Goal: Task Accomplishment & Management: Complete application form

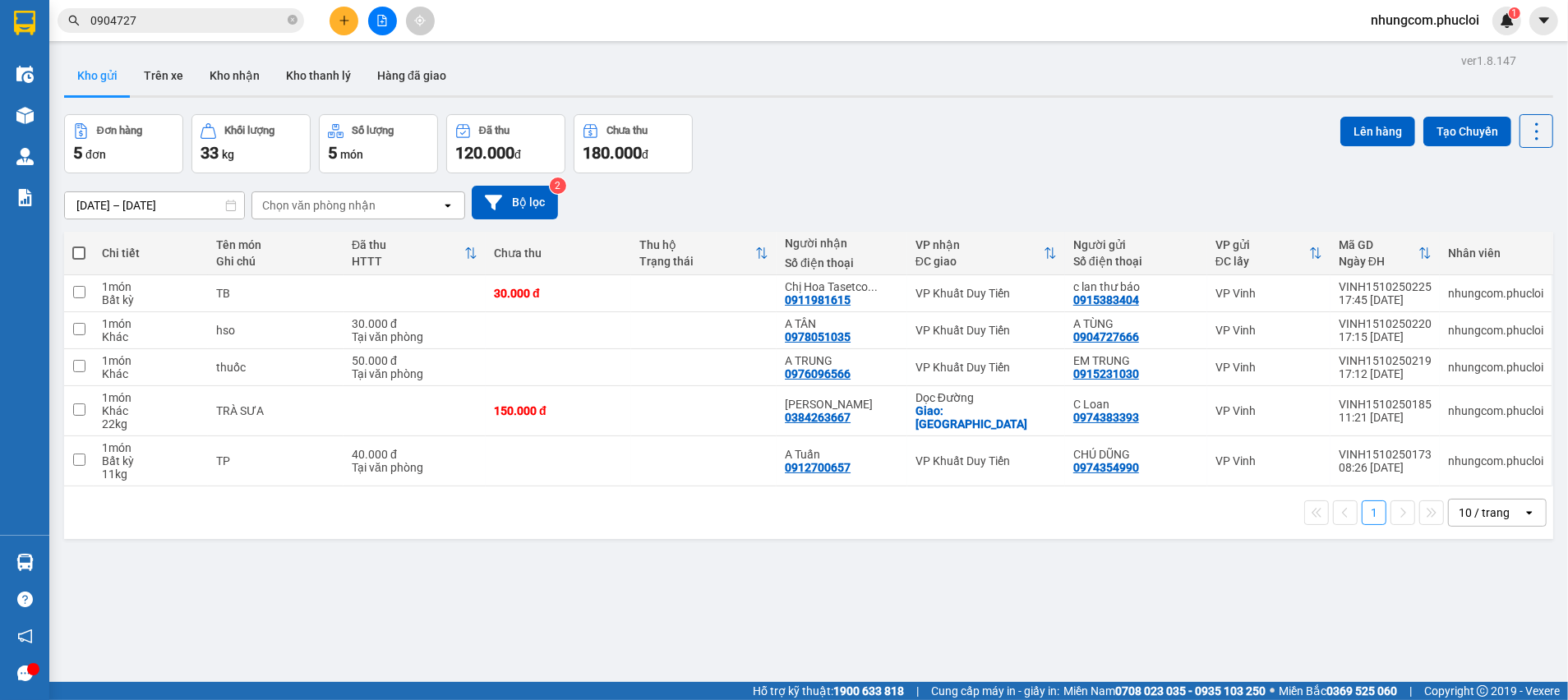
scroll to position [75, 0]
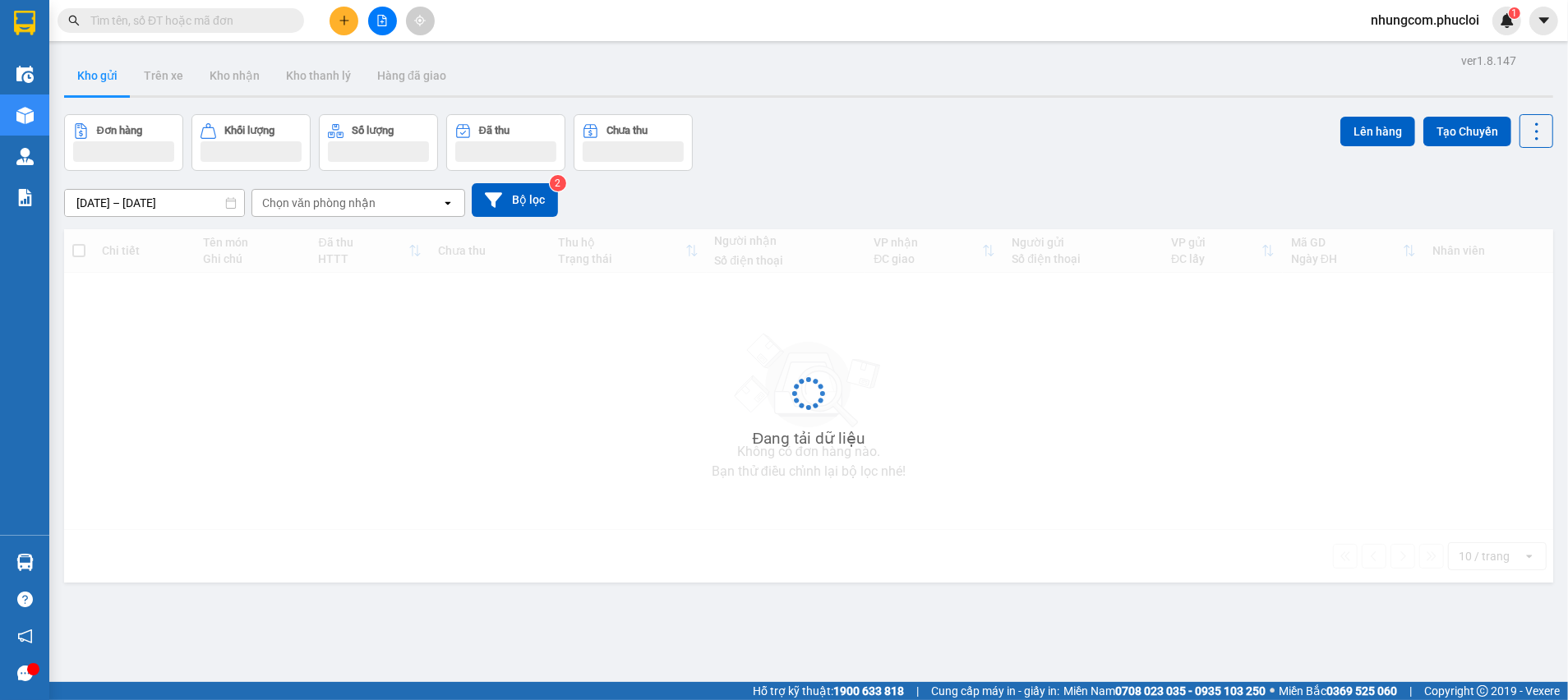
click at [338, 21] on icon "plus" at bounding box center [344, 21] width 12 height 12
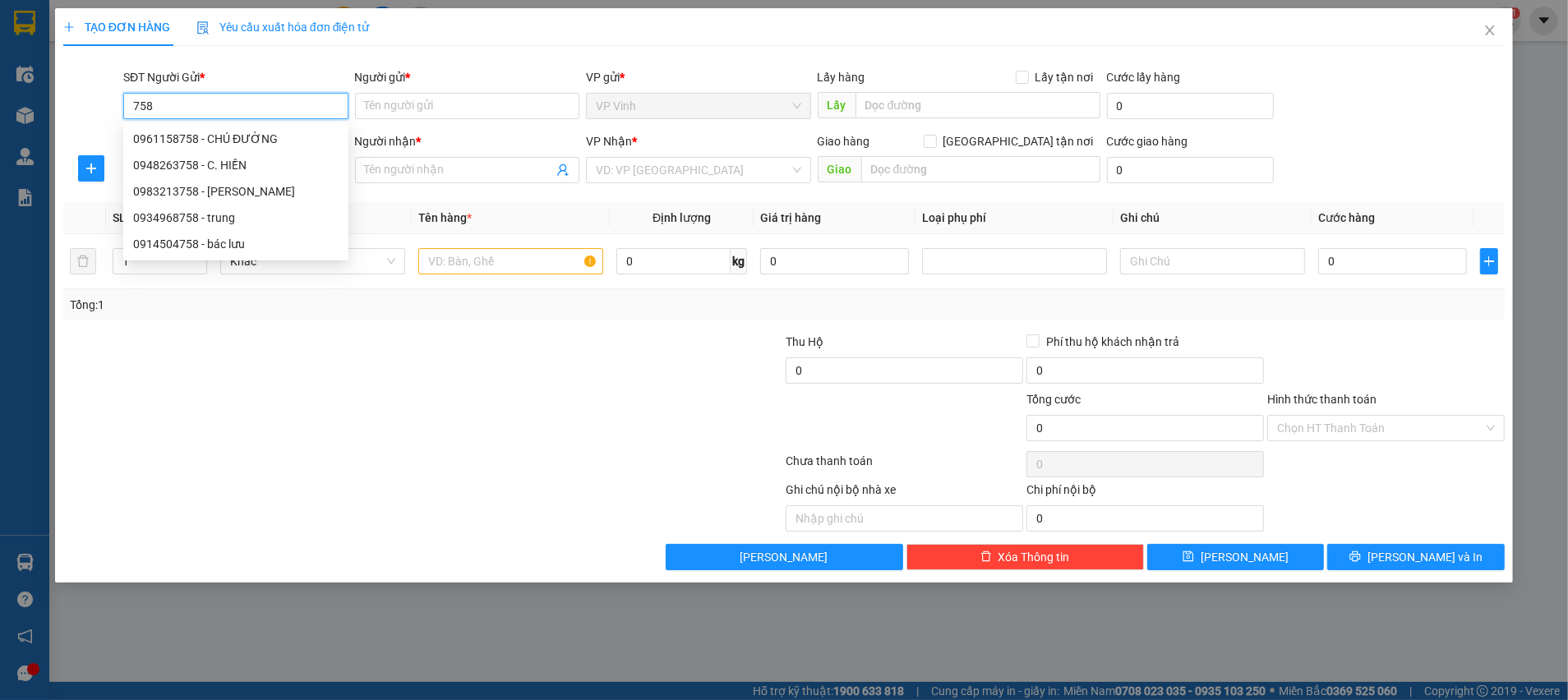
click at [133, 103] on input "758" at bounding box center [237, 106] width 226 height 26
click at [216, 138] on div "0961158758 - CHÚ ĐƯỜNG" at bounding box center [236, 139] width 206 height 18
type input "0961158758"
type input "CHÚ ĐƯỜNG"
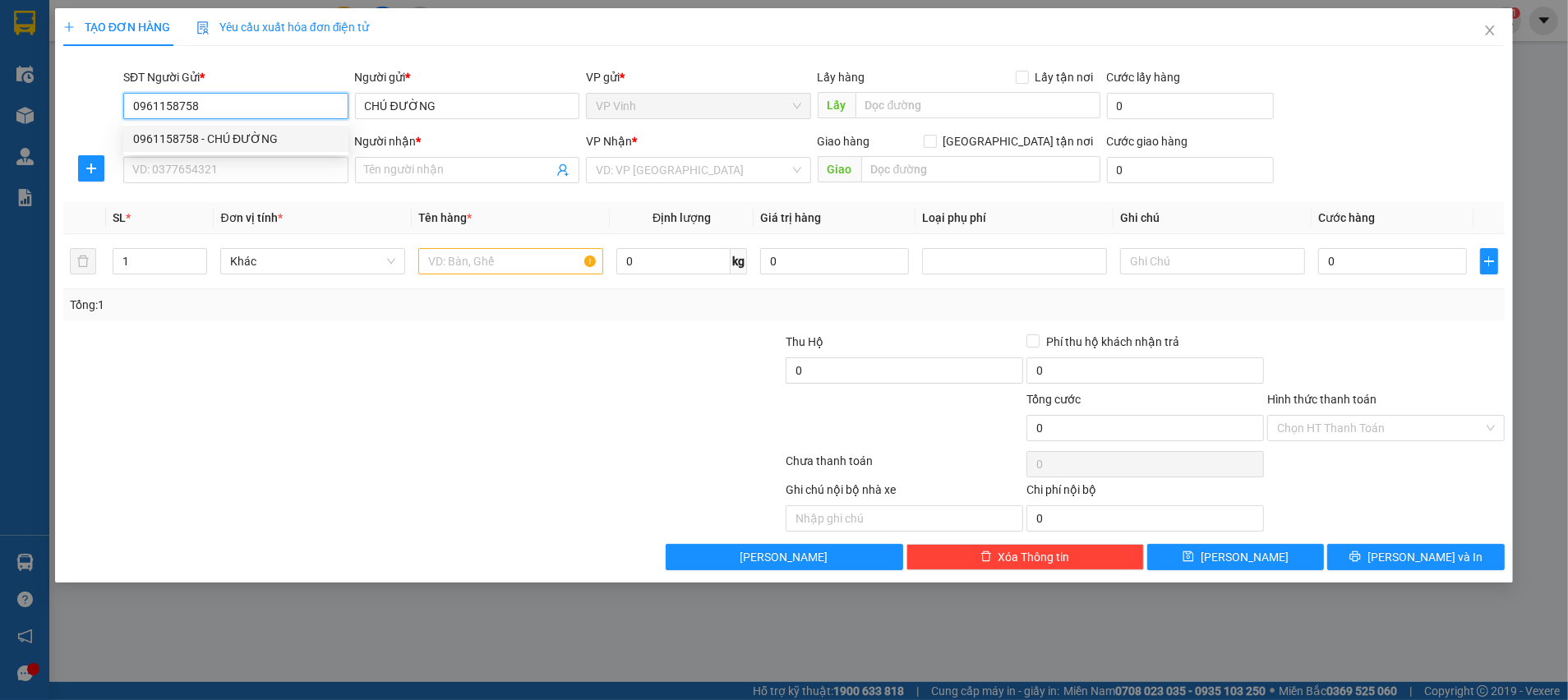
drag, startPoint x: 221, startPoint y: 102, endPoint x: 110, endPoint y: 101, distance: 111.0
click at [112, 102] on div "SĐT Người Gửi * 0961158758 Người gửi * CHÚ ĐƯỜNG VP gửi * VP Vinh Lấy hàng Lấy …" at bounding box center [784, 97] width 1444 height 58
type input "0961158758"
click at [240, 173] on input "SĐT Người Nhận *" at bounding box center [237, 170] width 226 height 26
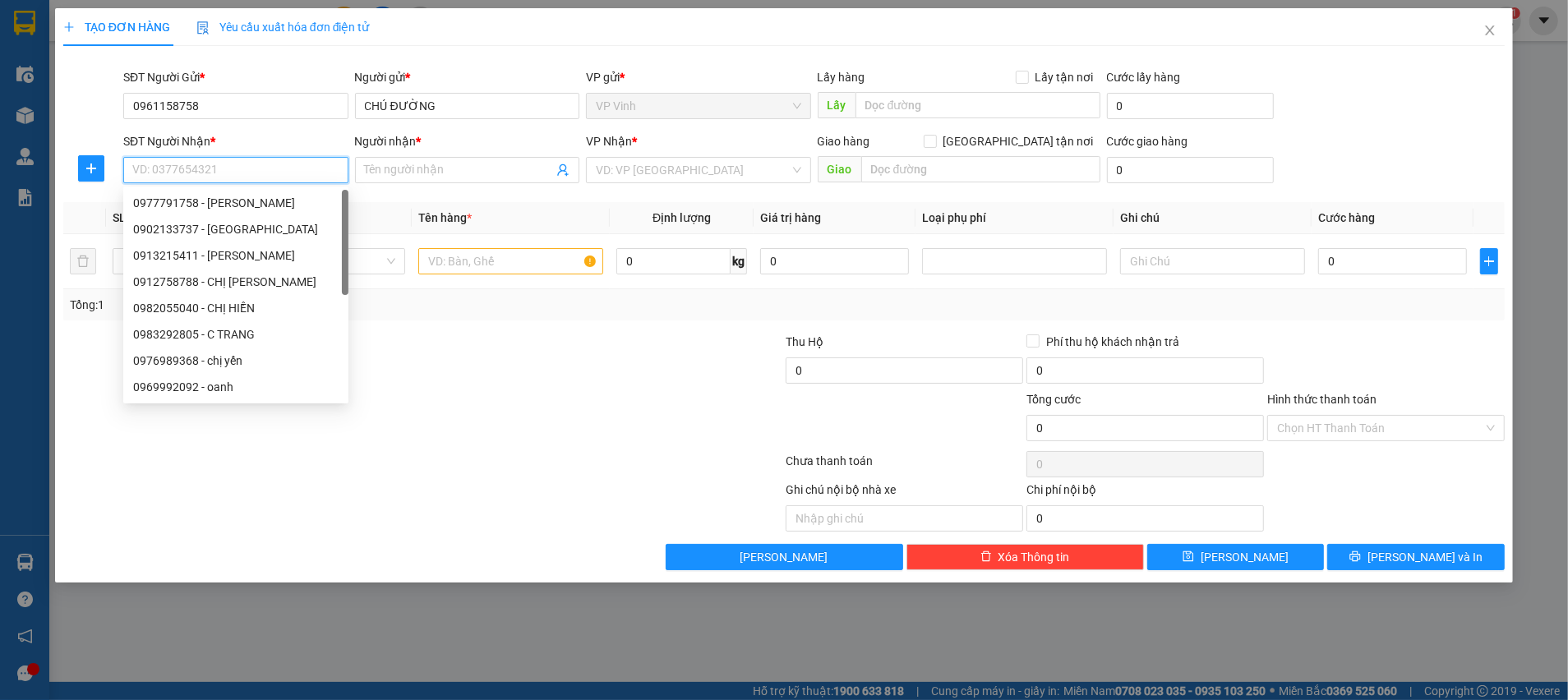
paste input "0961158758"
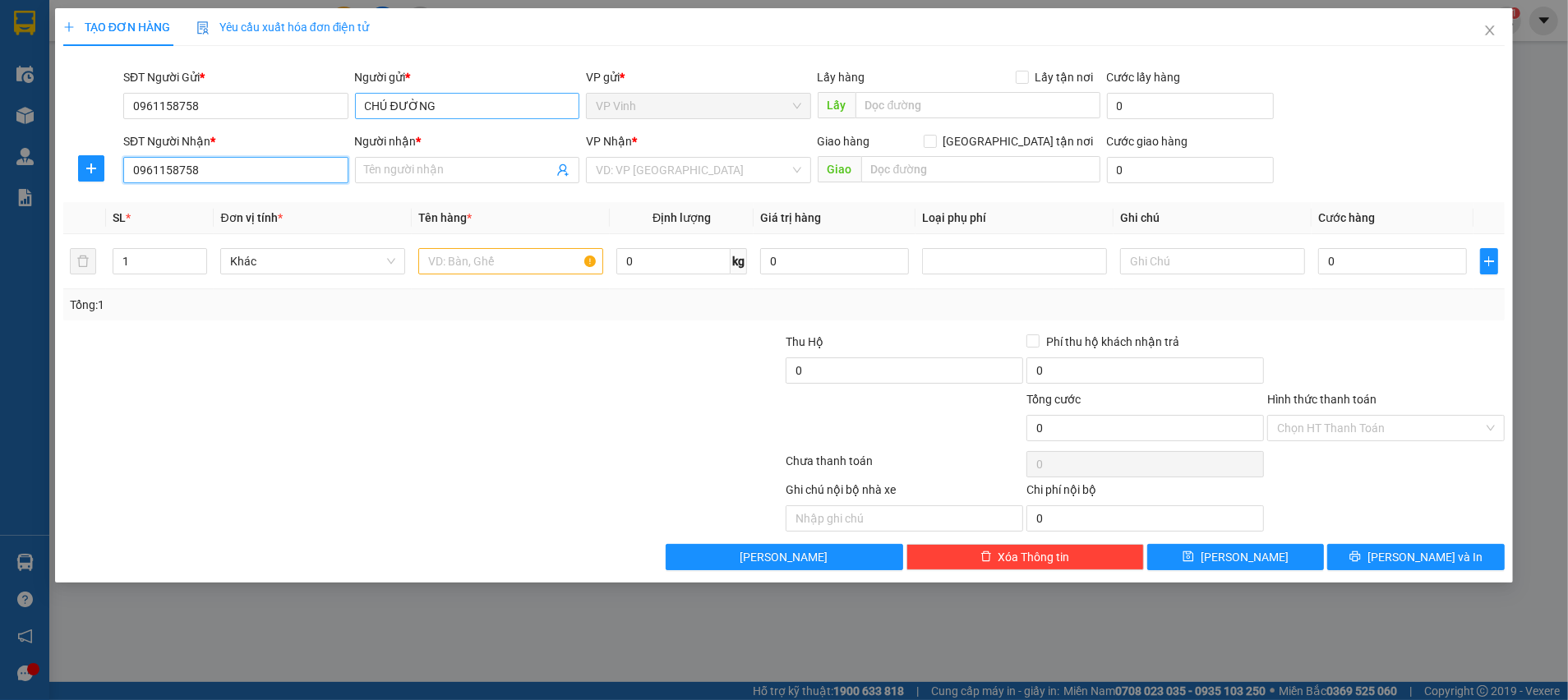
type input "0961158758"
drag, startPoint x: 449, startPoint y: 100, endPoint x: 346, endPoint y: 105, distance: 103.1
click at [349, 105] on div "SĐT Người Gửi * 0961158758 Người gửi * CHÚ ĐƯỜNG CHÚ ĐƯỜNG VP gửi * VP Vinh Lấy…" at bounding box center [813, 97] width 1388 height 58
click at [433, 167] on input "Người nhận *" at bounding box center [459, 170] width 189 height 18
paste input "CHÚ ĐƯỜNG"
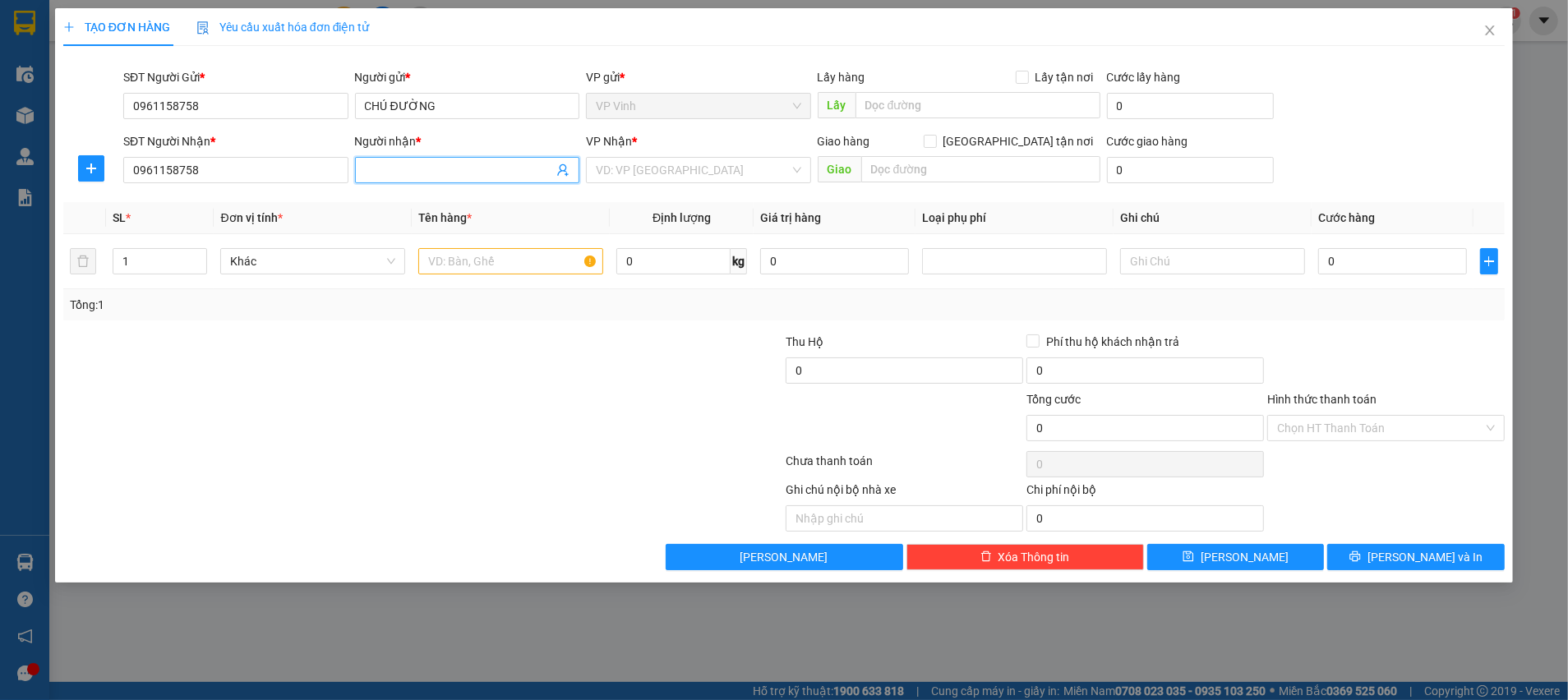
type input "CHÚ ĐƯỜNG"
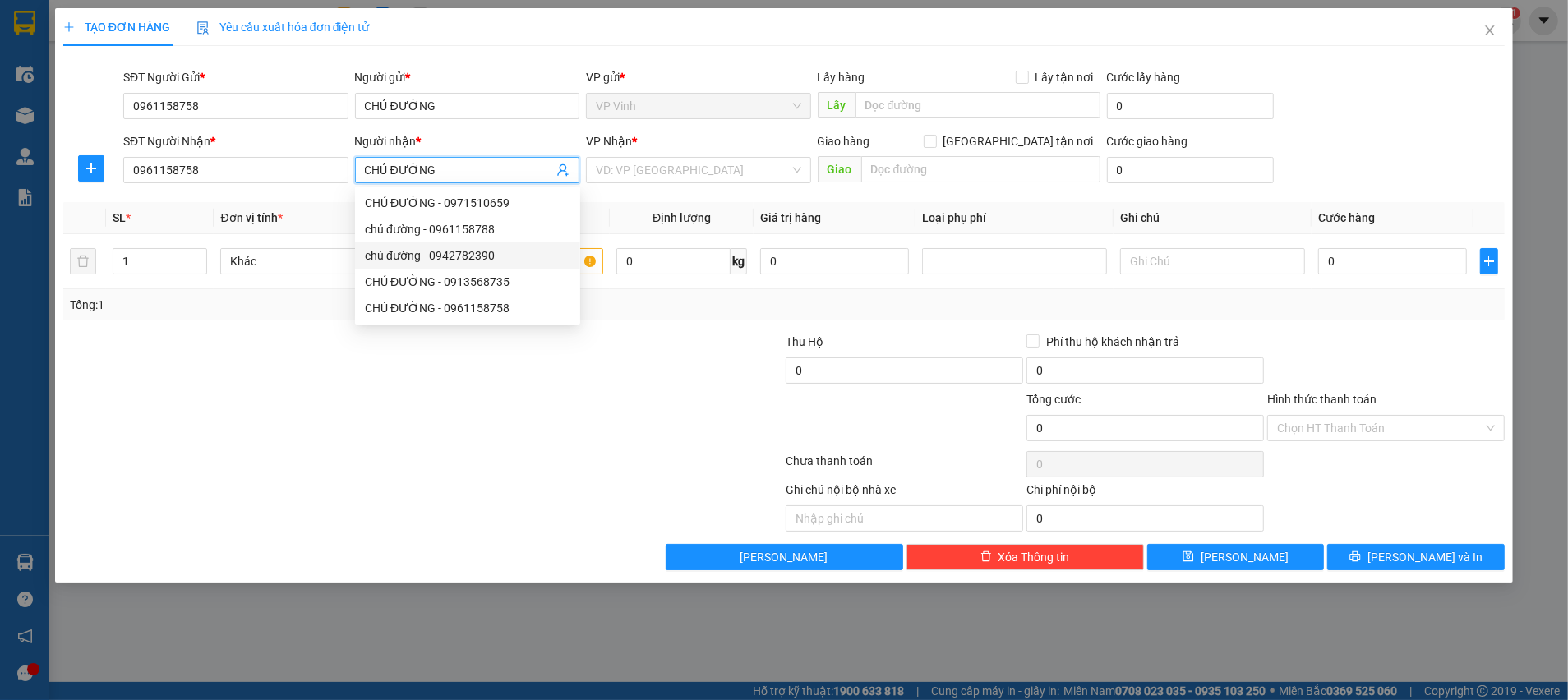
click at [462, 268] on div "chú đường - 0942782390" at bounding box center [468, 256] width 226 height 26
type input "0942782390"
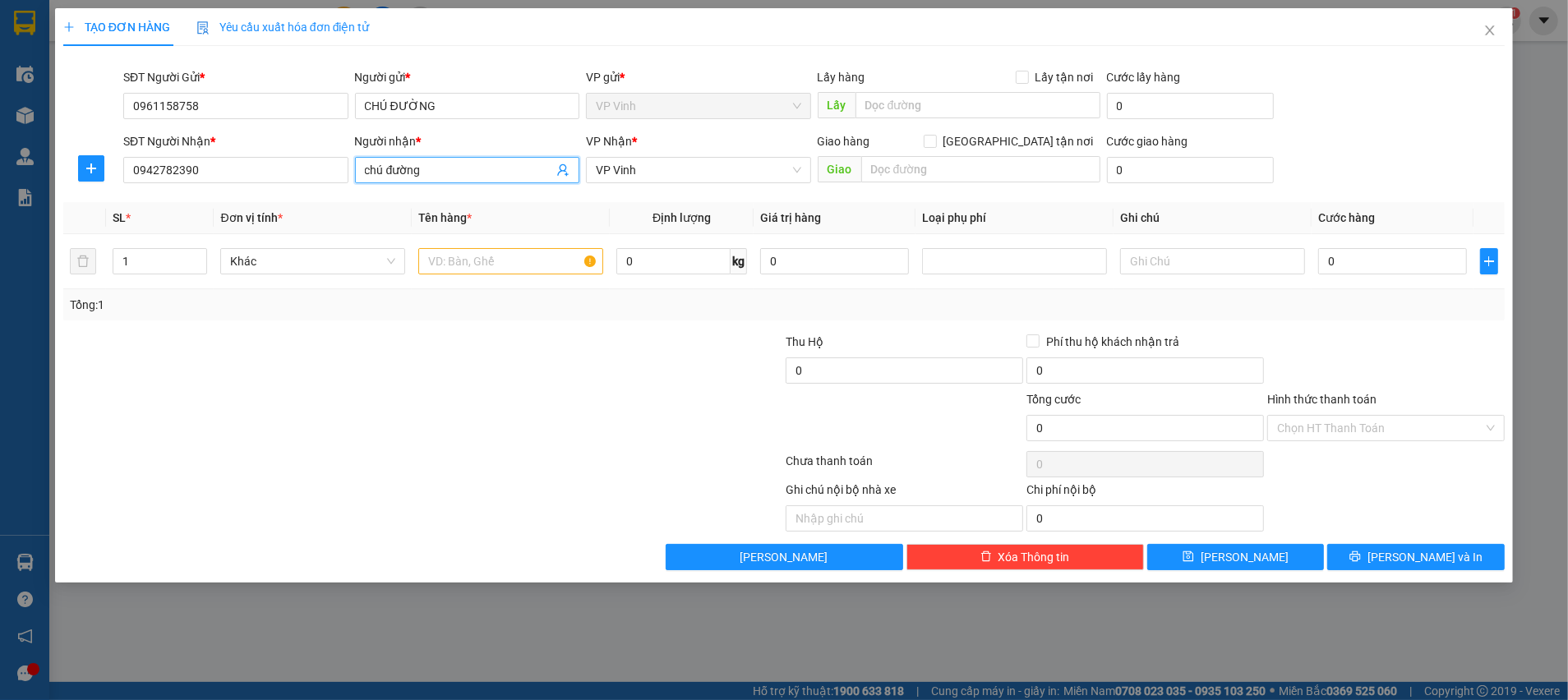
click at [612, 388] on div at bounding box center [663, 361] width 241 height 58
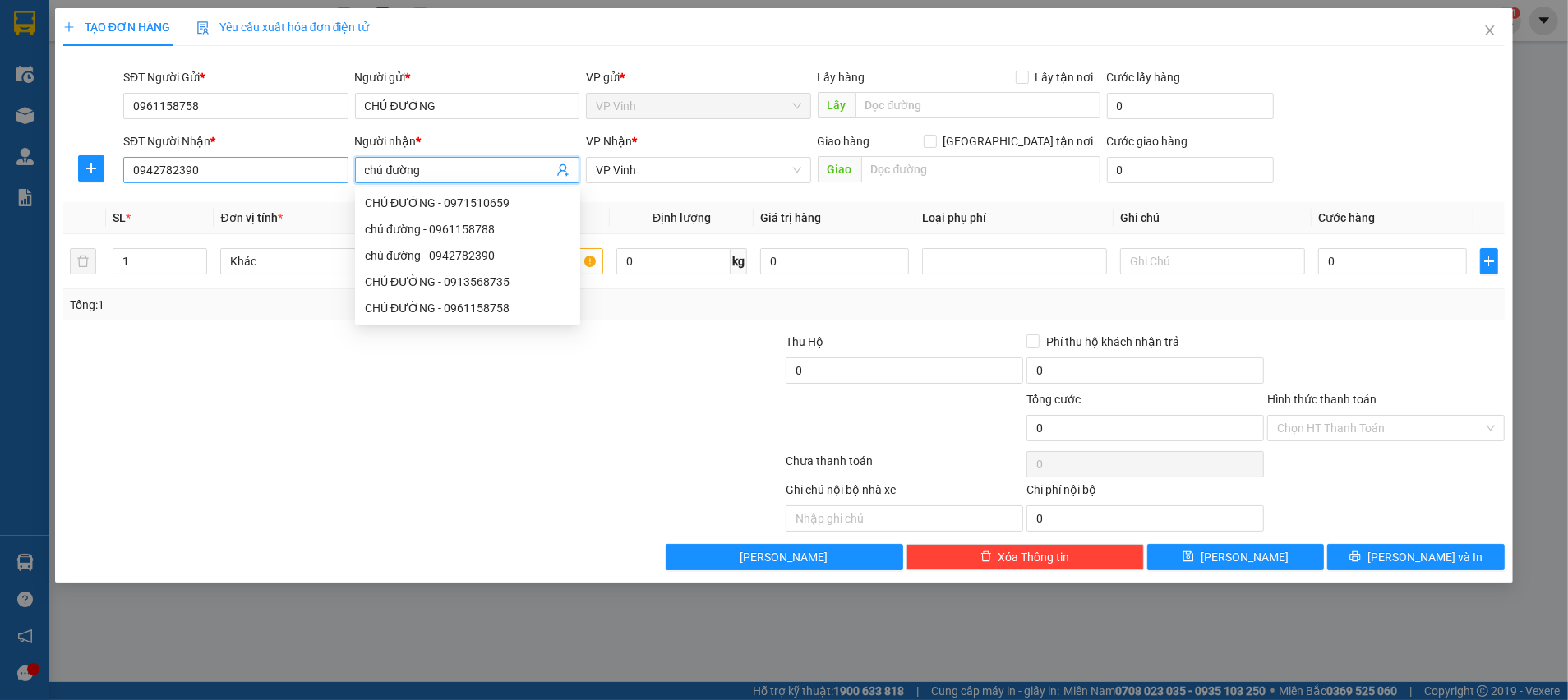
drag, startPoint x: 449, startPoint y: 168, endPoint x: 339, endPoint y: 170, distance: 110.0
click at [339, 170] on div "SĐT Người Nhận * 0942782390 Người nhận * chú đường VP Nhận * VP Vinh Giao hàng …" at bounding box center [813, 162] width 1388 height 58
paste input "CHÚ ĐƯỜNG"
type input "CHÚ ĐƯỜNG"
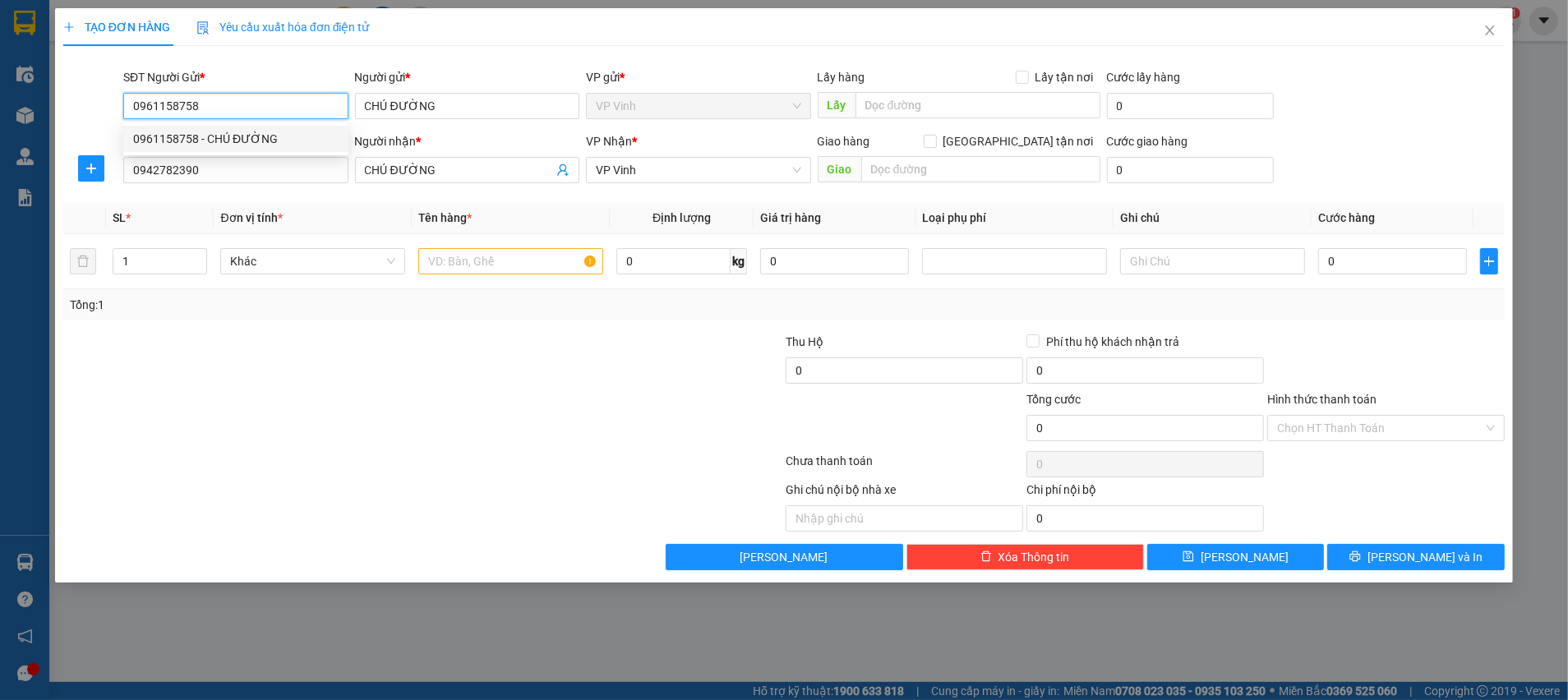
drag, startPoint x: 208, startPoint y: 105, endPoint x: 110, endPoint y: 99, distance: 98.2
click at [110, 99] on div "SĐT Người Gửi * 0961158758 Người gửi * CHÚ ĐƯỜNG VP gửi * VP Vinh Lấy hàng Lấy …" at bounding box center [784, 97] width 1444 height 58
click at [212, 173] on input "0942782390" at bounding box center [237, 170] width 226 height 26
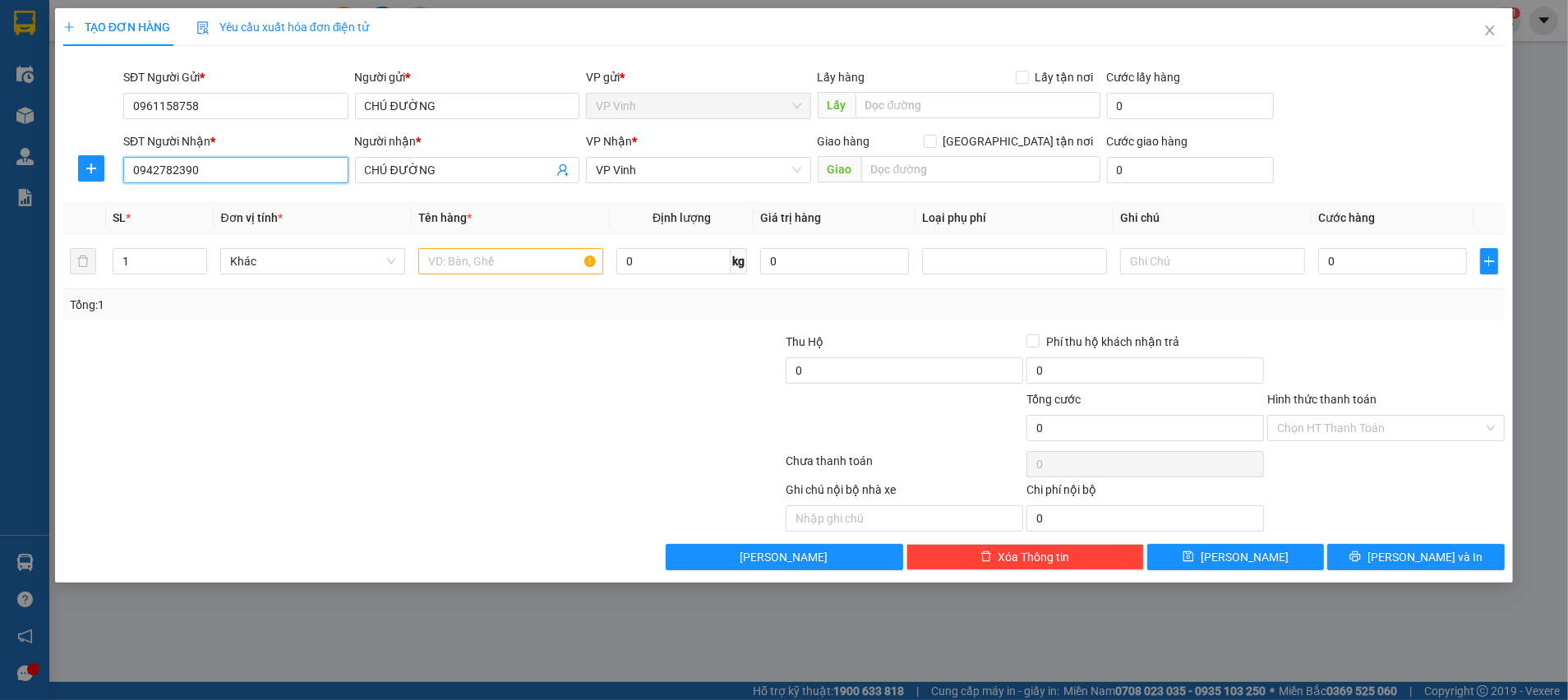
paste input "61158758"
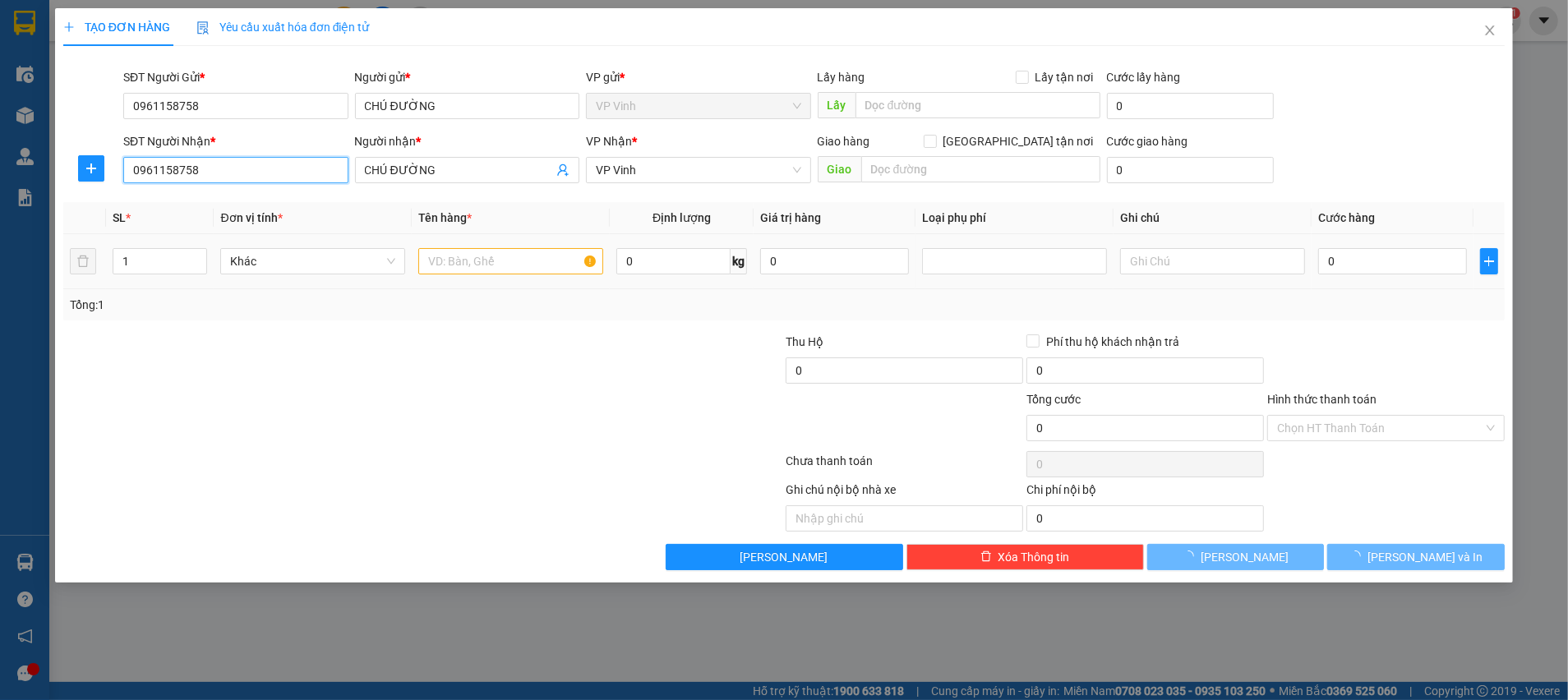
type input "0961158758"
click at [468, 255] on input "text" at bounding box center [510, 262] width 185 height 26
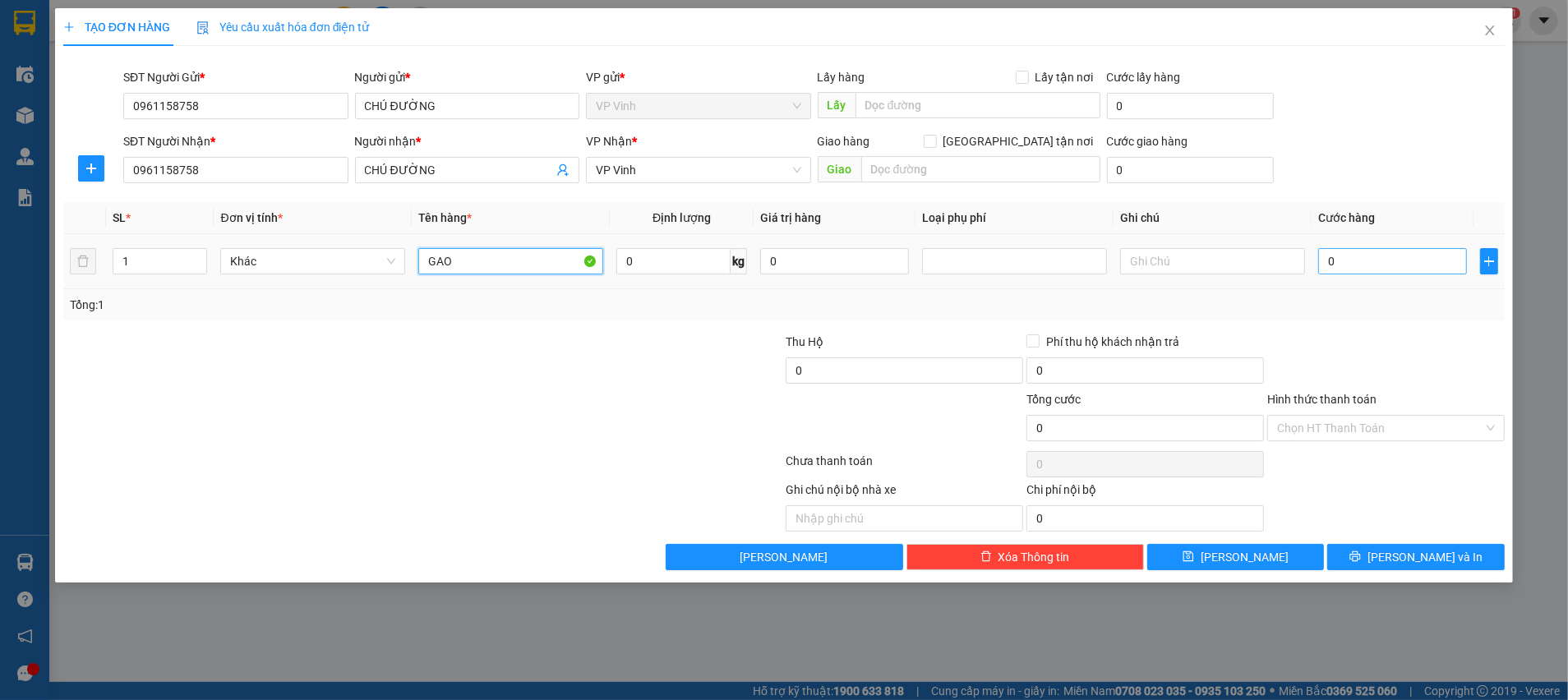
type input "GAO"
click at [1389, 263] on input "0" at bounding box center [1392, 262] width 149 height 26
type input "3"
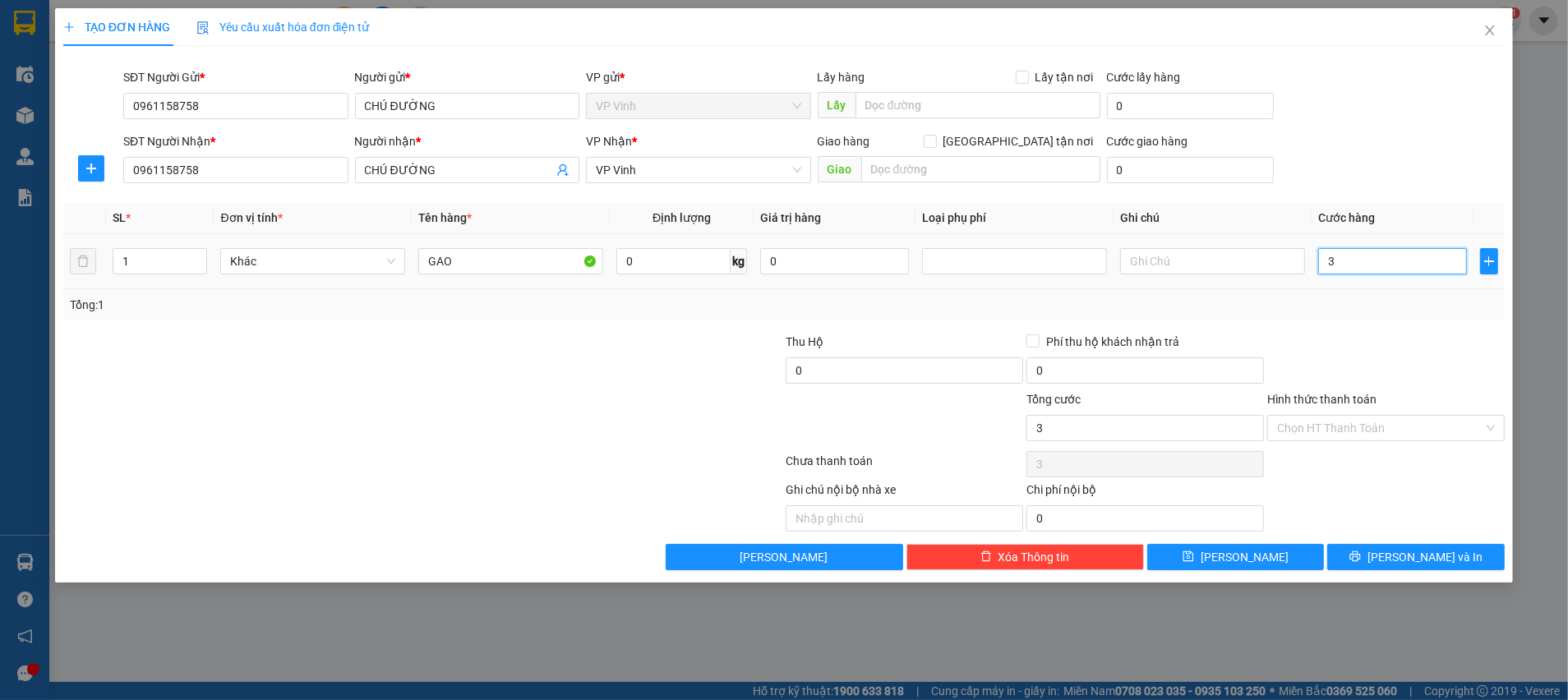
type input "30"
type input "30.000"
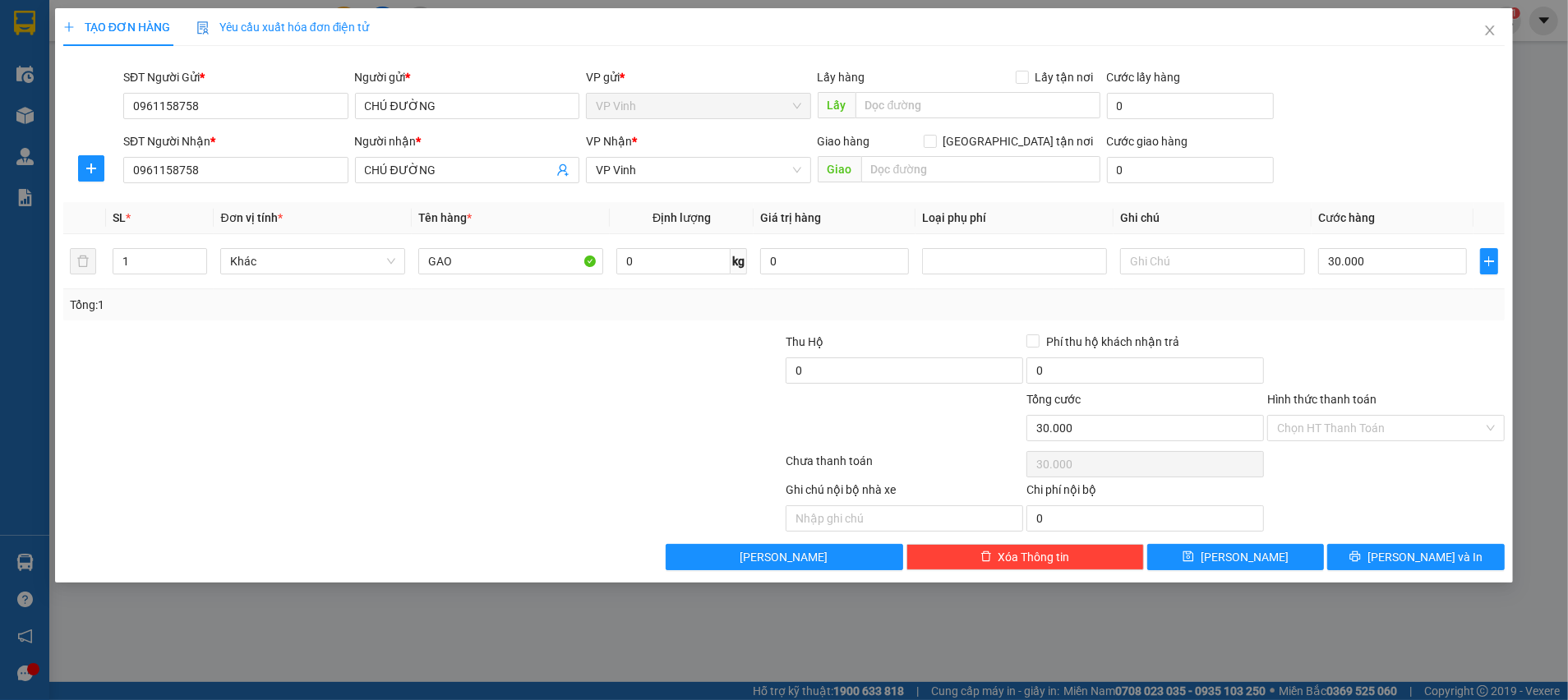
click at [1373, 315] on div "Tổng: 1" at bounding box center [784, 305] width 1441 height 31
click at [1376, 420] on input "Hình thức thanh toán" at bounding box center [1379, 428] width 207 height 25
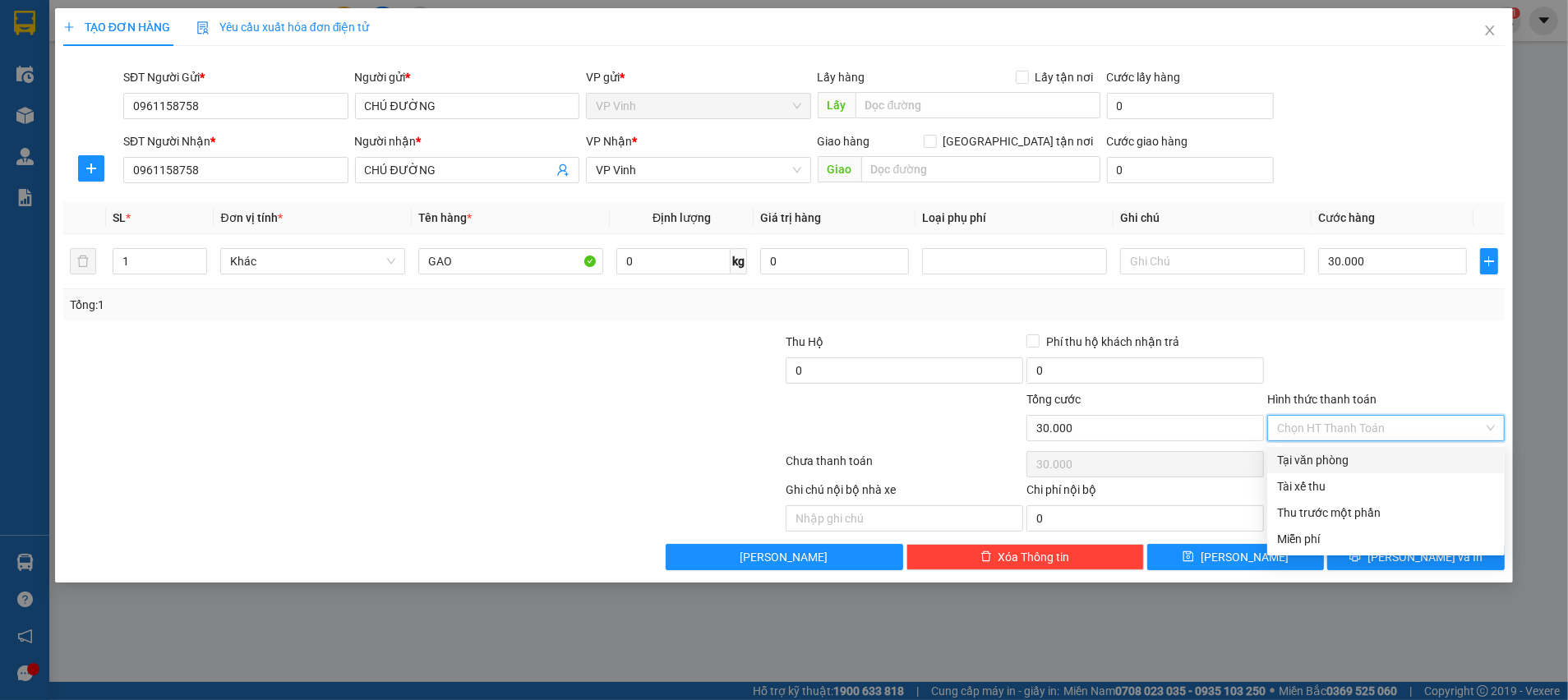
click at [1349, 462] on div "Tại văn phòng" at bounding box center [1385, 460] width 218 height 18
type input "0"
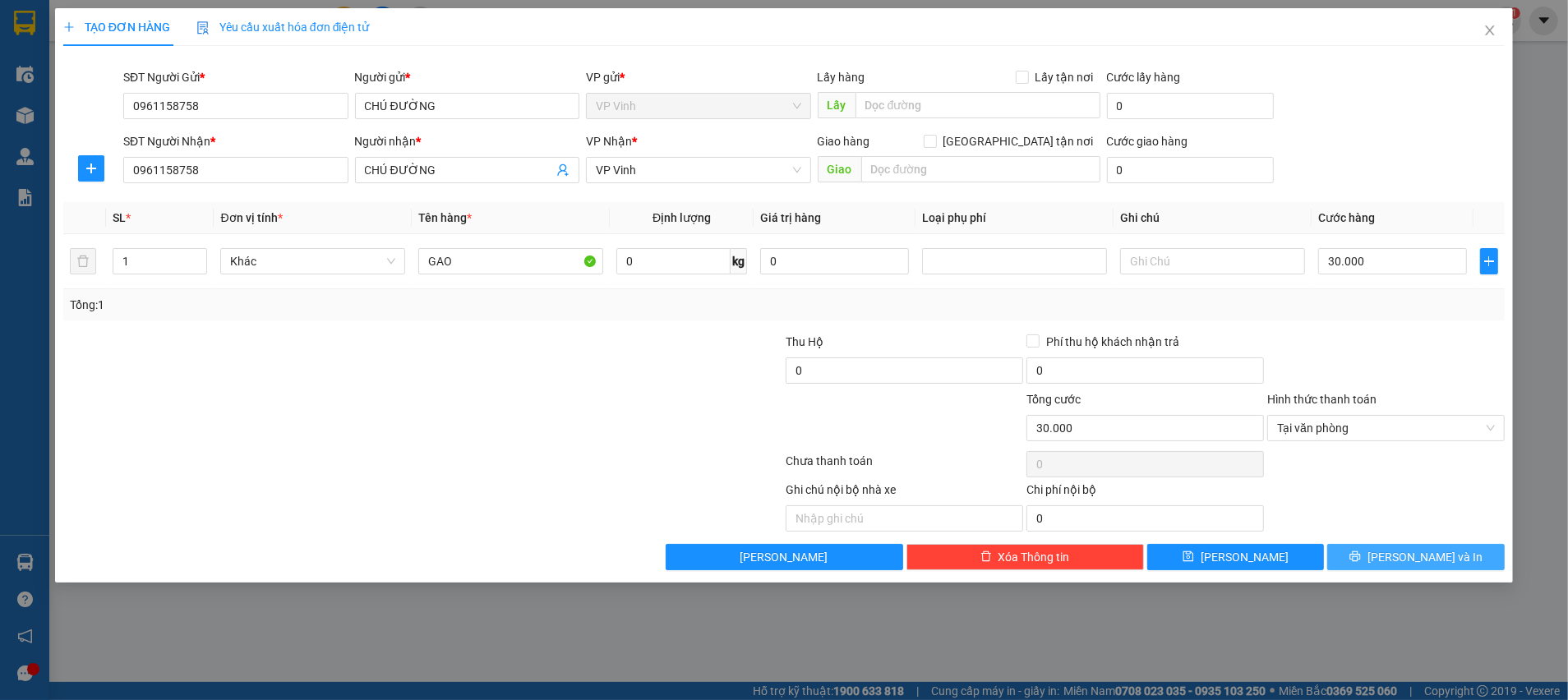
click at [1440, 561] on span "[PERSON_NAME] và In" at bounding box center [1424, 557] width 115 height 18
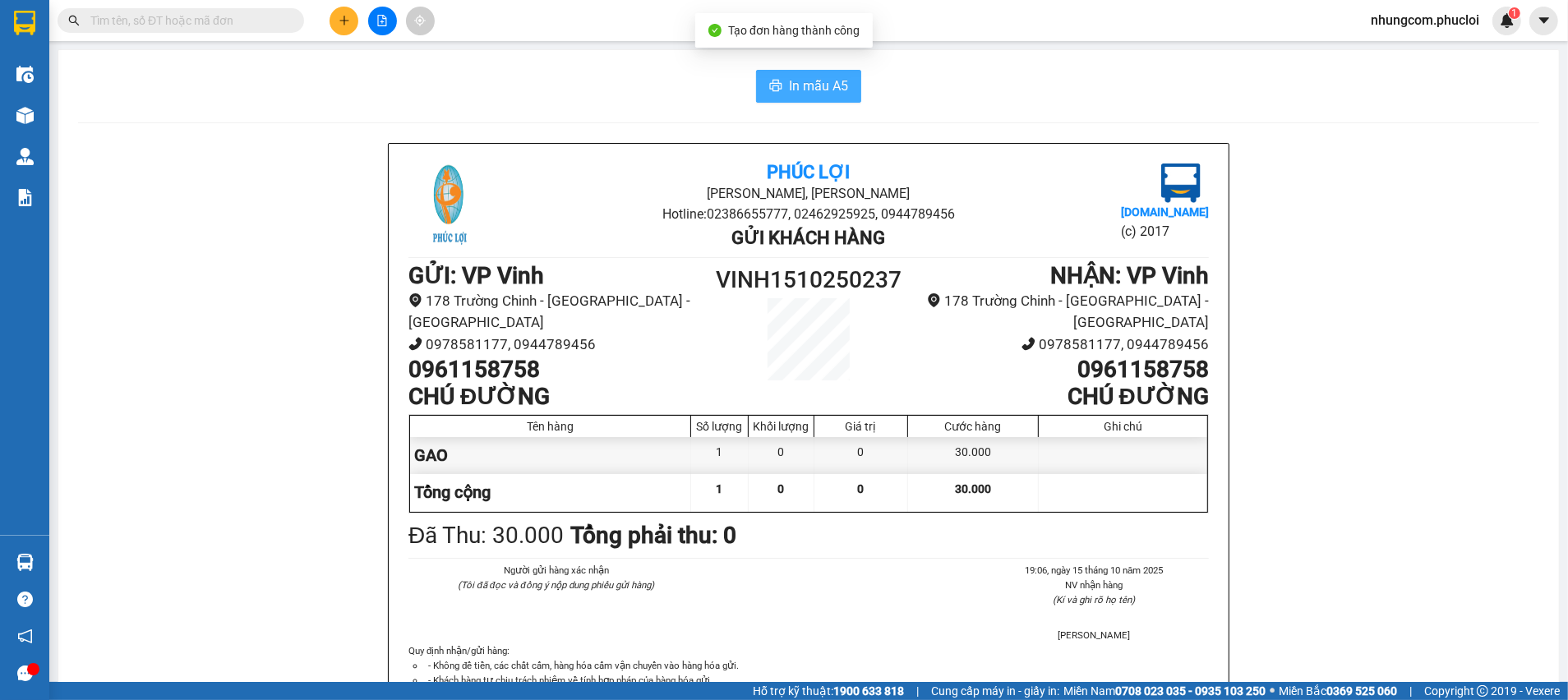
click at [820, 87] on span "In mẫu A5" at bounding box center [817, 86] width 59 height 21
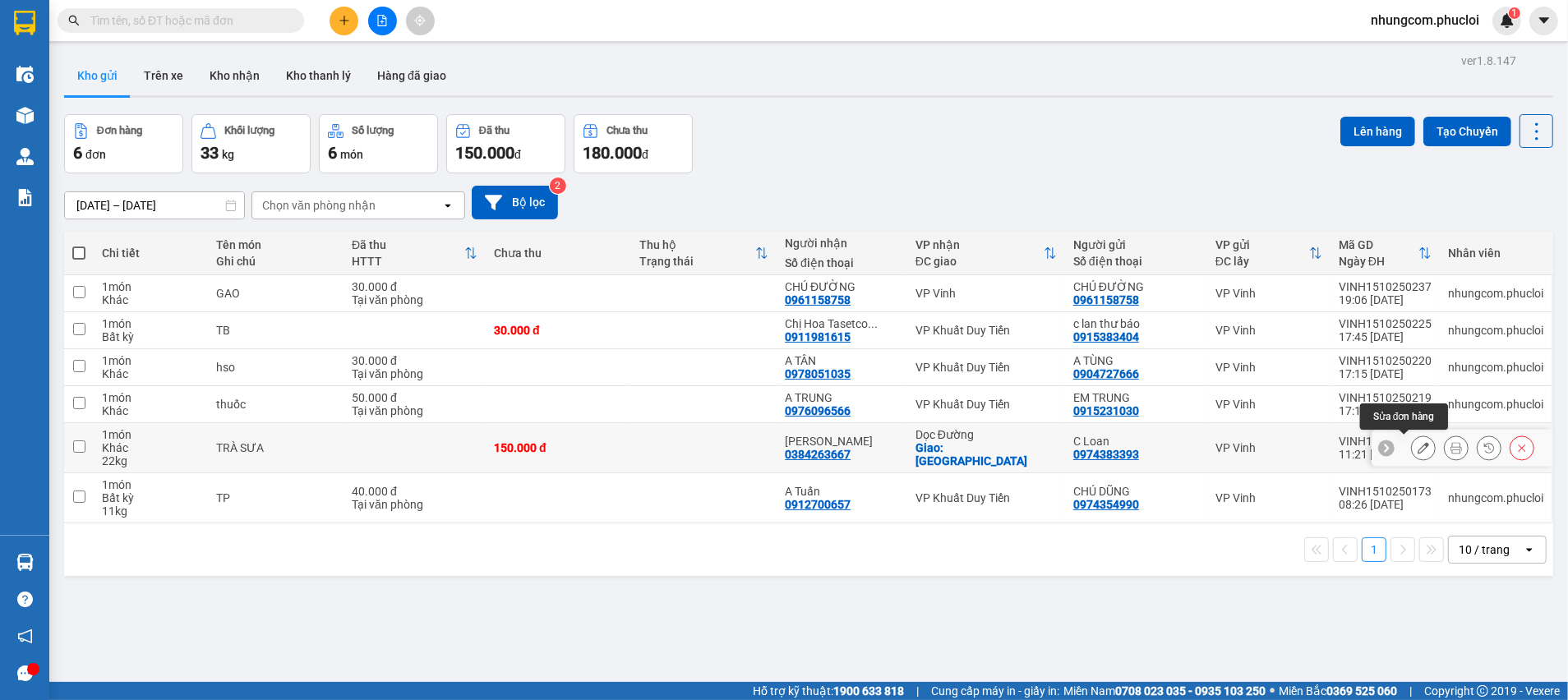
click at [1417, 447] on icon at bounding box center [1423, 448] width 12 height 12
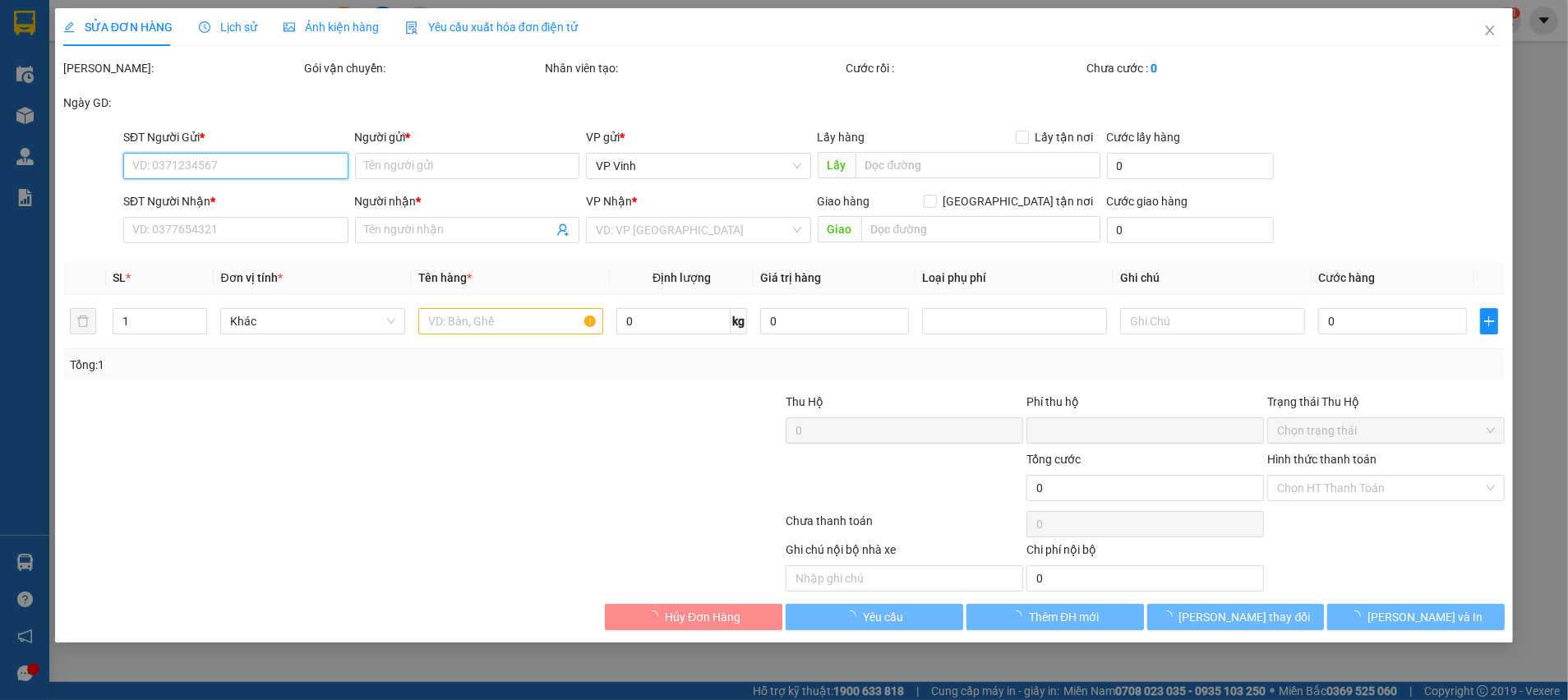
type input "0974383393"
type input "C Loan"
type input "0384263667"
type input "[PERSON_NAME]"
checkbox input "true"
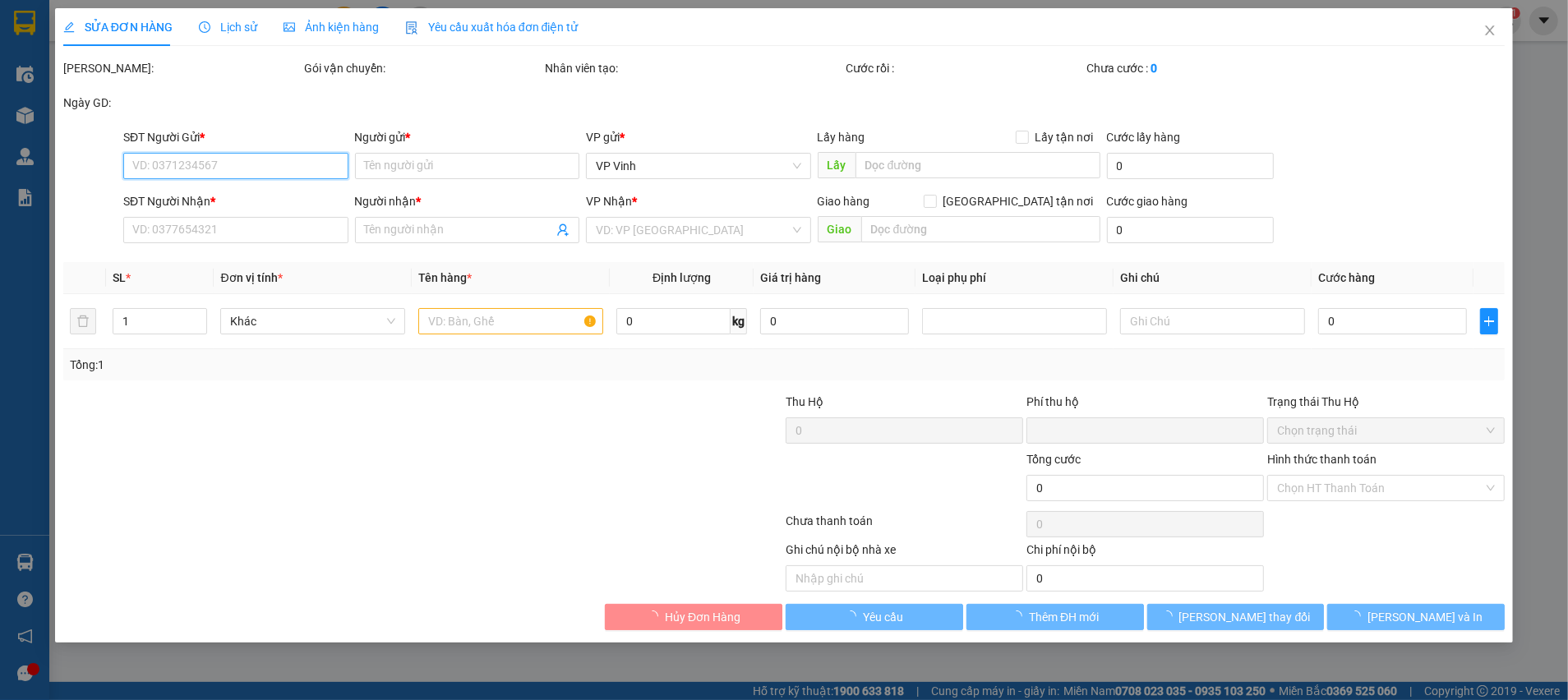
type input "[GEOGRAPHIC_DATA]"
type input "0"
type input "150.000"
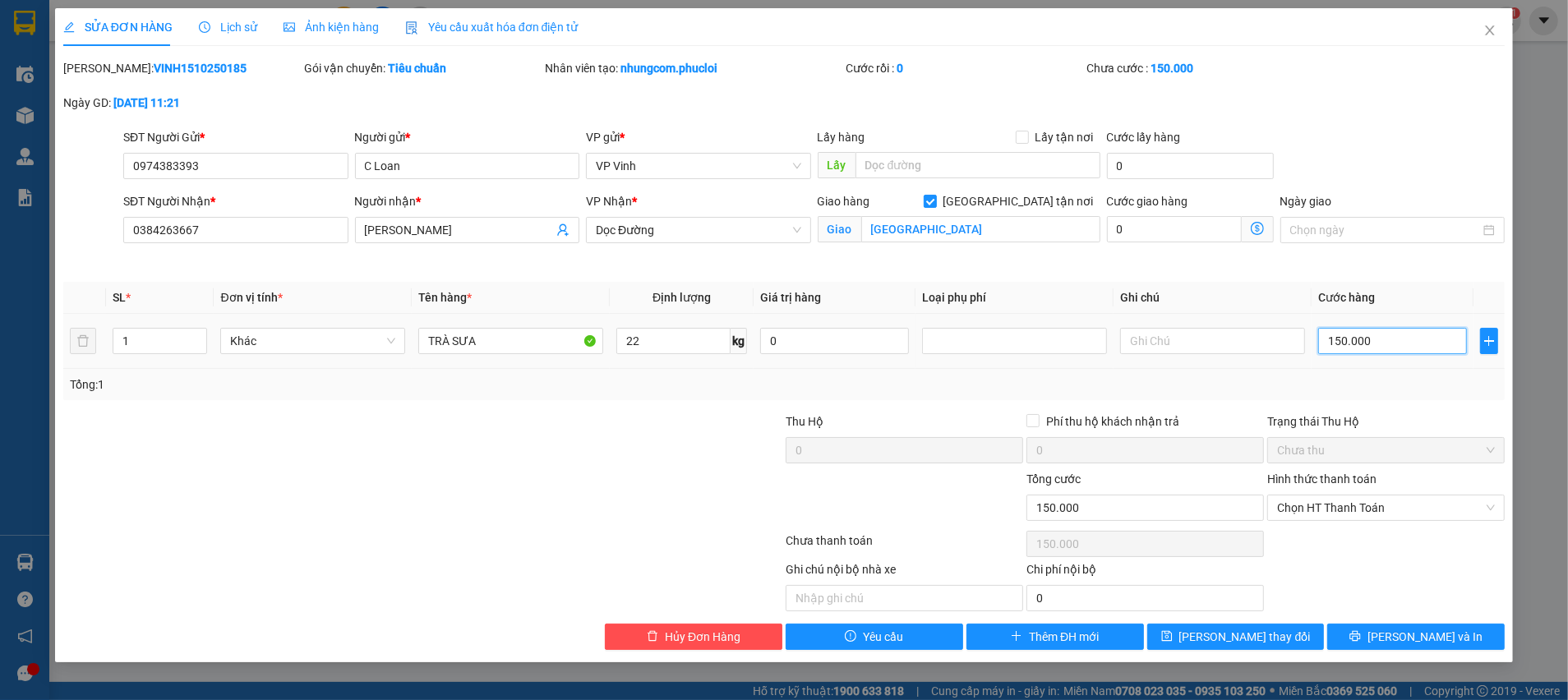
click at [1348, 349] on input "150.000" at bounding box center [1392, 342] width 149 height 26
type input "1"
type input "10"
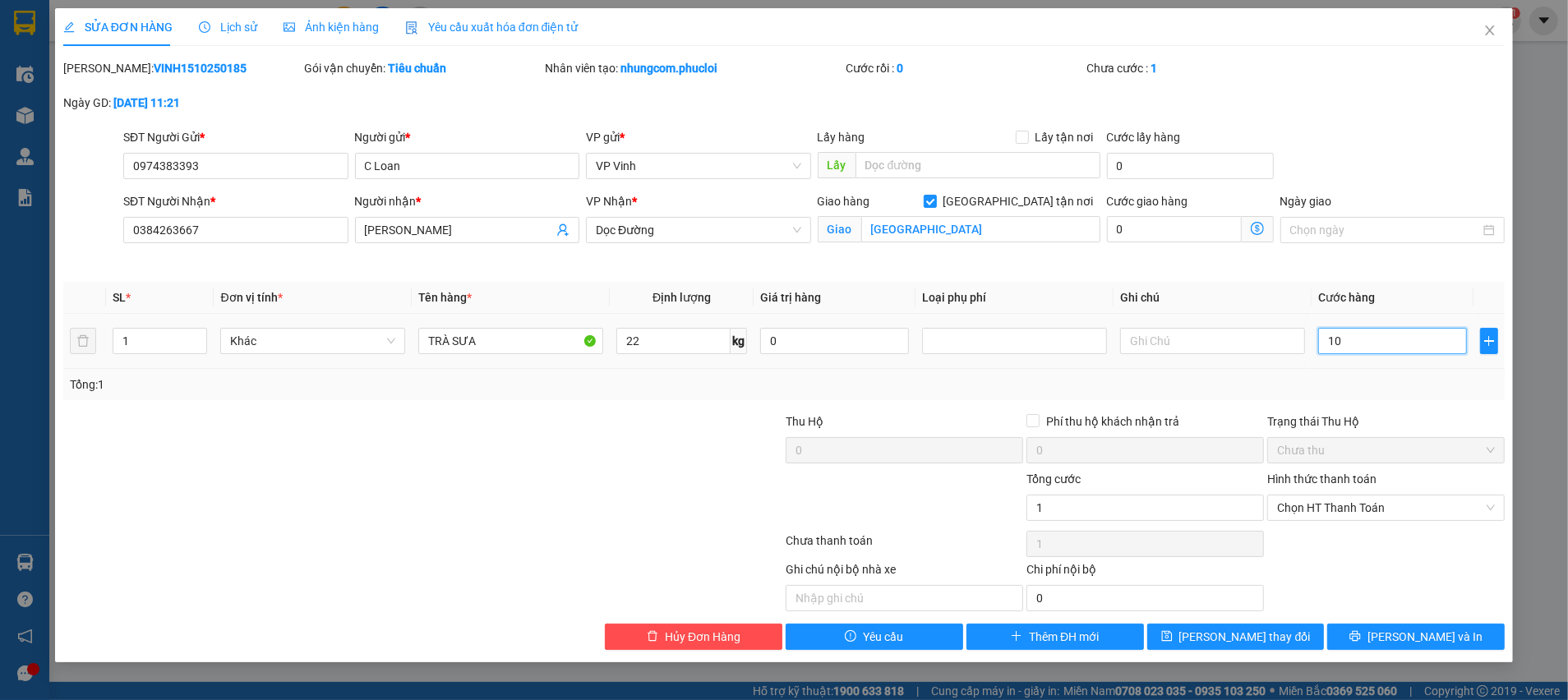
type input "10"
type input "100"
type input "100.000"
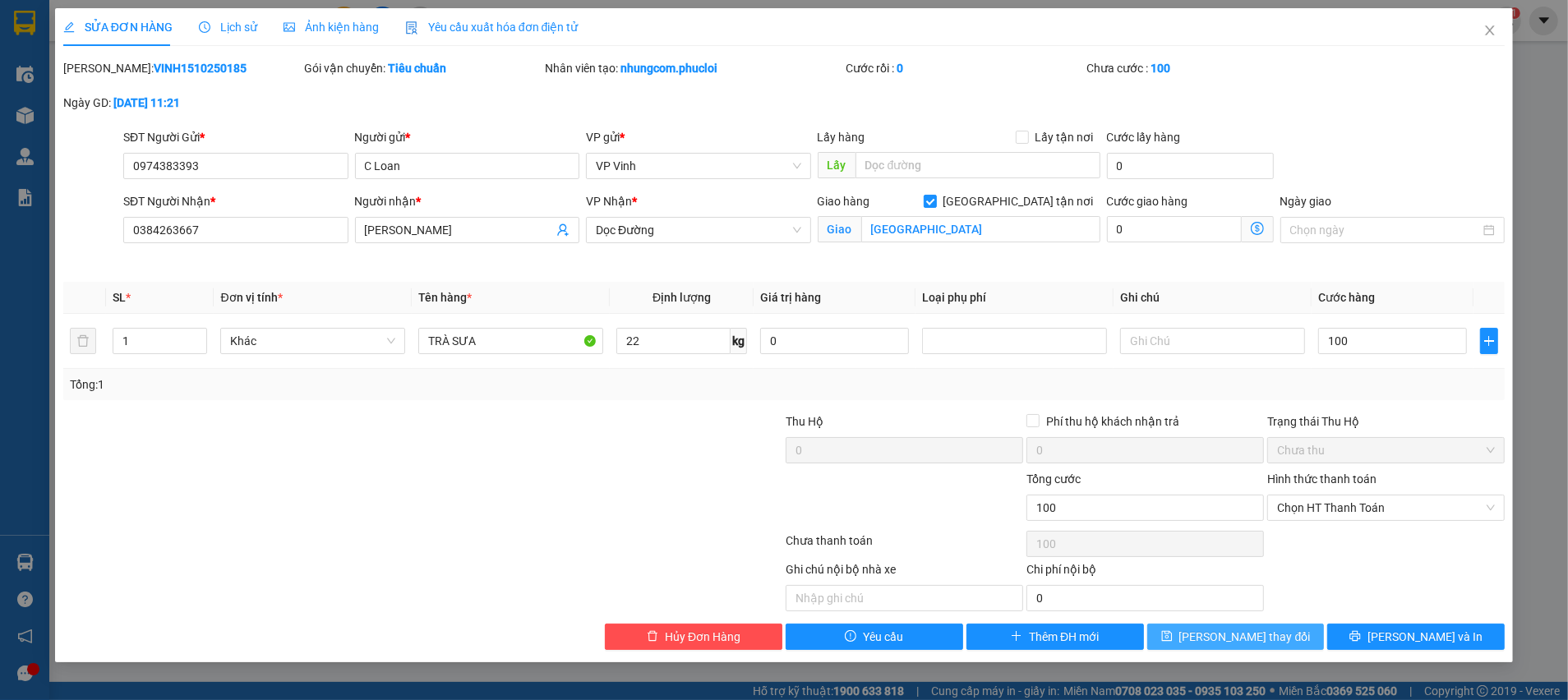
type input "100.000"
click at [1280, 639] on button "[PERSON_NAME] thay đổi" at bounding box center [1236, 637] width 178 height 26
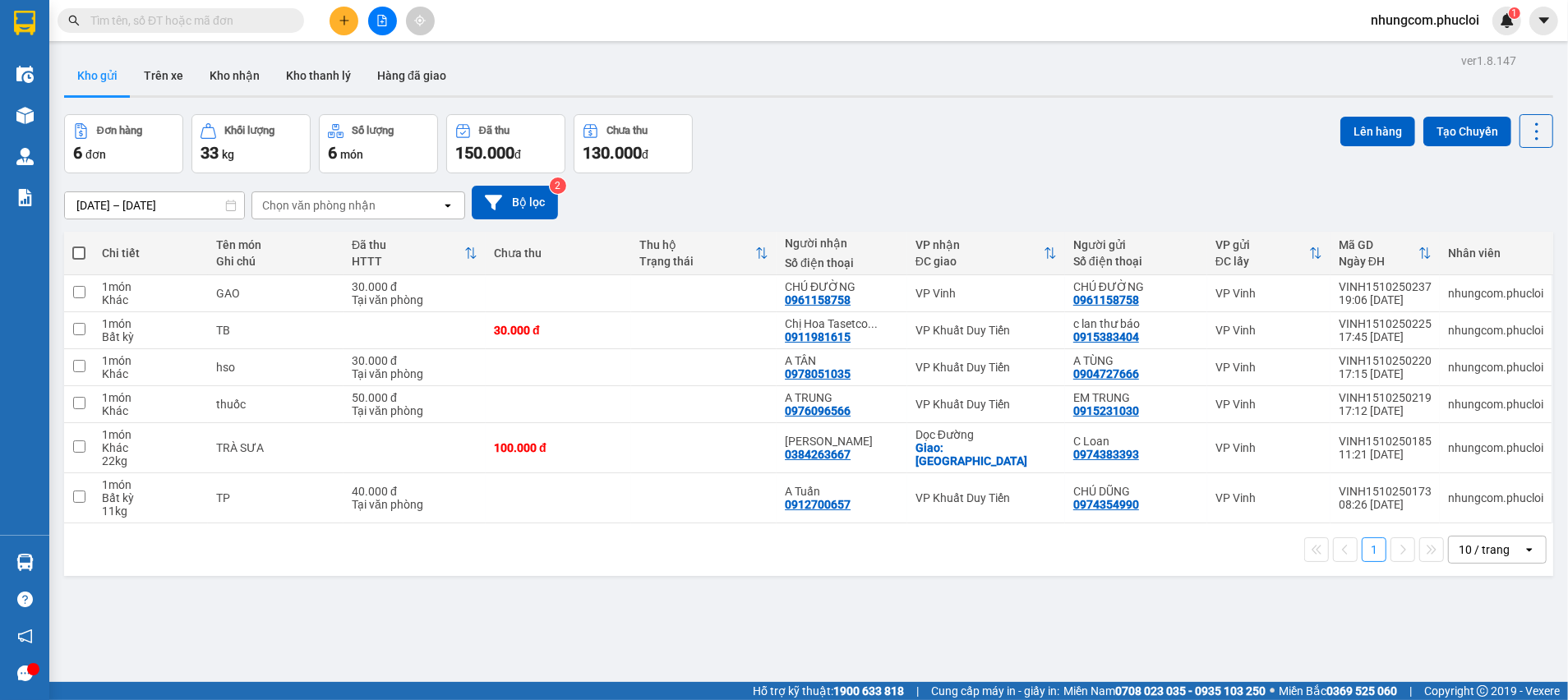
click at [732, 590] on div "ver 1.8.147 Kho gửi Trên xe Kho nhận Kho thanh [PERSON_NAME] đã giao Đơn hàng 6…" at bounding box center [808, 398] width 1502 height 700
click at [84, 251] on span at bounding box center [78, 253] width 13 height 13
click at [79, 245] on input "checkbox" at bounding box center [79, 245] width 0 height 0
checkbox input "true"
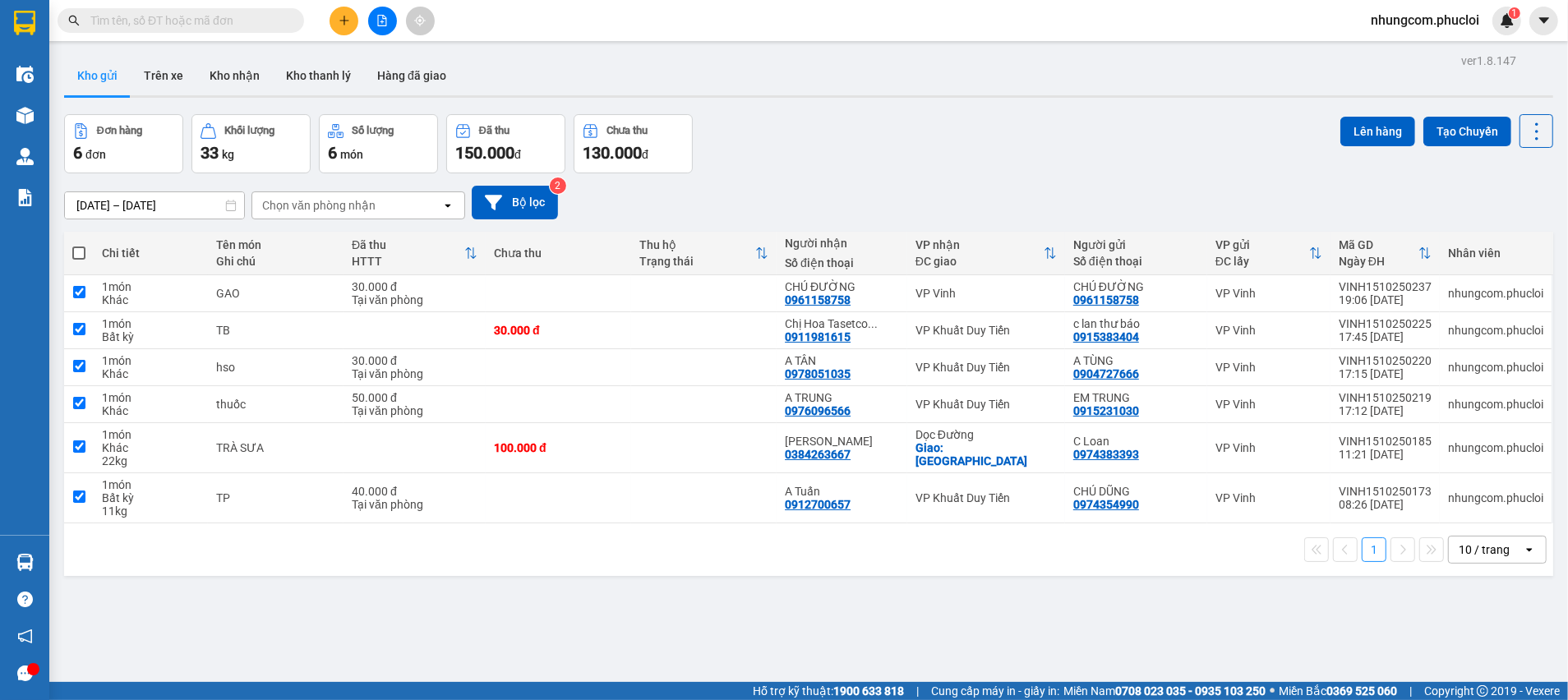
checkbox input "true"
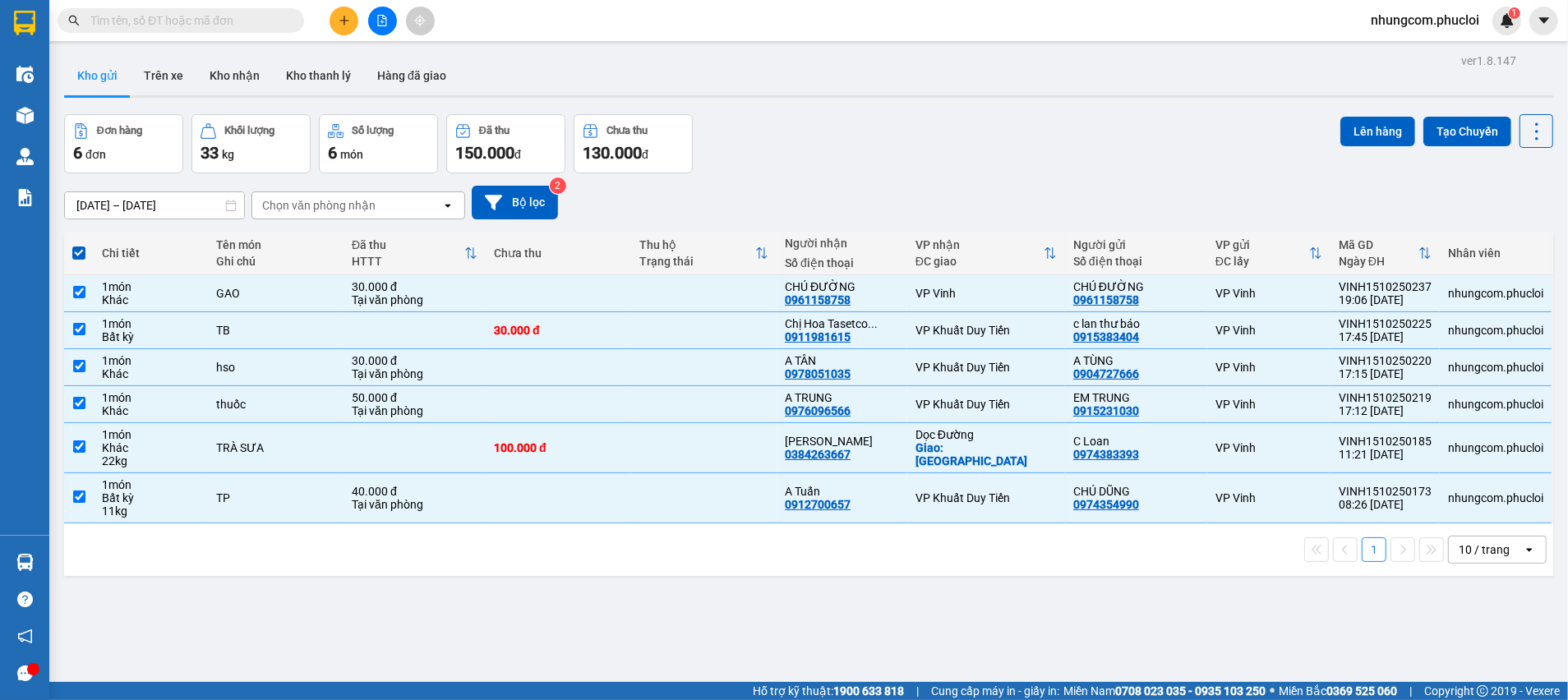
click at [434, 625] on div "ver 1.8.147 Kho gửi Trên xe Kho nhận Kho thanh [PERSON_NAME] đã giao Đơn hàng 6…" at bounding box center [808, 398] width 1502 height 700
click at [458, 583] on div "ver 1.8.147 Kho gửi Trên xe Kho nhận Kho thanh [PERSON_NAME] đã giao Đơn hàng 6…" at bounding box center [808, 398] width 1502 height 700
click at [454, 576] on div "ver 1.8.147 Kho gửi Trên xe Kho nhận Kho thanh [PERSON_NAME] đã giao Đơn hàng 6…" at bounding box center [808, 398] width 1502 height 700
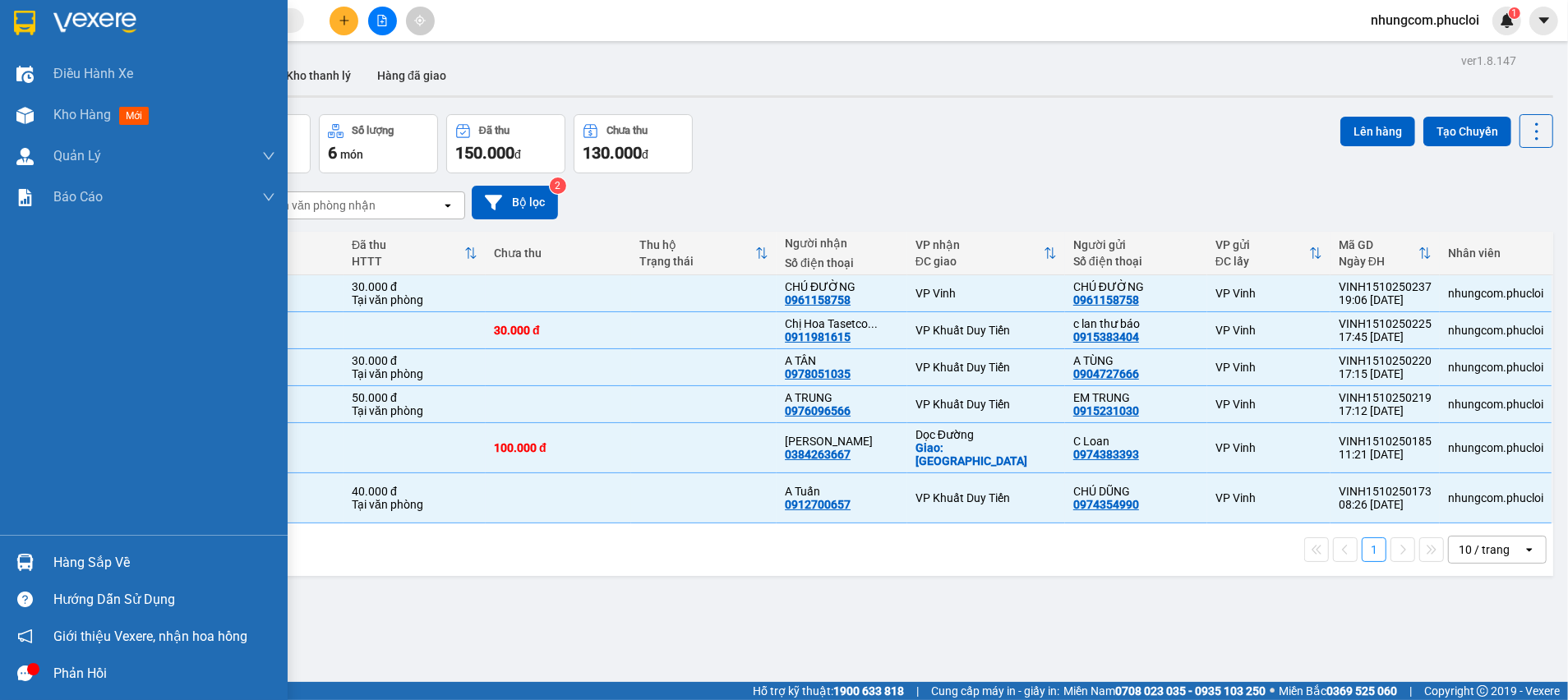
click at [44, 673] on div "Phản hồi" at bounding box center [144, 673] width 287 height 37
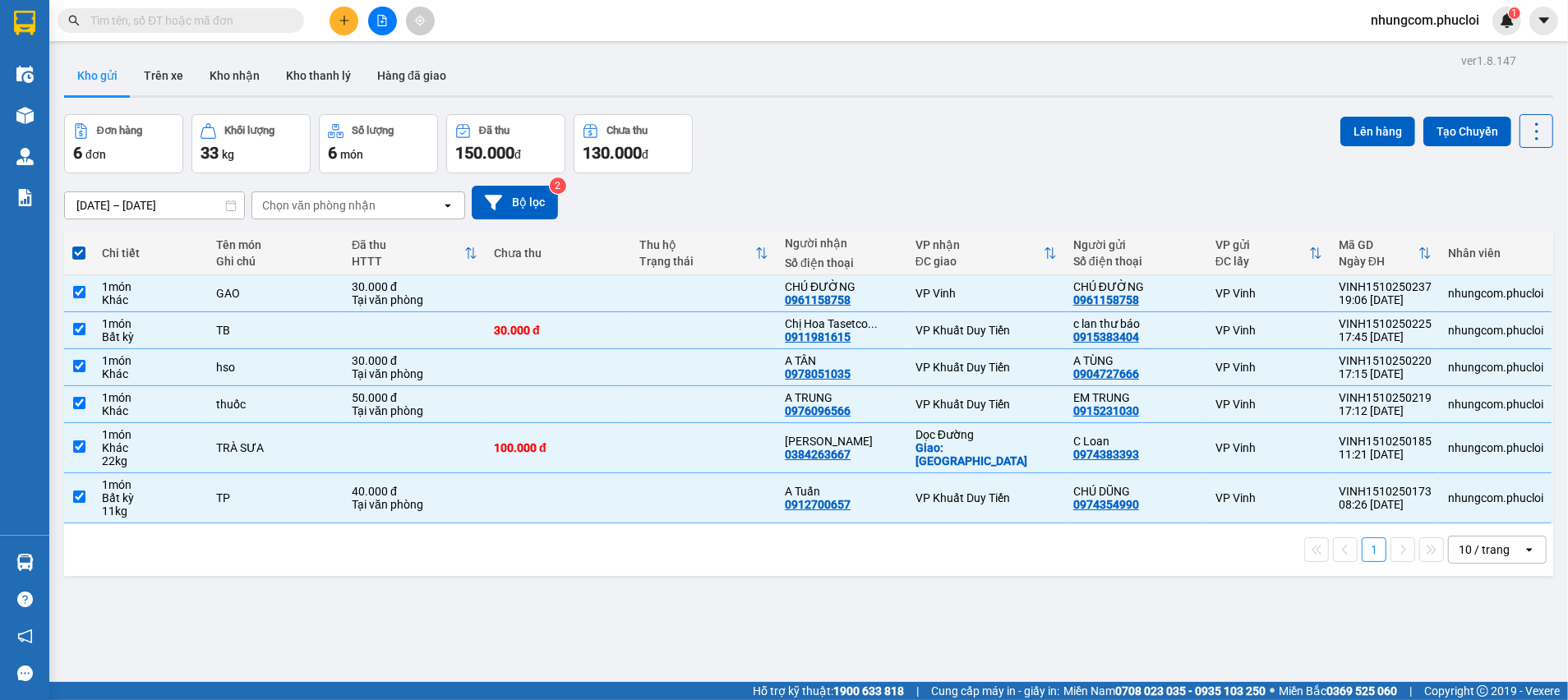
click at [343, 16] on icon "plus" at bounding box center [343, 20] width 1 height 9
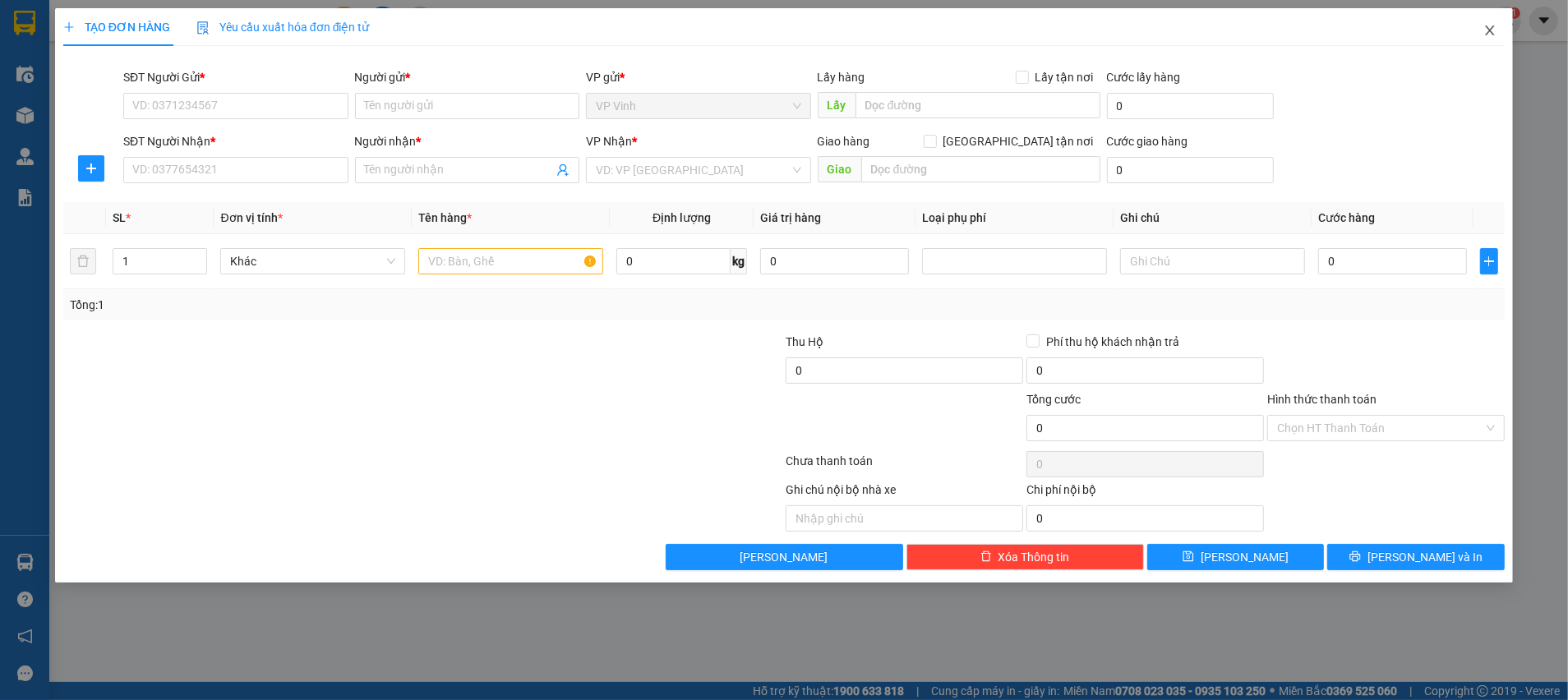
click at [1489, 35] on icon "close" at bounding box center [1489, 30] width 13 height 13
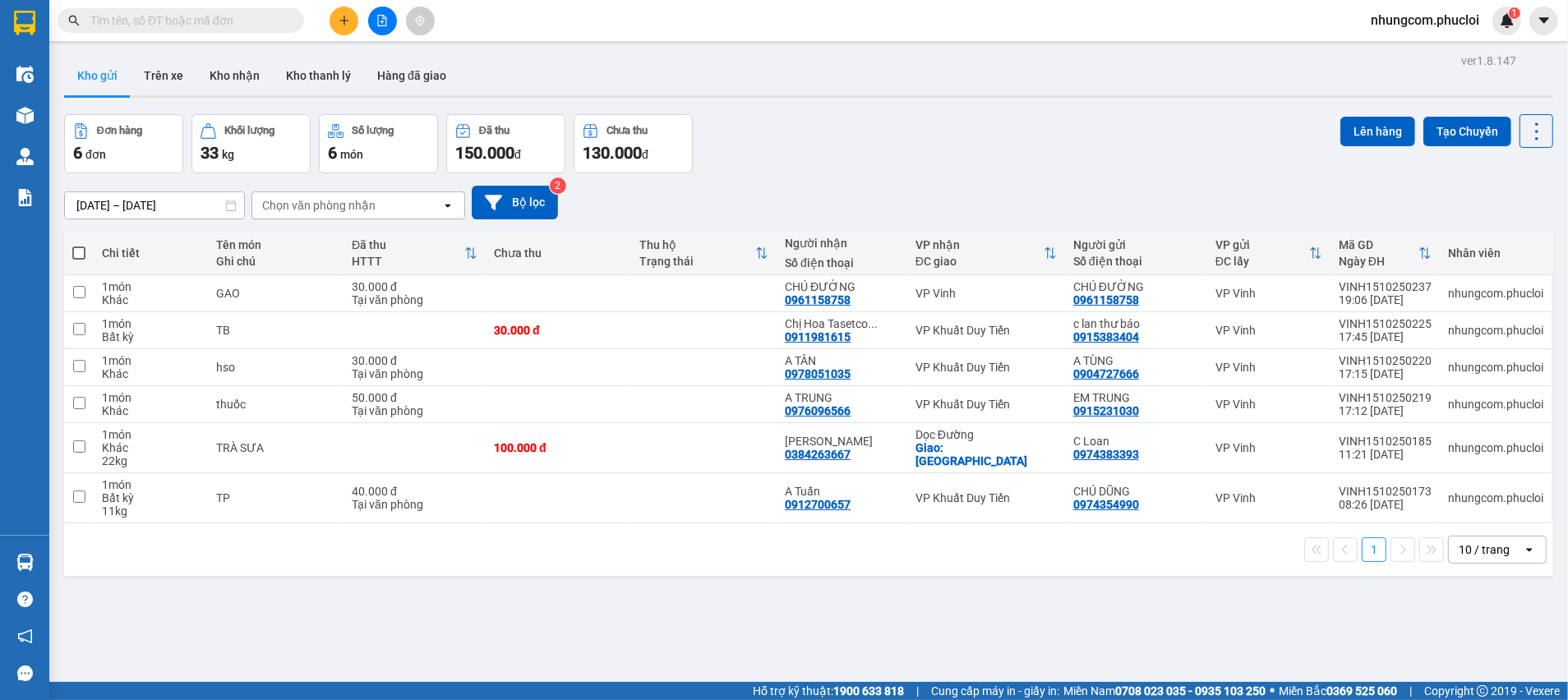
click at [273, 21] on input "text" at bounding box center [188, 21] width 194 height 18
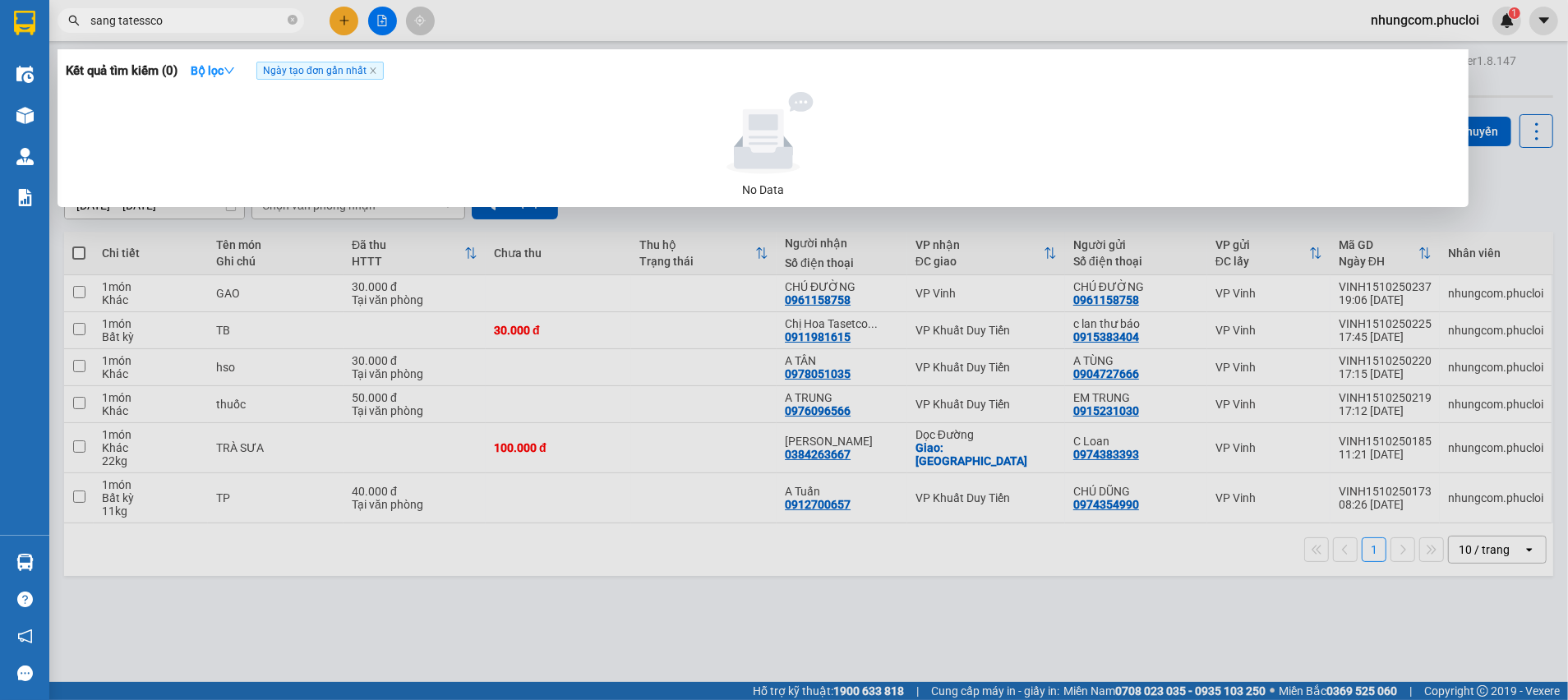
type input "sang tatessco"
click at [290, 20] on icon "close-circle" at bounding box center [292, 20] width 10 height 10
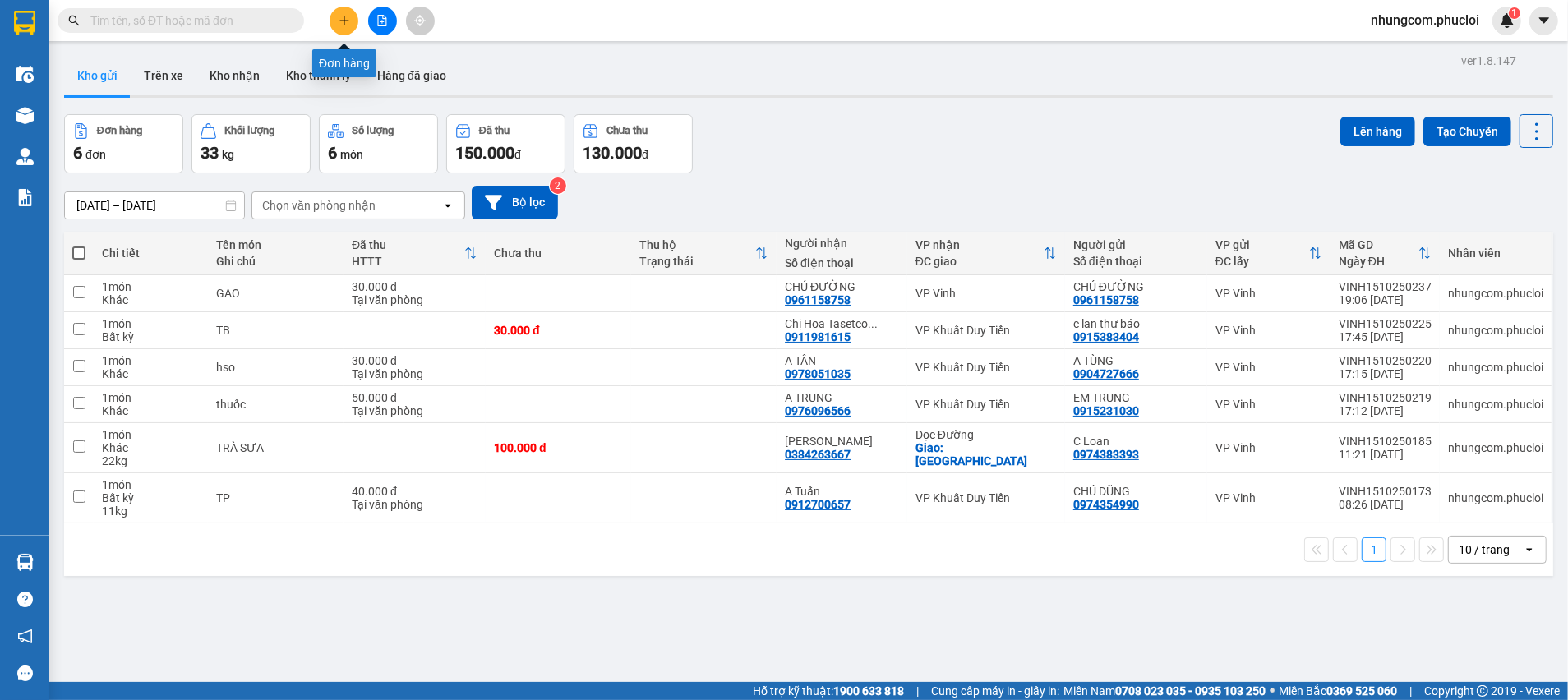
click at [342, 18] on icon "plus" at bounding box center [344, 21] width 12 height 12
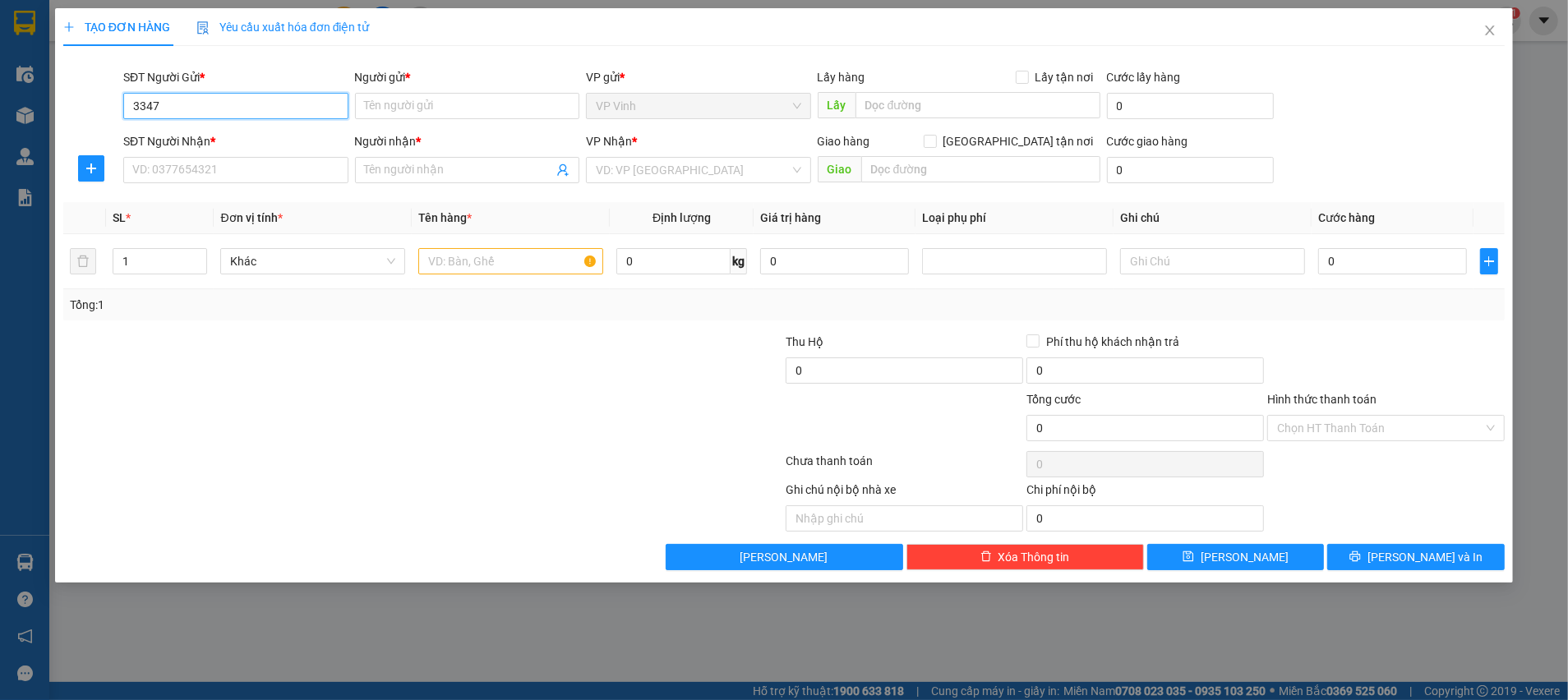
drag, startPoint x: 147, startPoint y: 99, endPoint x: 119, endPoint y: 99, distance: 28.0
click at [119, 99] on div "SĐT Người Gửi * 3347 3347 Người gửi * Tên người gửi VP gửi * VP [PERSON_NAME] L…" at bounding box center [784, 97] width 1444 height 58
type input "3347"
click at [1489, 32] on icon "close" at bounding box center [1490, 31] width 9 height 10
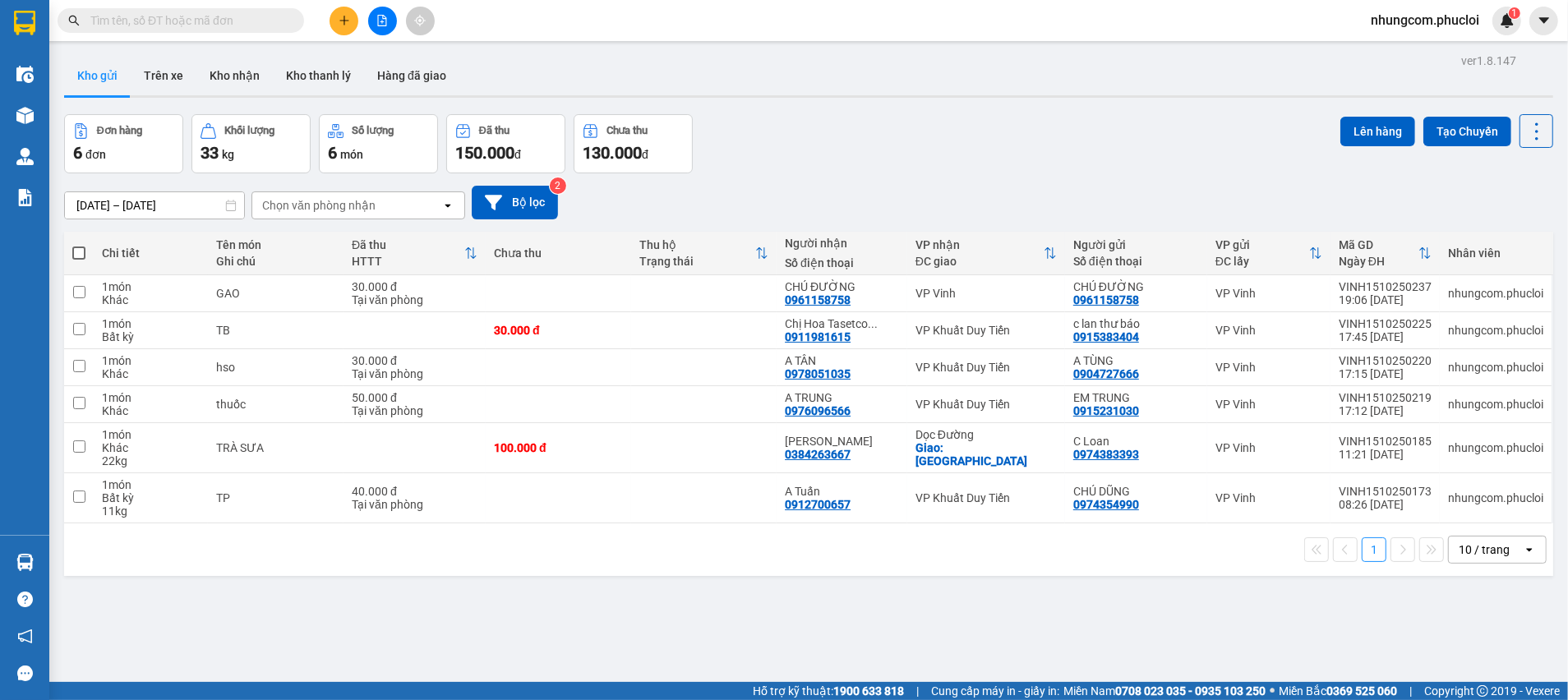
click at [256, 20] on input "text" at bounding box center [188, 21] width 194 height 18
paste input "3347"
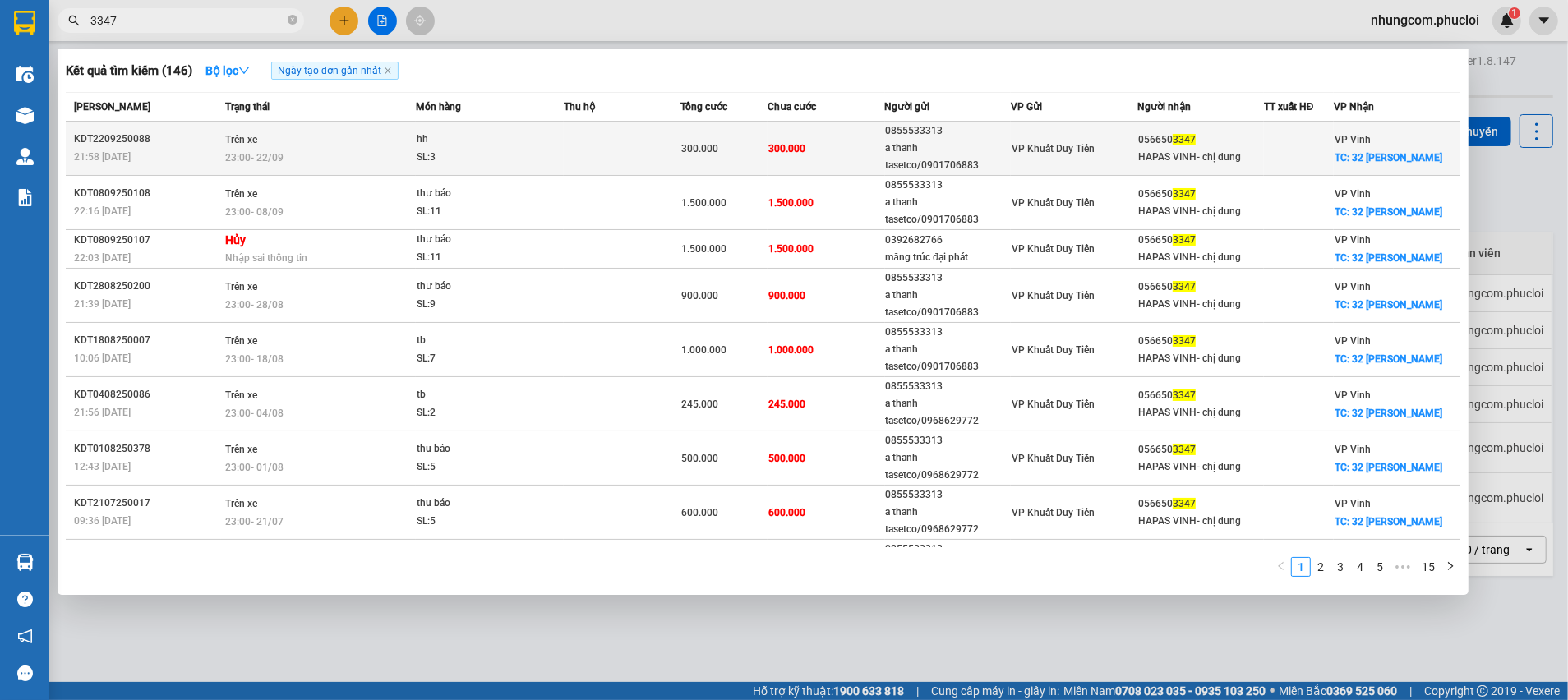
type input "3347"
click at [990, 157] on div "a thanh tasetco/0901706883" at bounding box center [948, 157] width 125 height 35
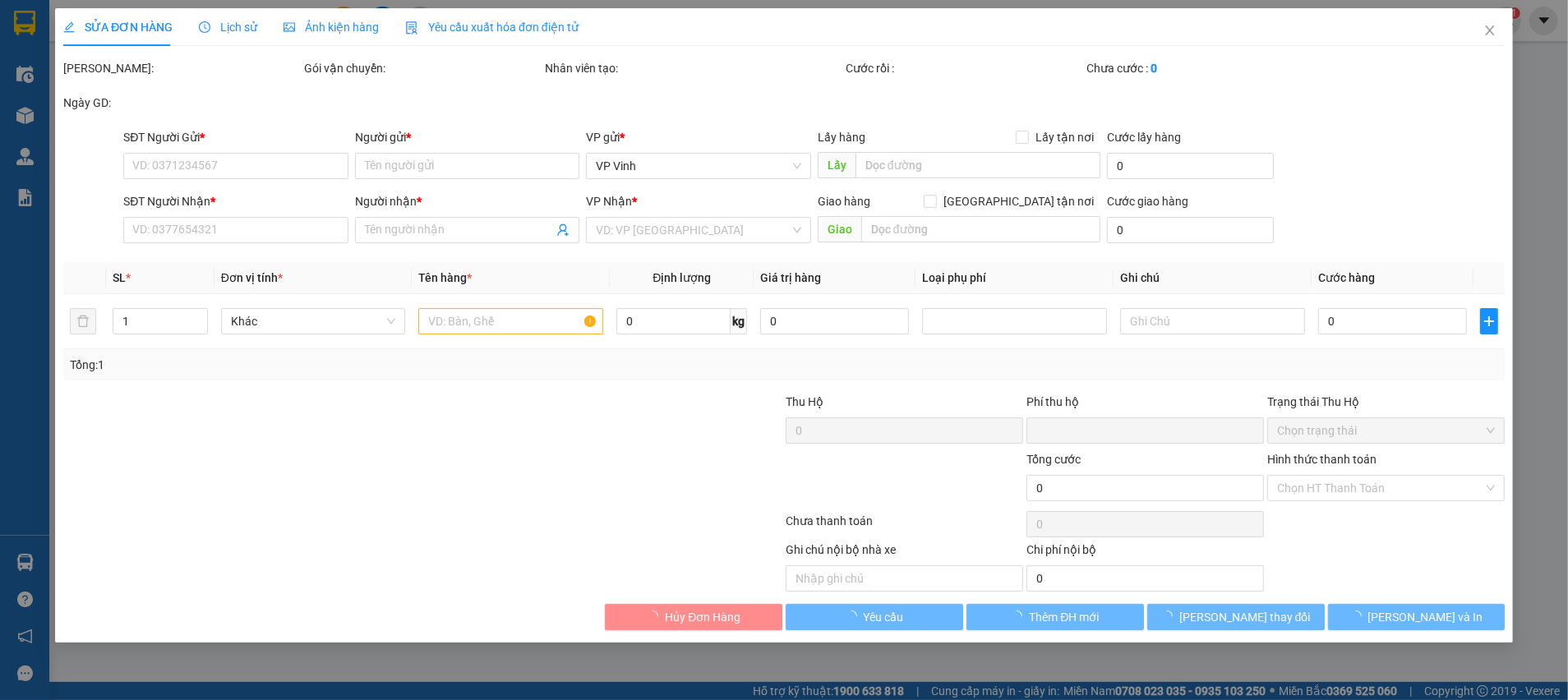
type input "0855533313"
type input "a thanh tasetco/0901706883"
type input "0566503347"
type input "HAPAS VINH- chị dung"
checkbox input "true"
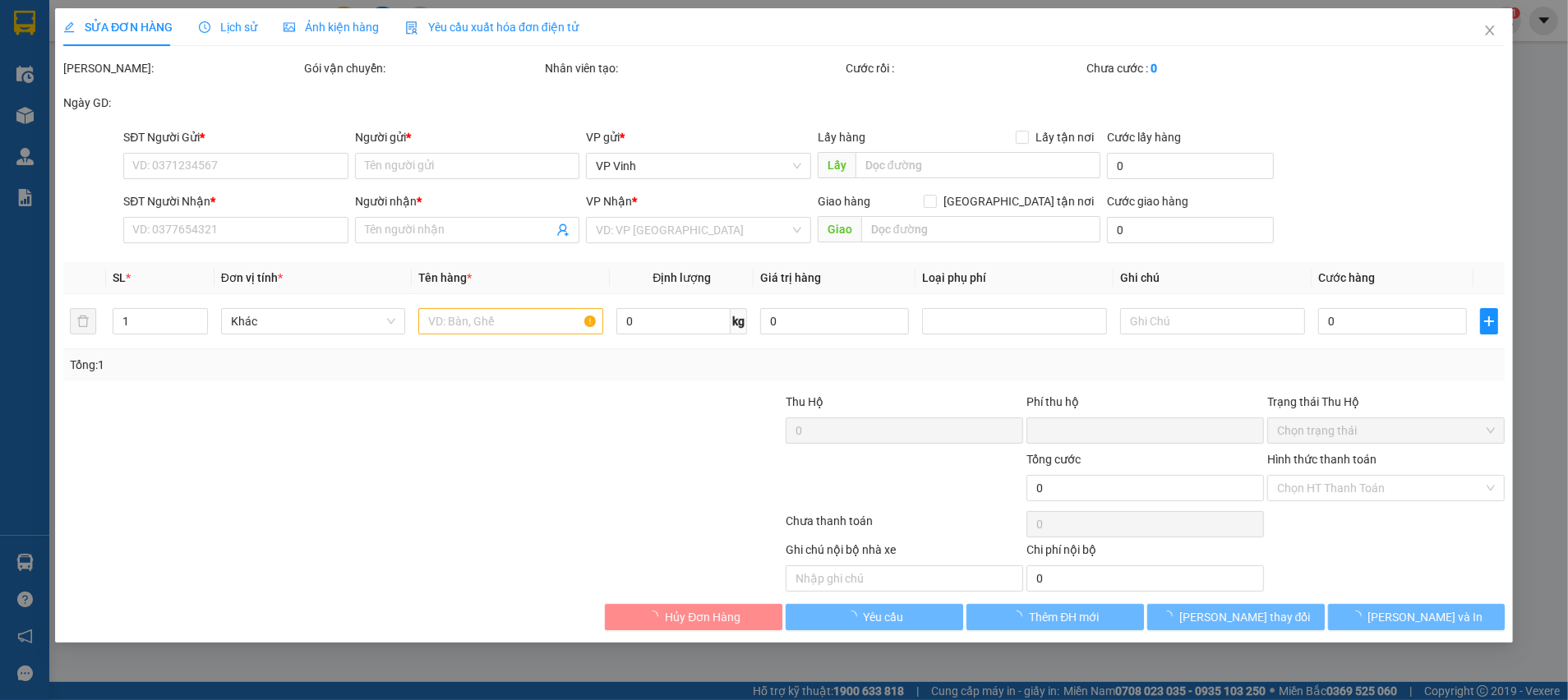
type input "32 [PERSON_NAME]"
type input "0"
type input "300.000"
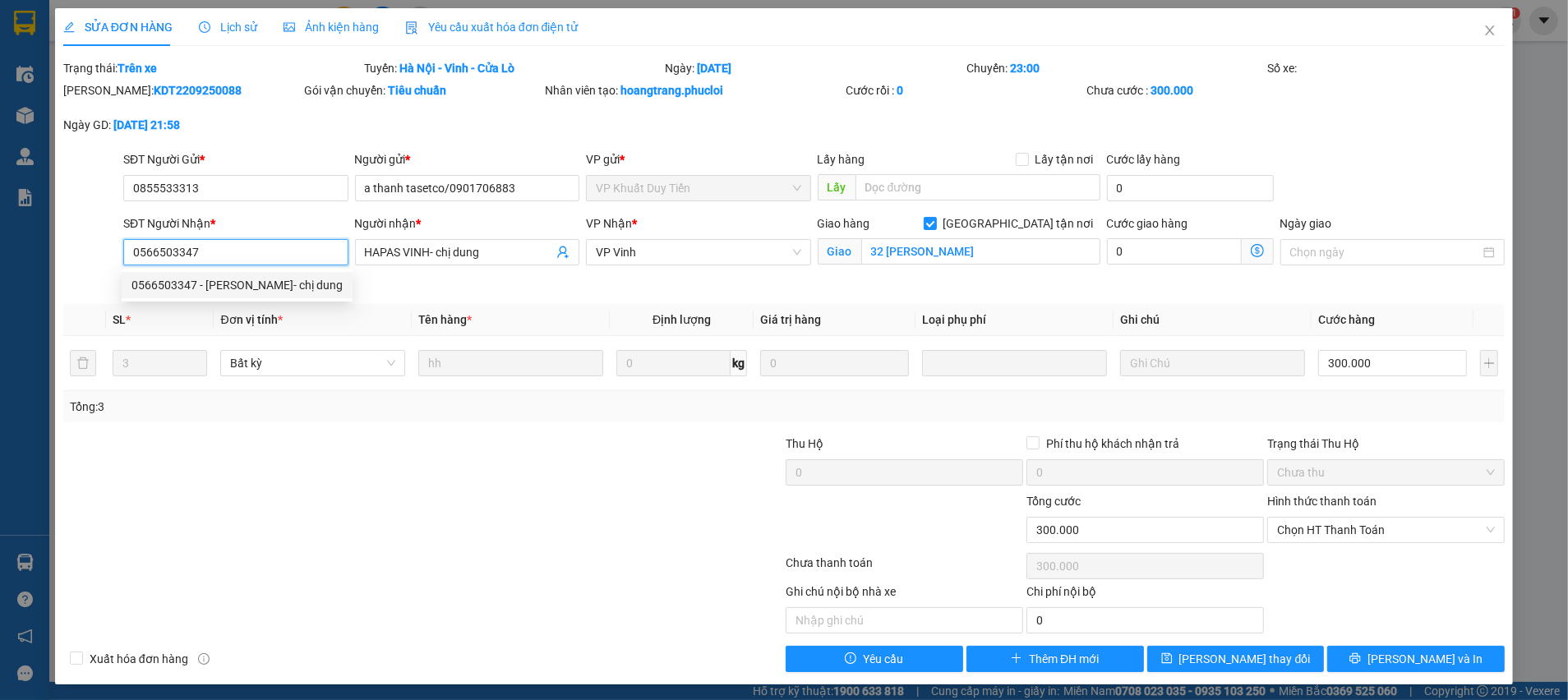
drag, startPoint x: 218, startPoint y: 250, endPoint x: 113, endPoint y: 249, distance: 105.0
click at [113, 249] on div "SĐT Người Nhận * 0566503347 Người nhận * HAPAS VINH- chị dung VP Nhận * VP [PER…" at bounding box center [784, 253] width 1444 height 77
click at [1467, 34] on span "Close" at bounding box center [1490, 31] width 46 height 46
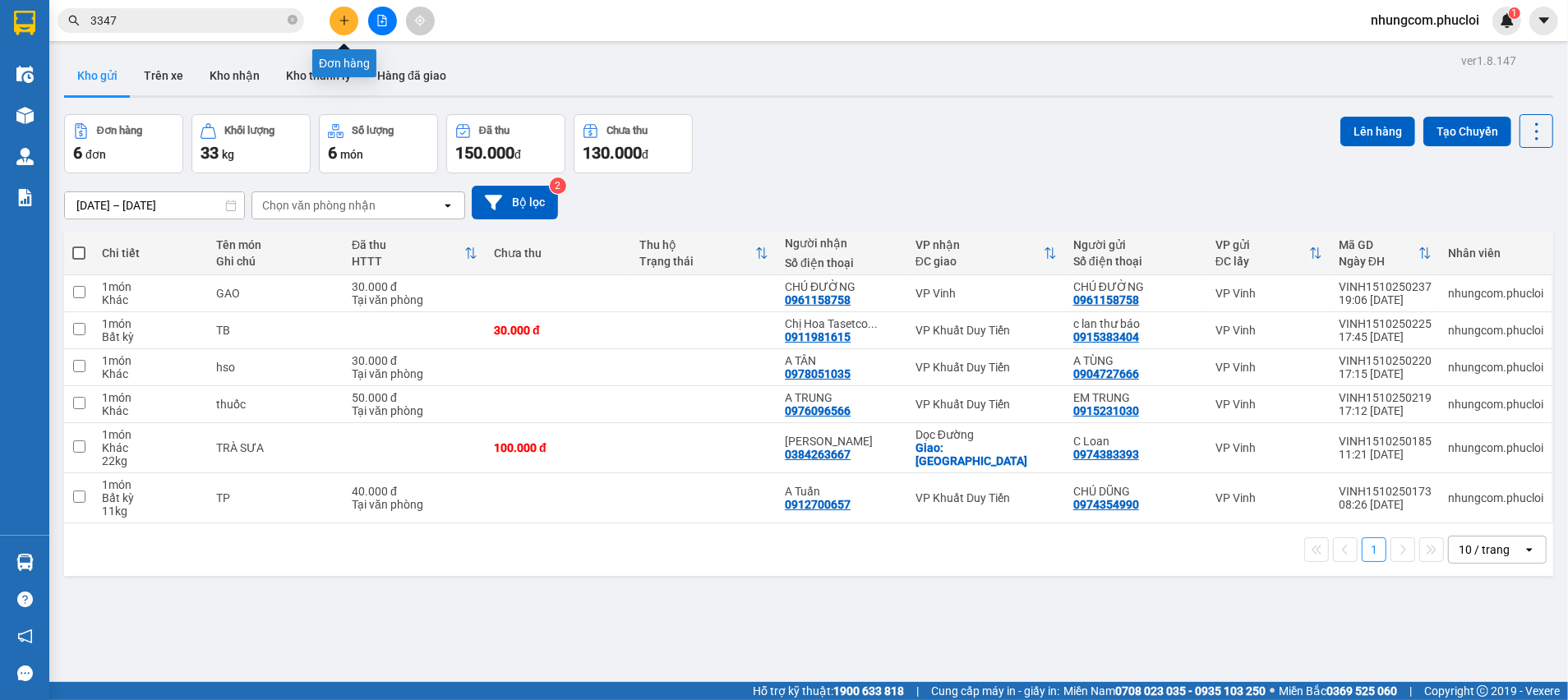
click at [346, 24] on icon "plus" at bounding box center [344, 21] width 12 height 12
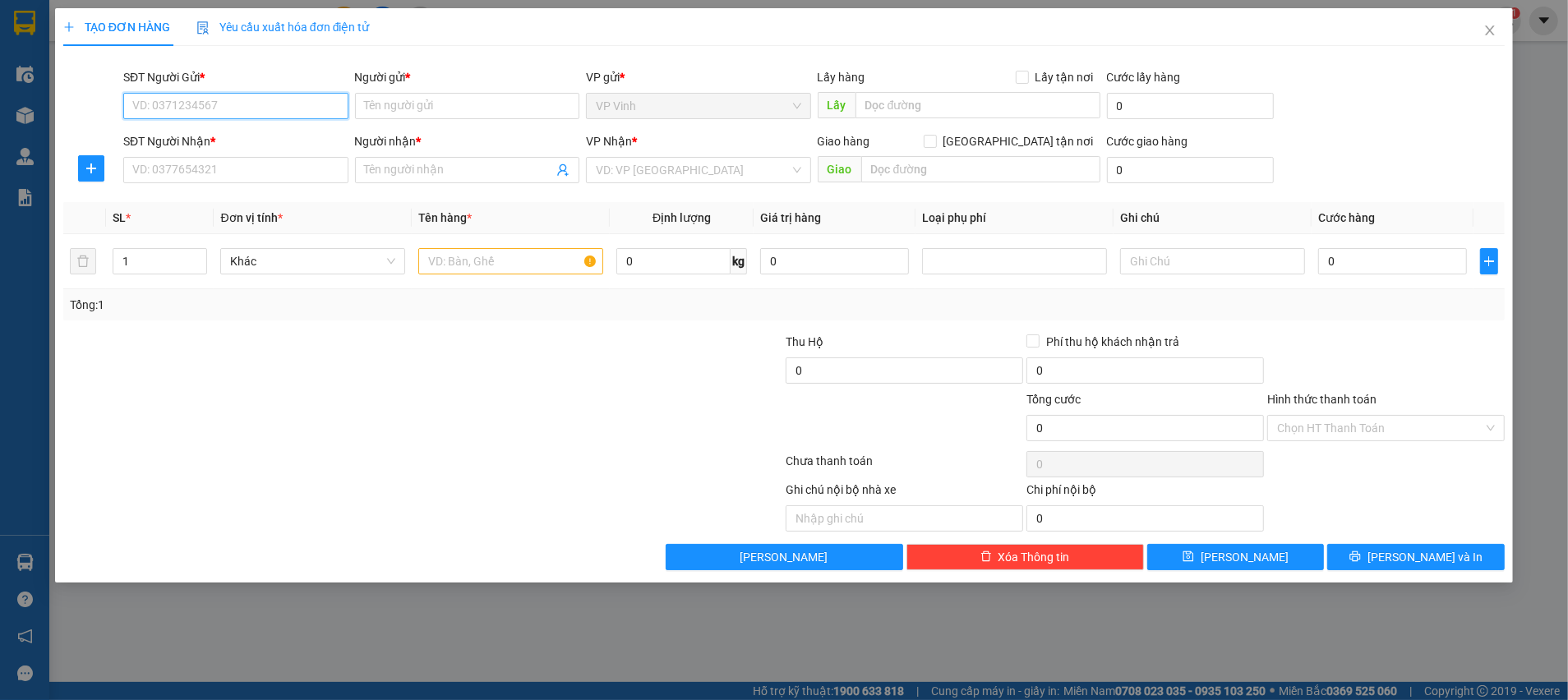
paste input "0566503347"
type input "0566503347"
click at [419, 95] on input "Người gửi *" at bounding box center [468, 106] width 226 height 26
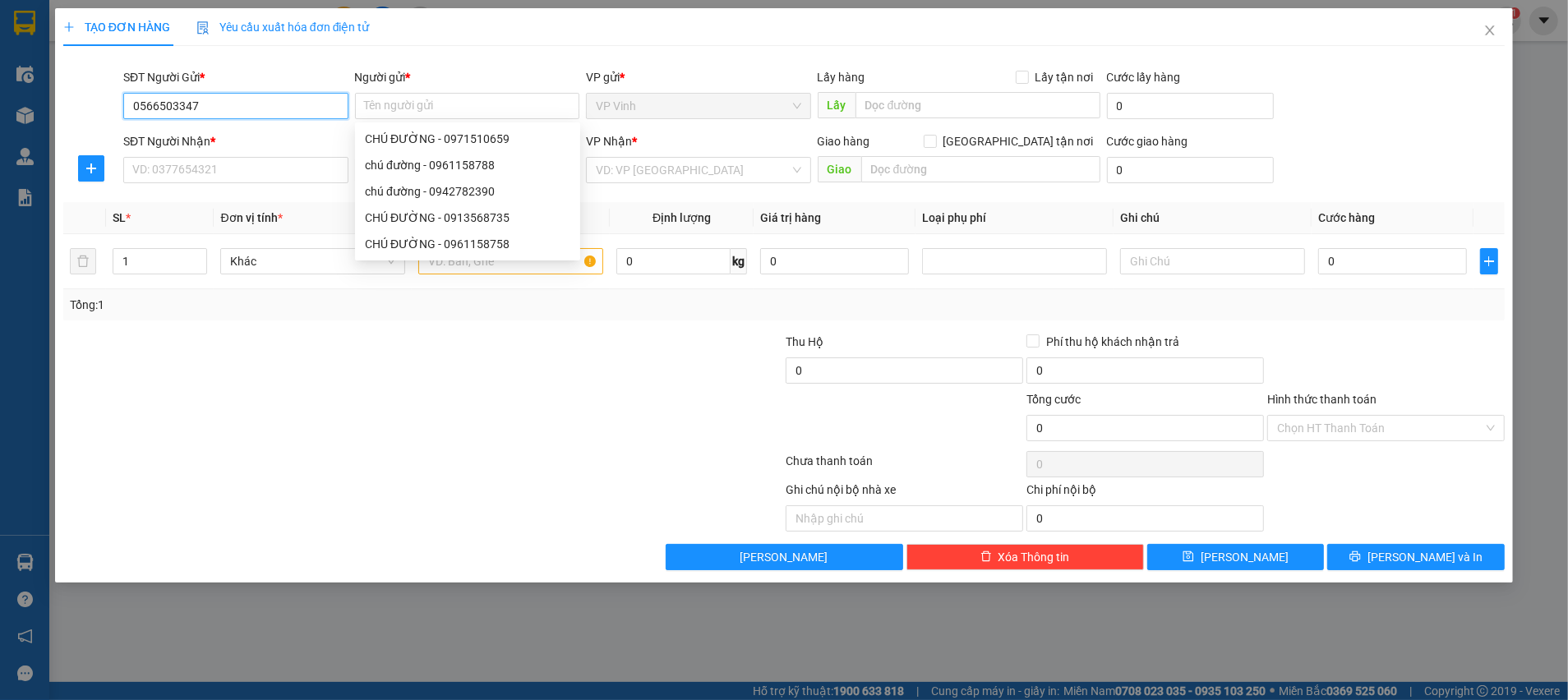
click at [289, 98] on input "0566503347" at bounding box center [237, 106] width 226 height 26
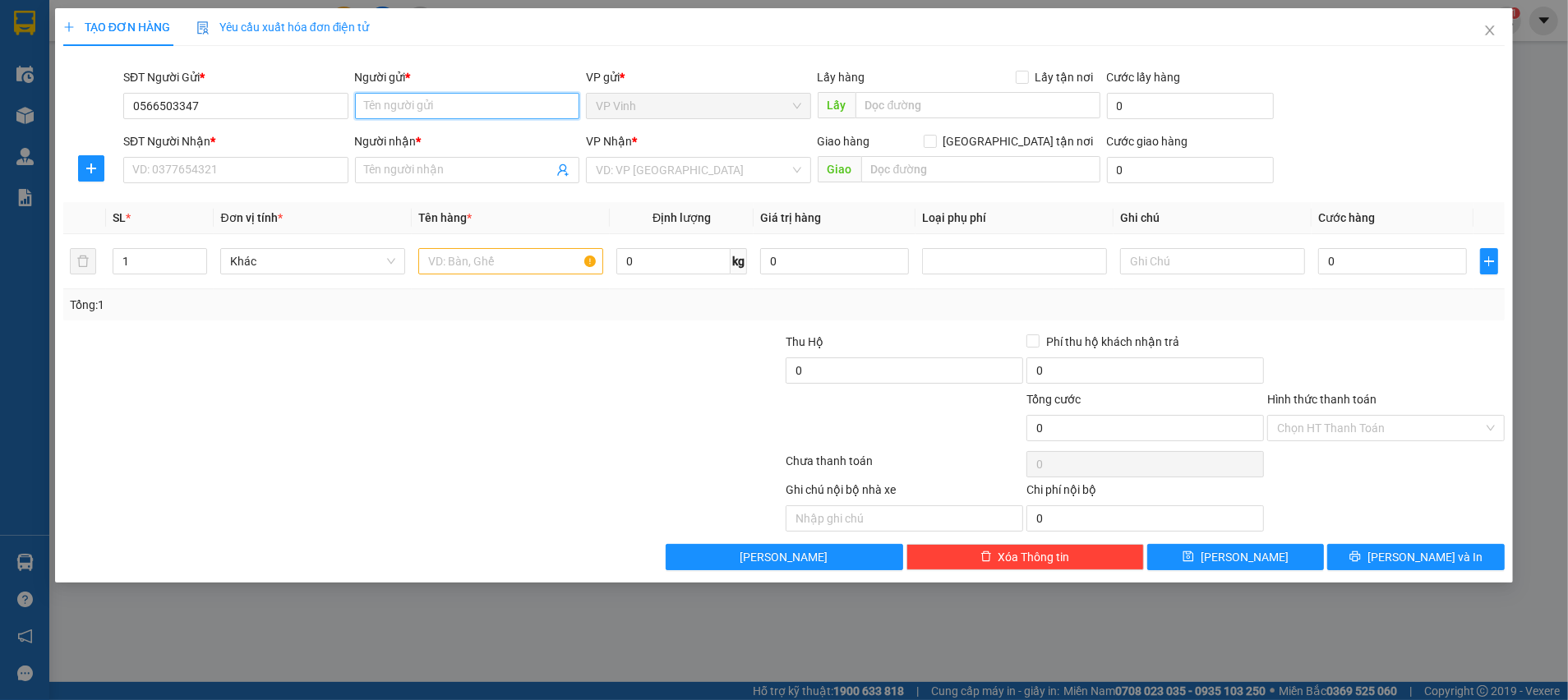
click at [428, 108] on input "Người gửi *" at bounding box center [468, 106] width 226 height 26
type input "HAPASS"
click at [426, 137] on div "Người nhận *" at bounding box center [468, 142] width 226 height 18
click at [426, 161] on input "Người nhận *" at bounding box center [459, 170] width 189 height 18
click at [299, 155] on div "SĐT Người Nhận *" at bounding box center [237, 145] width 226 height 25
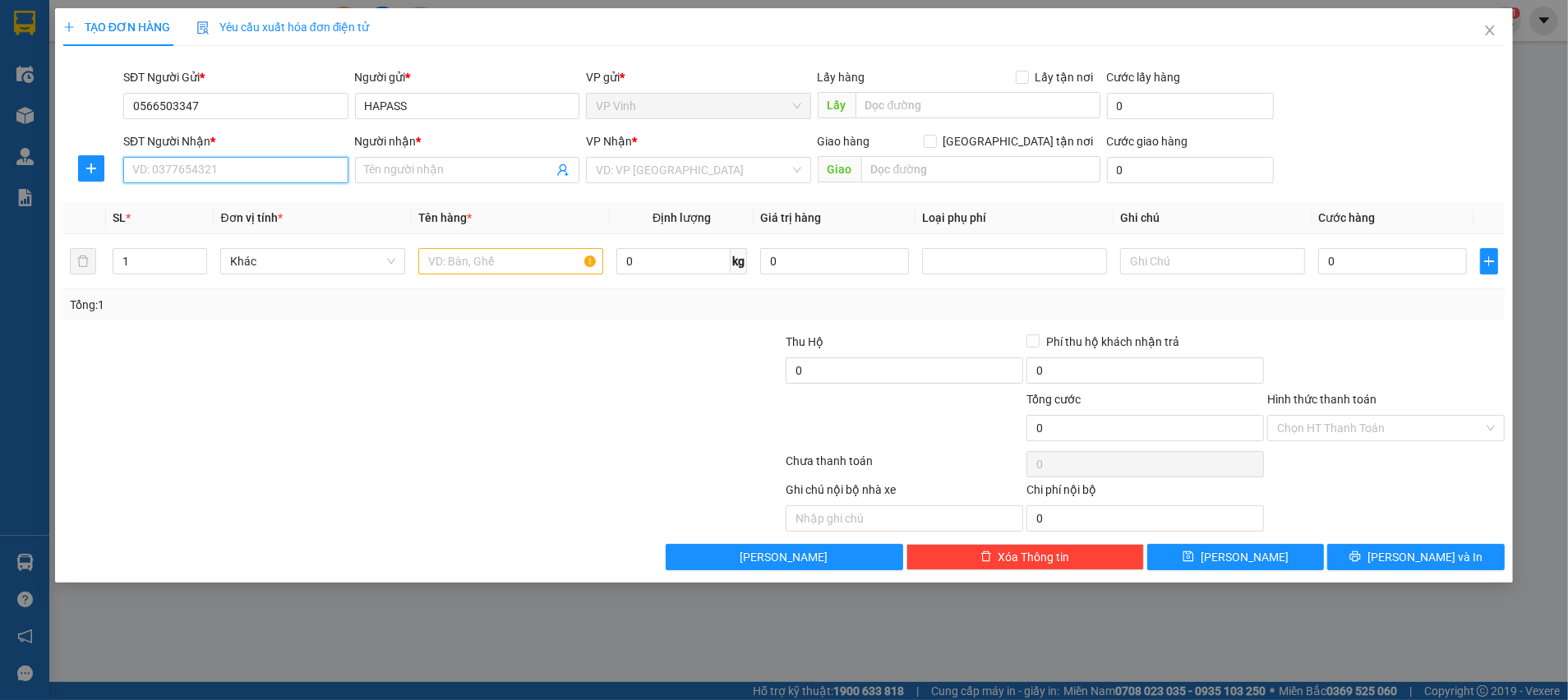
click at [296, 164] on input "SĐT Người Nhận *" at bounding box center [237, 170] width 226 height 26
click at [570, 170] on span at bounding box center [468, 170] width 226 height 26
click at [567, 170] on icon "user-add" at bounding box center [562, 170] width 13 height 13
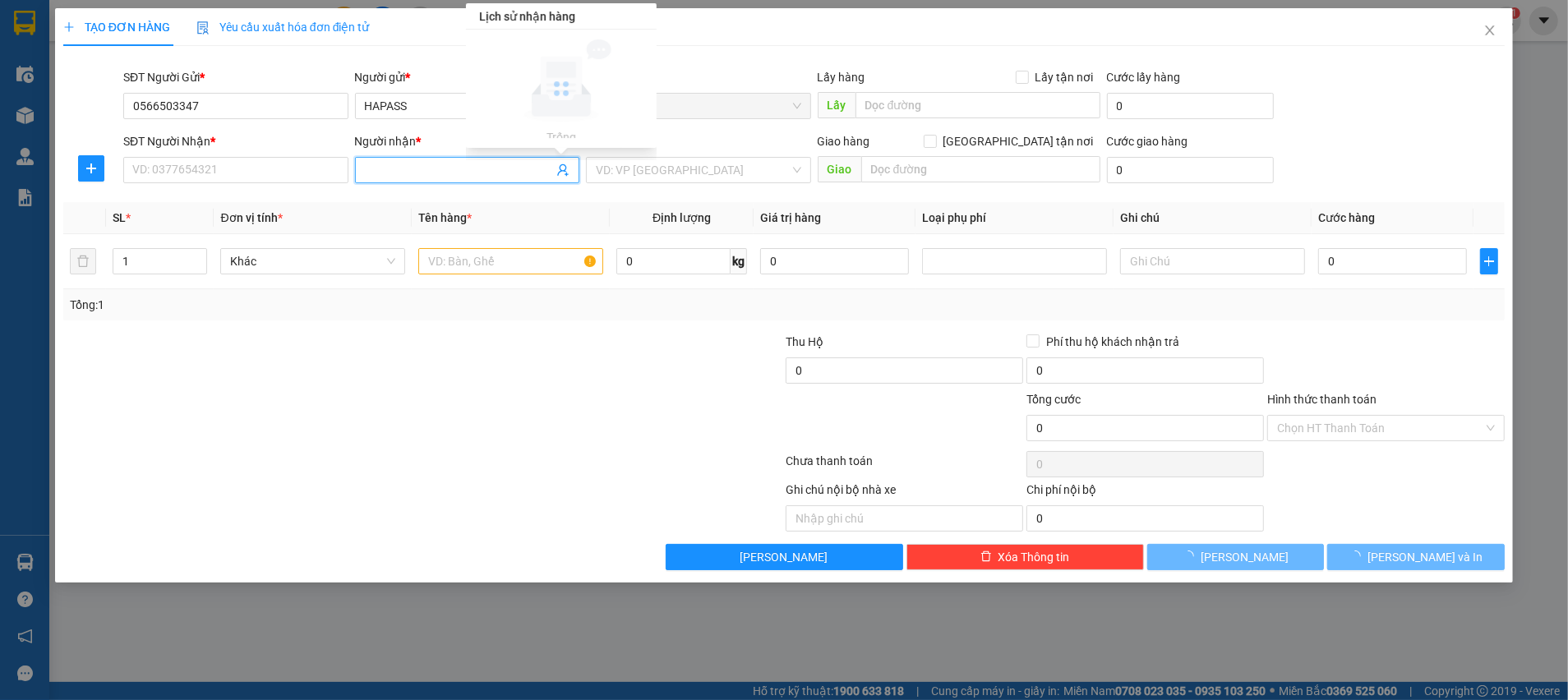
click at [556, 171] on icon "user-add" at bounding box center [562, 170] width 13 height 13
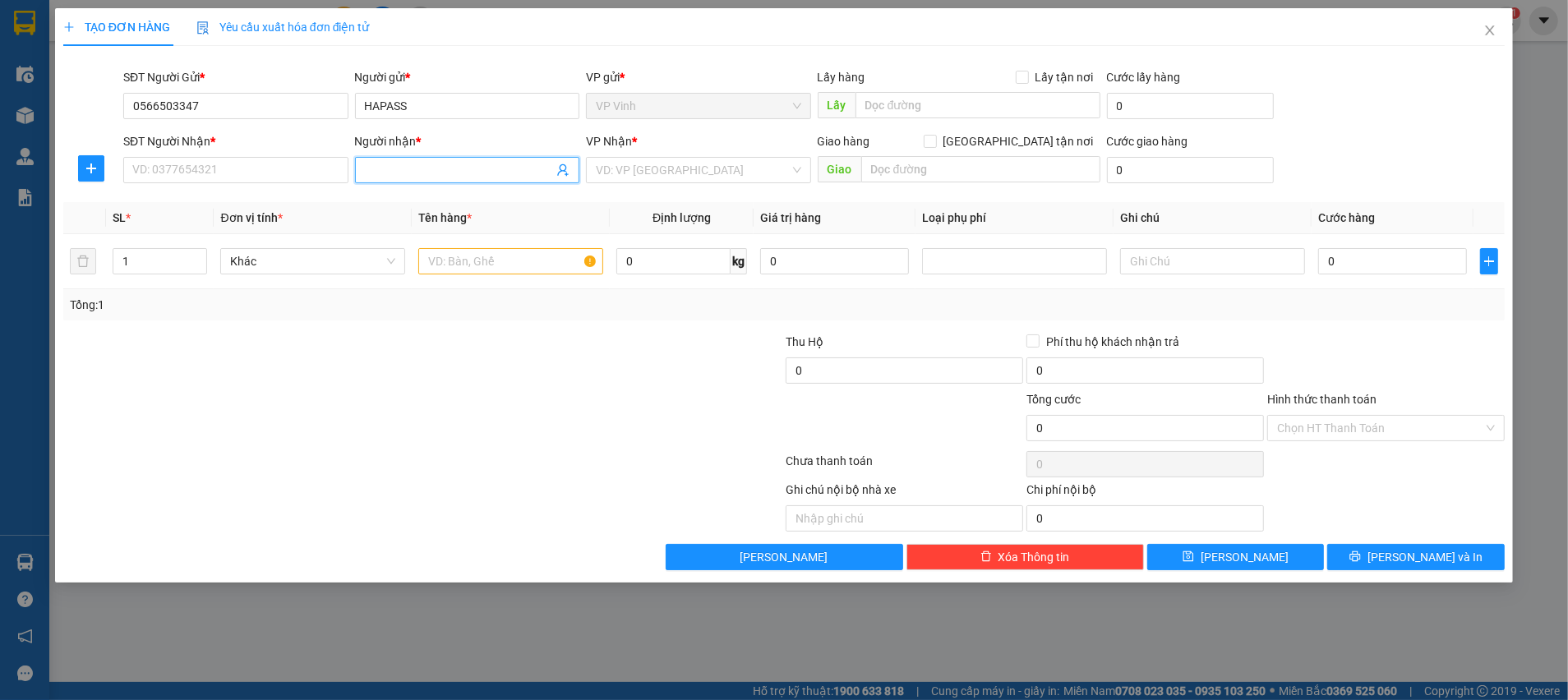
click at [557, 171] on icon "user-add" at bounding box center [562, 170] width 13 height 13
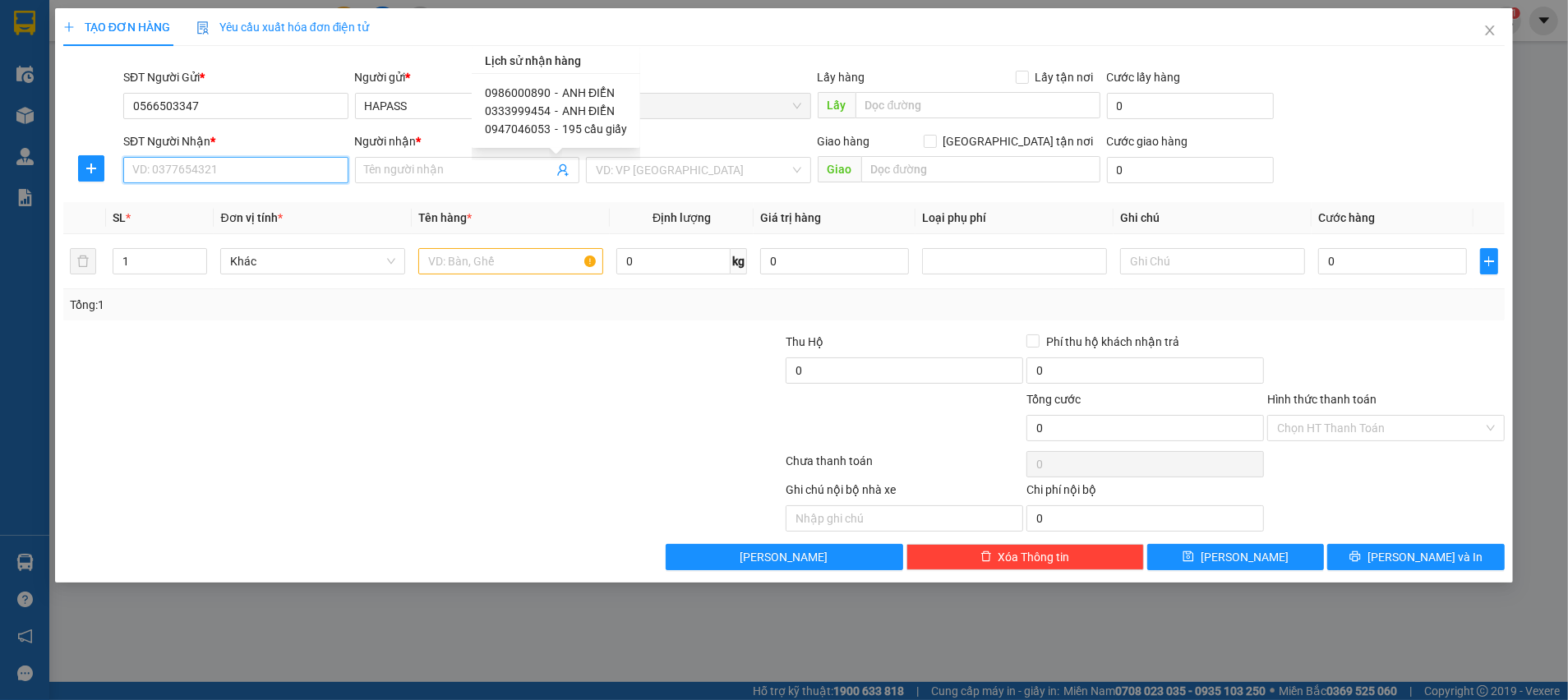
click at [216, 163] on input "SĐT Người Nhận *" at bounding box center [237, 170] width 226 height 26
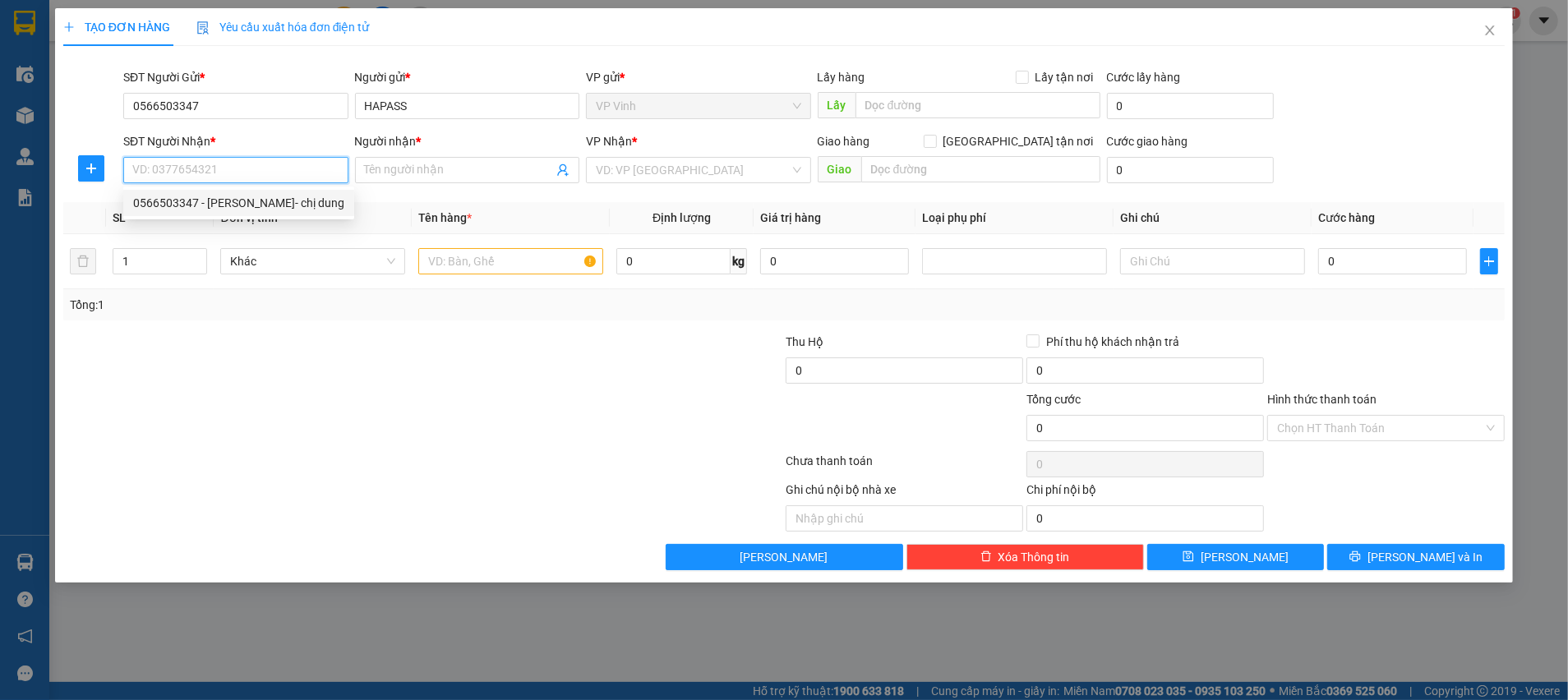
click at [217, 164] on input "SĐT Người Nhận *" at bounding box center [237, 170] width 226 height 26
click at [295, 208] on div "0855533313 - a thanh tasetco/0901706883" at bounding box center [246, 203] width 226 height 18
type input "0855533313"
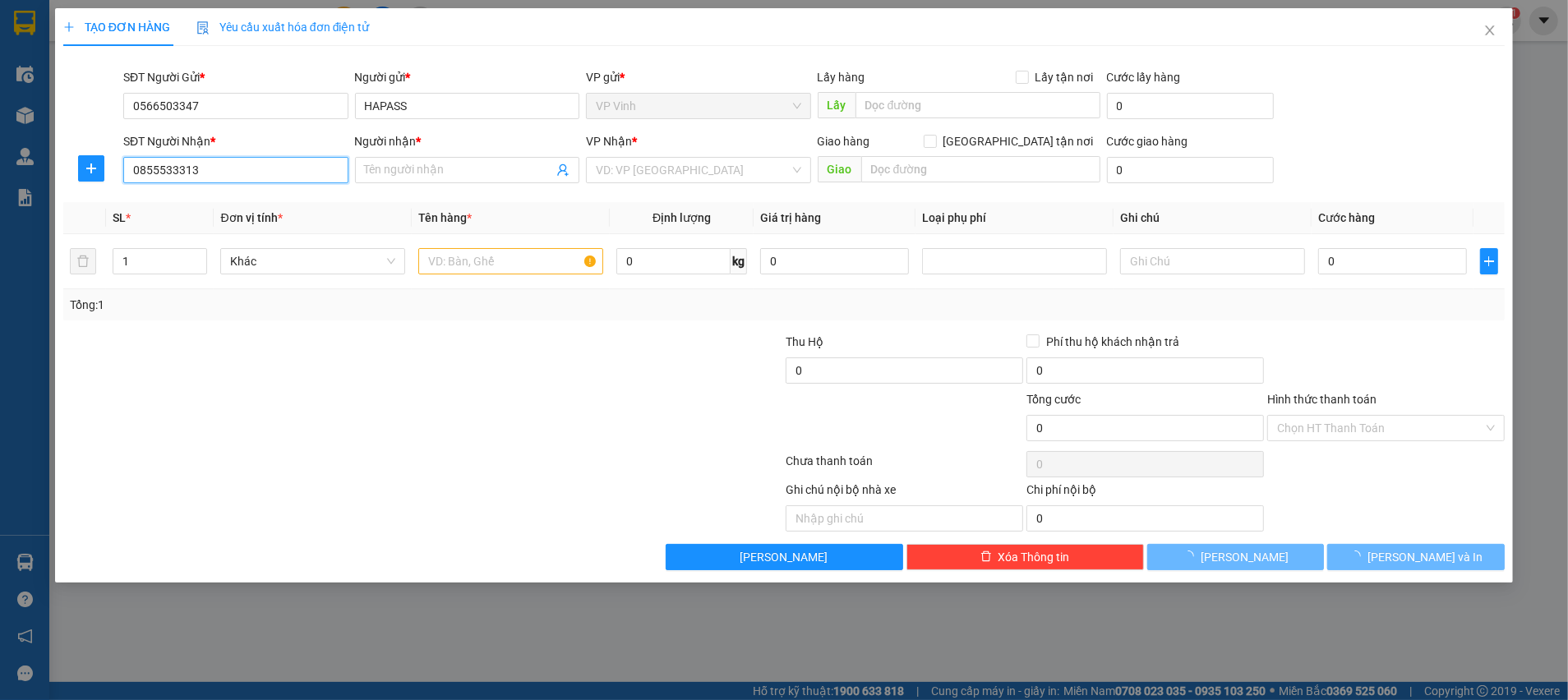
type input "a thanh tasetco/0901706883"
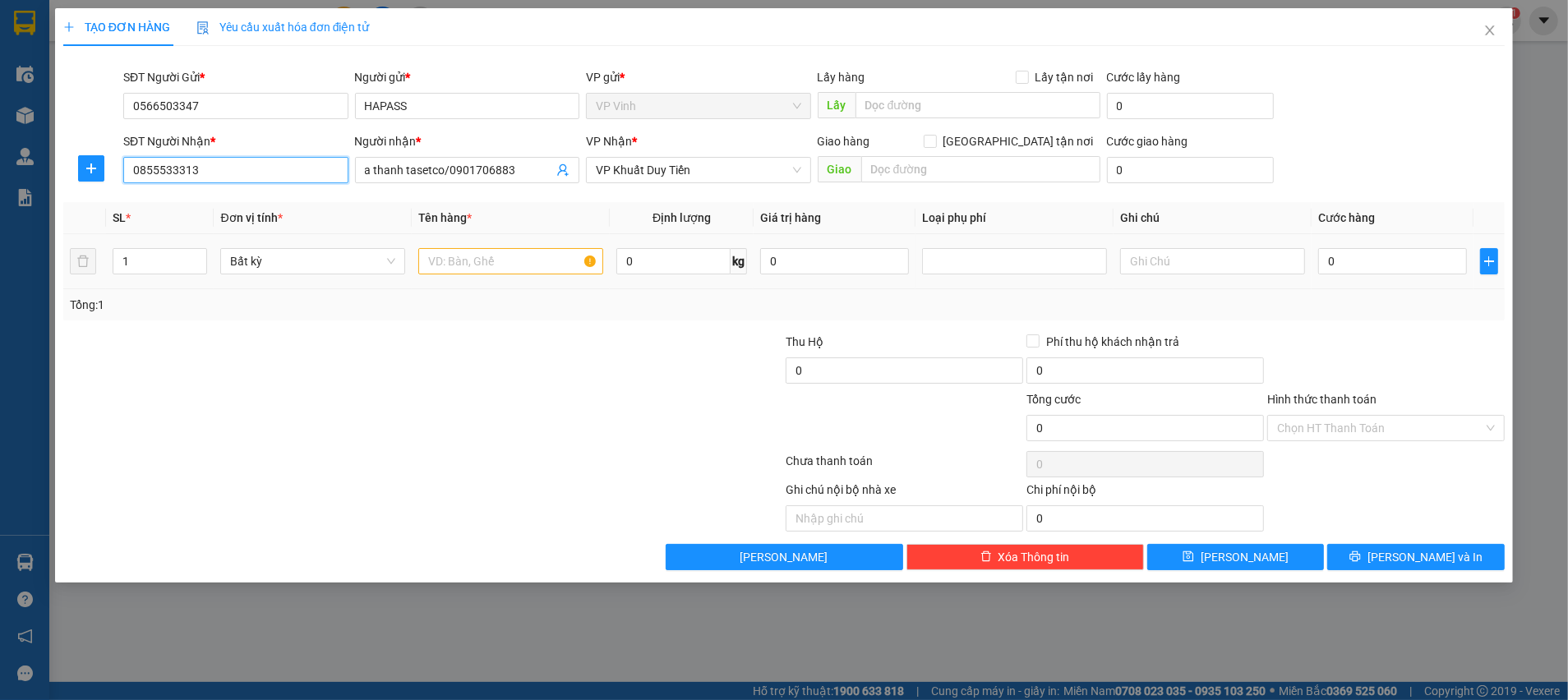
type input "0855533313"
click at [500, 262] on input "text" at bounding box center [510, 262] width 185 height 26
type input "t"
type input "B"
type input "TB"
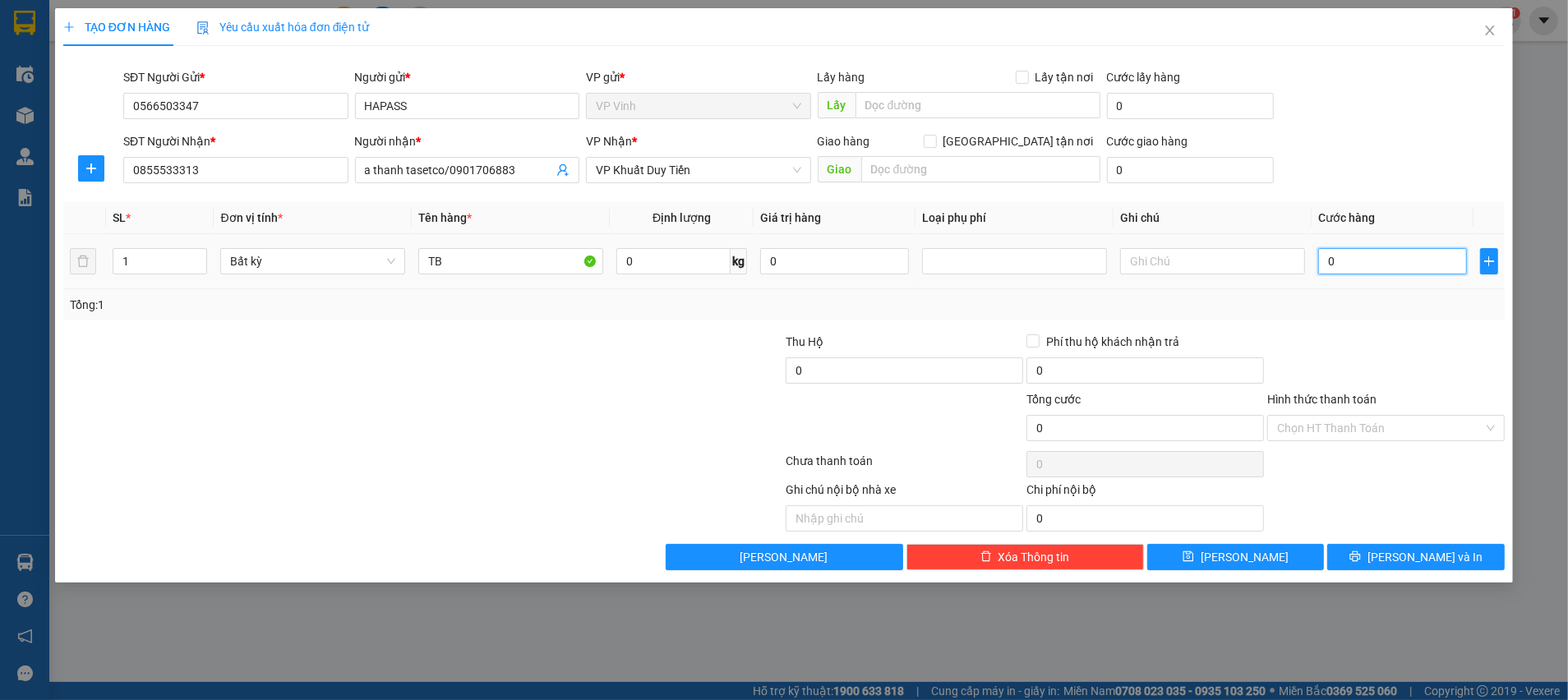
click at [1384, 257] on input "0" at bounding box center [1392, 262] width 149 height 26
type input "6"
type input "60"
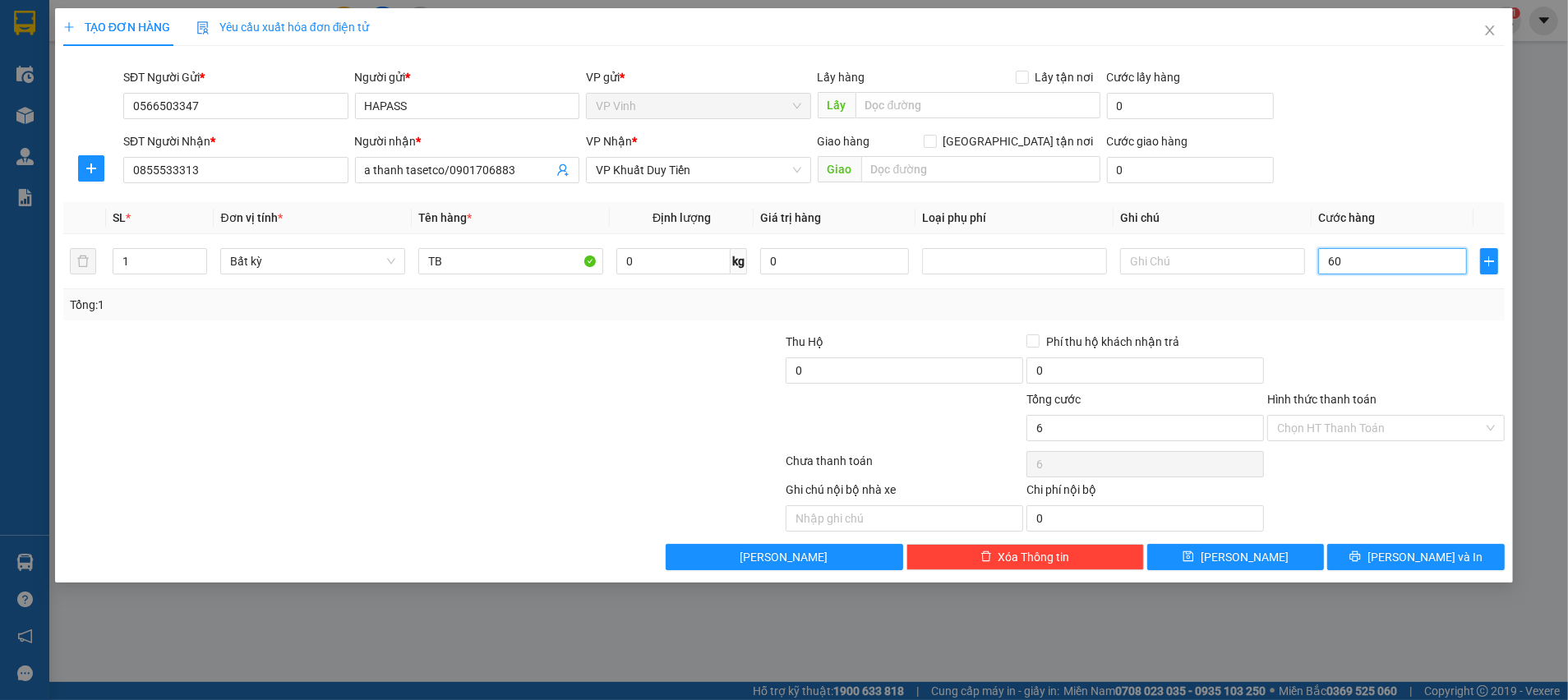
type input "60"
type input "60.000"
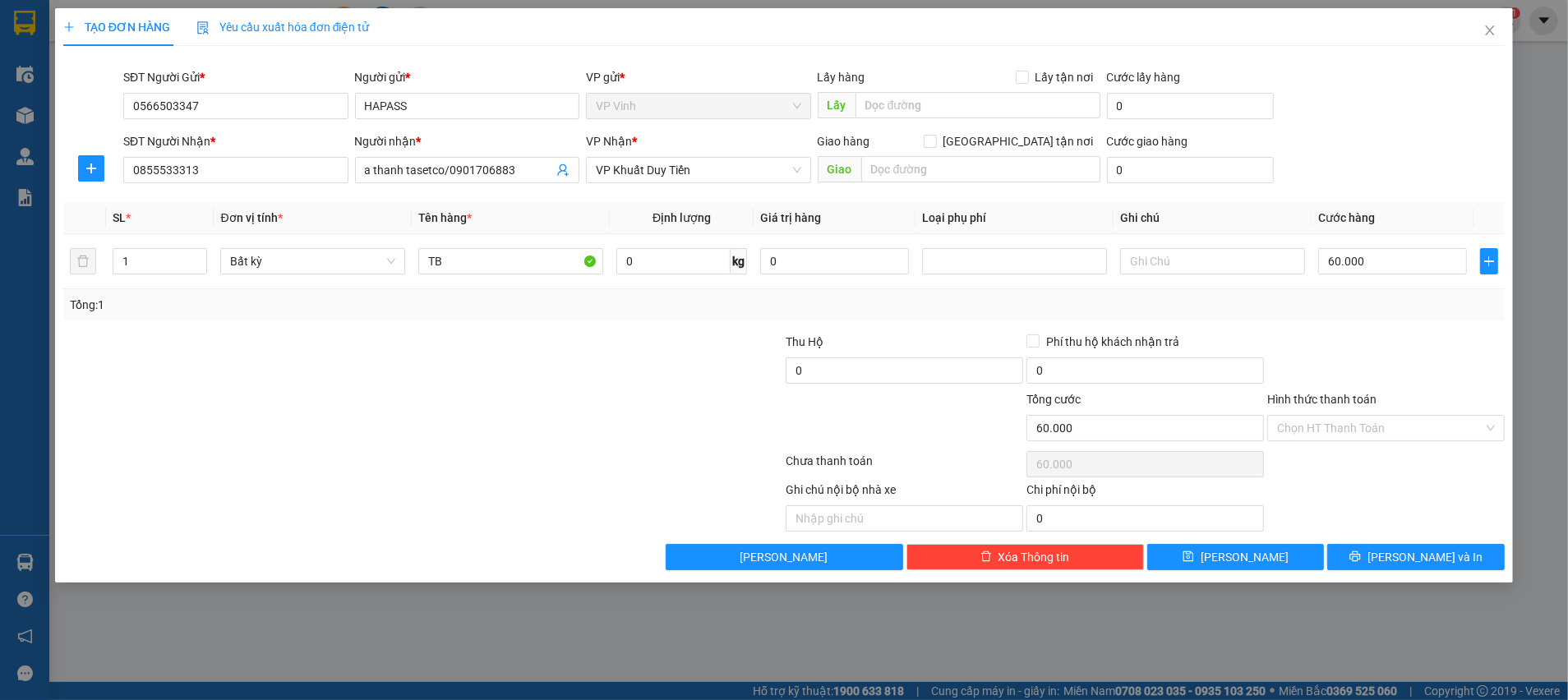
click at [1358, 340] on div at bounding box center [1385, 361] width 241 height 58
drag, startPoint x: 1389, startPoint y: 556, endPoint x: 1067, endPoint y: 461, distance: 335.7
click at [1360, 556] on icon "printer" at bounding box center [1355, 557] width 12 height 12
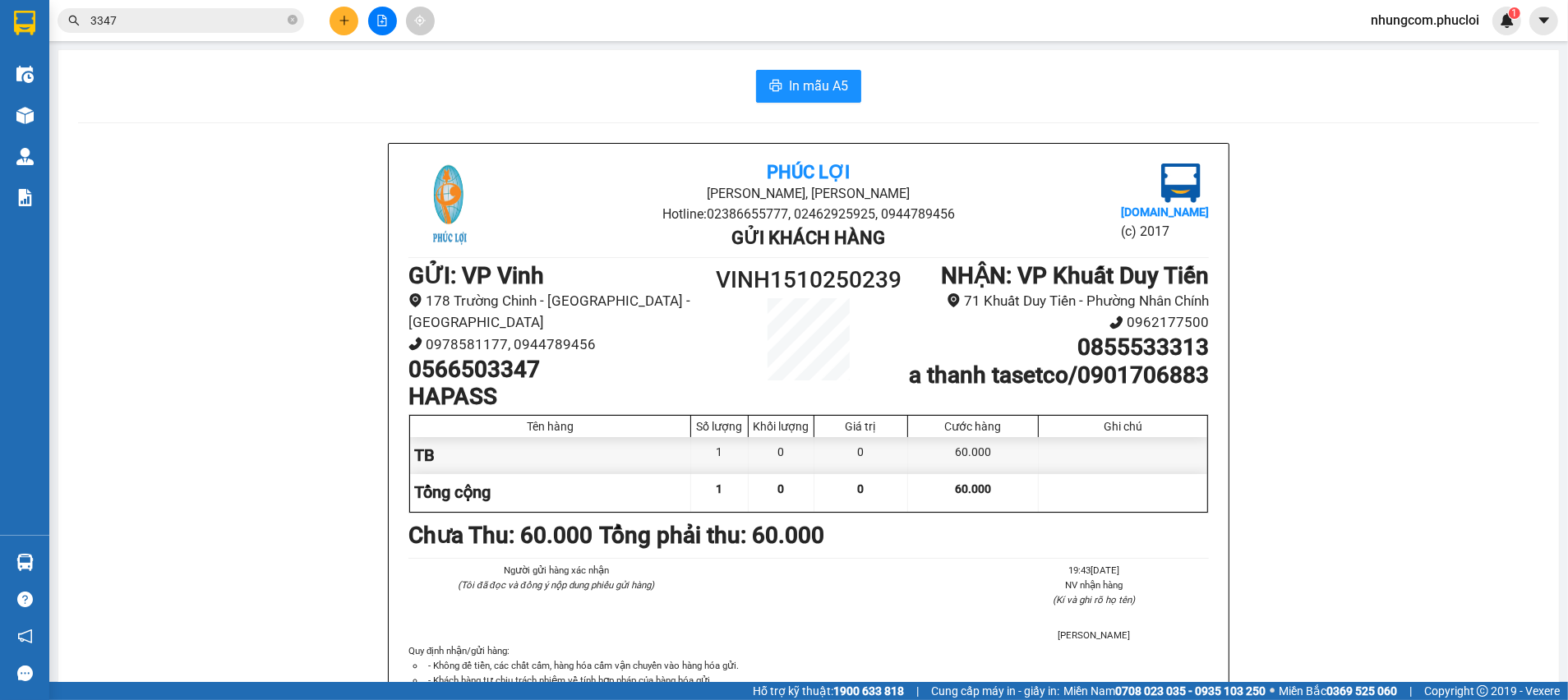
click at [334, 117] on div "In mẫu A5 Phúc Lợi Đường [PERSON_NAME], Phường Nghi Hương Hotline: 02386655777,…" at bounding box center [807, 436] width 1500 height 773
click at [290, 22] on icon "close-circle" at bounding box center [292, 20] width 10 height 10
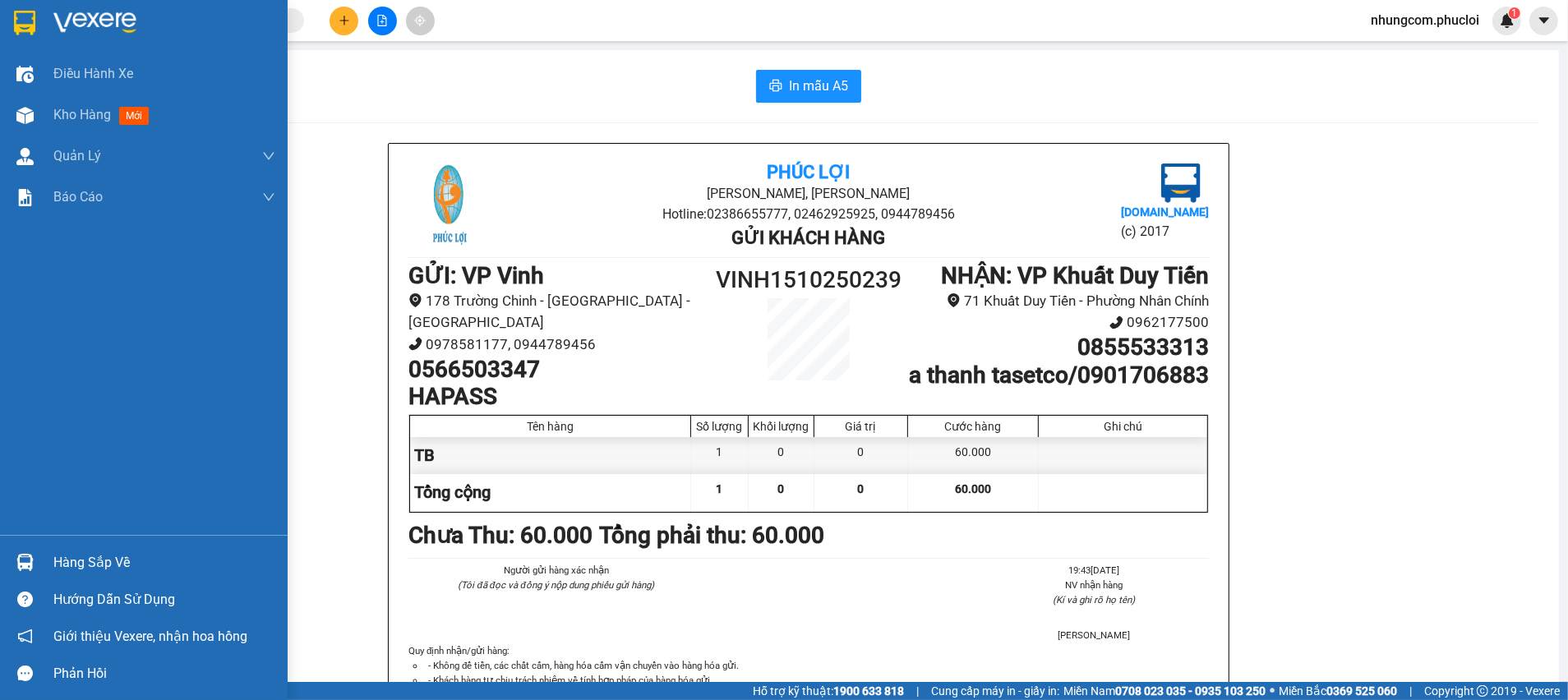
click at [91, 569] on div "Hàng sắp về" at bounding box center [165, 563] width 222 height 25
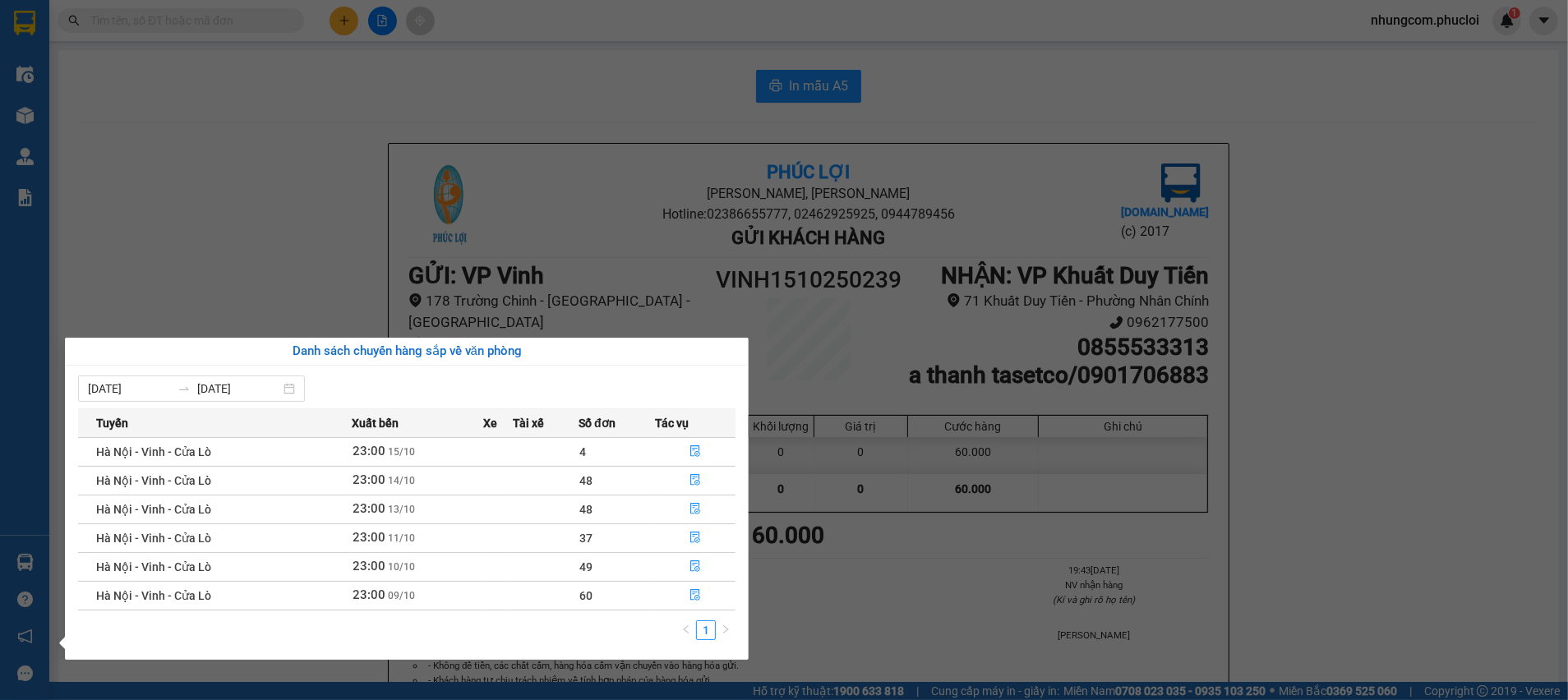
drag, startPoint x: 552, startPoint y: 149, endPoint x: 540, endPoint y: 173, distance: 26.8
click at [553, 150] on section "Kết quả tìm kiếm ( 146 ) Bộ lọc Ngày tạo đơn gần nhất Mã ĐH Trạng thái Món hàng…" at bounding box center [784, 350] width 1568 height 700
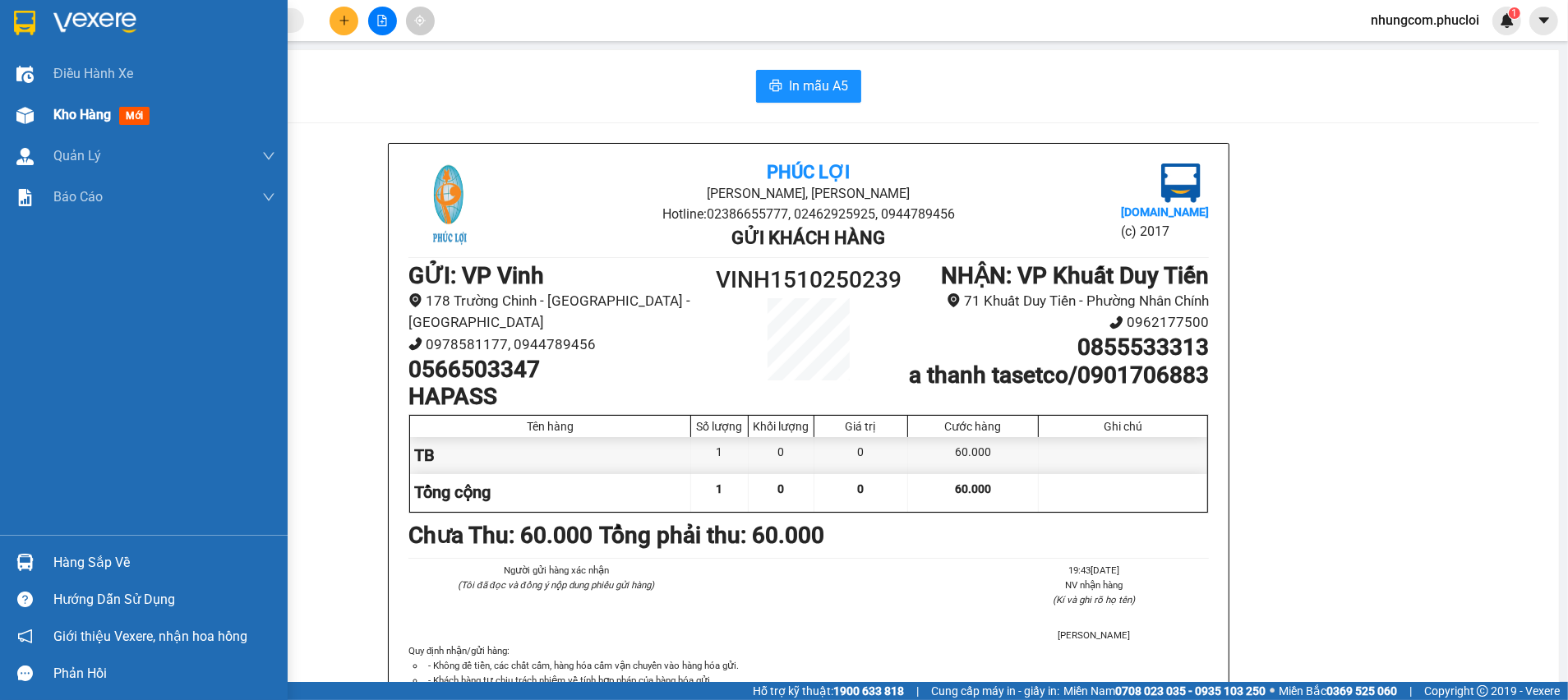
click at [131, 120] on span "mới" at bounding box center [134, 116] width 30 height 18
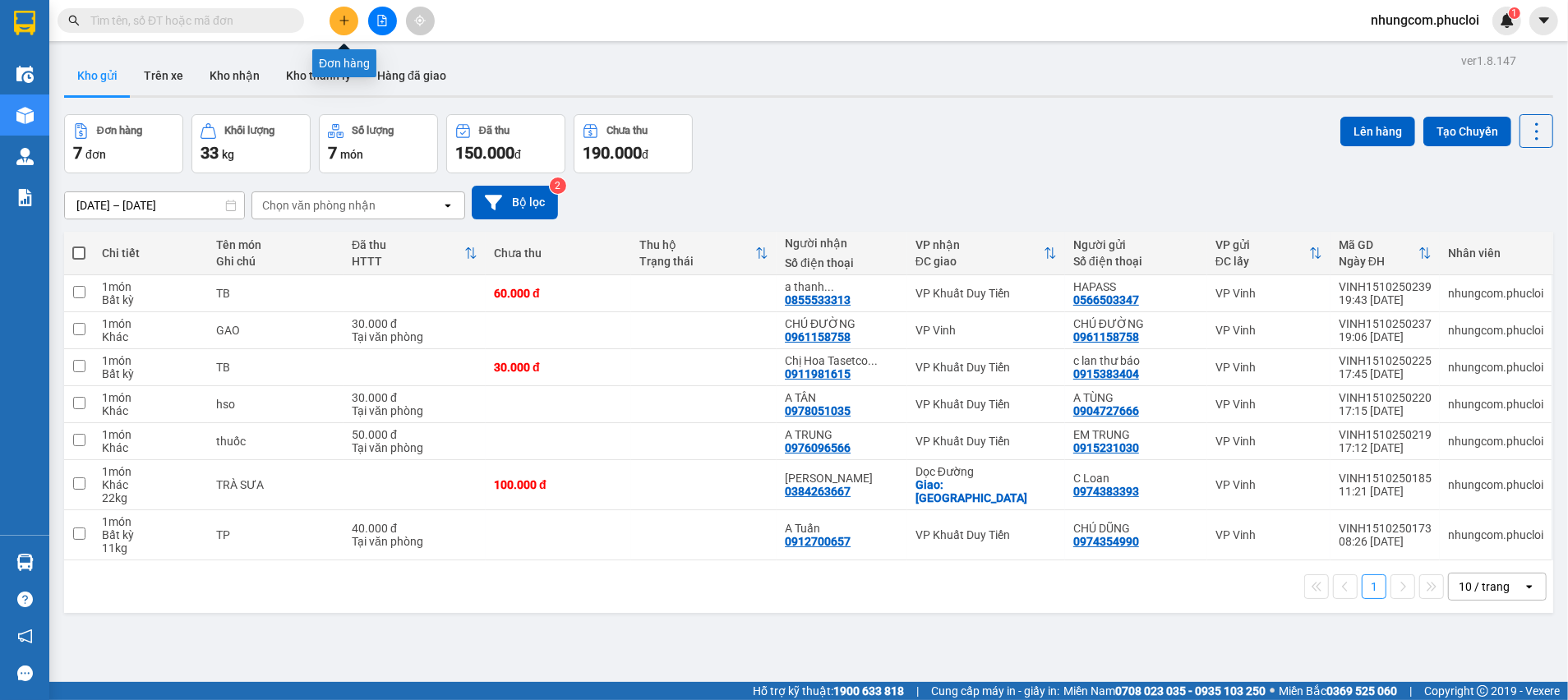
click at [346, 22] on icon "plus" at bounding box center [344, 21] width 12 height 12
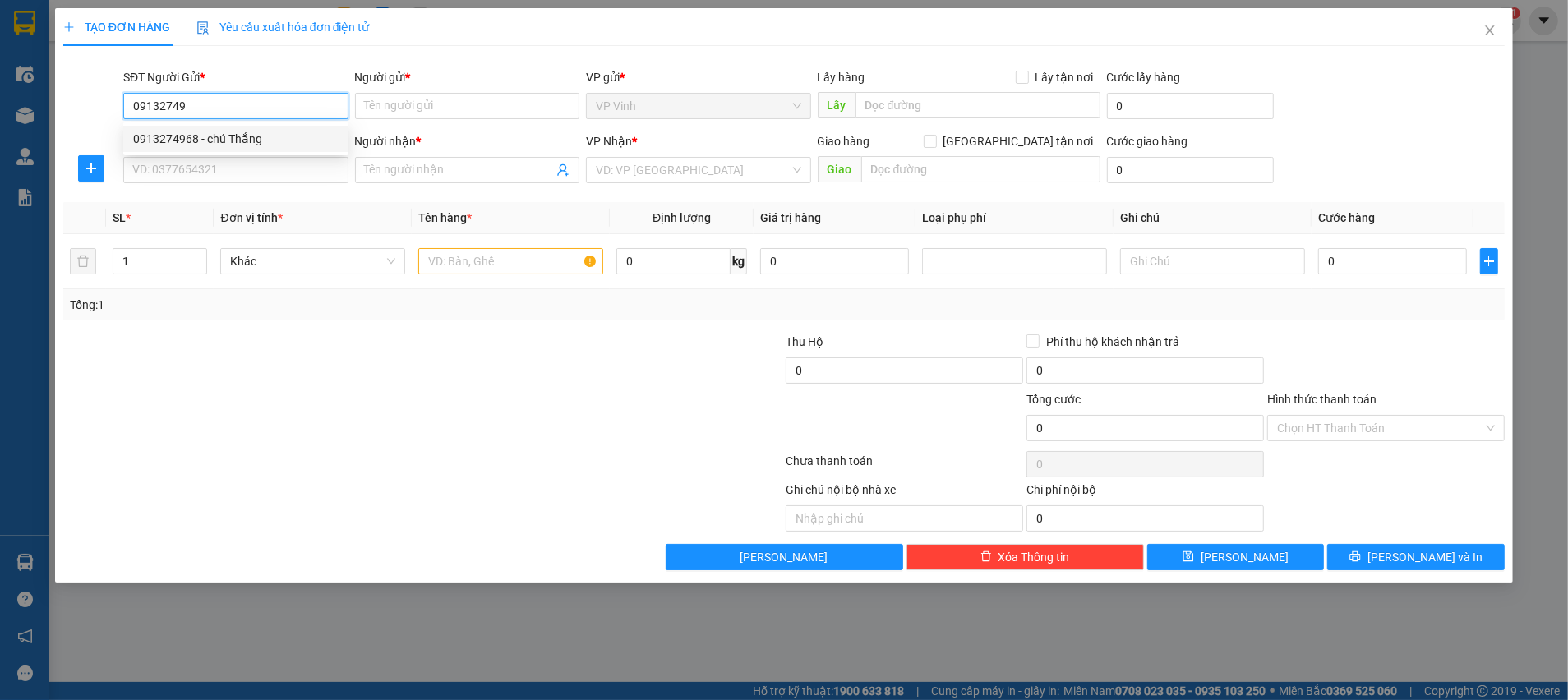
click at [240, 144] on div "0913274968 - chú Thắng" at bounding box center [236, 139] width 206 height 18
type input "0913274968"
type input "chú Thắng"
type input "0913274968"
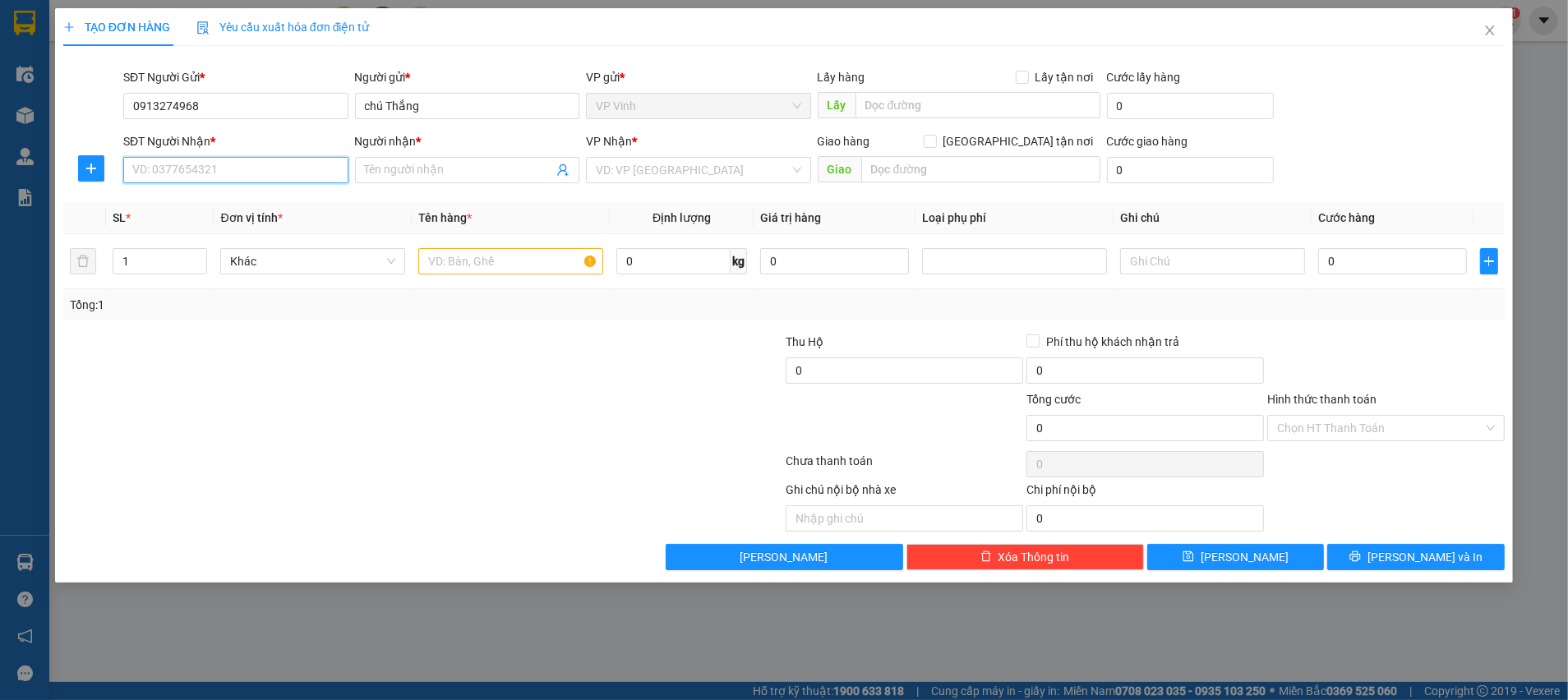
click at [260, 165] on input "SĐT Người Nhận *" at bounding box center [237, 170] width 226 height 26
click at [231, 198] on div "0969118689 - [PERSON_NAME]" at bounding box center [236, 203] width 206 height 18
type input "0969118689"
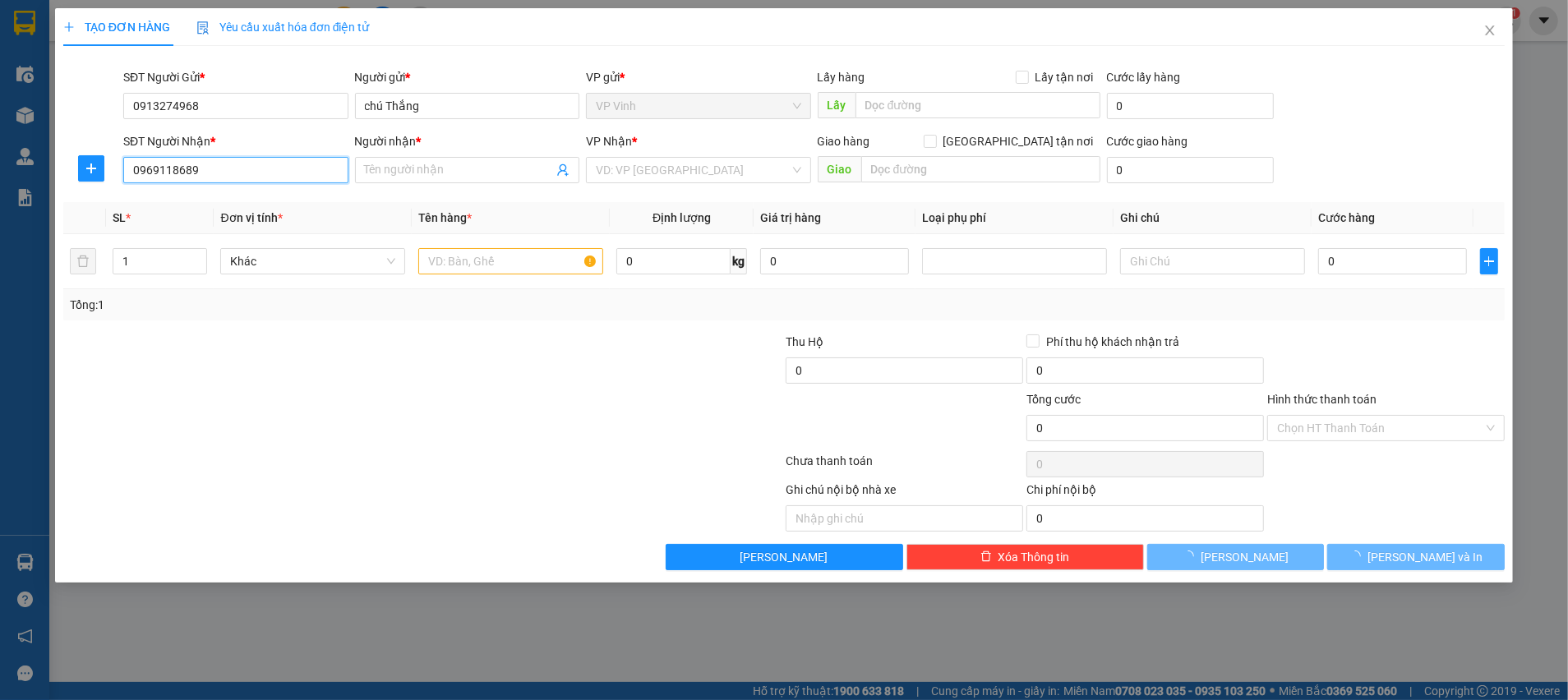
type input "[PERSON_NAME]"
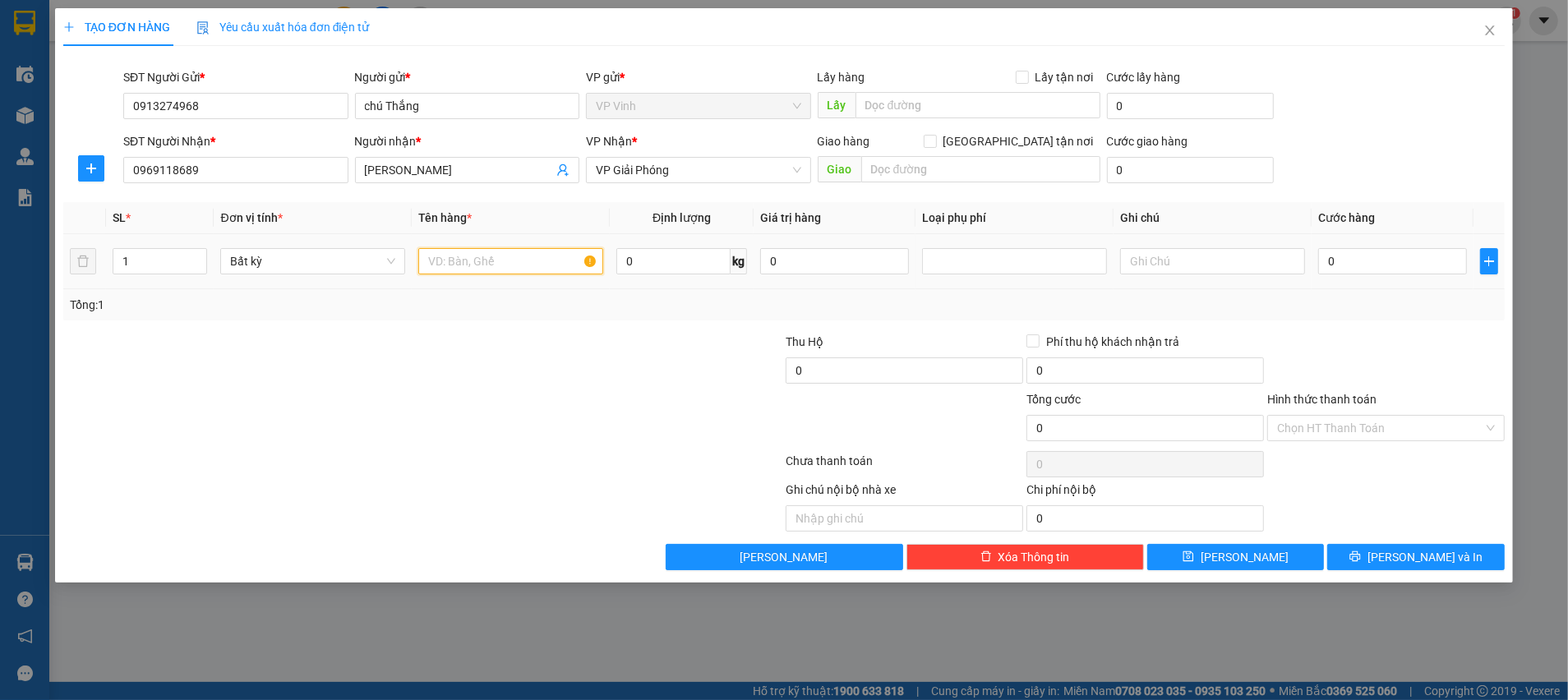
click at [492, 267] on input "text" at bounding box center [510, 262] width 185 height 26
type input "tp"
click at [696, 261] on input "0" at bounding box center [674, 262] width 114 height 26
type input "16"
click at [470, 416] on div at bounding box center [302, 419] width 481 height 58
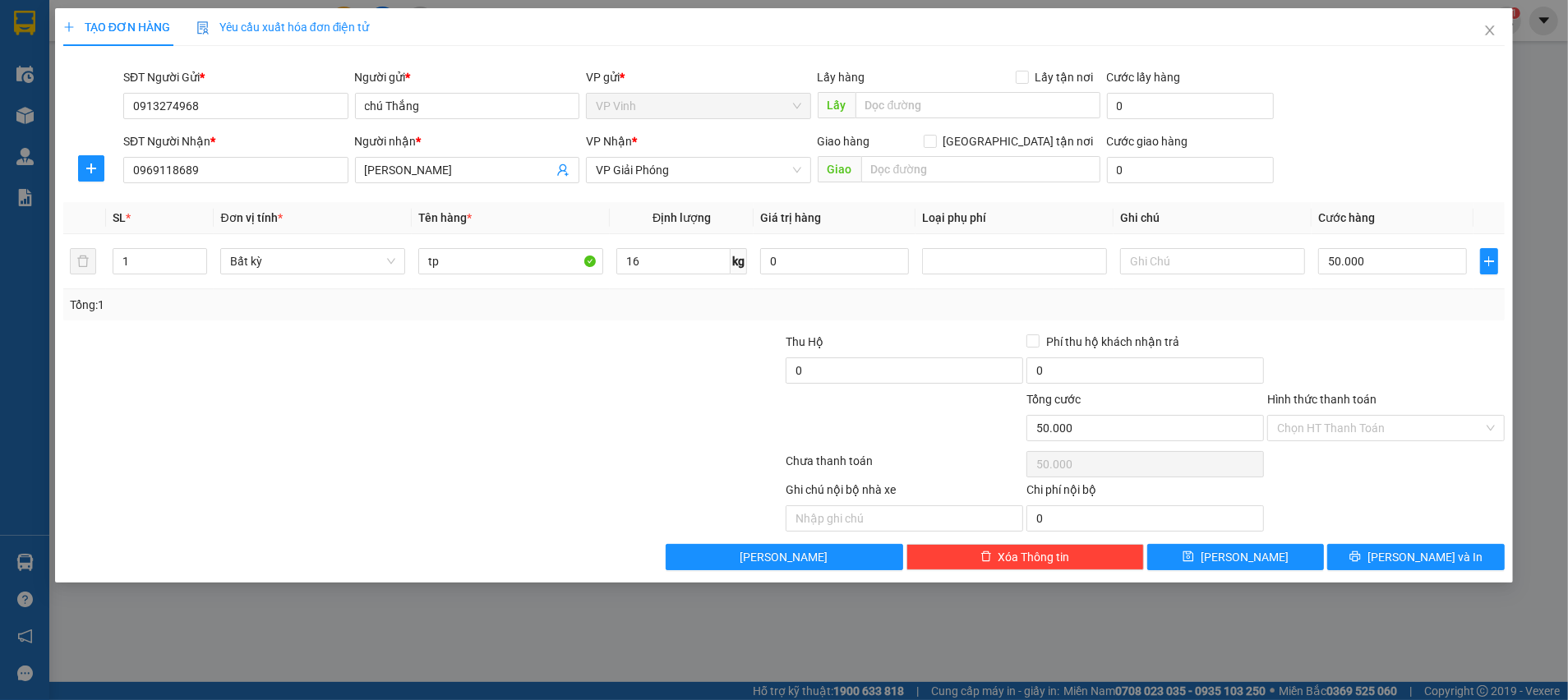
type input "50.000"
click at [1408, 268] on input "50.000" at bounding box center [1392, 262] width 149 height 26
type input "6"
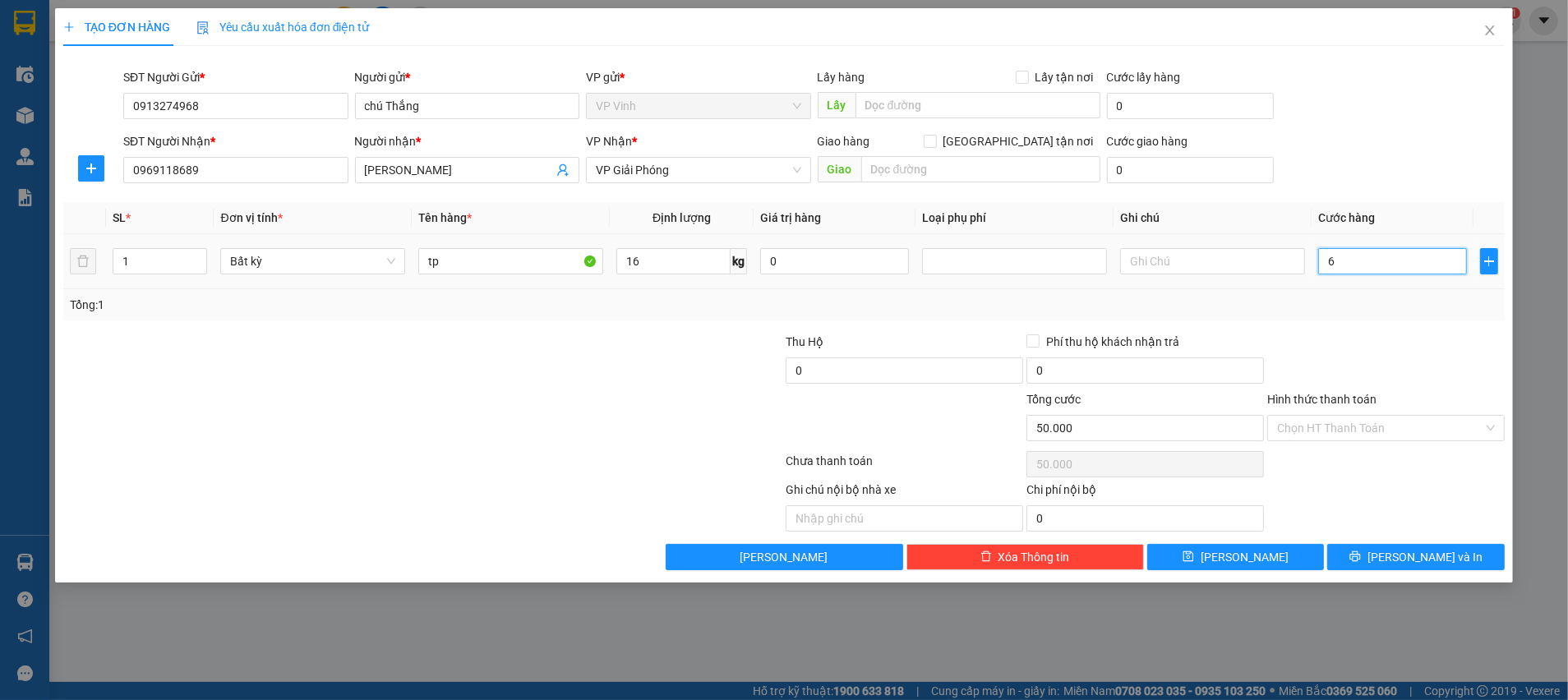
type input "6"
type input "60"
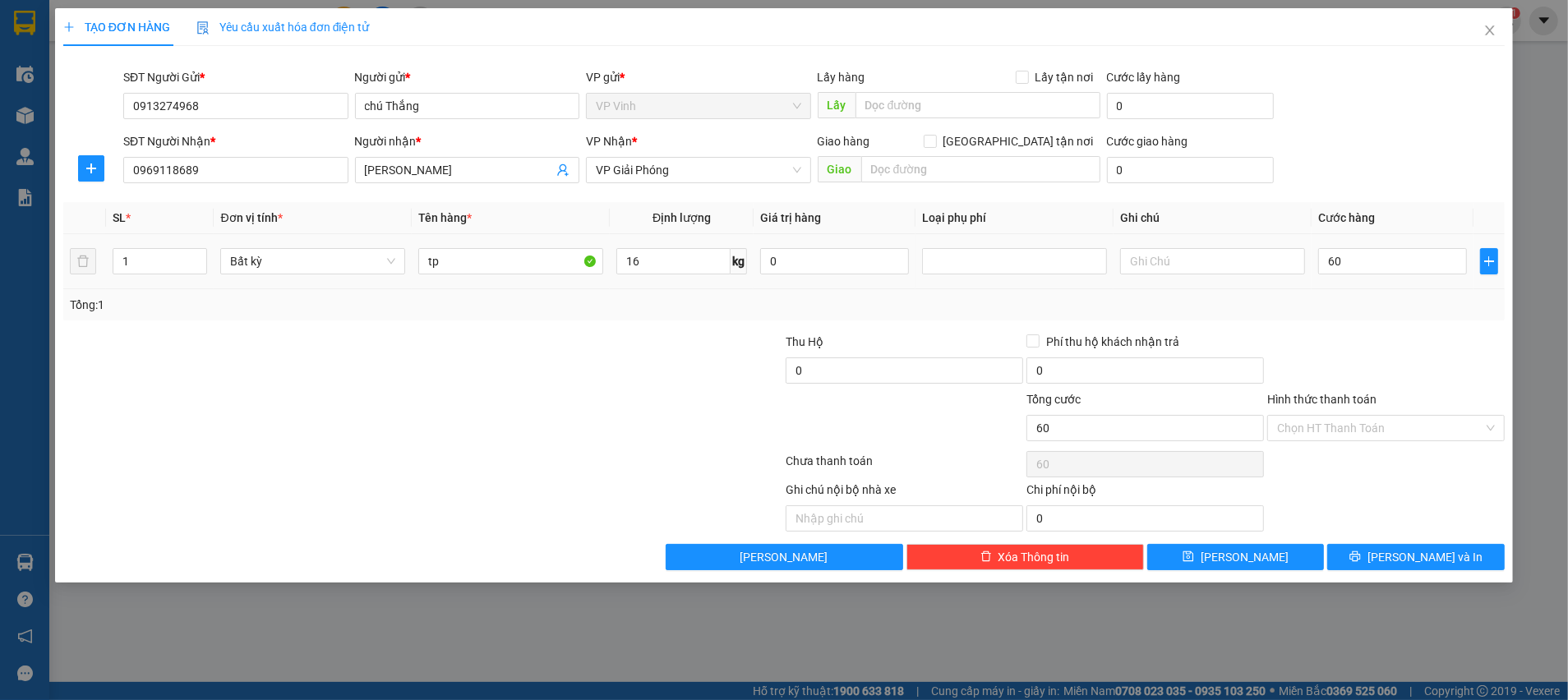
type input "60.000"
drag, startPoint x: 1392, startPoint y: 319, endPoint x: 1400, endPoint y: 332, distance: 15.3
click at [1394, 321] on div "Transit Pickup Surcharge Ids Transit Deliver Surcharge Ids Transit Deliver Surc…" at bounding box center [784, 315] width 1441 height 511
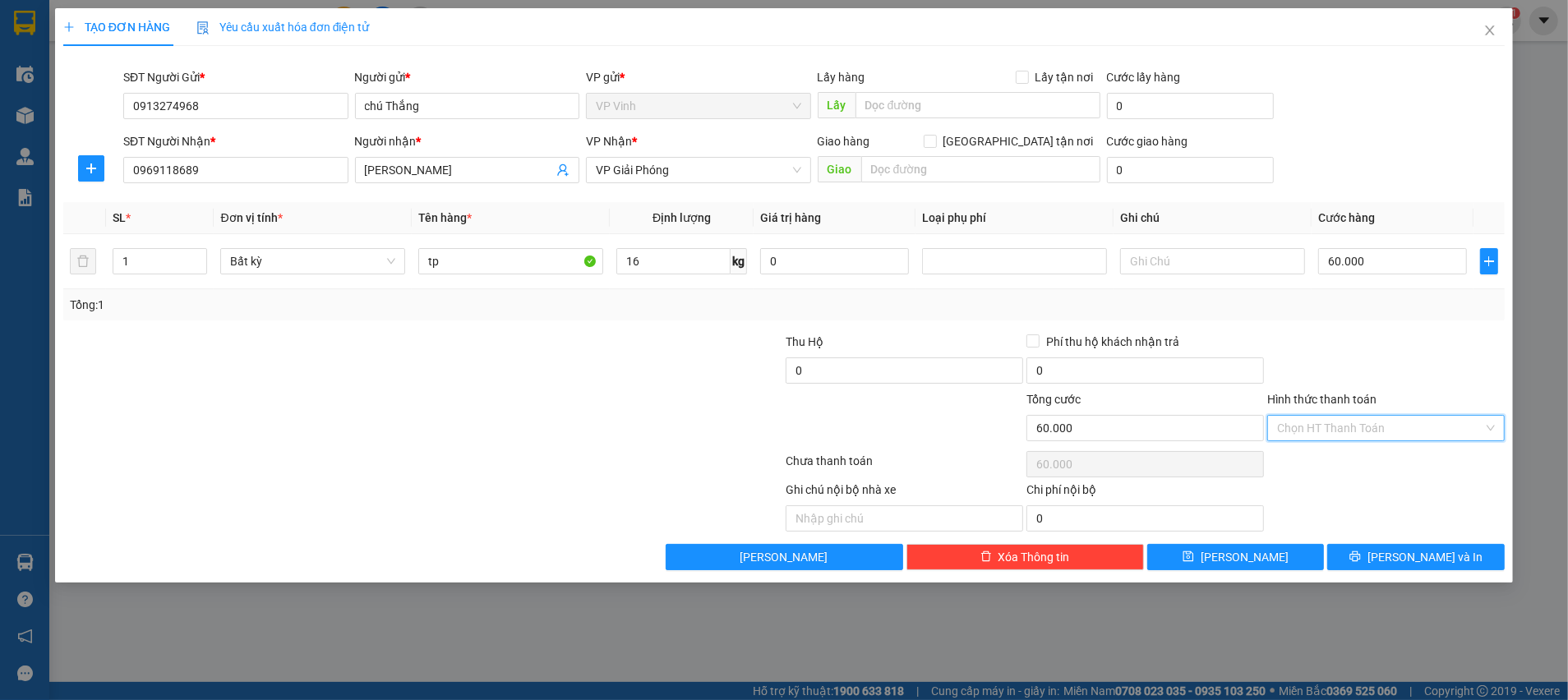
click at [1365, 418] on input "Hình thức thanh toán" at bounding box center [1379, 428] width 207 height 25
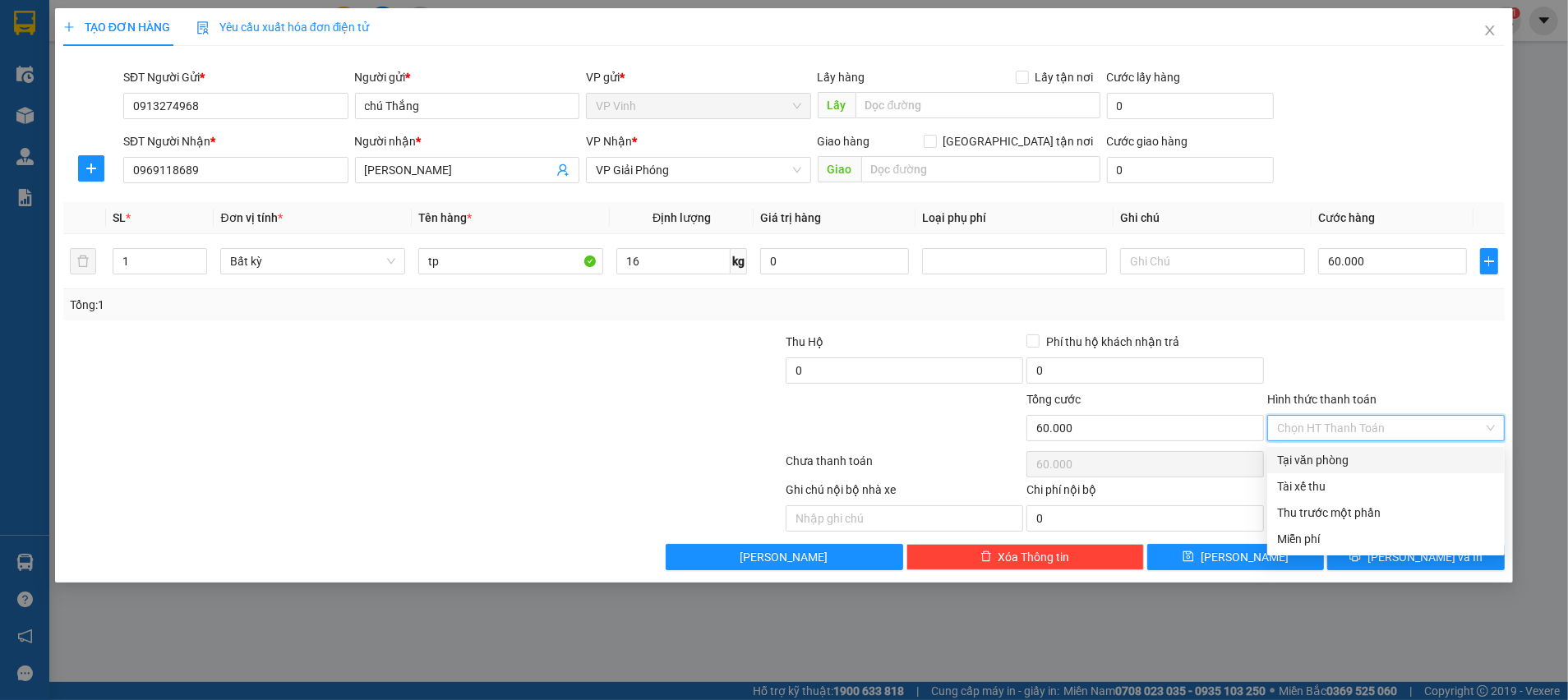
click at [1398, 345] on div at bounding box center [1385, 361] width 241 height 58
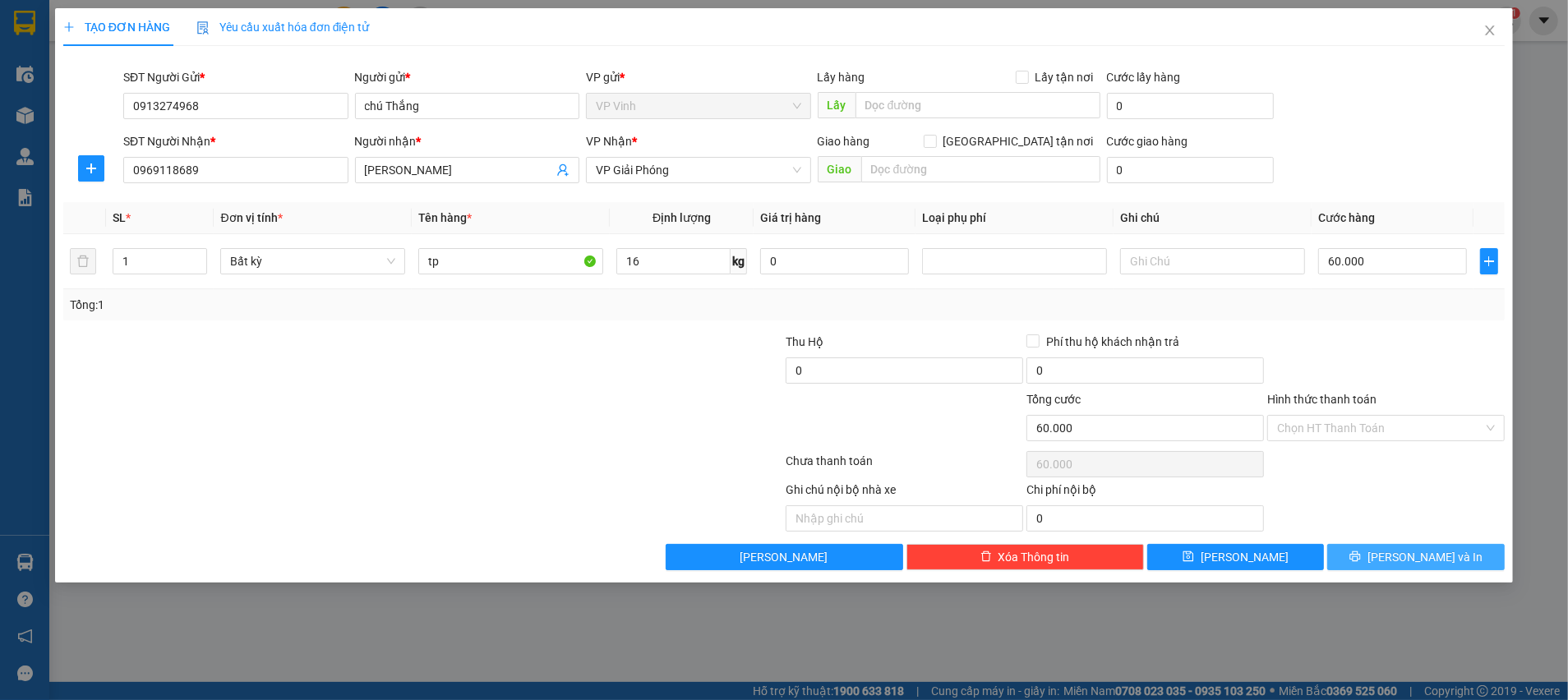
drag, startPoint x: 1407, startPoint y: 556, endPoint x: 1320, endPoint y: 540, distance: 88.5
click at [1406, 558] on span "[PERSON_NAME] và In" at bounding box center [1424, 557] width 115 height 18
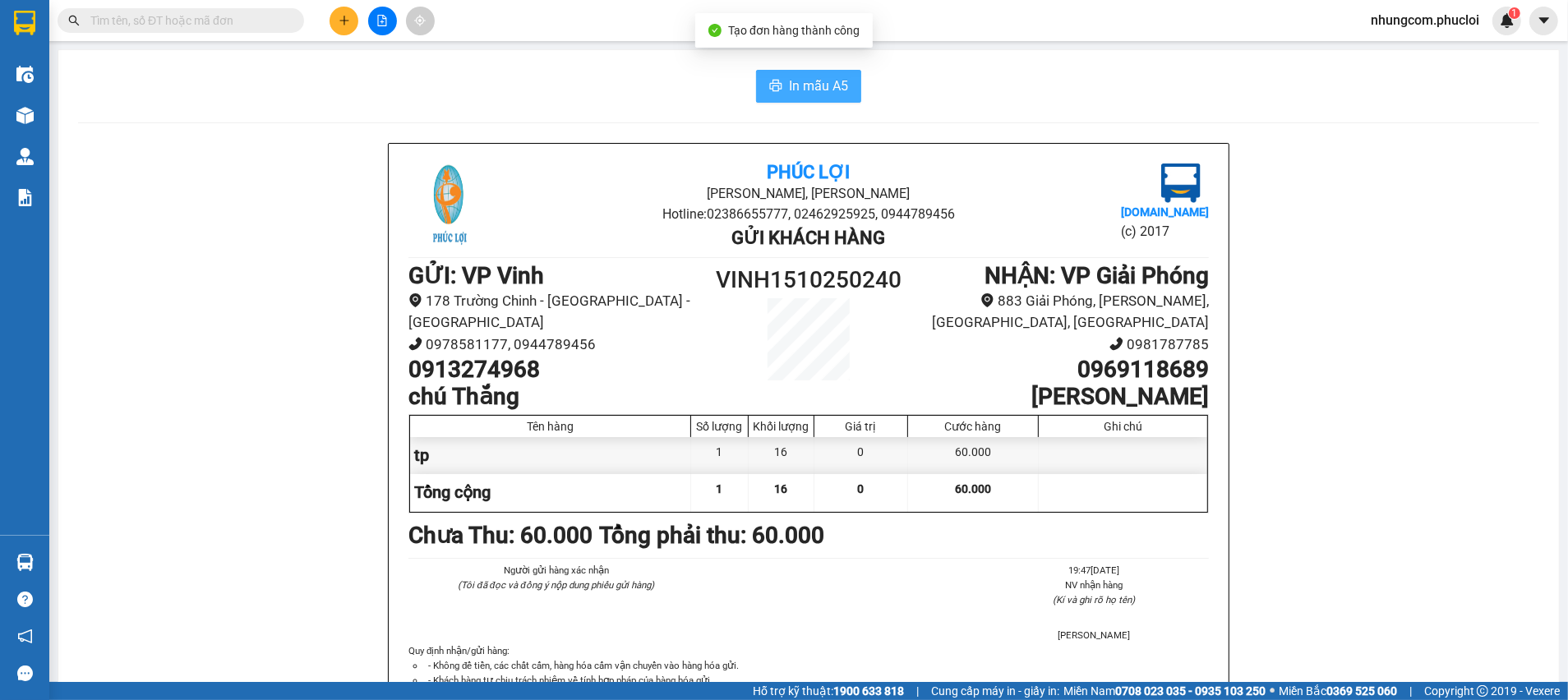
click at [808, 85] on span "In mẫu A5" at bounding box center [817, 86] width 59 height 21
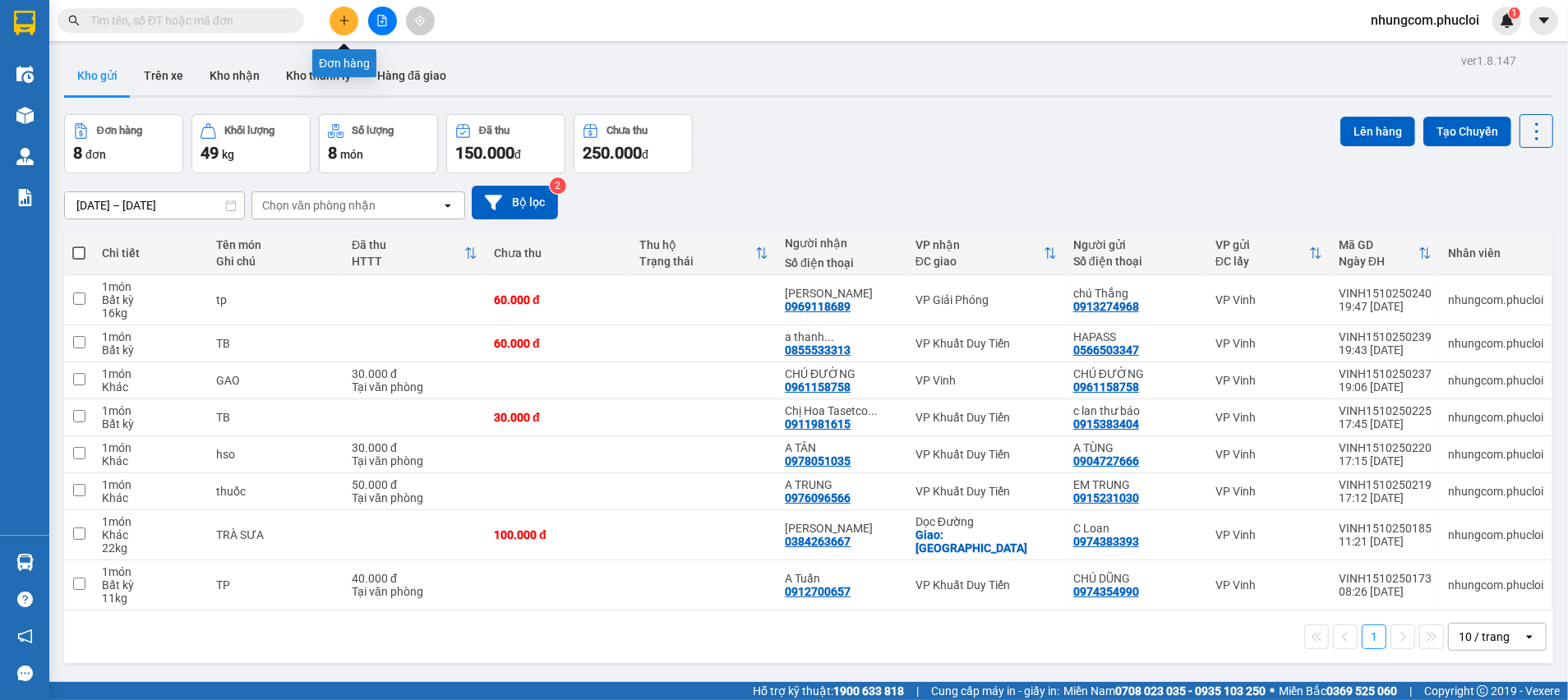
click at [341, 35] on button at bounding box center [343, 21] width 29 height 29
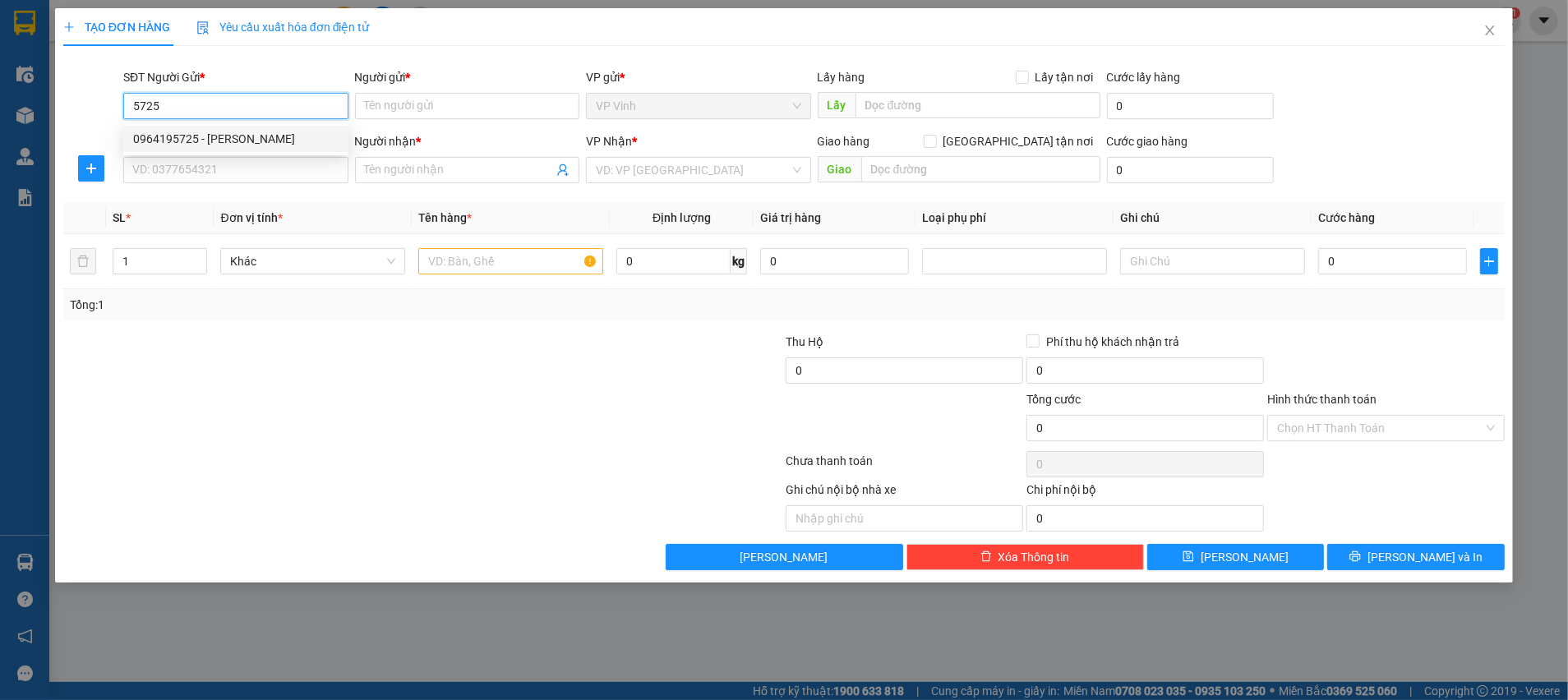
click at [245, 138] on div "0964195725 - [PERSON_NAME]" at bounding box center [236, 139] width 206 height 18
type input "0964195725"
type input "[PERSON_NAME]"
type input "0964195725"
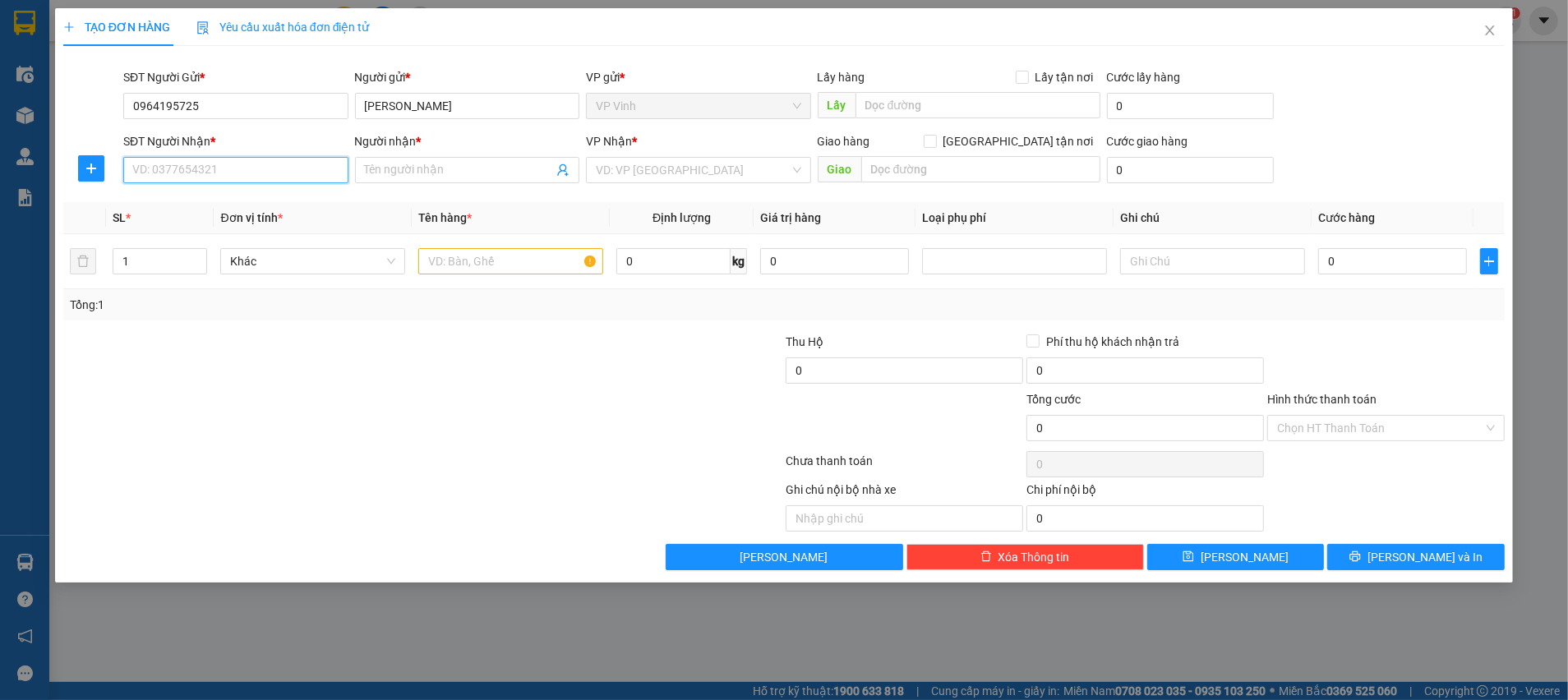
click at [260, 179] on input "SĐT Người Nhận *" at bounding box center [237, 170] width 226 height 26
click at [254, 254] on div "0964195725 - [PERSON_NAME]" at bounding box center [236, 256] width 206 height 18
type input "0964195725"
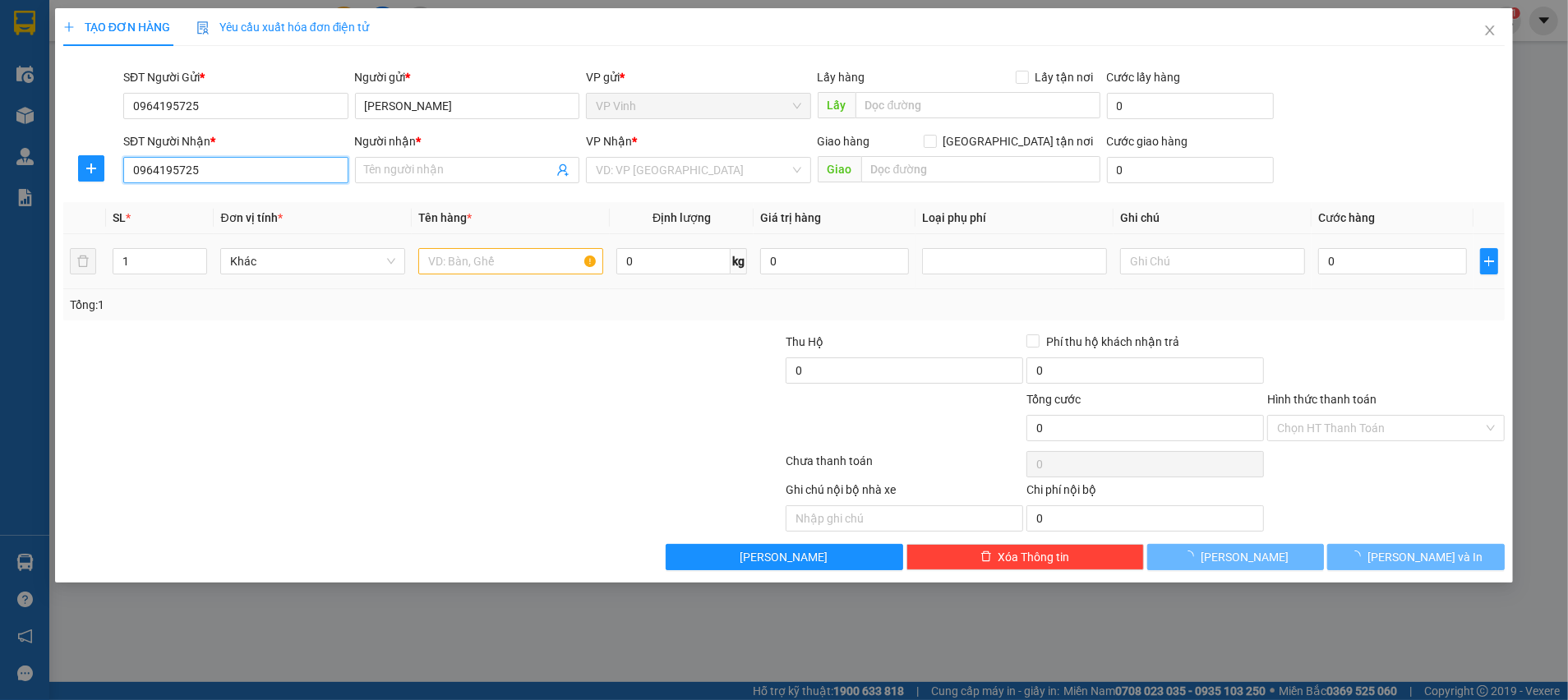
type input "[PERSON_NAME]"
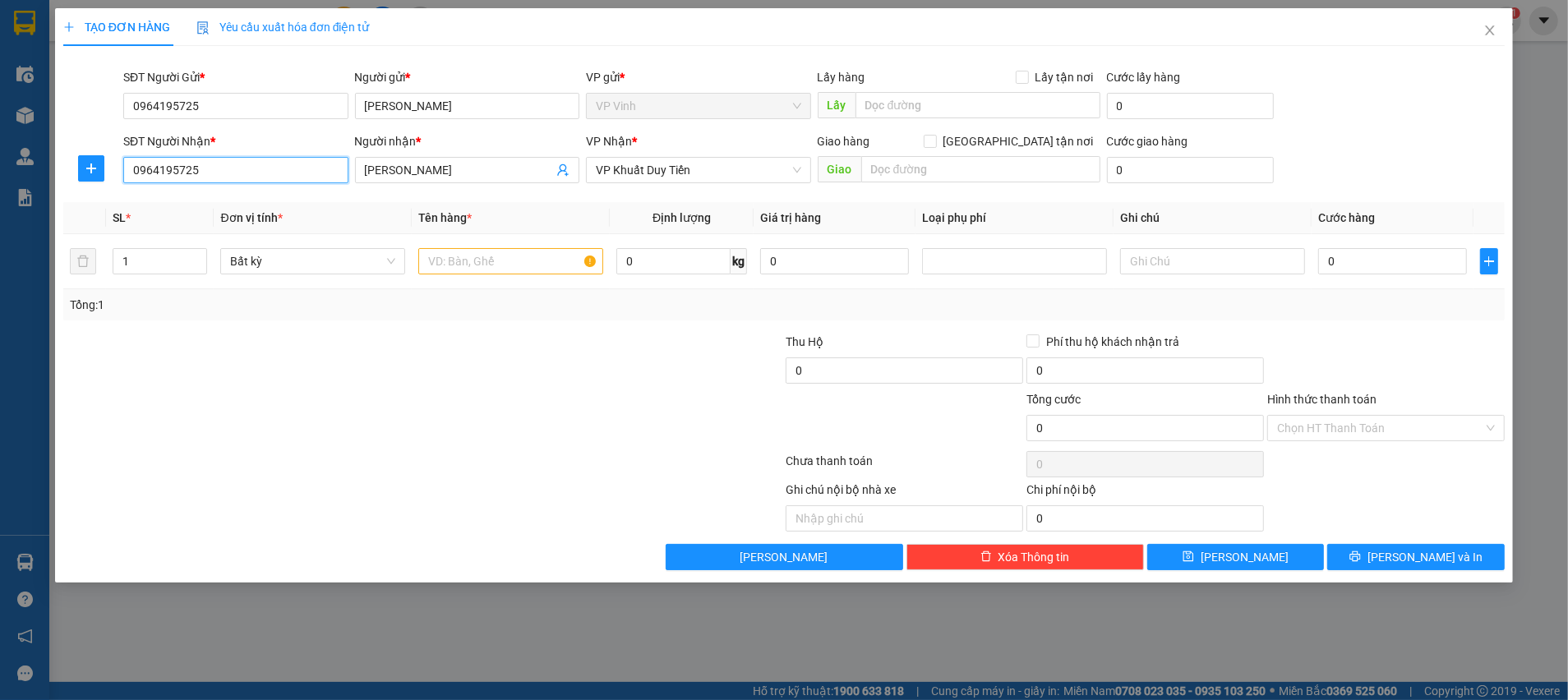
drag, startPoint x: 231, startPoint y: 171, endPoint x: 114, endPoint y: 168, distance: 117.0
click at [113, 170] on div "SĐT Người Nhận * 0964195725 Người nhận * Chị Huyền VP Nhận * VP Khuất Duy Tiến …" at bounding box center [784, 162] width 1444 height 58
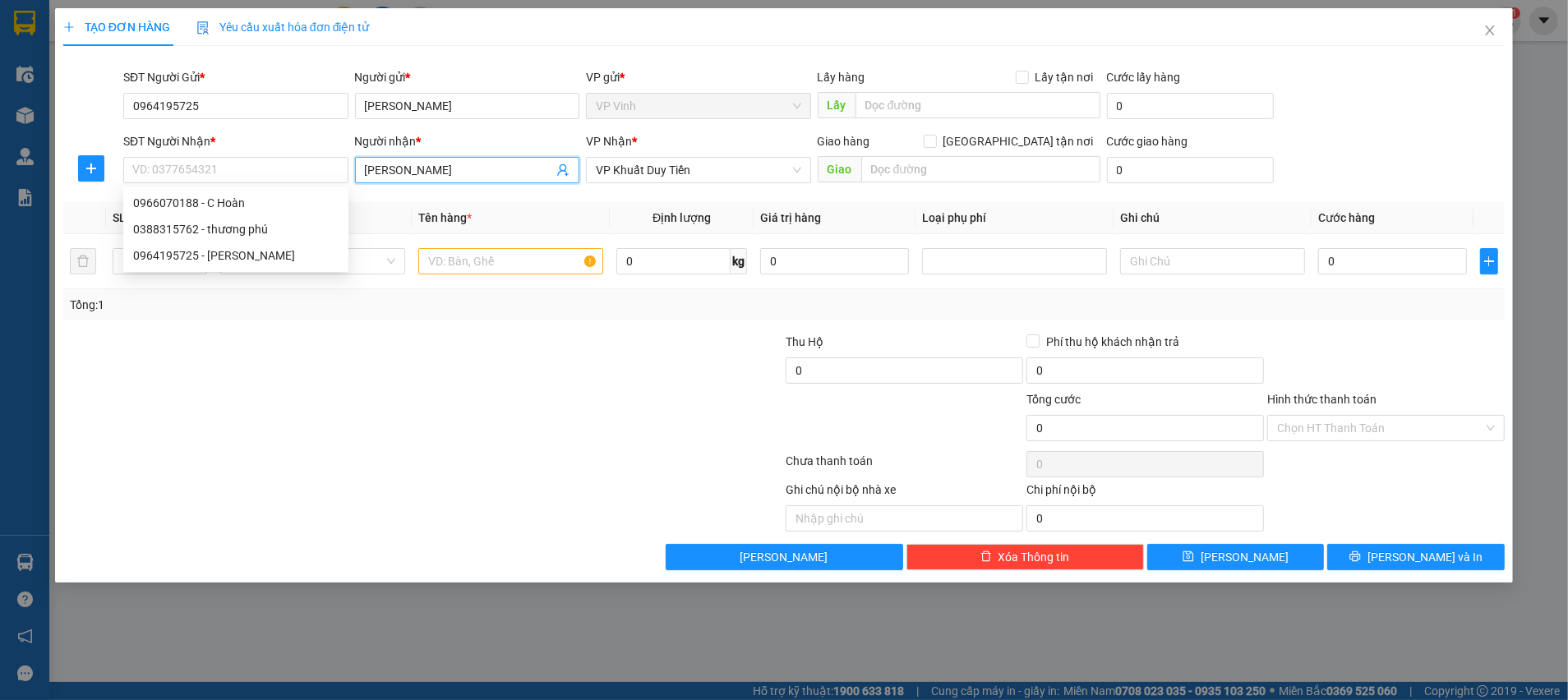
click at [567, 168] on icon "user-add" at bounding box center [562, 170] width 13 height 13
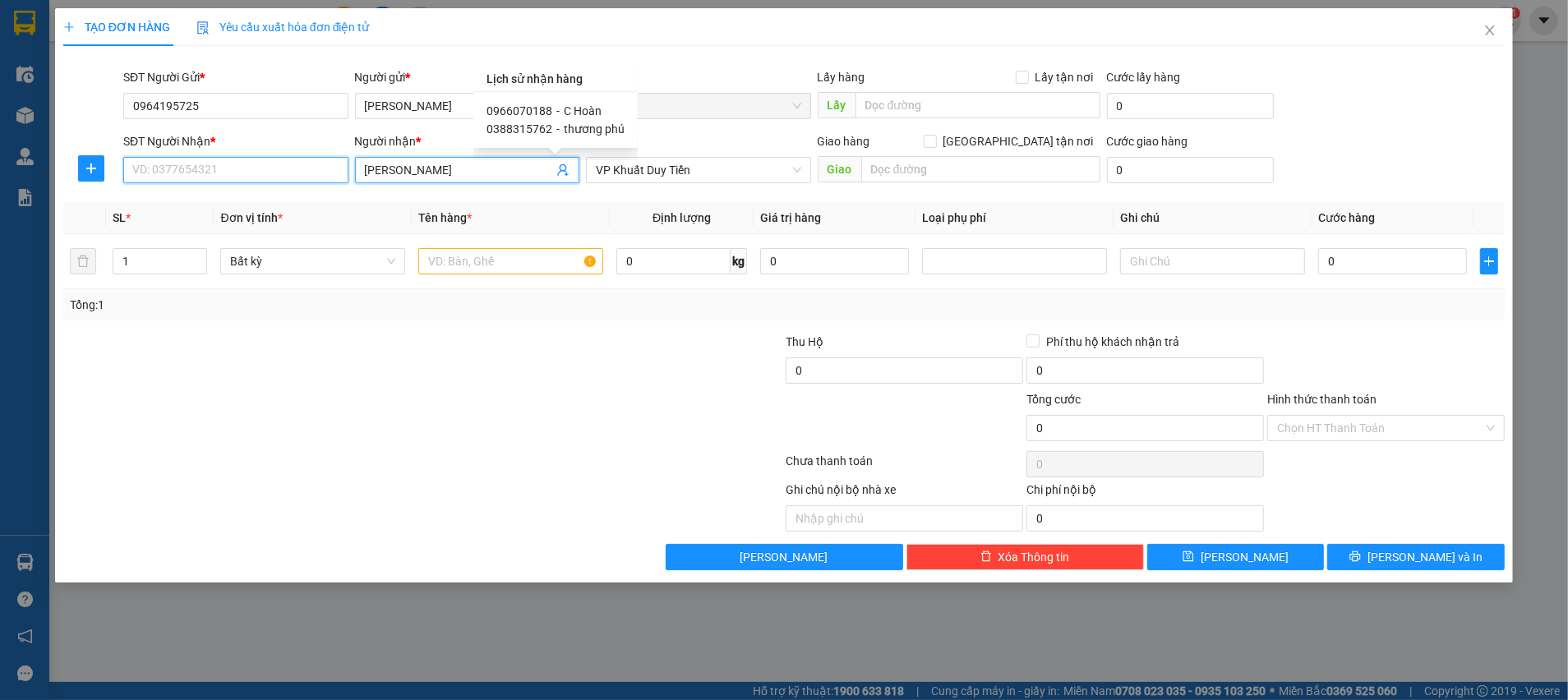
click at [261, 170] on input "SĐT Người Nhận *" at bounding box center [237, 170] width 226 height 26
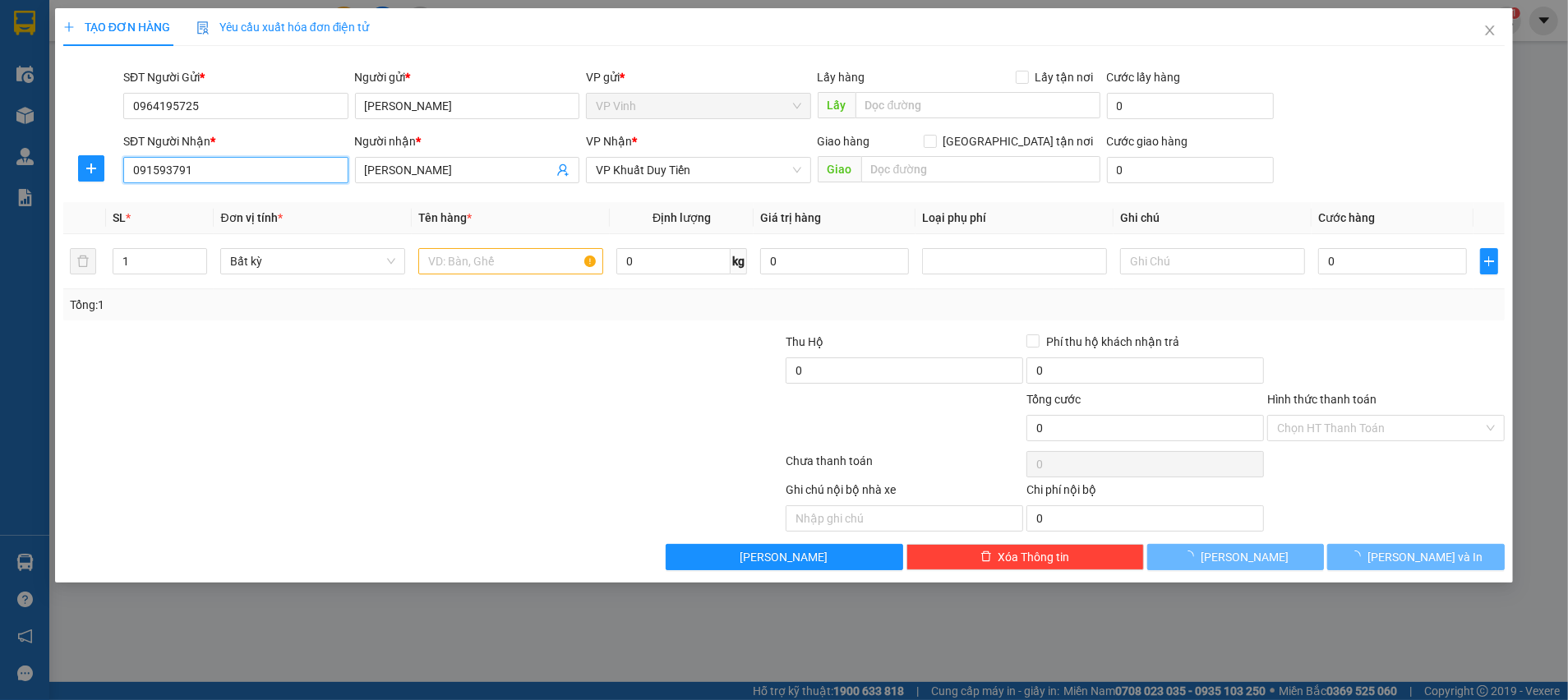
type input "0915937912"
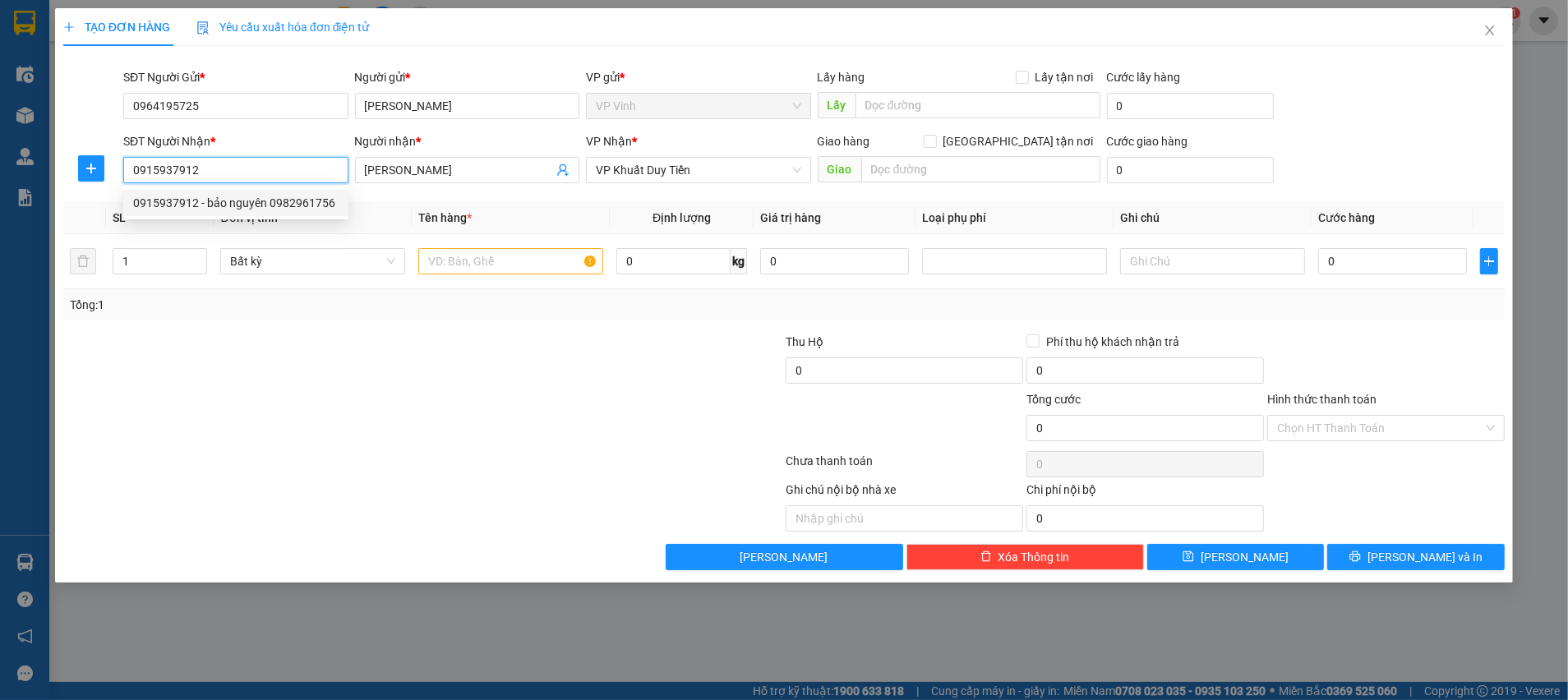
click at [254, 205] on div "0915937912 - bảo nguyên 0982961756" at bounding box center [236, 203] width 206 height 18
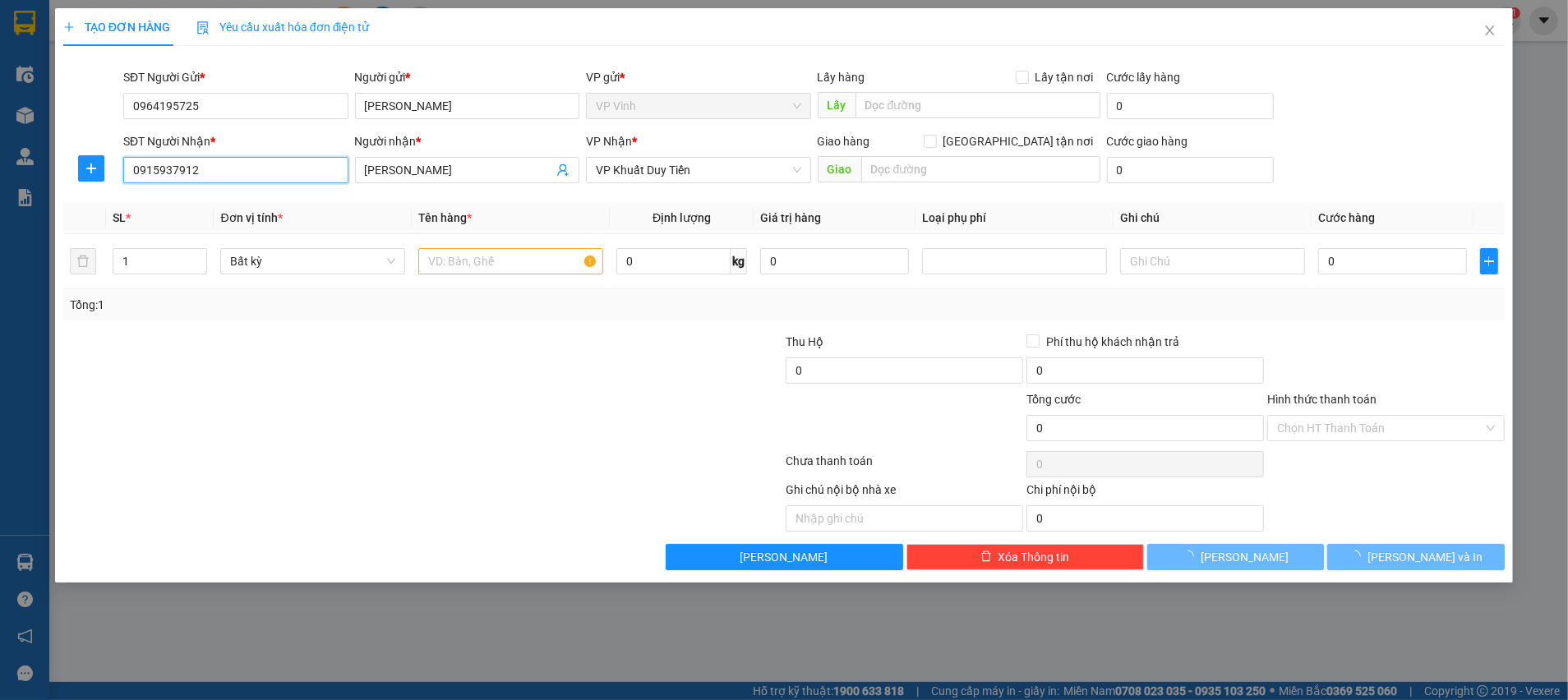
type input "bảo nguyên 0982961756"
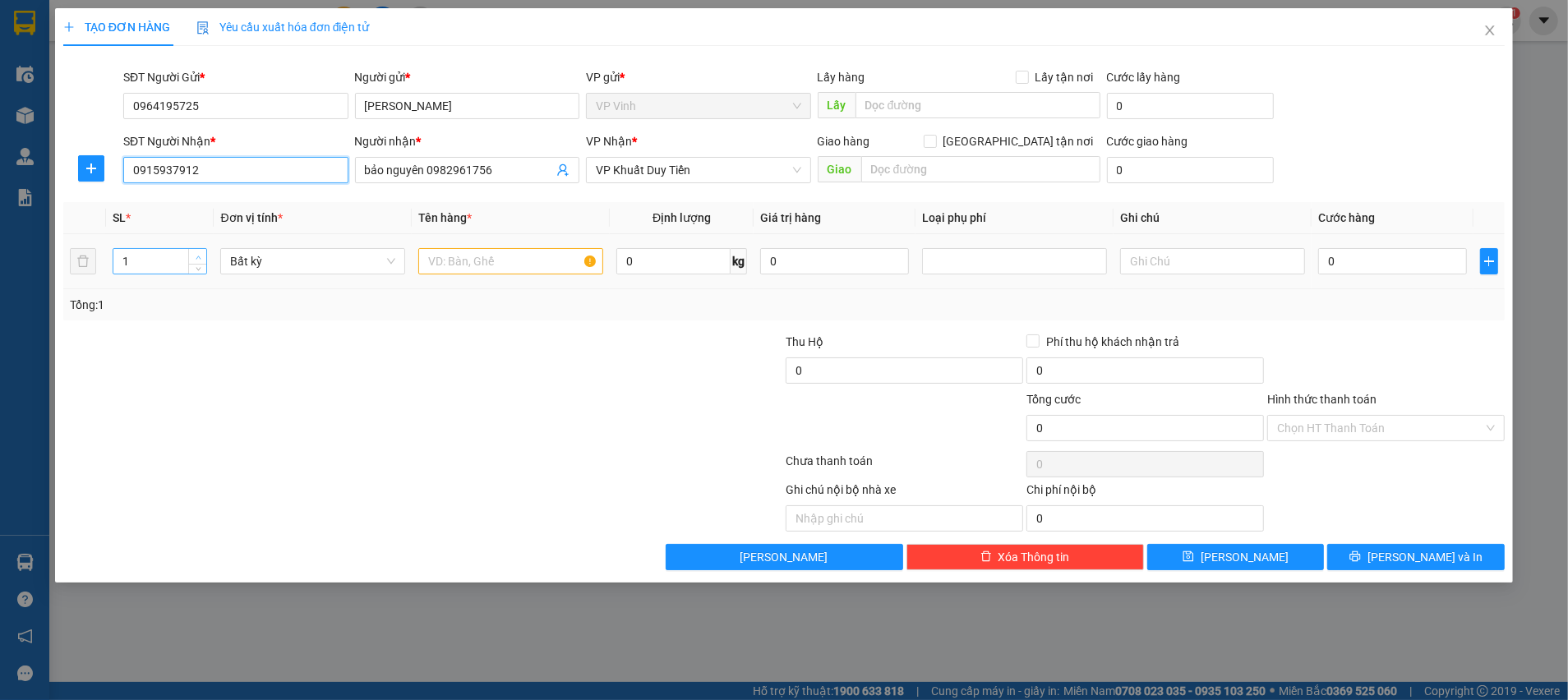
type input "0915937912"
click at [199, 255] on icon "up" at bounding box center [199, 258] width 6 height 6
type input "2"
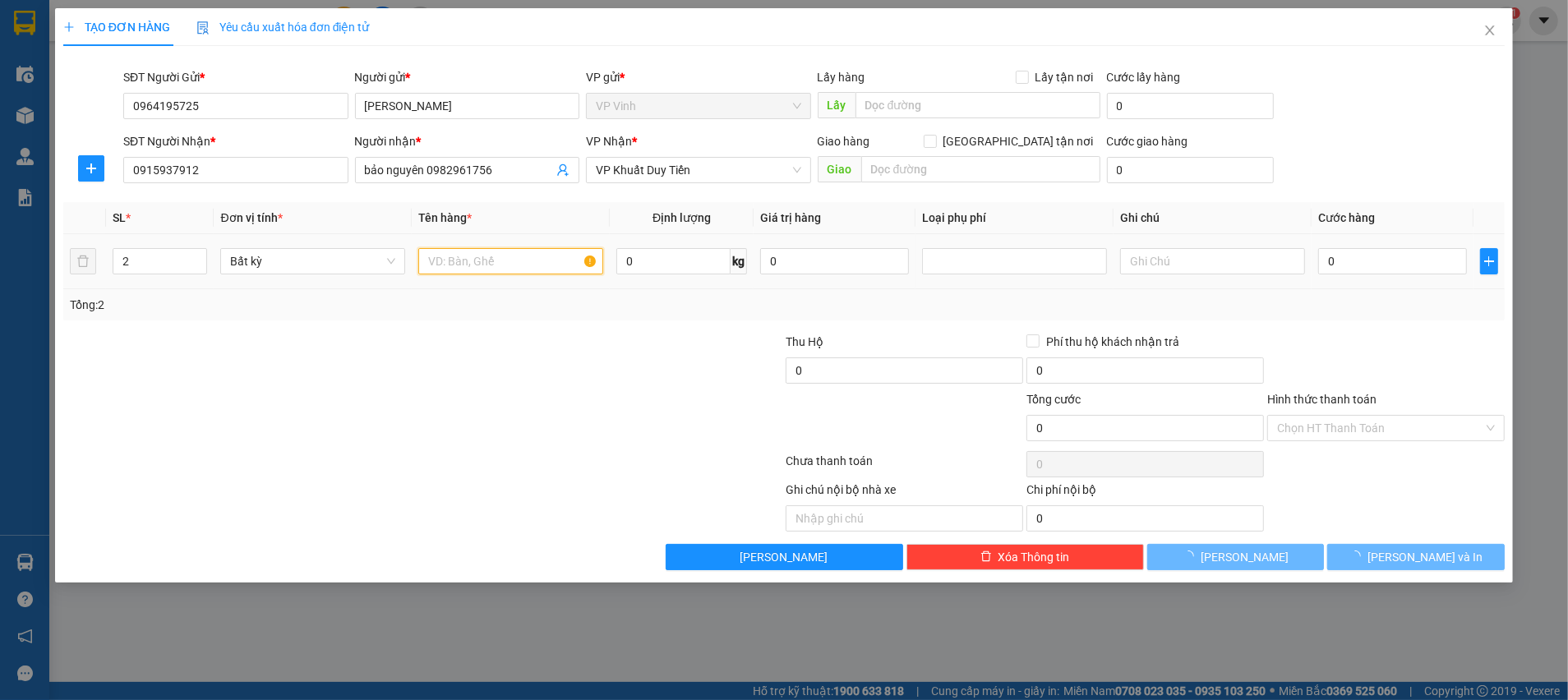
click at [494, 259] on input "text" at bounding box center [510, 262] width 185 height 26
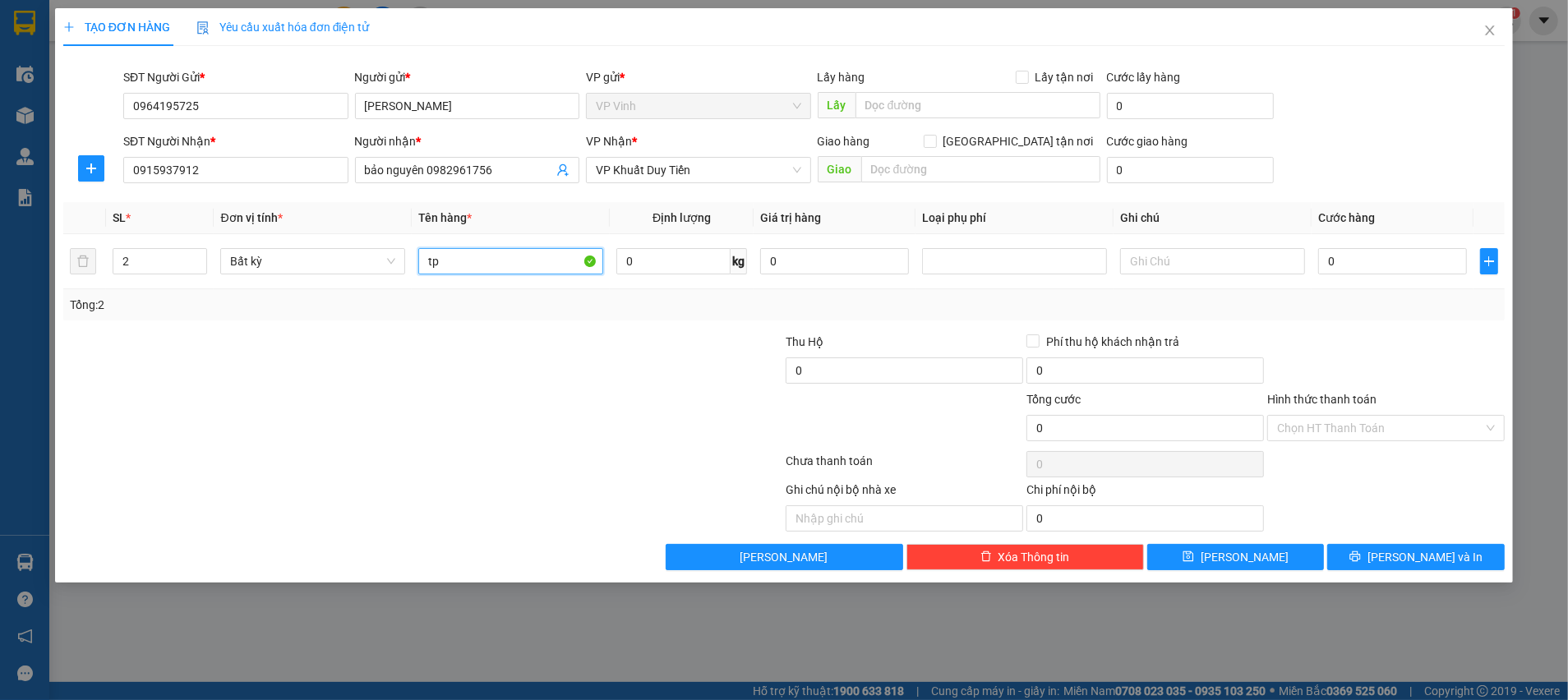
type input "tp"
drag, startPoint x: 541, startPoint y: 379, endPoint x: 1090, endPoint y: 279, distance: 558.0
click at [544, 379] on div "Thu Hộ 0 Phí thu hộ khách nhận trả 0" at bounding box center [784, 361] width 1444 height 58
click at [1377, 258] on input "0" at bounding box center [1392, 262] width 149 height 26
click at [1431, 337] on div at bounding box center [1385, 361] width 241 height 58
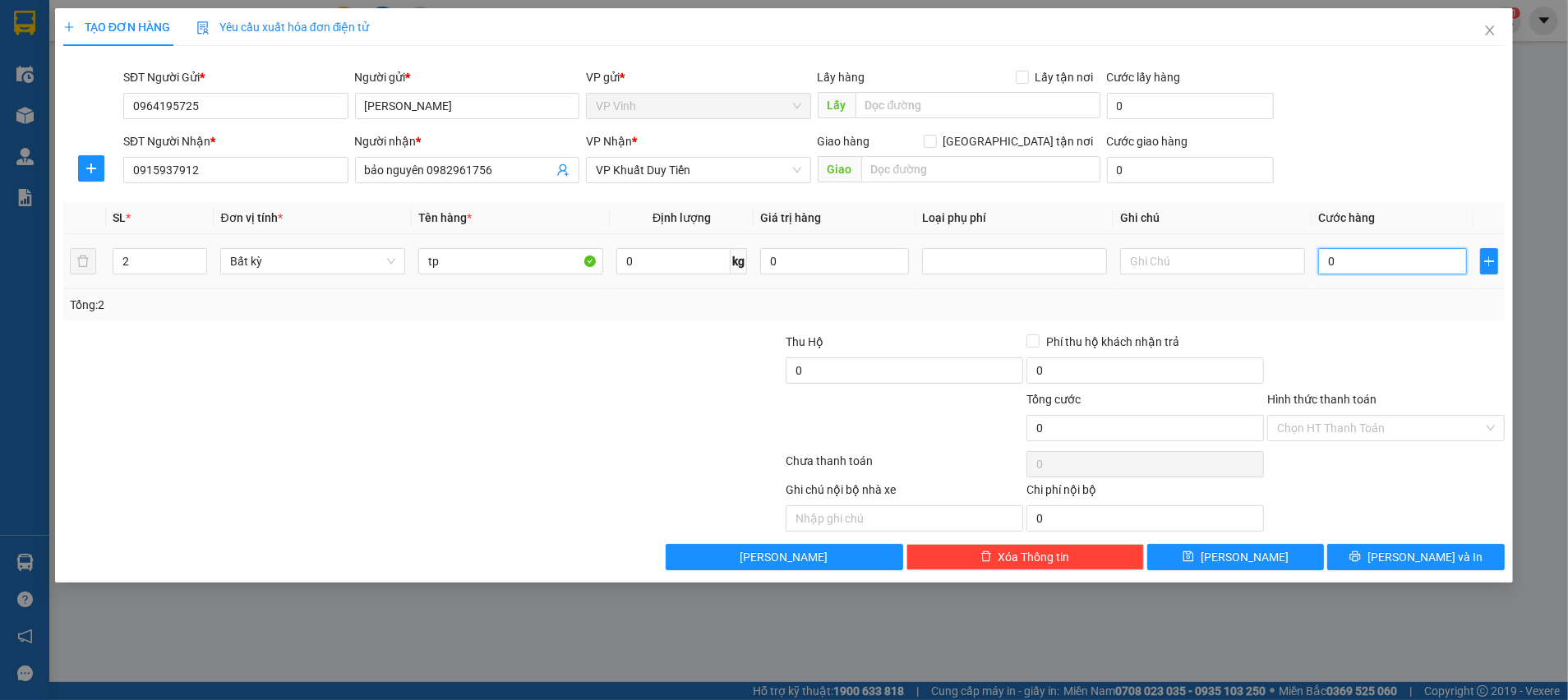
click at [1393, 270] on input "0" at bounding box center [1392, 262] width 149 height 26
type input "7"
type input "70"
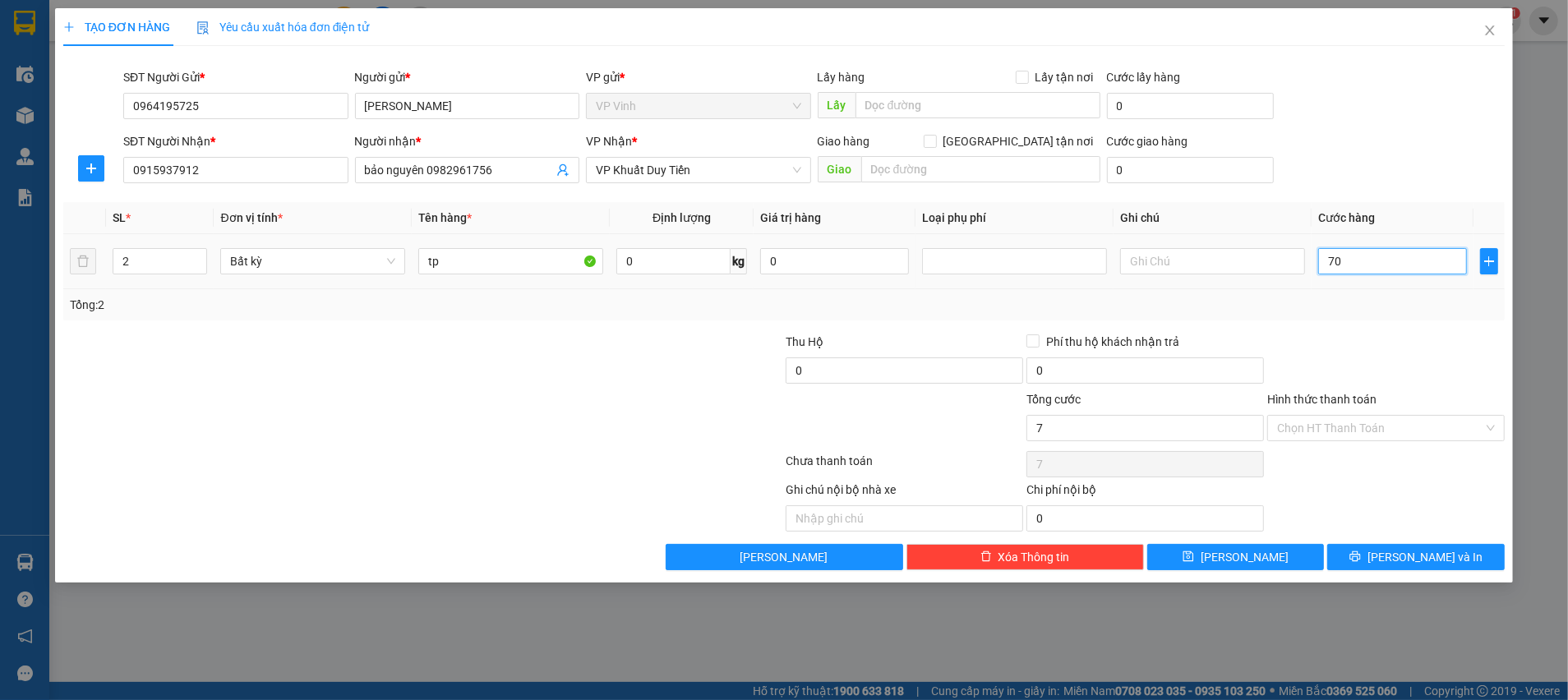
type input "70"
type input "70.000"
drag, startPoint x: 1392, startPoint y: 306, endPoint x: 1373, endPoint y: 422, distance: 117.5
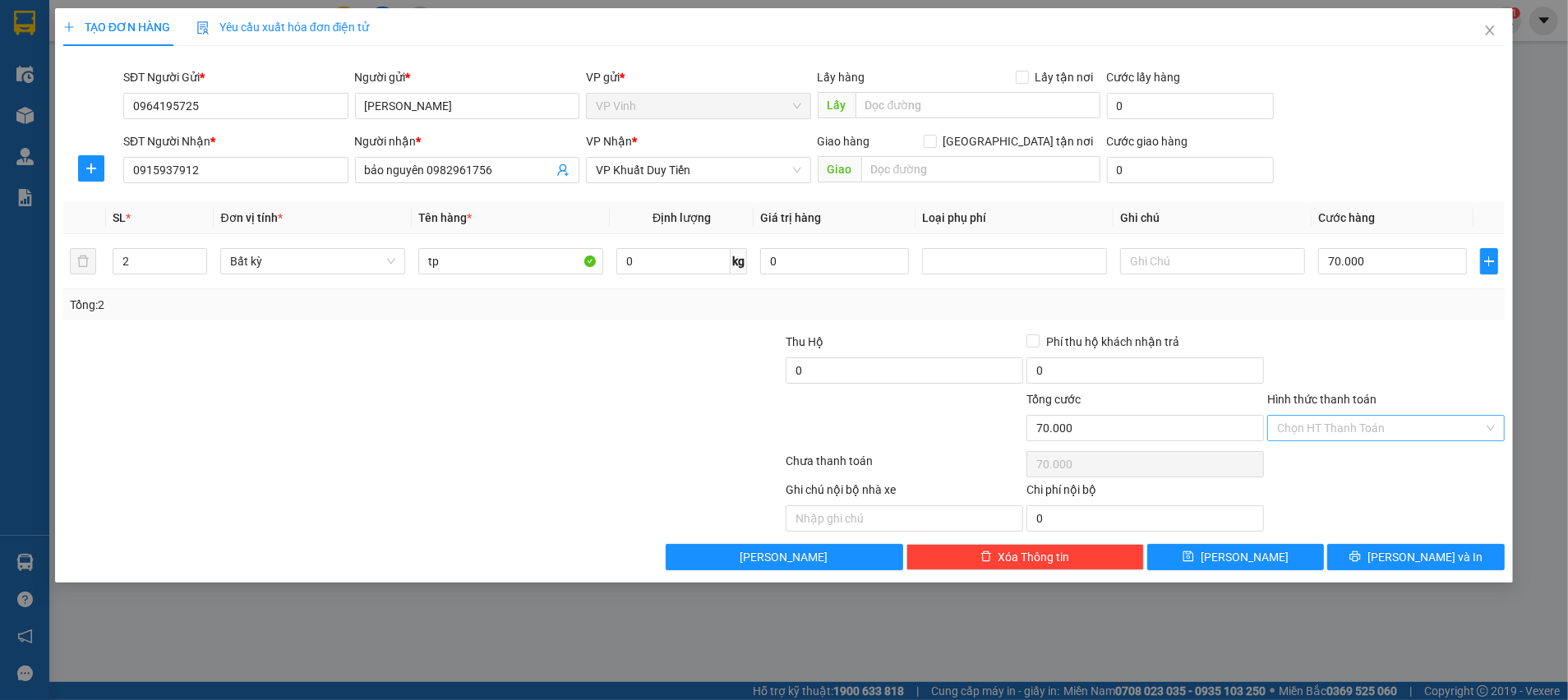
click at [1392, 308] on div "Tổng: 2" at bounding box center [784, 305] width 1428 height 18
click at [1345, 425] on input "Hình thức thanh toán" at bounding box center [1379, 428] width 207 height 25
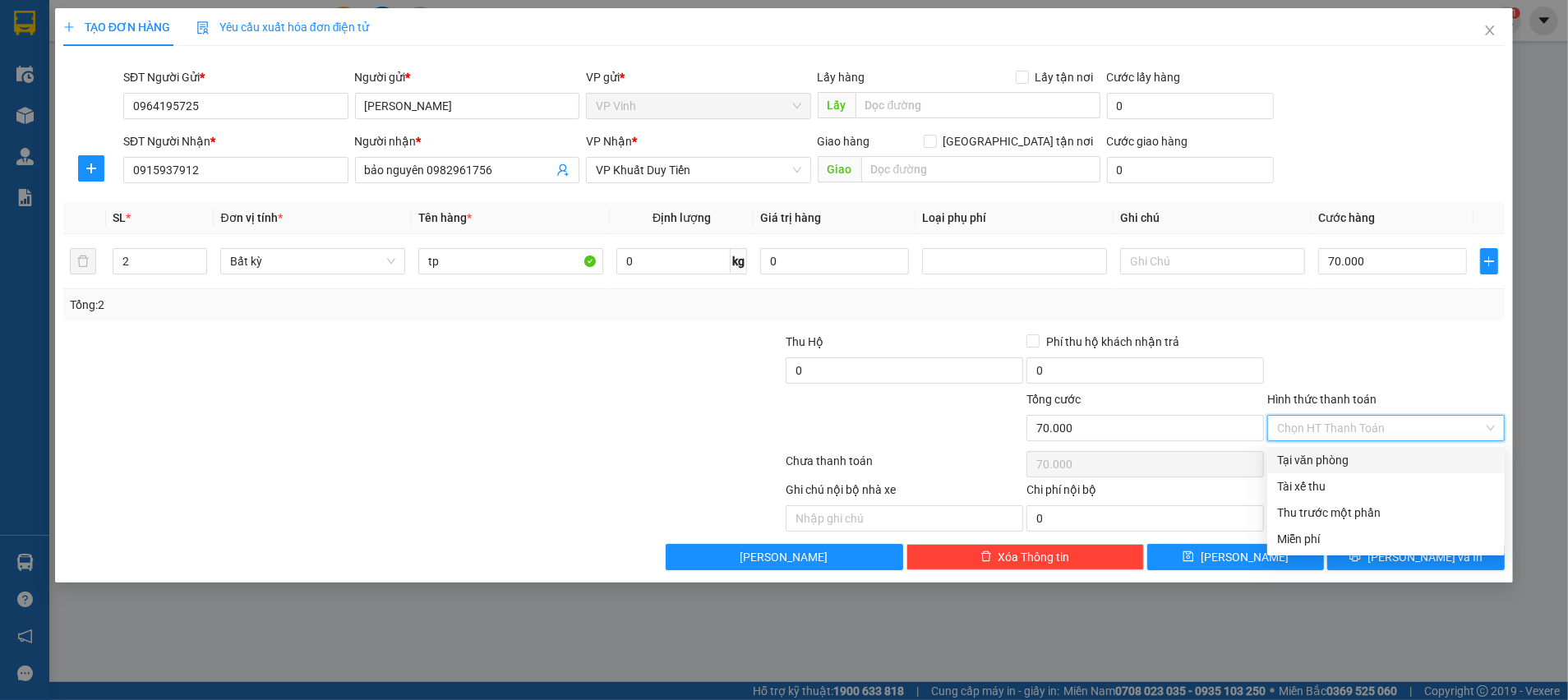
click at [1313, 458] on div "Tại văn phòng" at bounding box center [1385, 460] width 218 height 18
type input "0"
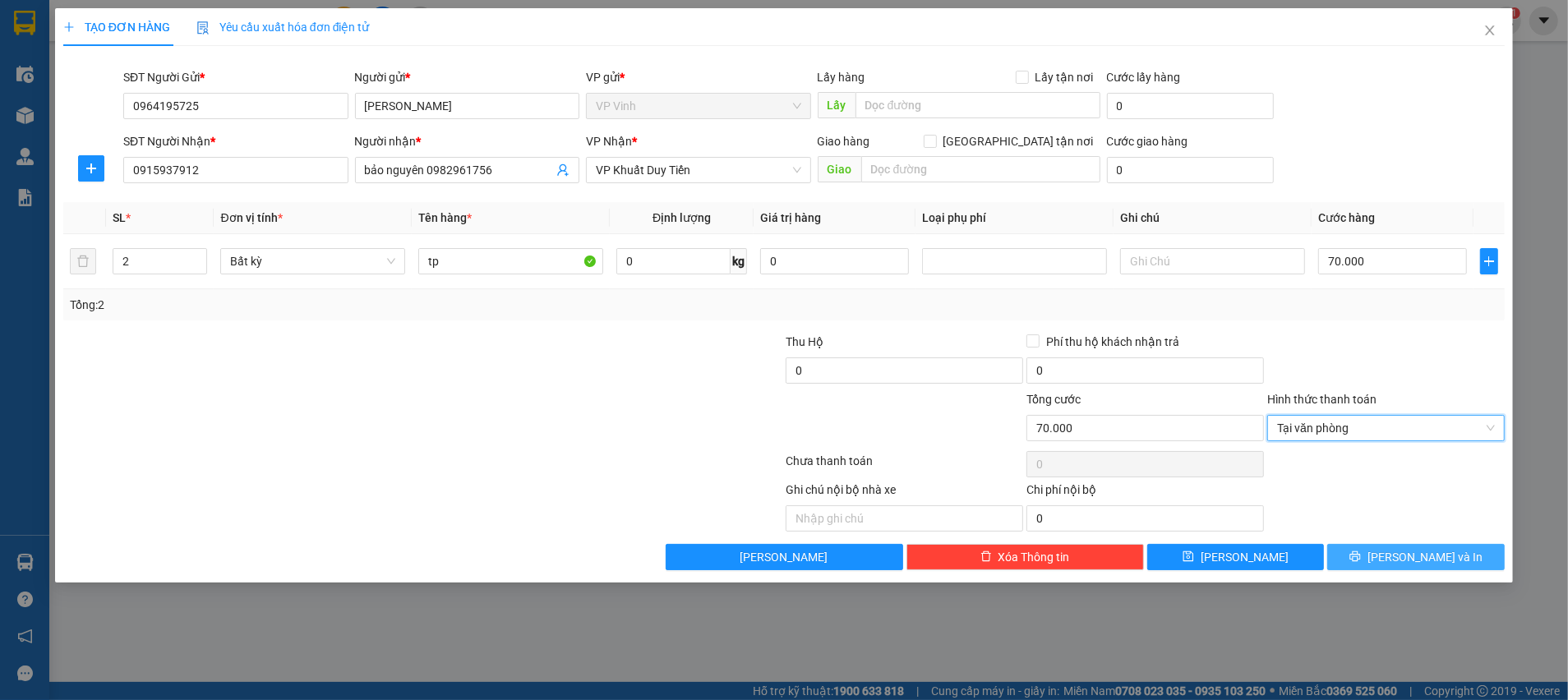
click at [1397, 553] on button "[PERSON_NAME] và In" at bounding box center [1416, 557] width 178 height 26
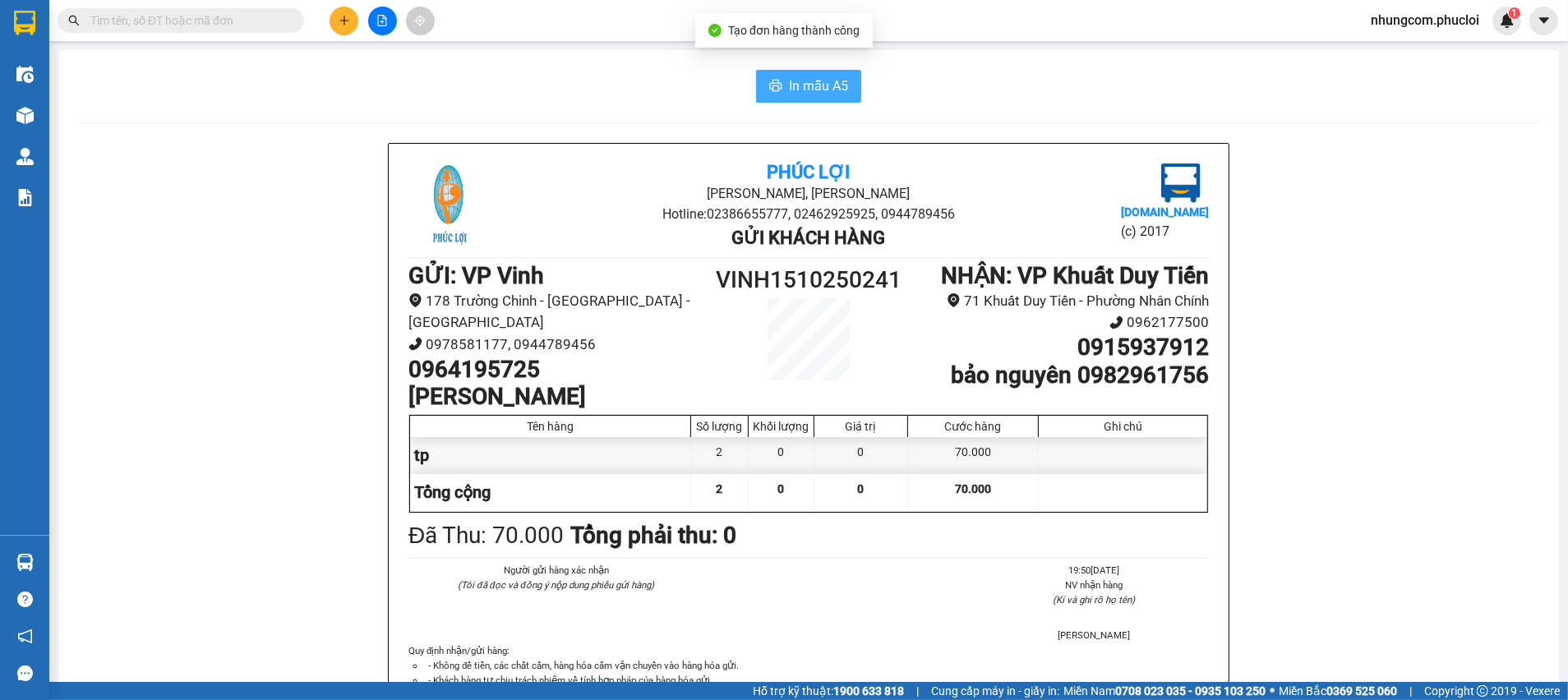
click at [807, 77] on span "In mẫu A5" at bounding box center [817, 86] width 59 height 21
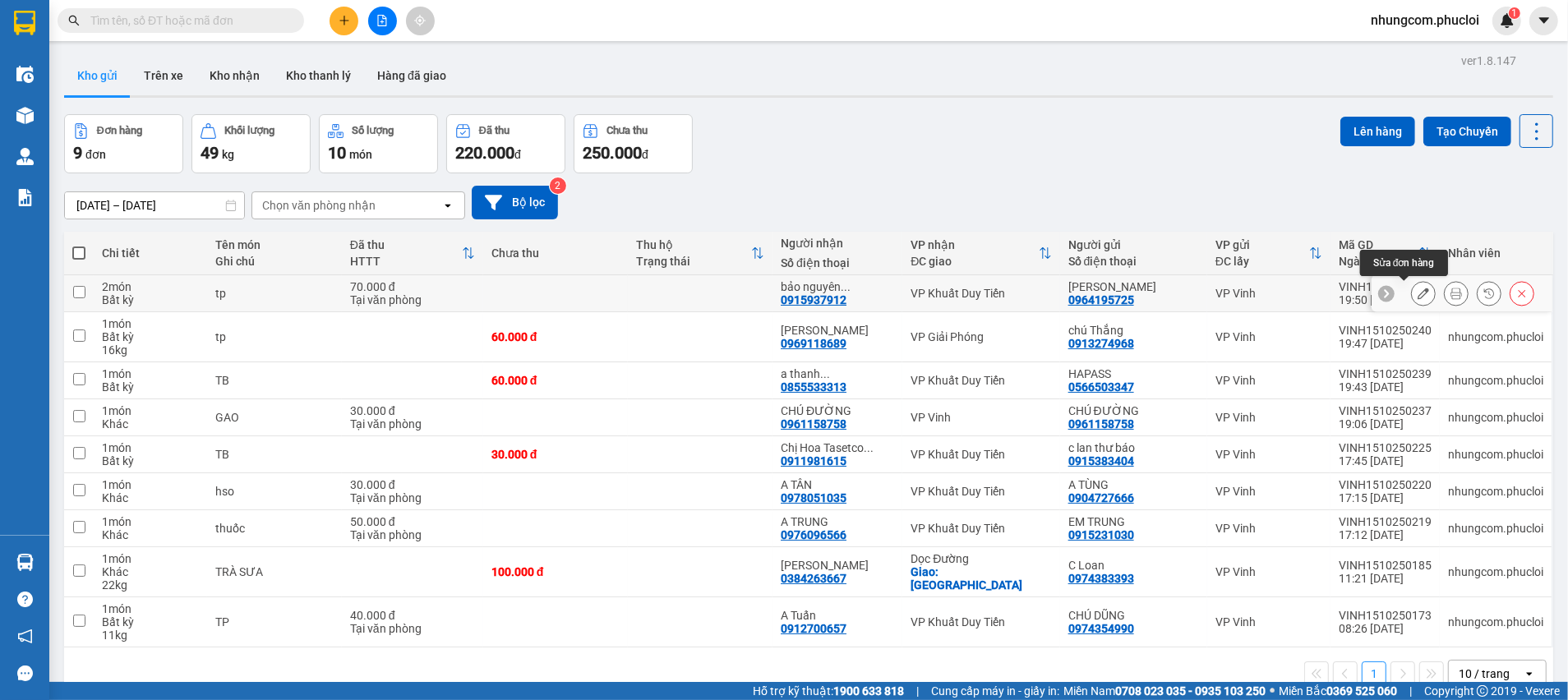
click at [1417, 296] on icon at bounding box center [1423, 294] width 12 height 12
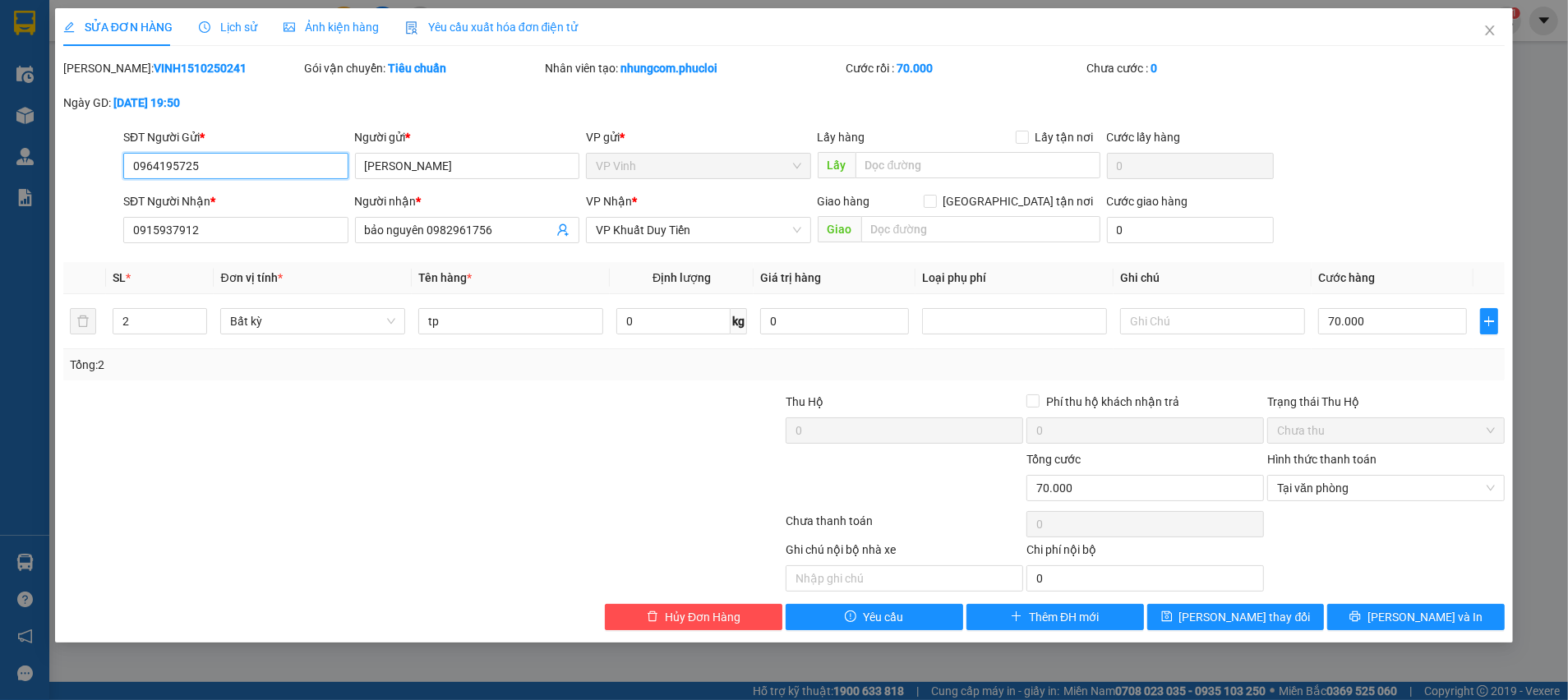
type input "0964195725"
type input "[PERSON_NAME]"
type input "0915937912"
type input "bảo nguyên 0982961756"
type input "0"
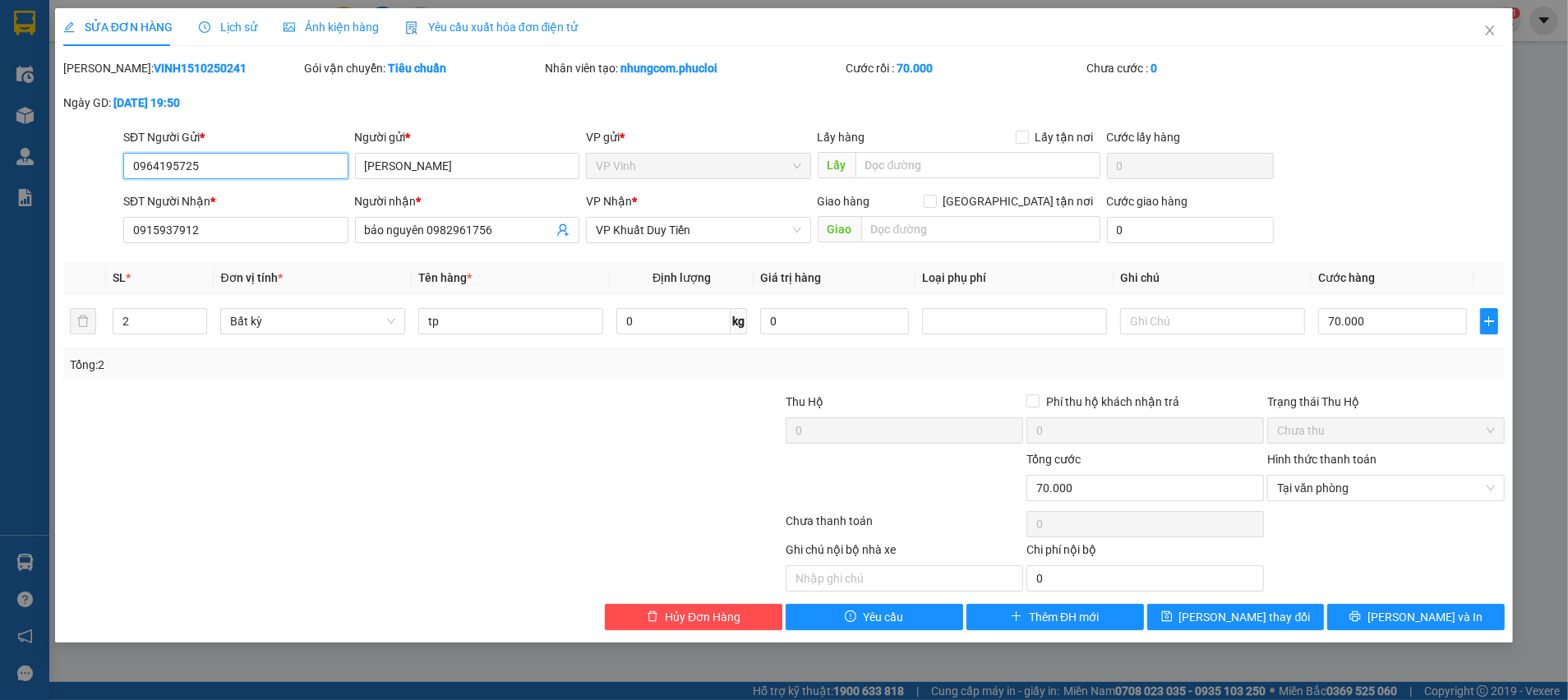
type input "70.000"
drag, startPoint x: 242, startPoint y: 159, endPoint x: 112, endPoint y: 166, distance: 130.2
click at [113, 166] on div "SĐT Người Gửi * 0964195725 0964195725 Người gửi * [PERSON_NAME] VP gửi * VP Vin…" at bounding box center [784, 157] width 1444 height 58
click at [145, 170] on input "0989965725" at bounding box center [237, 166] width 226 height 26
click at [156, 167] on input "0989965725" at bounding box center [237, 166] width 226 height 26
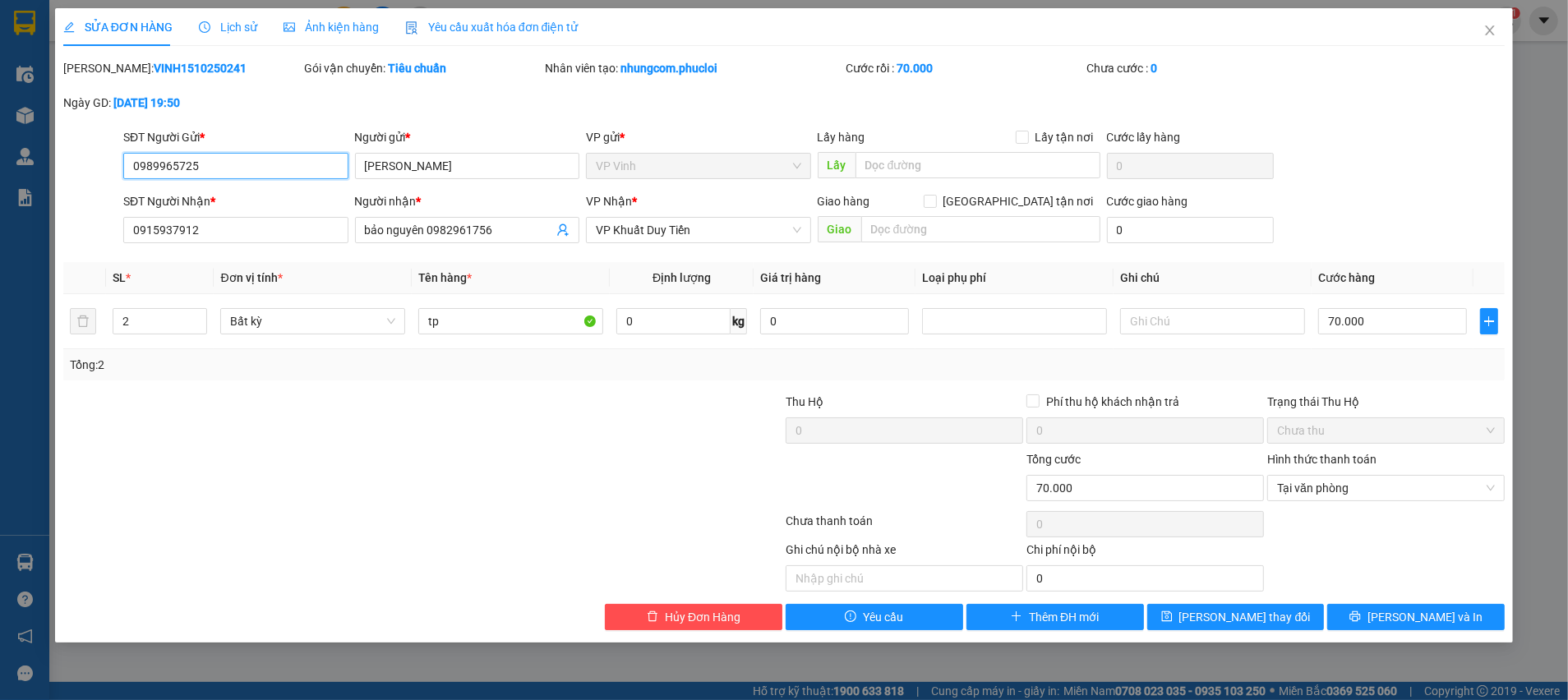
click at [169, 167] on input "0989965725" at bounding box center [237, 166] width 226 height 26
click at [179, 167] on input "0989965725" at bounding box center [237, 166] width 226 height 26
click at [223, 159] on input "0989965725" at bounding box center [237, 166] width 226 height 26
type input "0989965725"
click at [502, 158] on input "[PERSON_NAME]" at bounding box center [468, 166] width 226 height 26
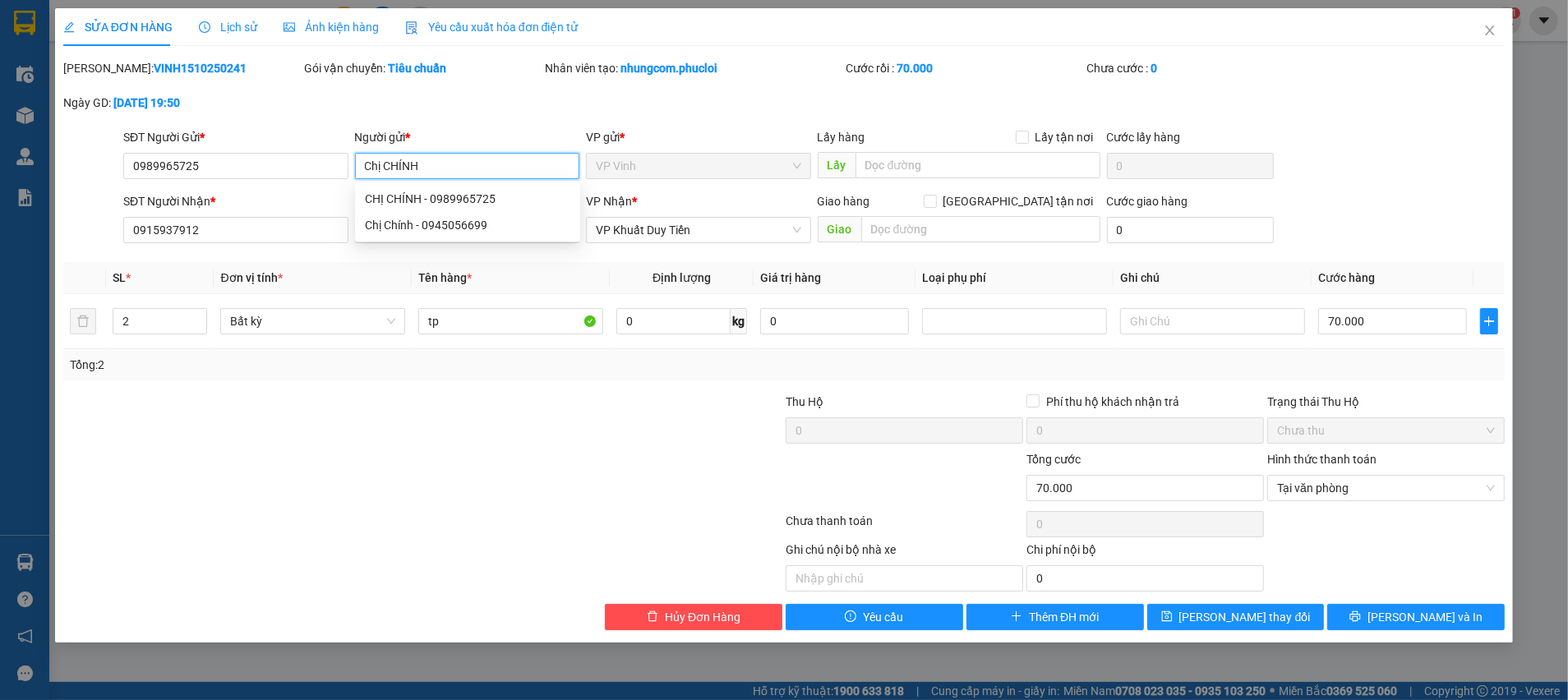
type input "Chị CHÍNH"
click at [689, 391] on div "Total Paid Fee 70.000 Total UnPaid Fee 0 Cash Collection Total Fee Mã ĐH: VINH1…" at bounding box center [784, 345] width 1441 height 571
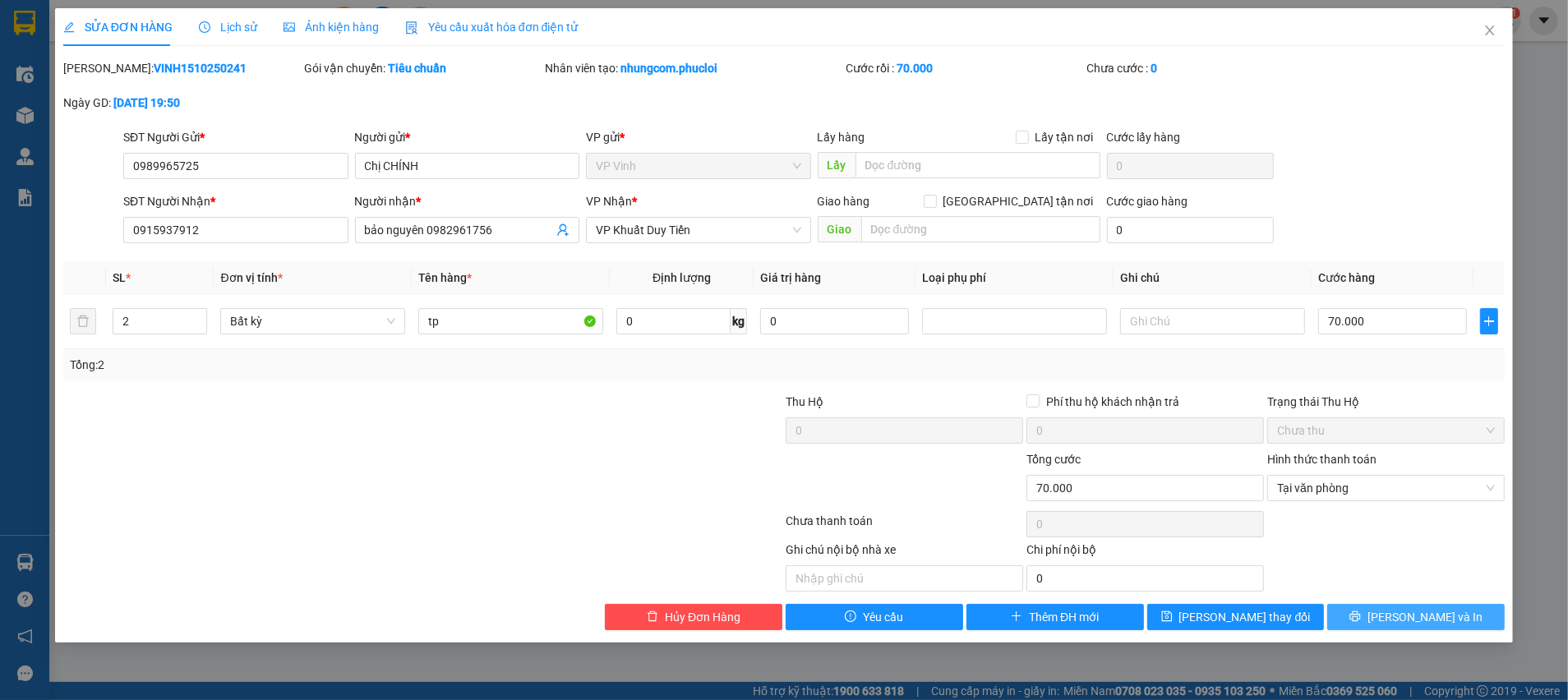
click at [1365, 614] on button "[PERSON_NAME] và In" at bounding box center [1416, 617] width 178 height 26
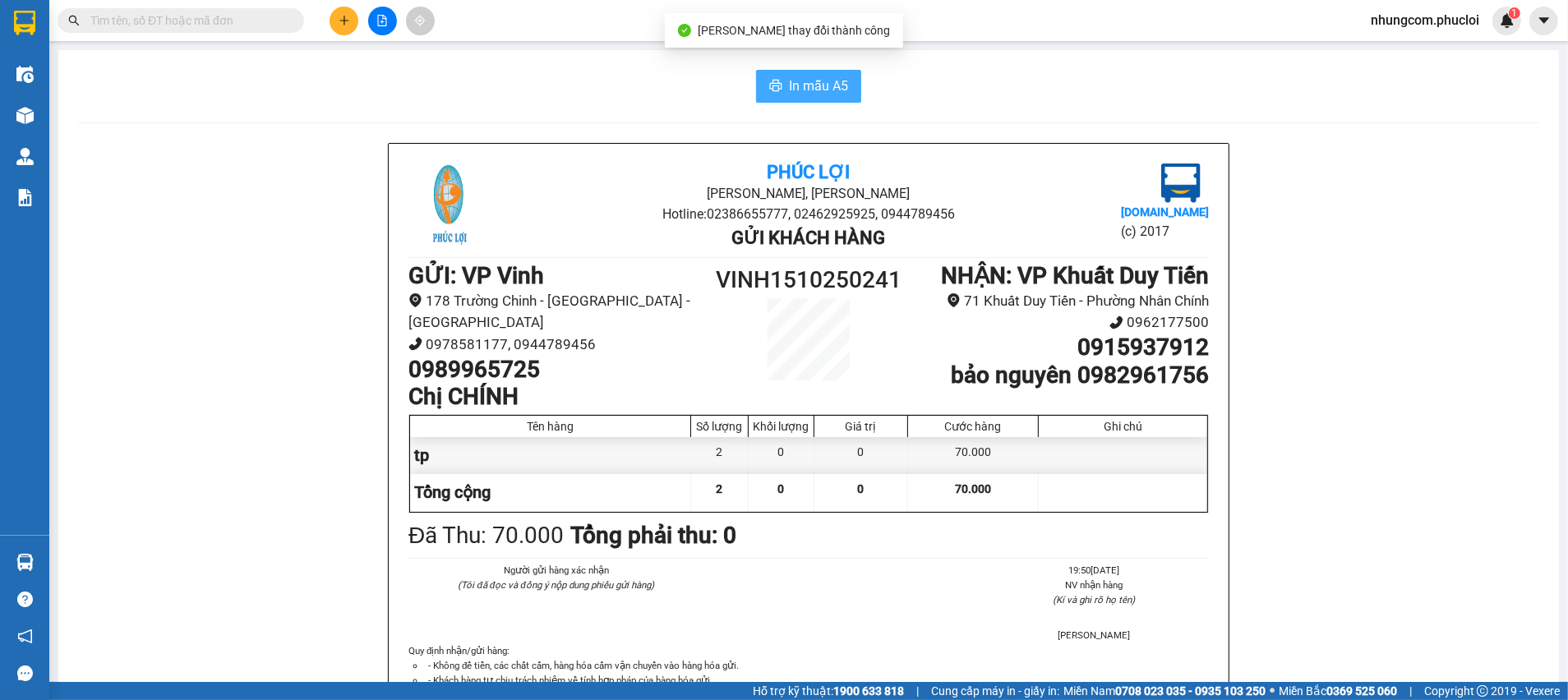
click at [811, 87] on span "In mẫu A5" at bounding box center [817, 86] width 59 height 21
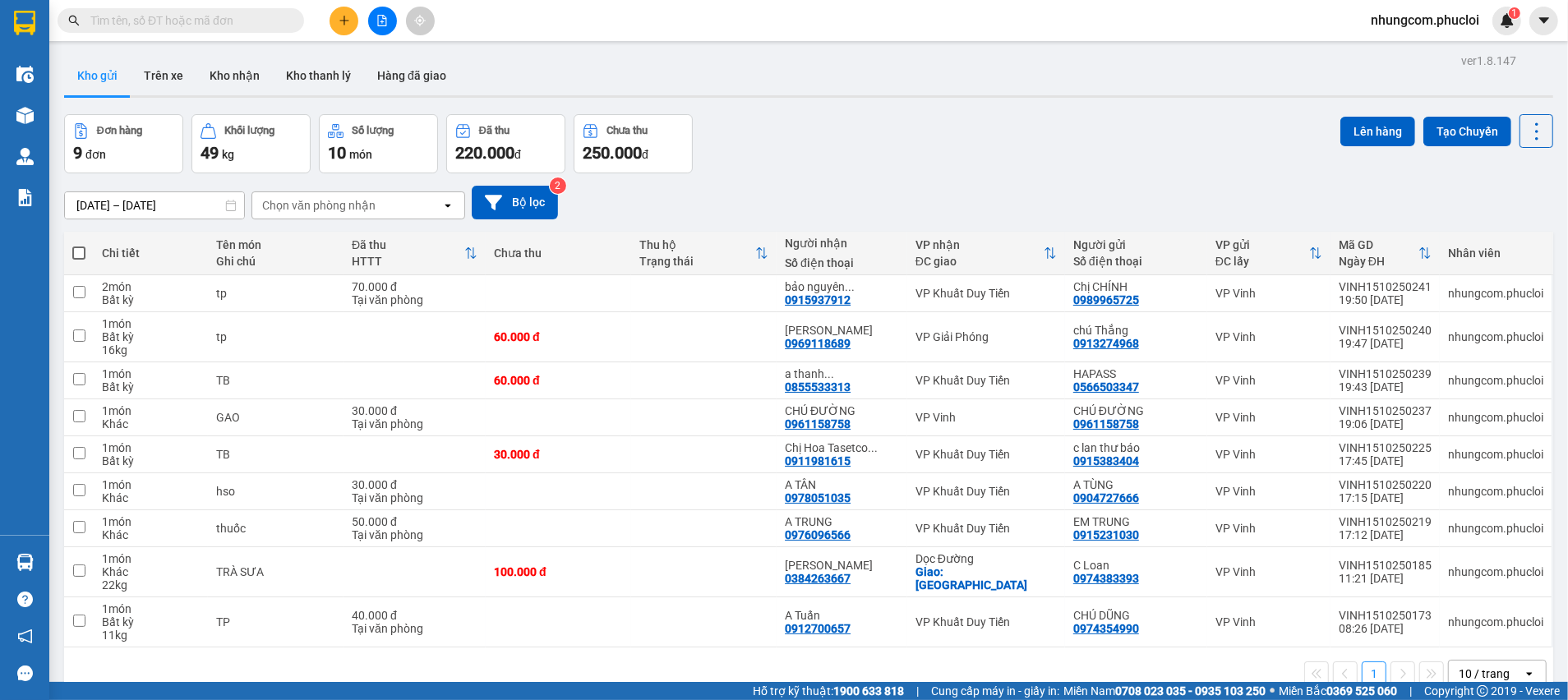
click at [1157, 199] on div "[DATE] – [DATE] Press the down arrow key to interact with the calendar and sele…" at bounding box center [808, 203] width 1489 height 34
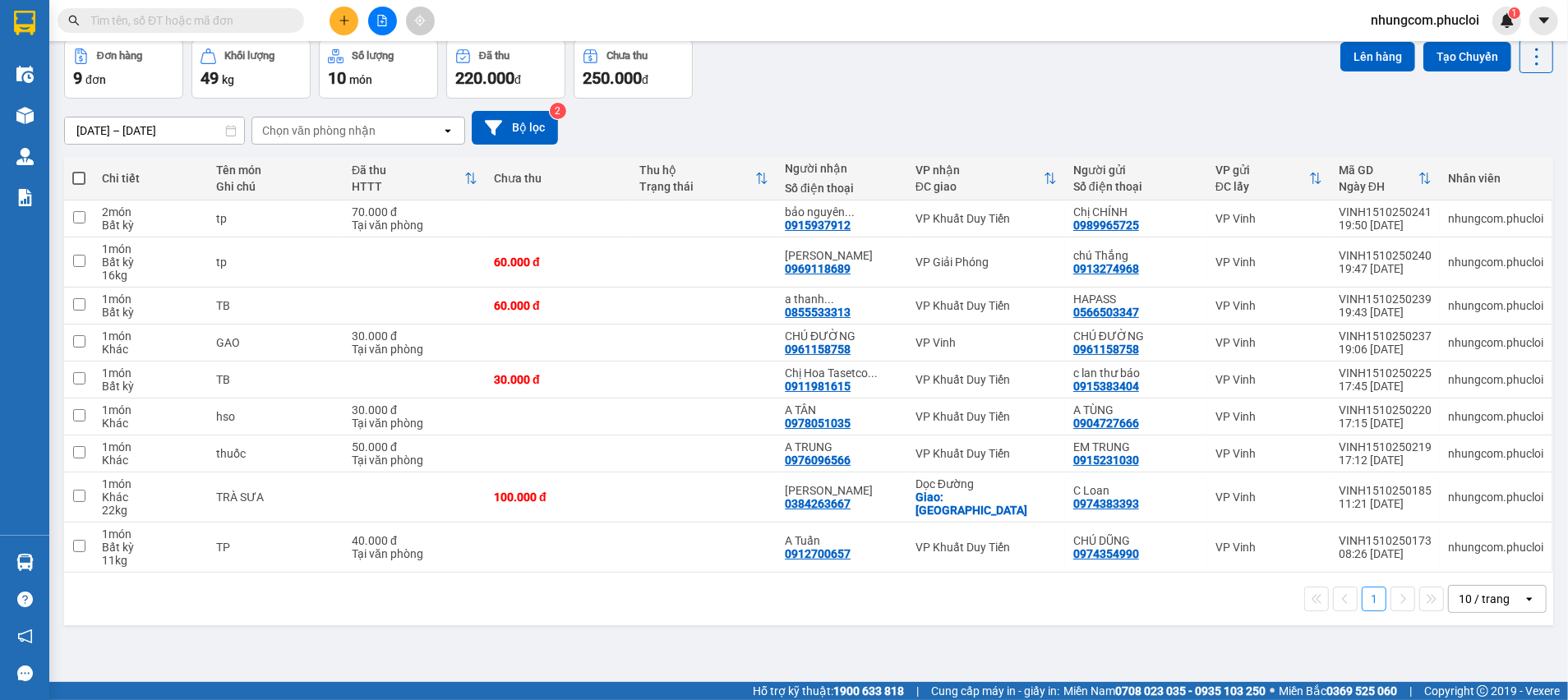
click at [80, 180] on span at bounding box center [78, 178] width 13 height 13
click at [79, 170] on input "checkbox" at bounding box center [79, 170] width 0 height 0
checkbox input "true"
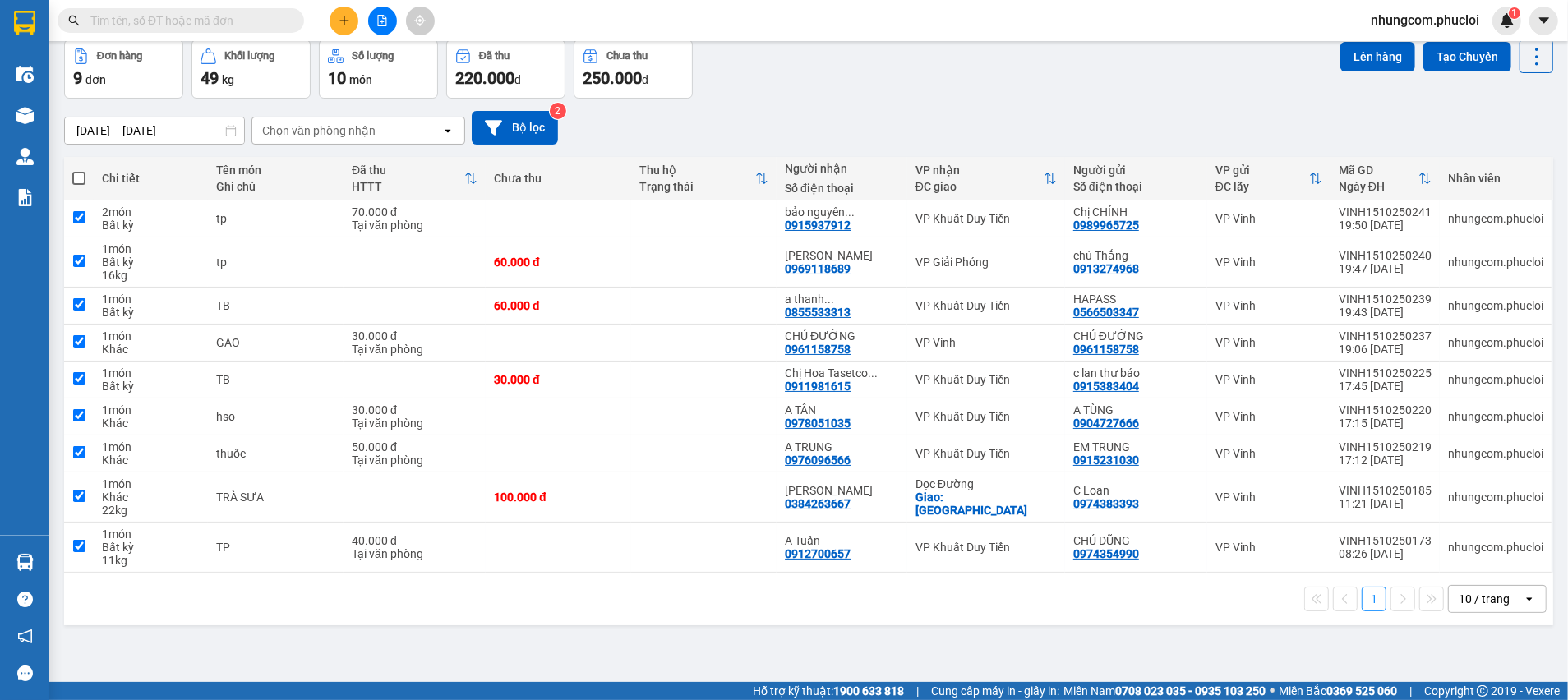
checkbox input "true"
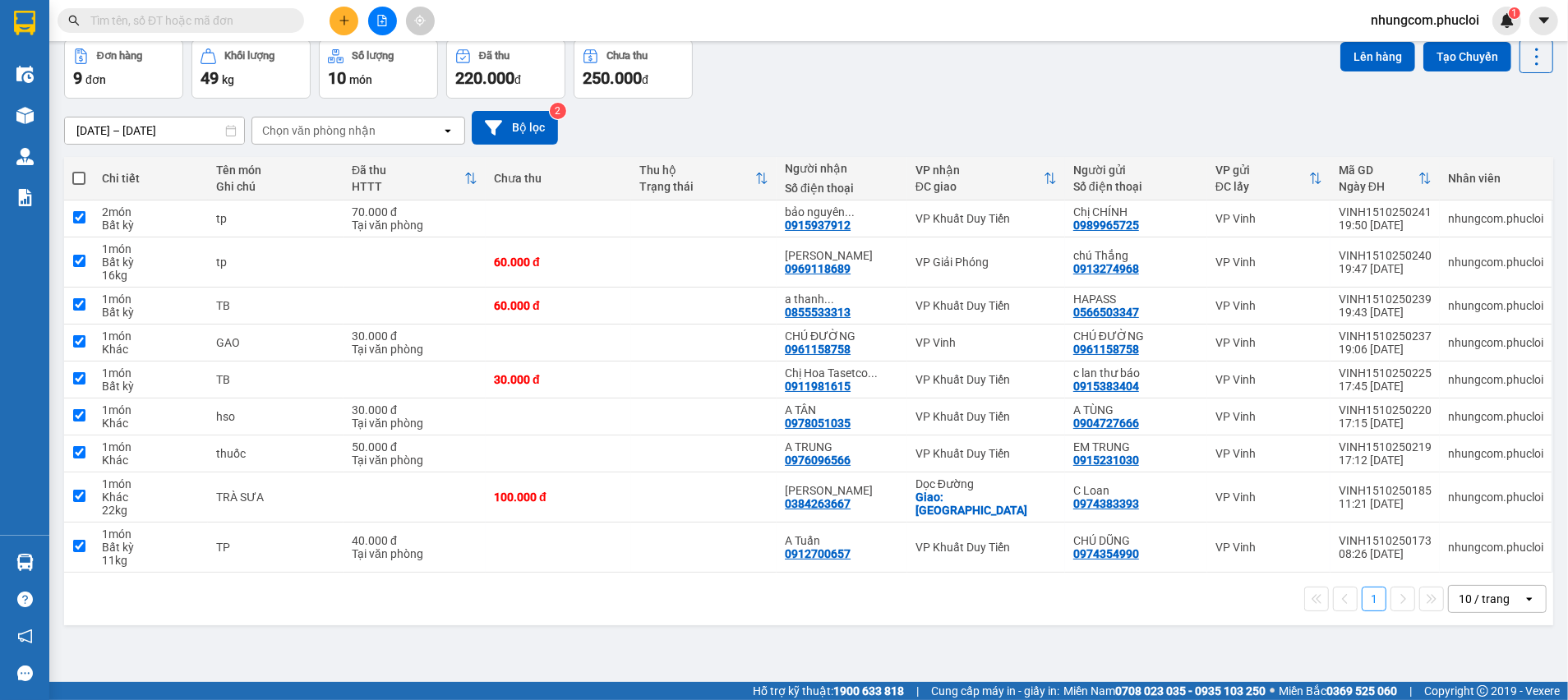
checkbox input "true"
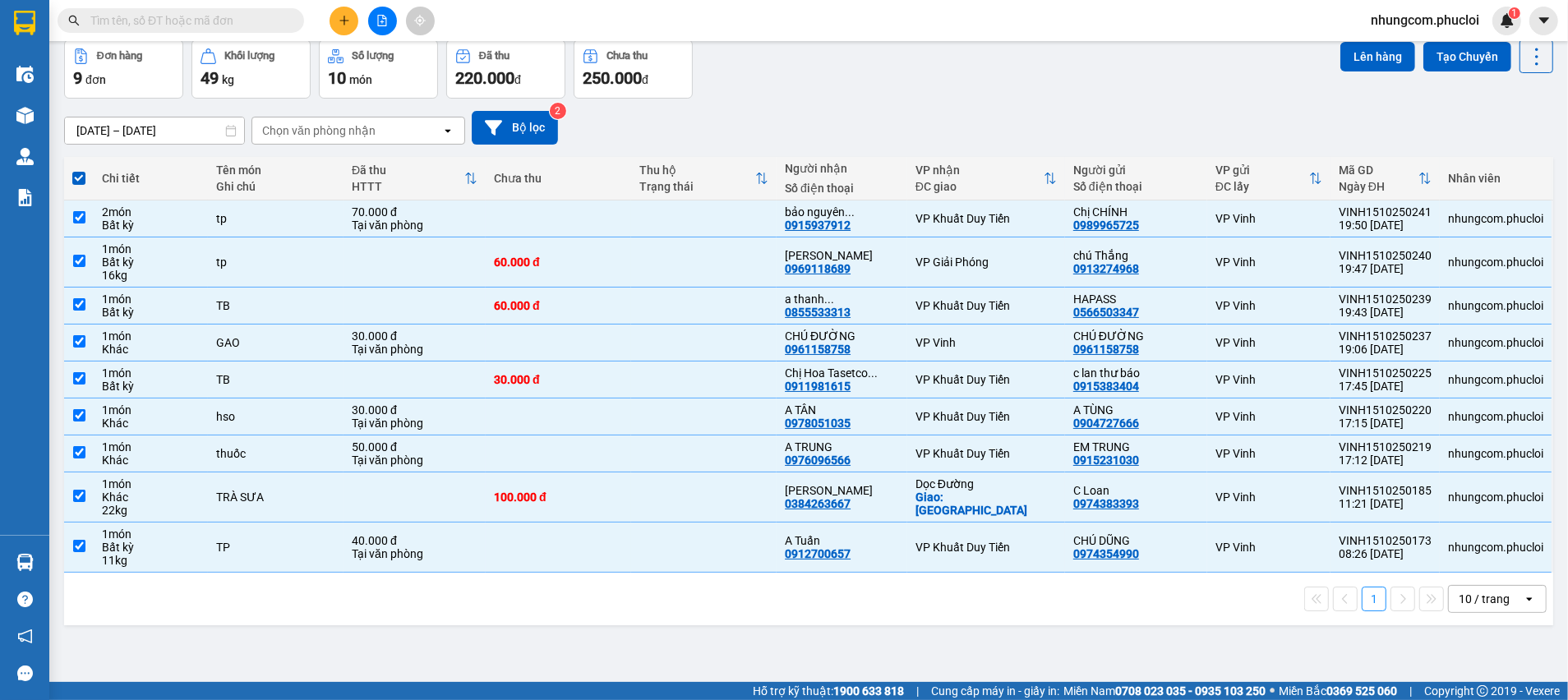
click at [80, 180] on span at bounding box center [78, 178] width 13 height 13
click at [79, 170] on input "checkbox" at bounding box center [79, 170] width 0 height 0
checkbox input "false"
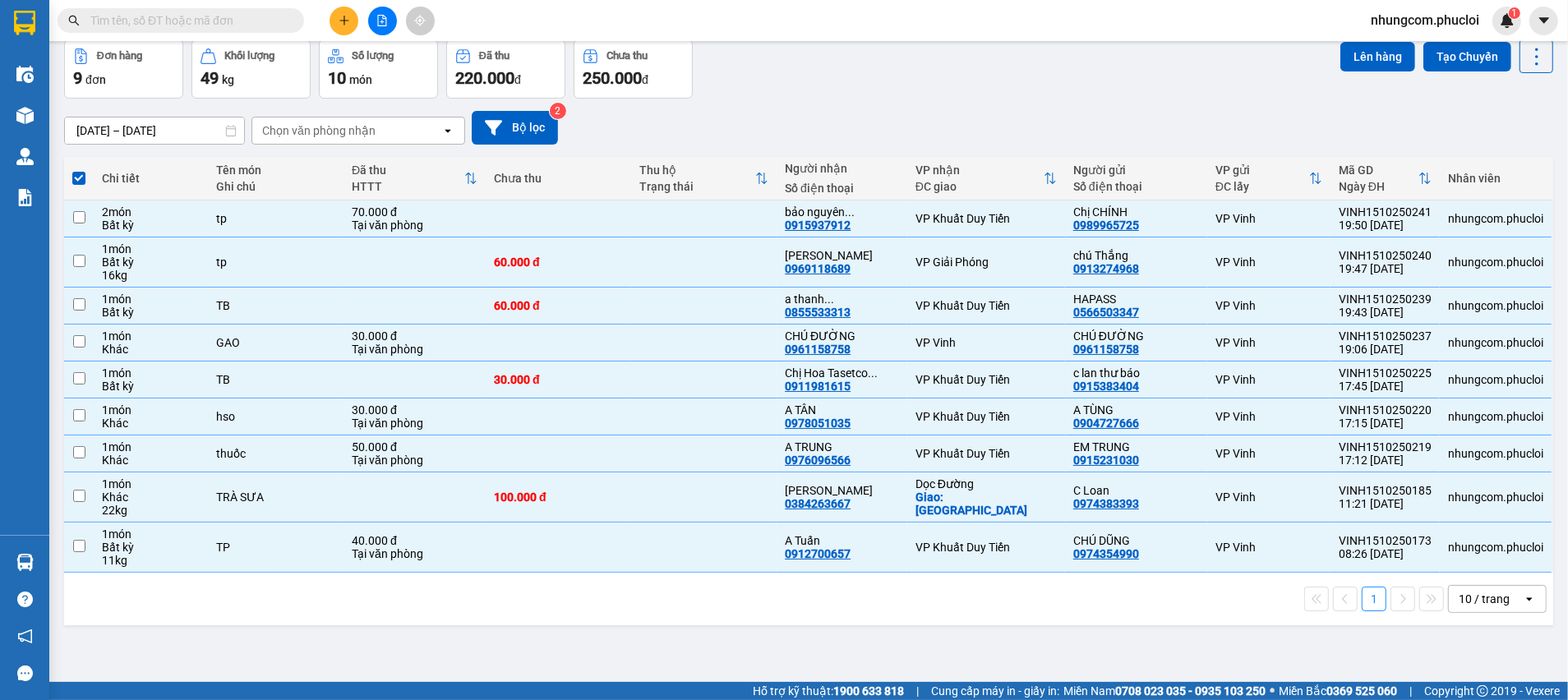
checkbox input "false"
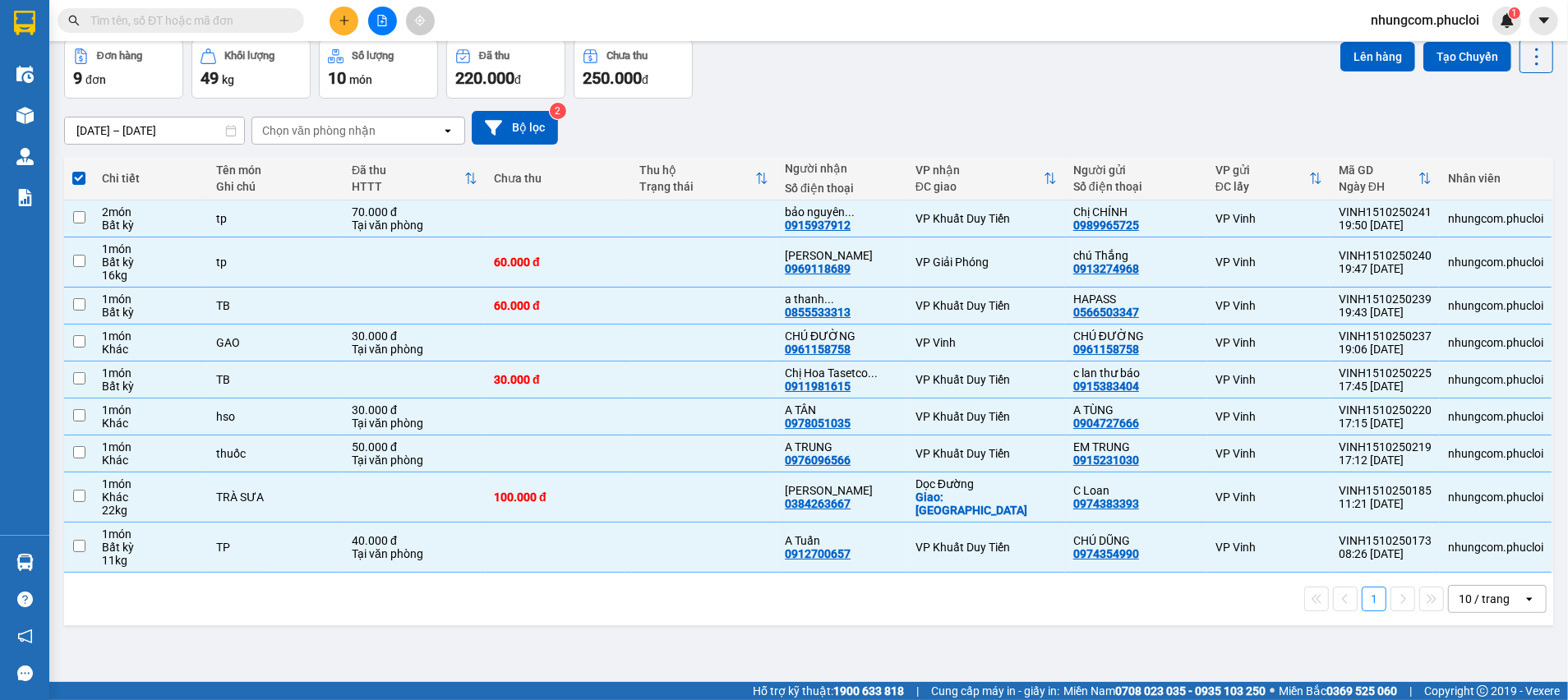
checkbox input "false"
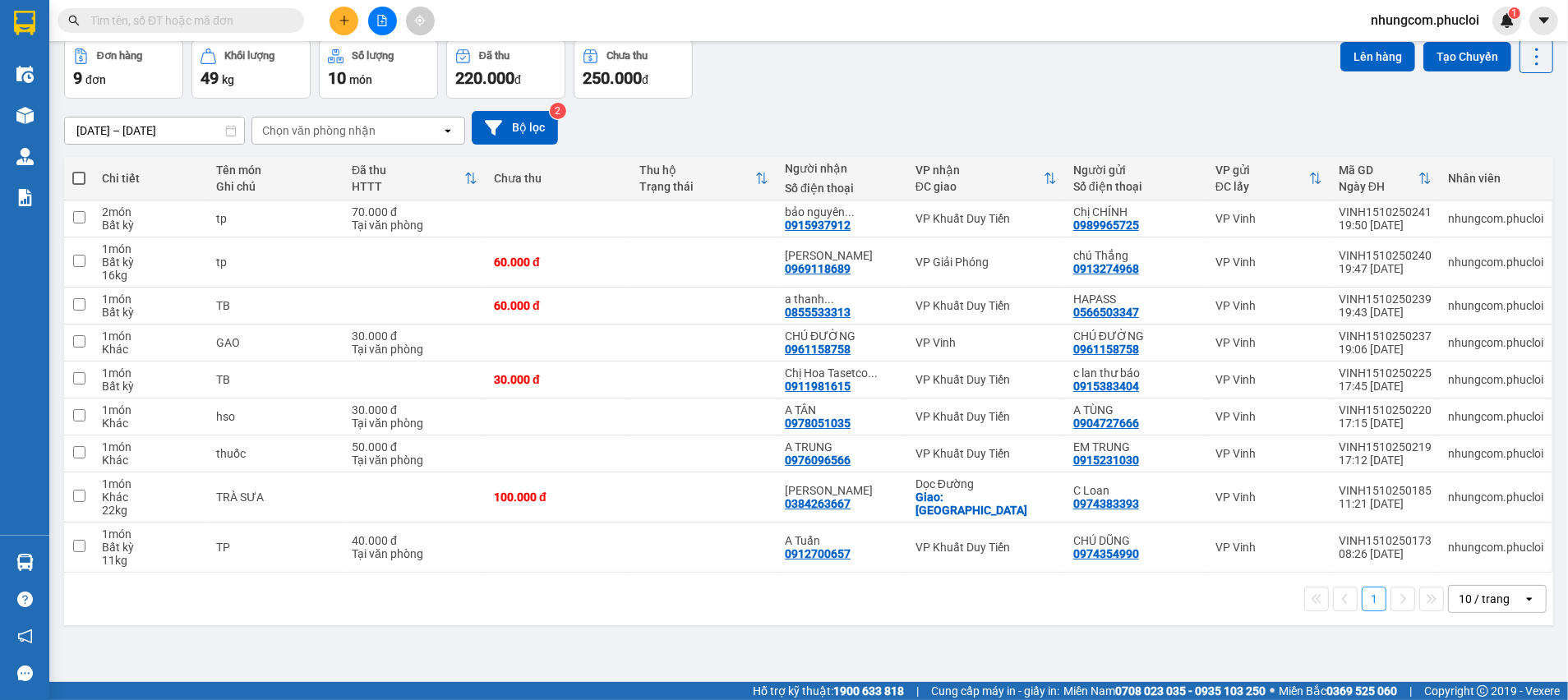
click at [933, 115] on div "[DATE] – [DATE] Press the down arrow key to interact with the calendar and sele…" at bounding box center [808, 128] width 1489 height 34
click at [1450, 263] on icon at bounding box center [1456, 263] width 12 height 12
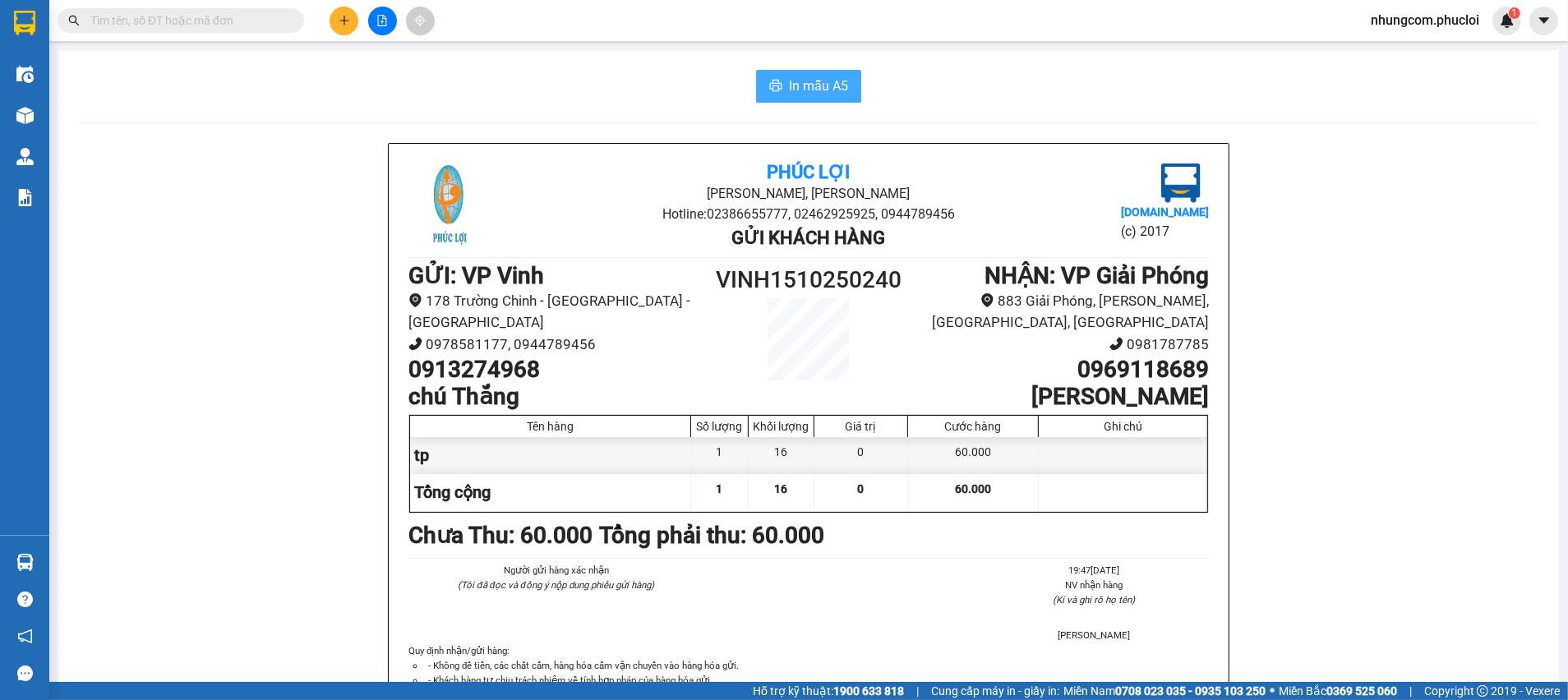
click at [804, 88] on span "In mẫu A5" at bounding box center [817, 86] width 59 height 21
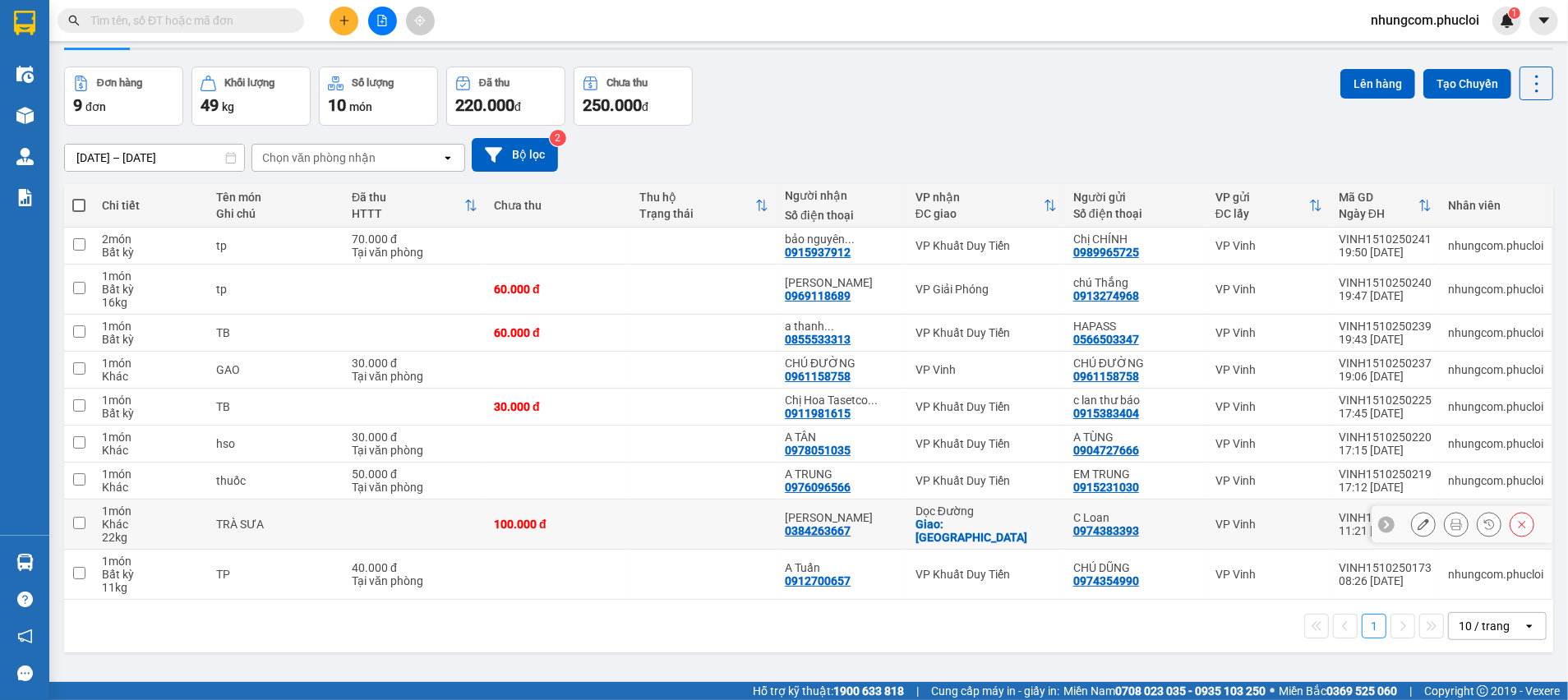
scroll to position [75, 0]
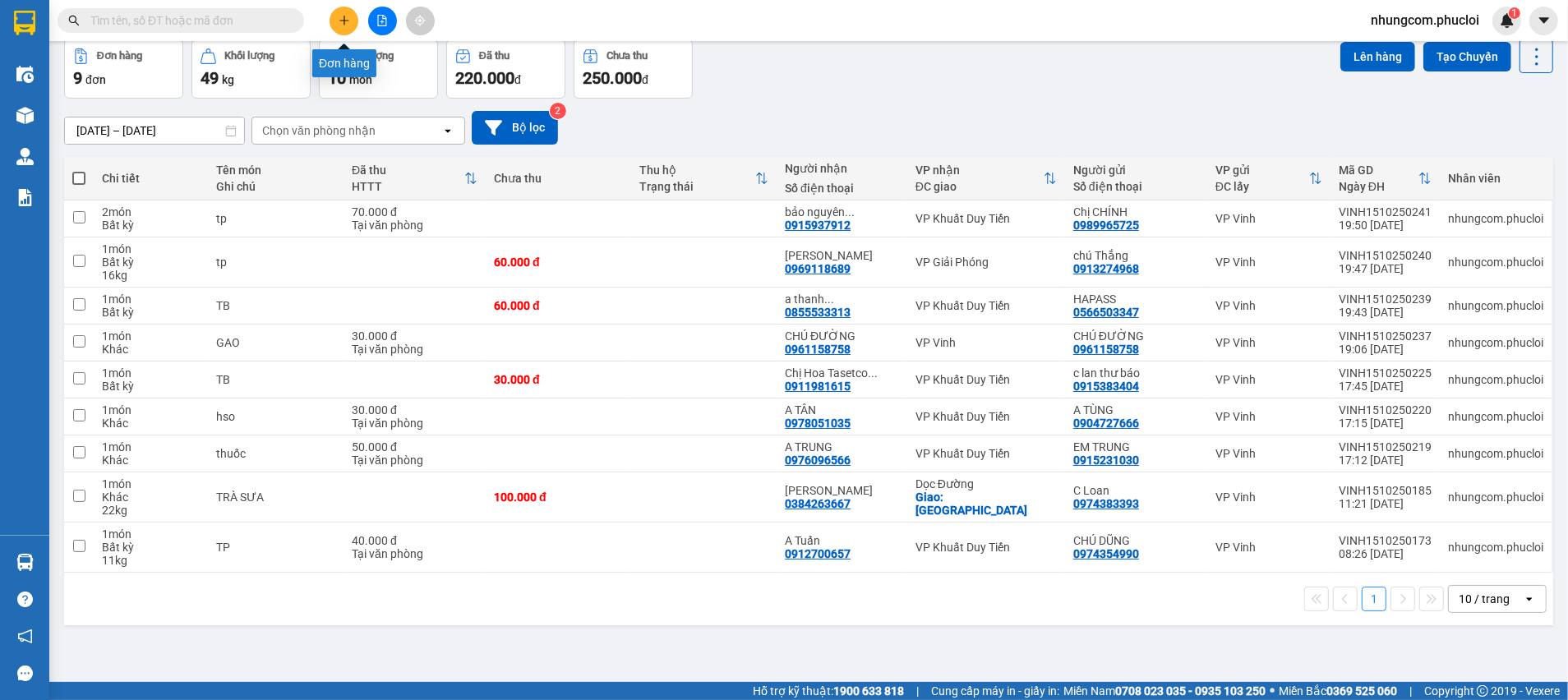
click at [339, 22] on icon "plus" at bounding box center [344, 21] width 12 height 12
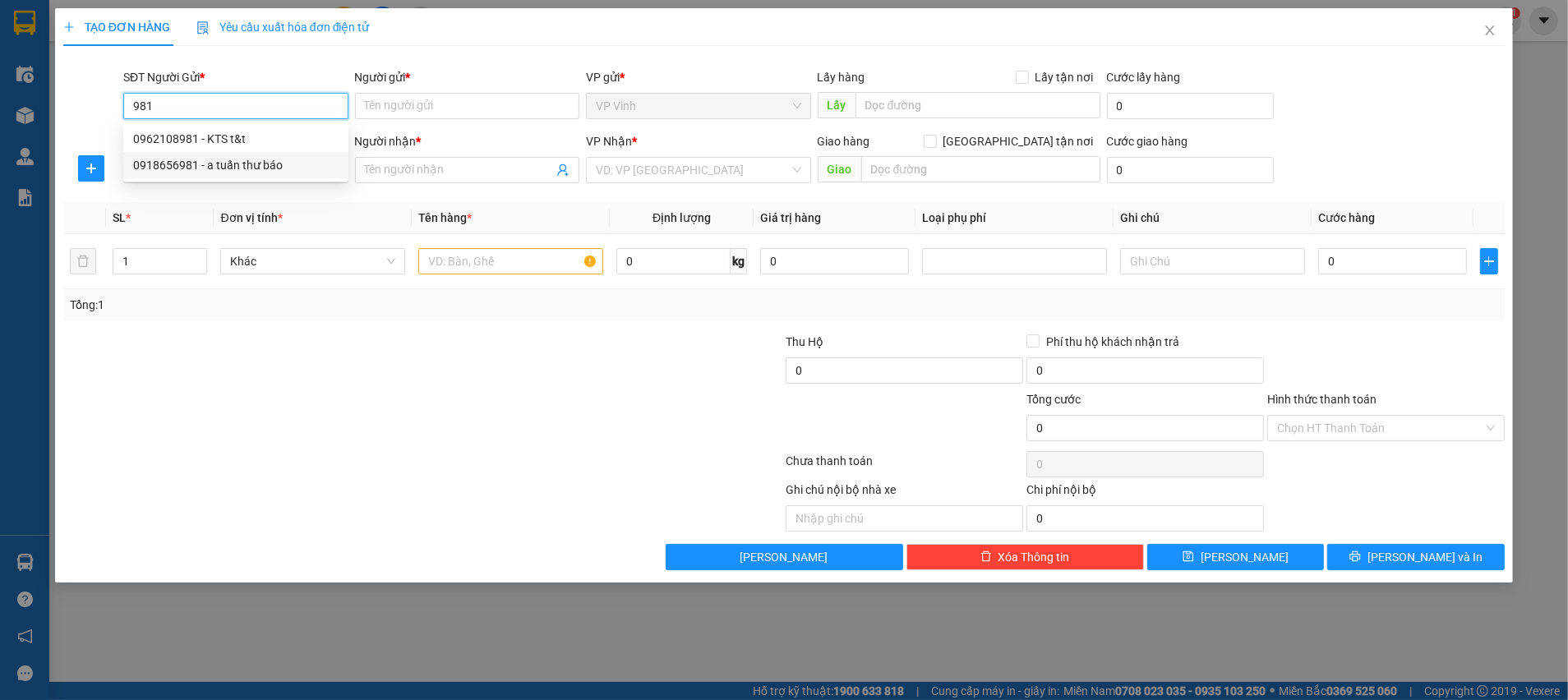
click at [259, 164] on div "0918656981 - a tuấn thư báo" at bounding box center [236, 165] width 206 height 18
type input "0918656981"
type input "a tuấn thư báo"
type input "0918656981"
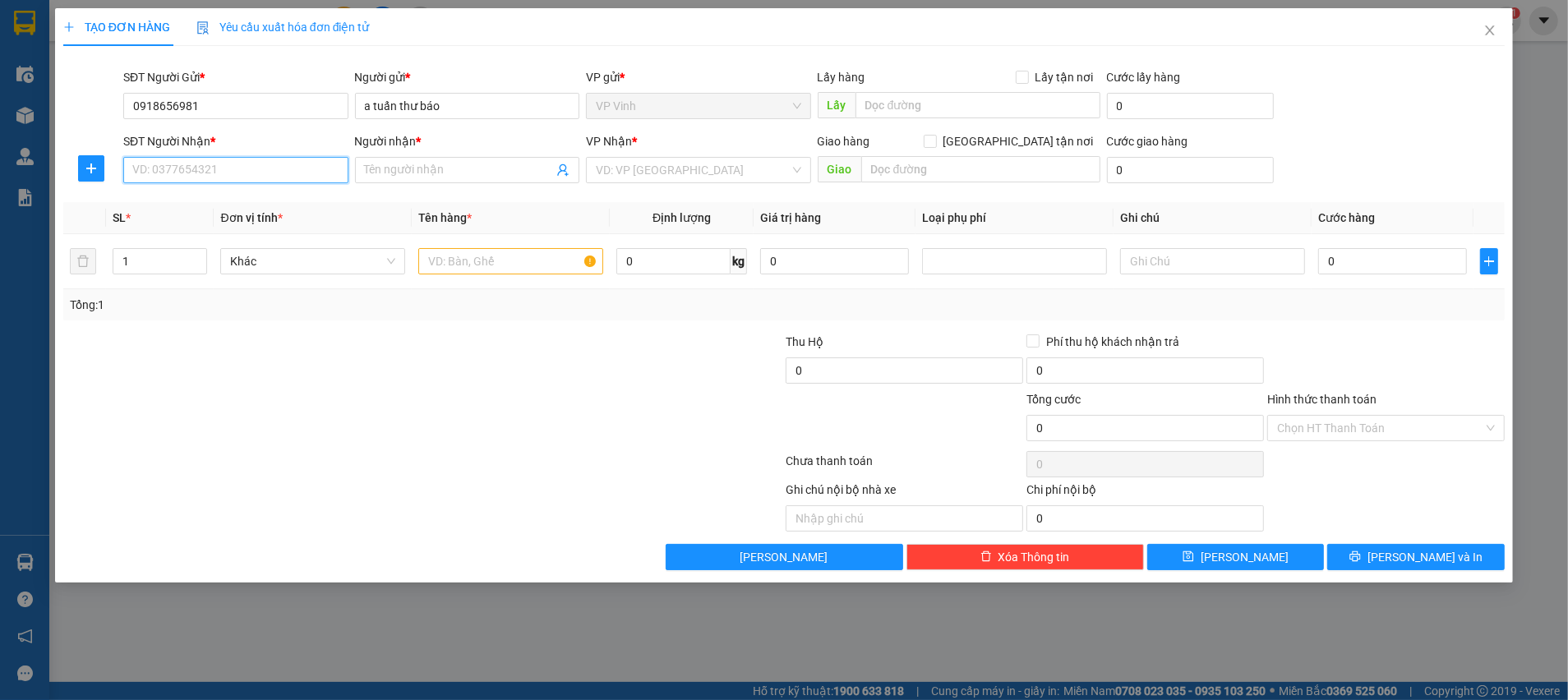
click at [267, 162] on input "SĐT Người Nhận *" at bounding box center [237, 170] width 226 height 26
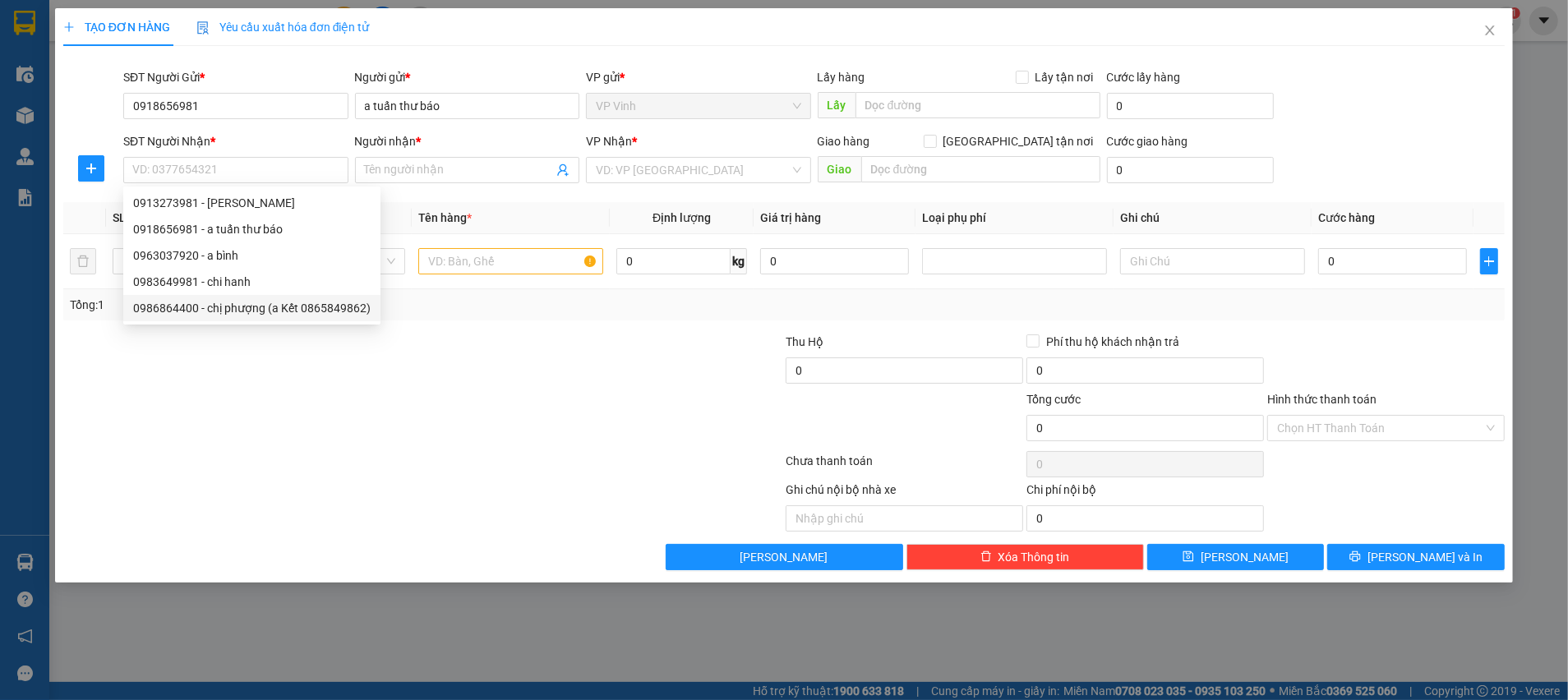
click at [458, 324] on div "Transit Pickup Surcharge Ids Transit Deliver Surcharge Ids Transit Deliver Surc…" at bounding box center [784, 315] width 1441 height 511
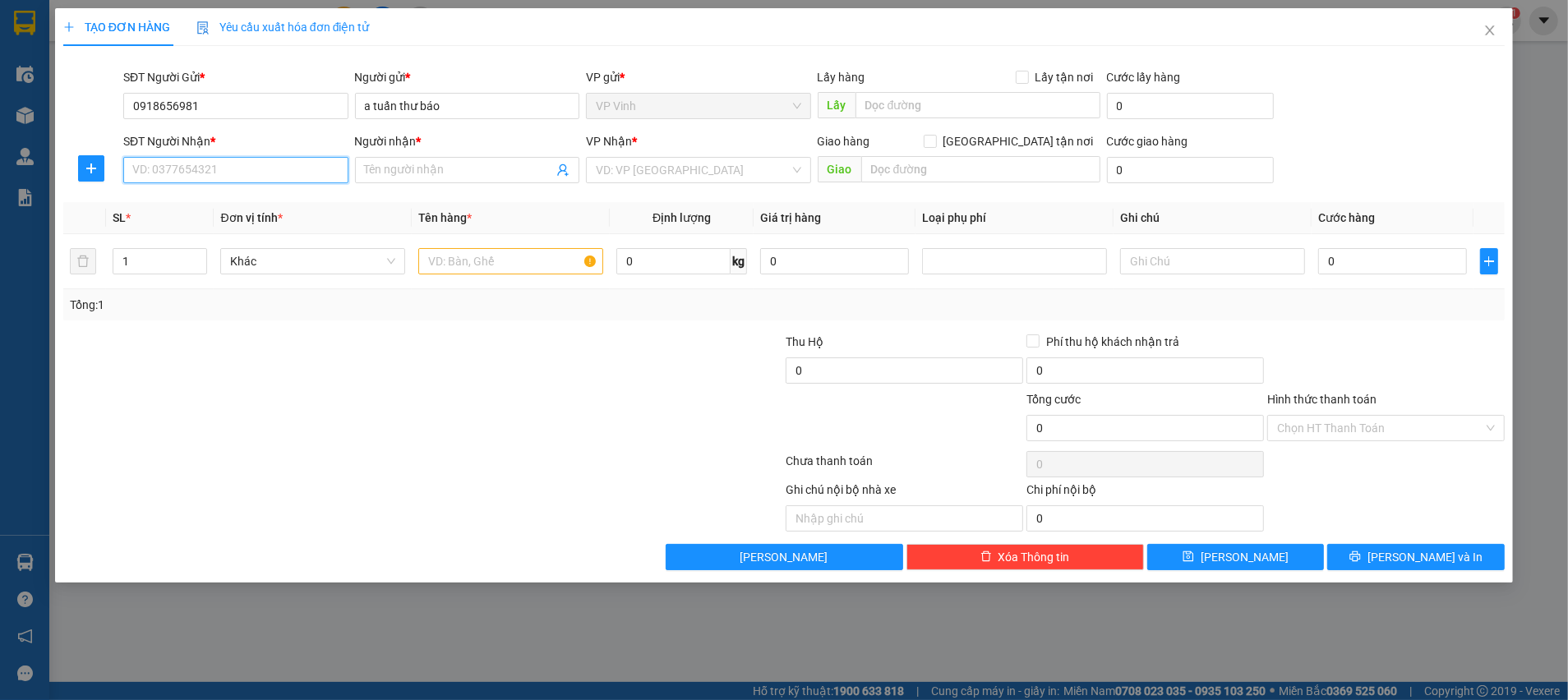
click at [296, 172] on input "SĐT Người Nhận *" at bounding box center [237, 170] width 226 height 26
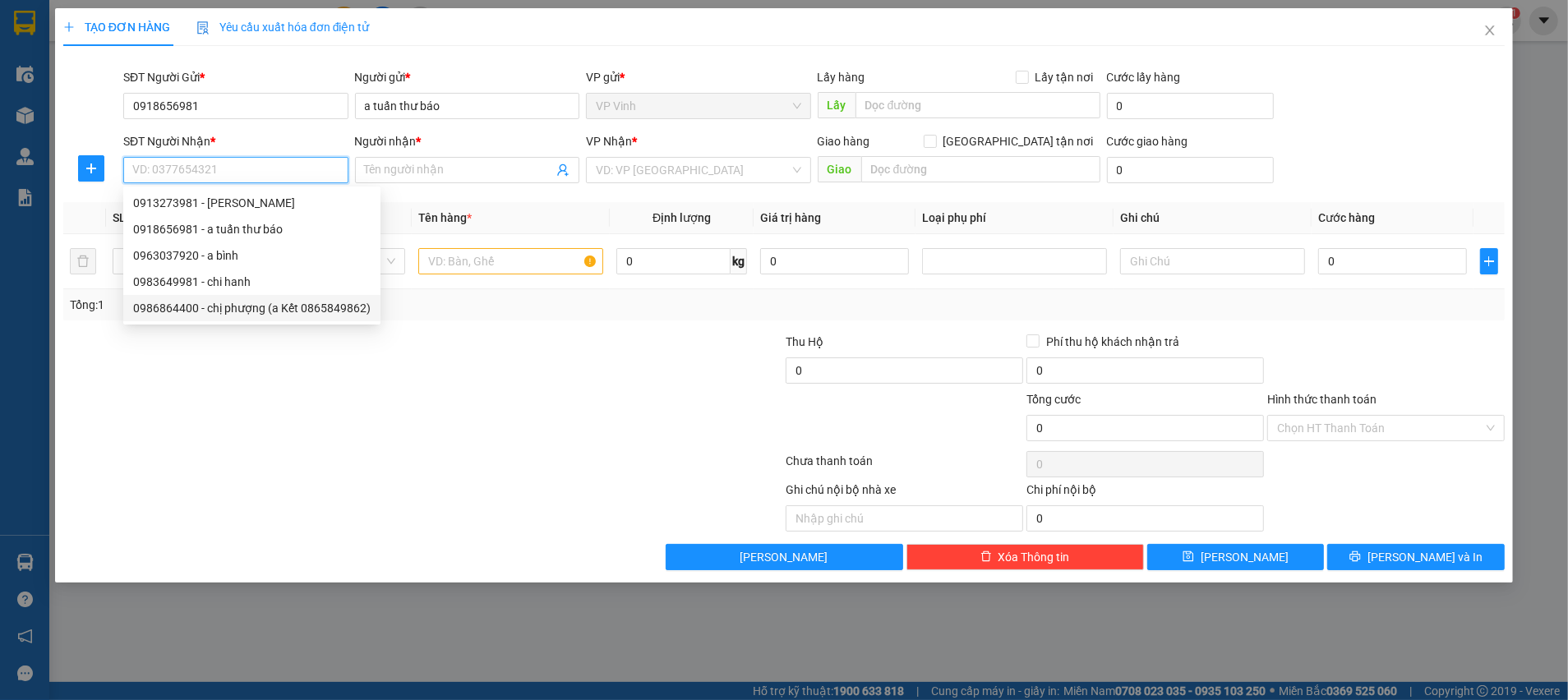
click at [255, 315] on div "0986864400 - chị phượng (a Kết 0865849862)" at bounding box center [252, 309] width 238 height 18
type input "0986864400"
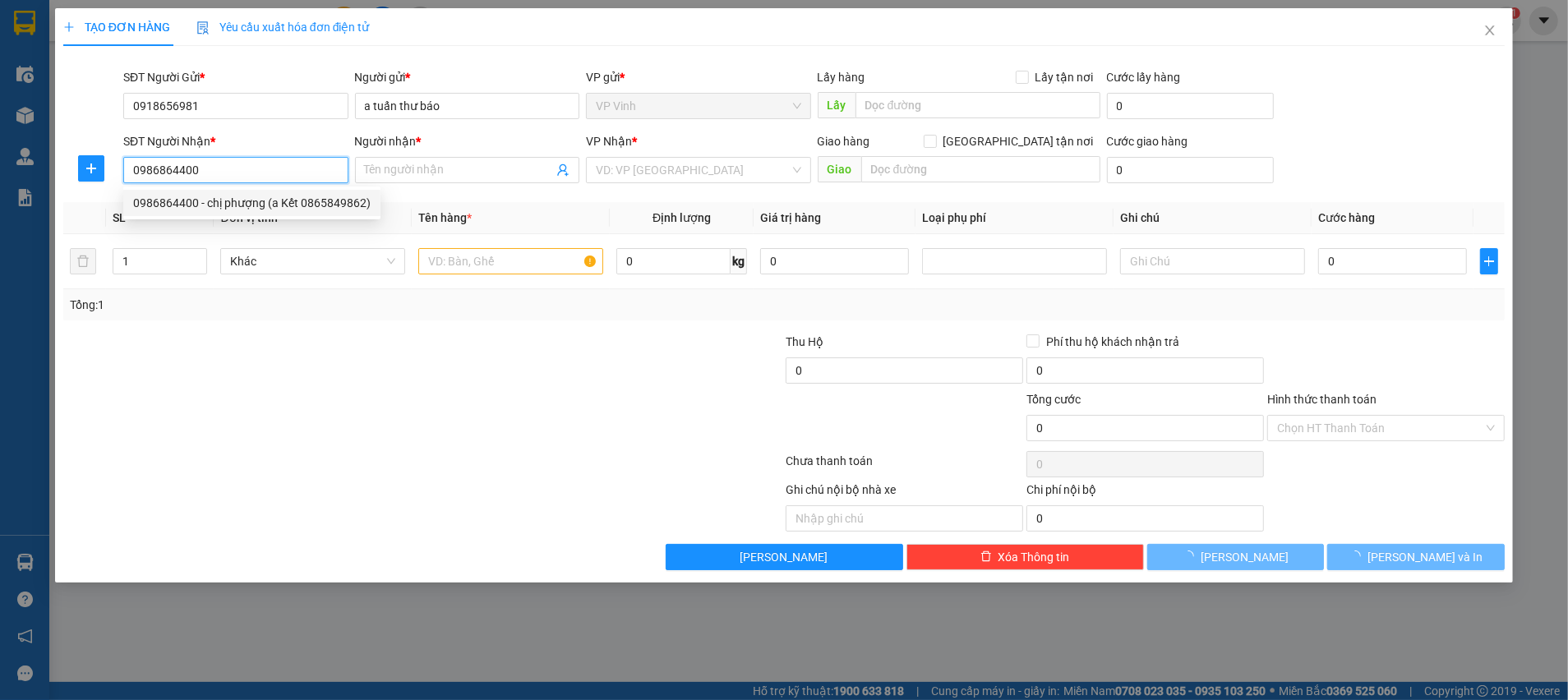
type input "chị phượng (a Kết 0865849862)"
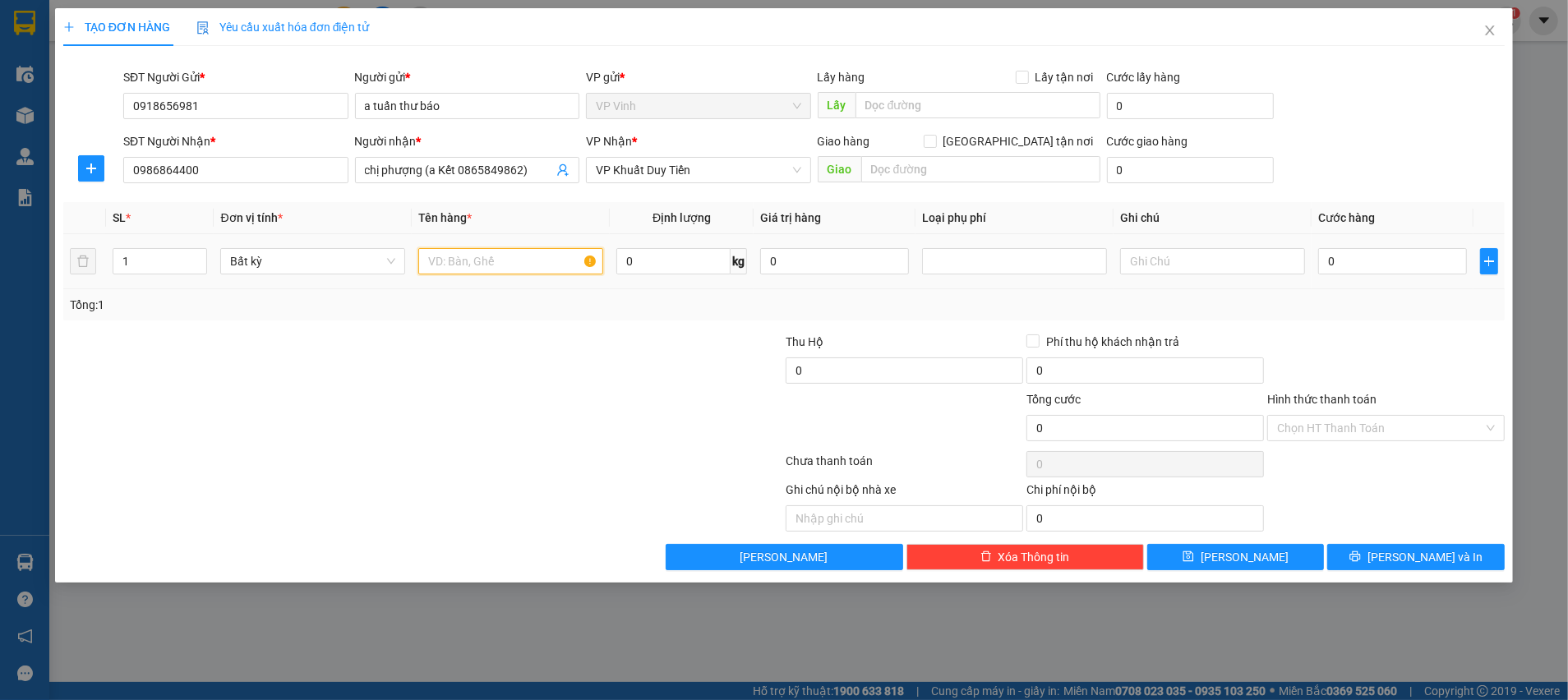
click at [491, 258] on input "text" at bounding box center [510, 262] width 185 height 26
type input "t"
type input "TB"
drag, startPoint x: 569, startPoint y: 329, endPoint x: 1165, endPoint y: 234, distance: 603.5
click at [582, 329] on div "Transit Pickup Surcharge Ids Transit Deliver Surcharge Ids Transit Deliver Surc…" at bounding box center [784, 315] width 1441 height 511
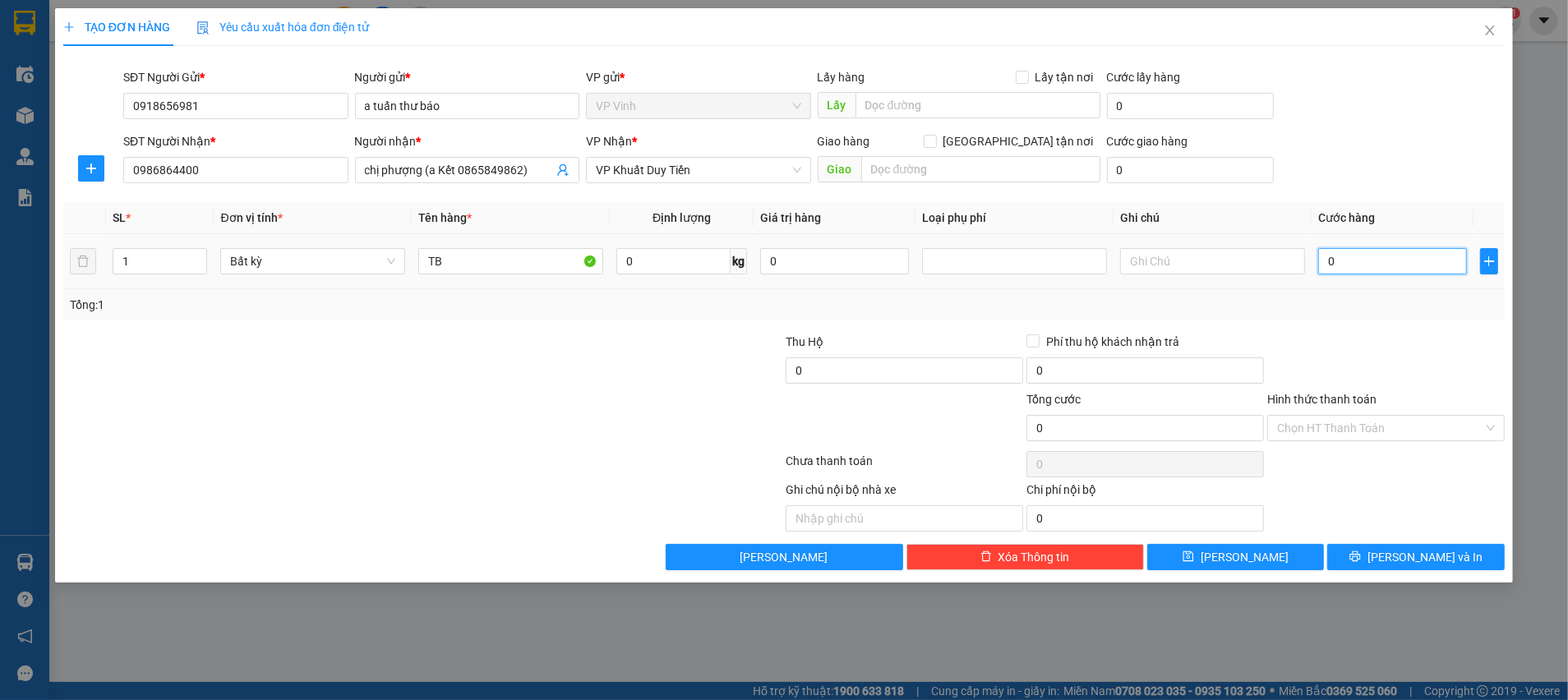
click at [1424, 262] on input "0" at bounding box center [1392, 262] width 149 height 26
type input "3"
type input "30"
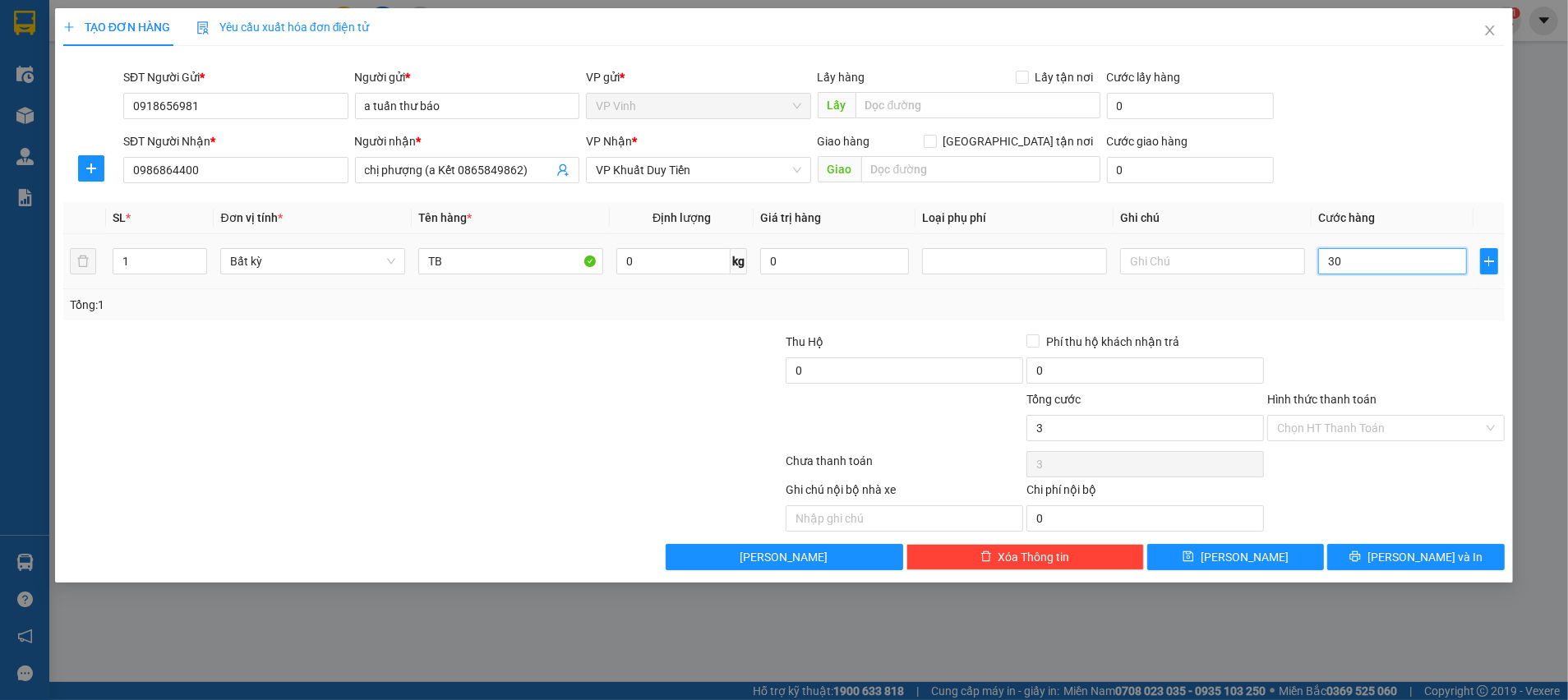
type input "30"
drag, startPoint x: 1316, startPoint y: 362, endPoint x: 1328, endPoint y: 350, distance: 17.0
click at [1318, 361] on div at bounding box center [1385, 361] width 241 height 58
type input "30.000"
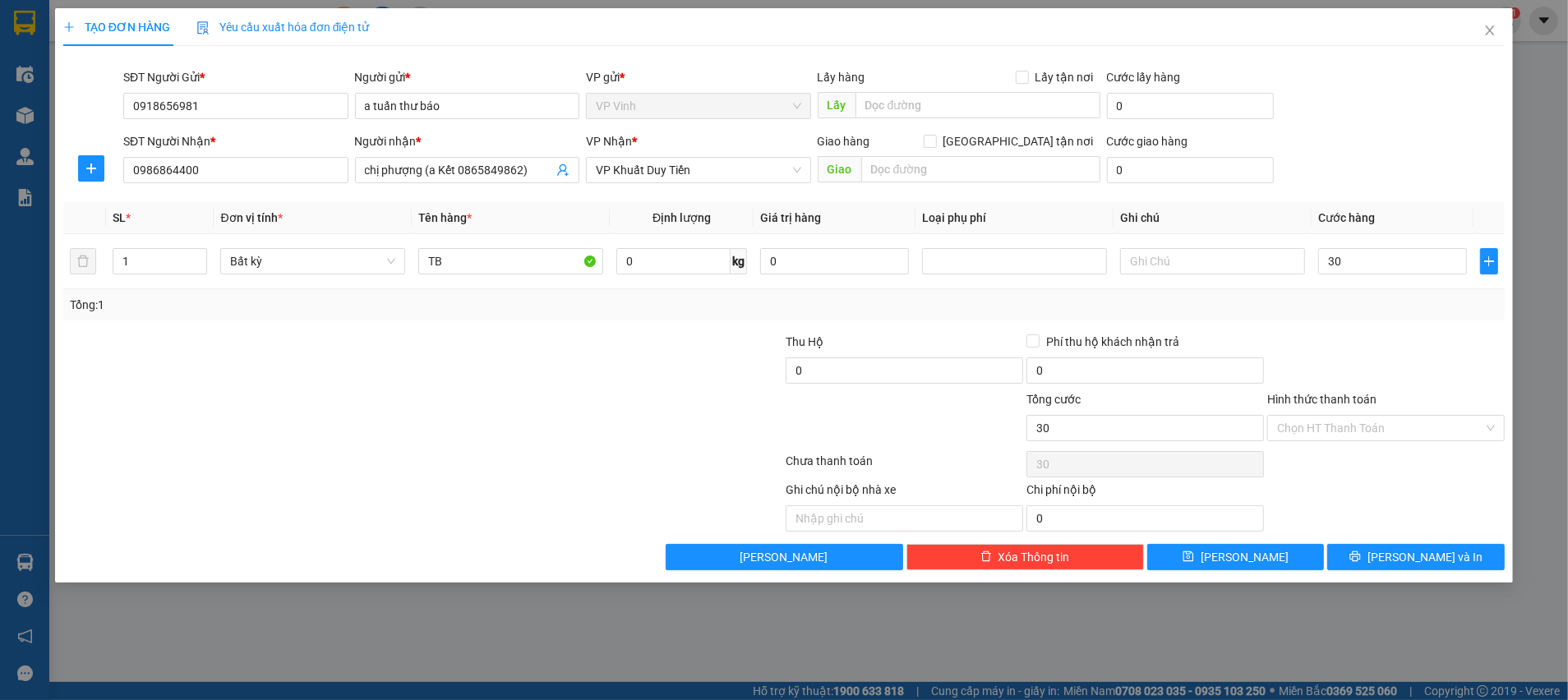
type input "30.000"
drag, startPoint x: 1378, startPoint y: 550, endPoint x: 1415, endPoint y: 563, distance: 39.2
click at [1383, 550] on button "[PERSON_NAME] và In" at bounding box center [1416, 557] width 178 height 26
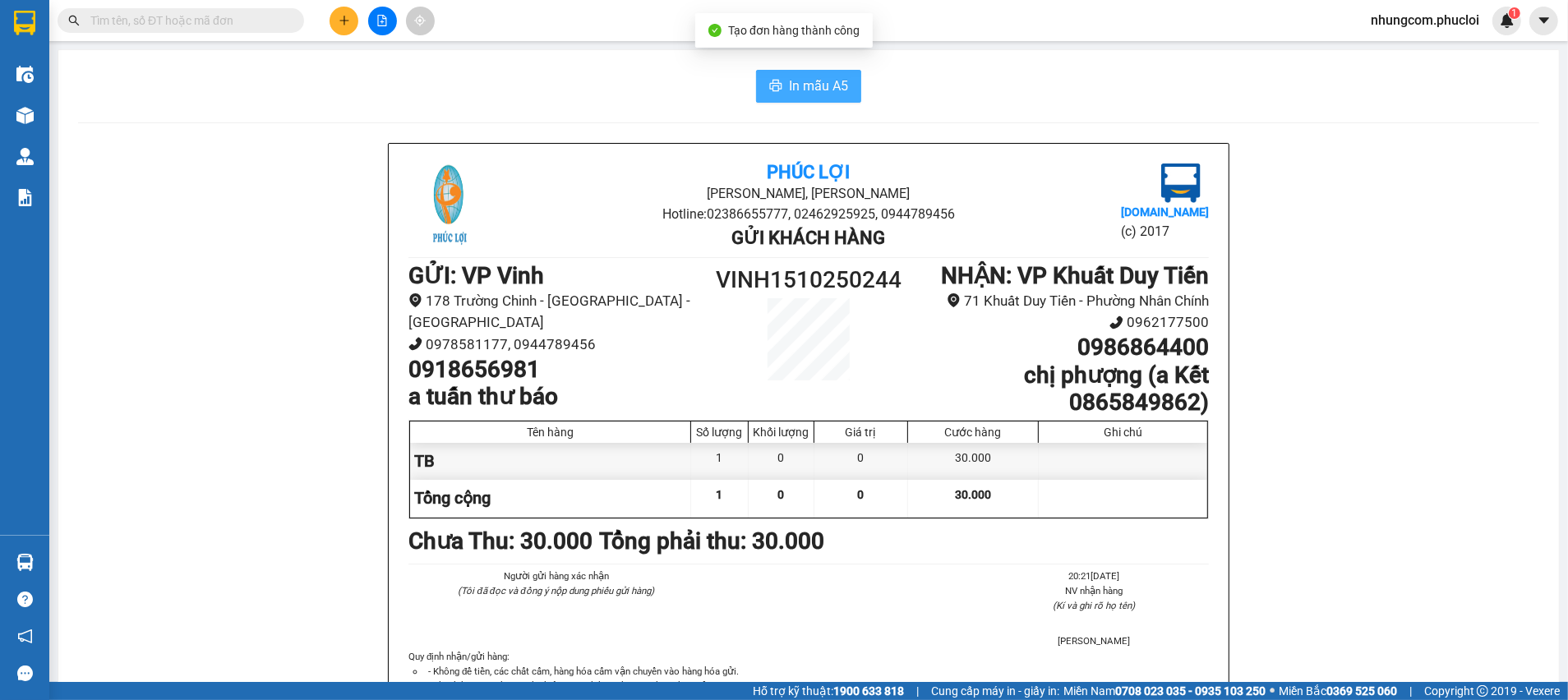
click at [794, 88] on span "In mẫu A5" at bounding box center [817, 86] width 59 height 21
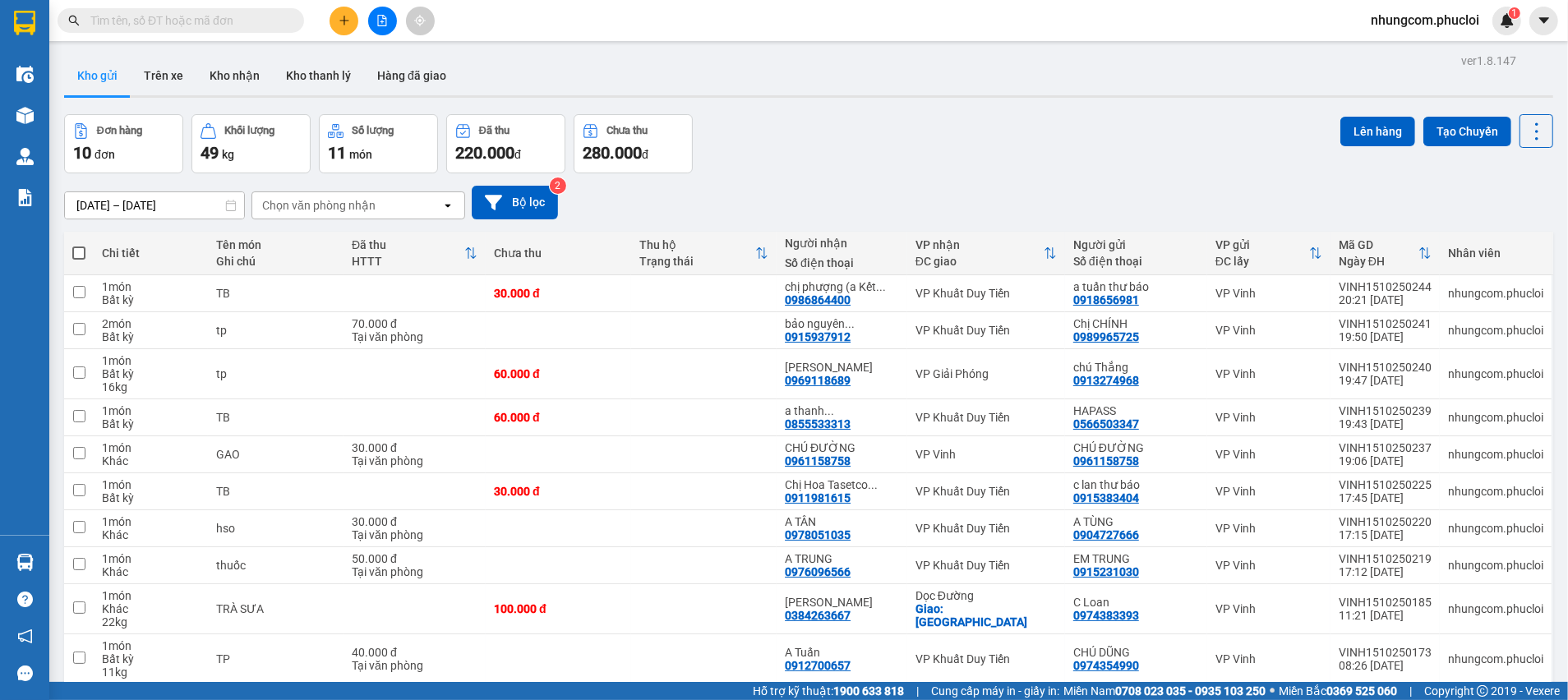
click at [964, 166] on div "Đơn hàng 10 đơn Khối lượng 49 kg Số lượng 11 món Đã thu 220.000 đ Chưa thu 280.…" at bounding box center [808, 143] width 1489 height 59
click at [86, 254] on th at bounding box center [79, 254] width 30 height 44
click at [82, 255] on span at bounding box center [78, 253] width 13 height 13
click at [79, 245] on input "checkbox" at bounding box center [79, 245] width 0 height 0
checkbox input "true"
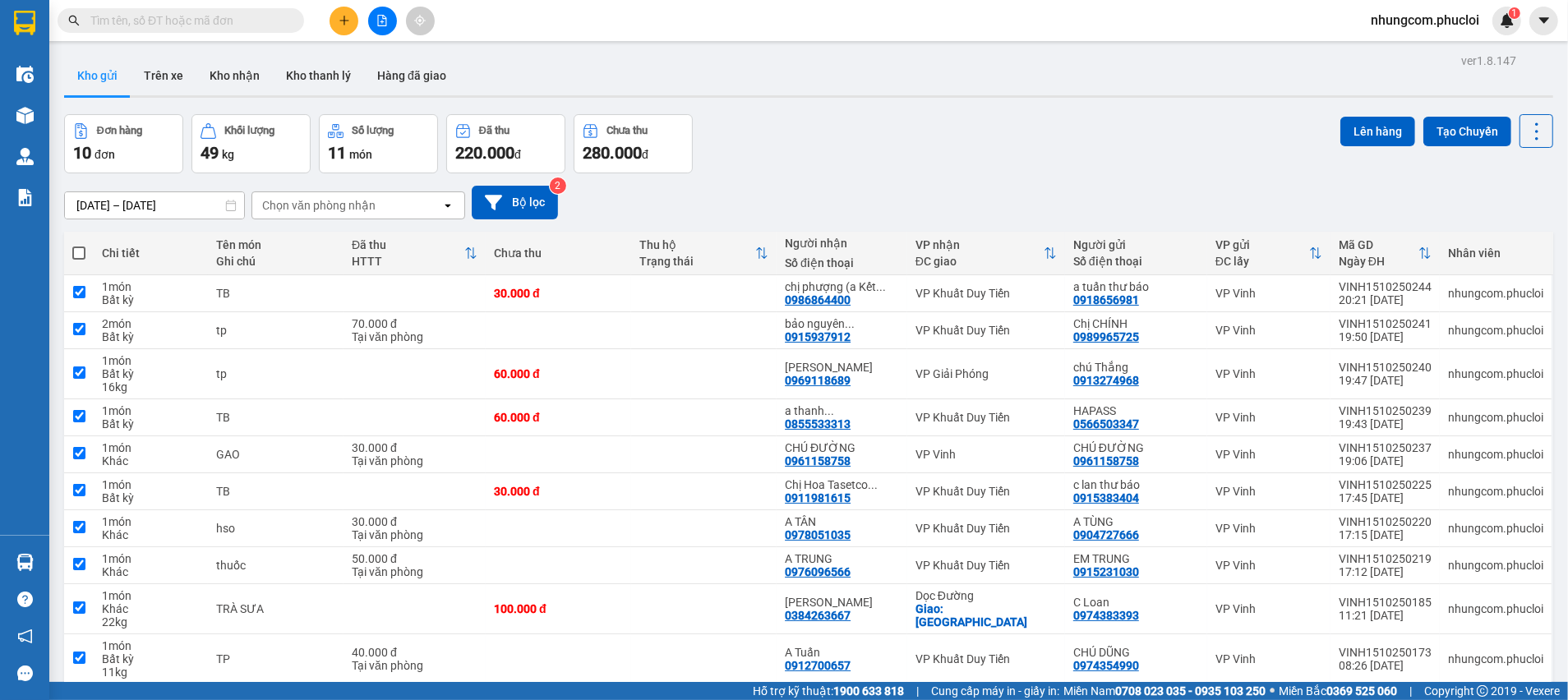
checkbox input "true"
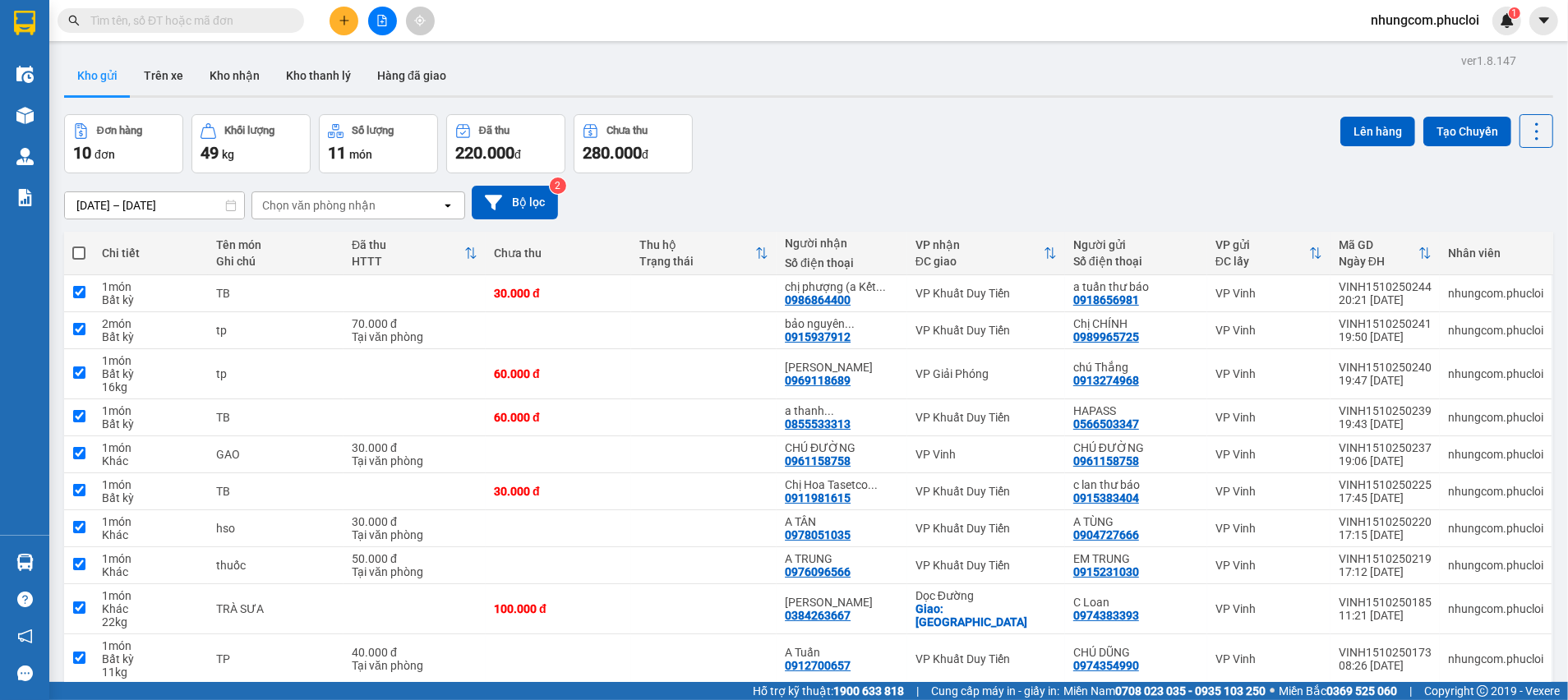
checkbox input "true"
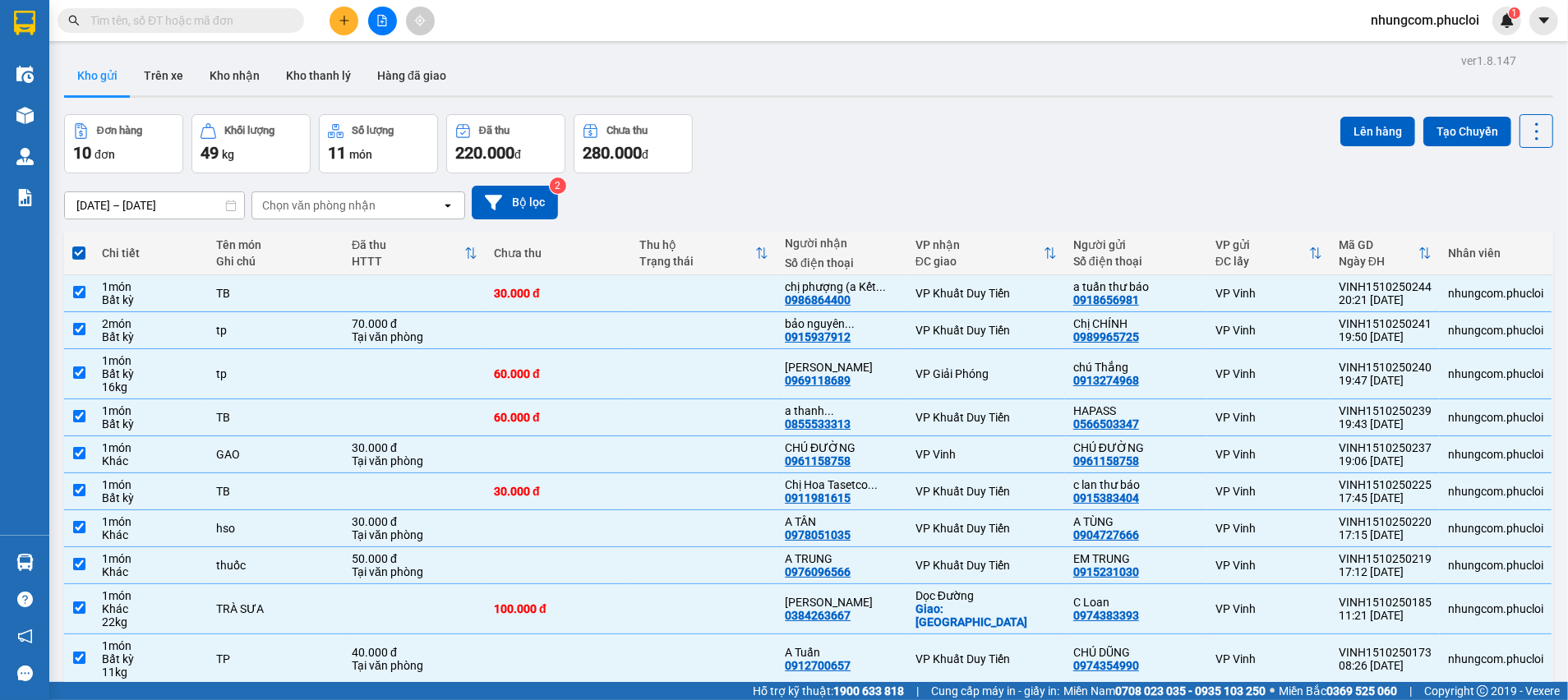
drag, startPoint x: 1341, startPoint y: 133, endPoint x: 1267, endPoint y: 177, distance: 86.1
click at [1341, 133] on button "Lên hàng" at bounding box center [1377, 132] width 75 height 30
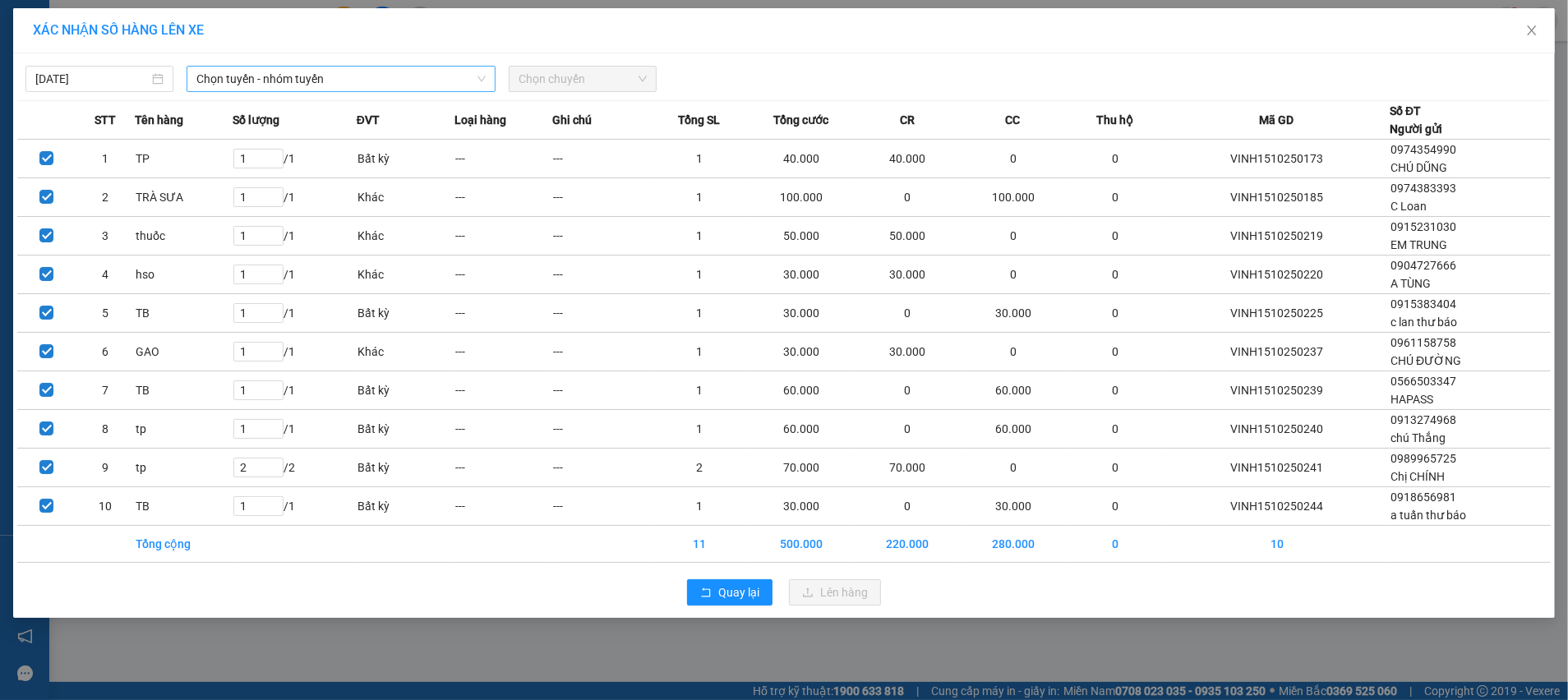
click at [353, 80] on span "Chọn tuyến - nhóm tuyến" at bounding box center [341, 79] width 289 height 25
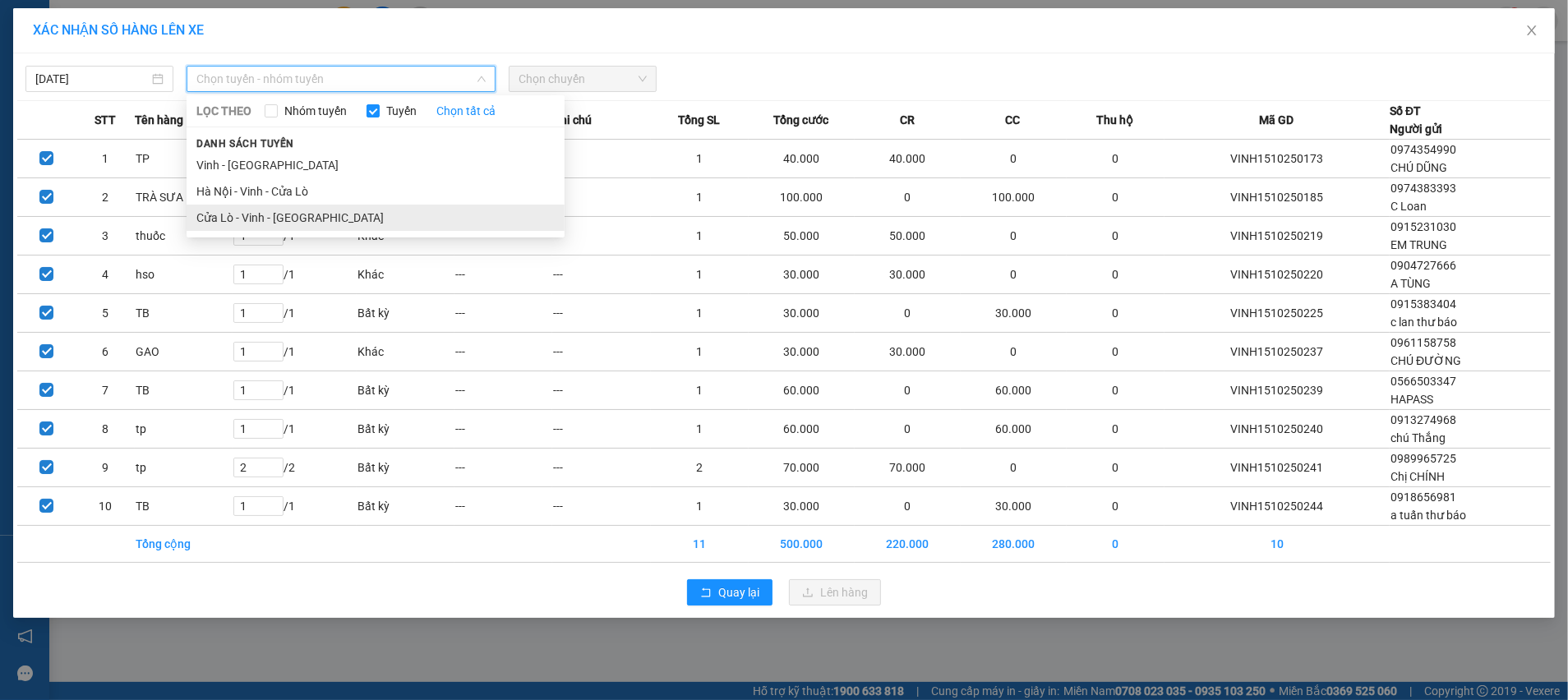
click at [270, 221] on li "Cửa Lò - Vinh - [GEOGRAPHIC_DATA]" at bounding box center [375, 218] width 378 height 26
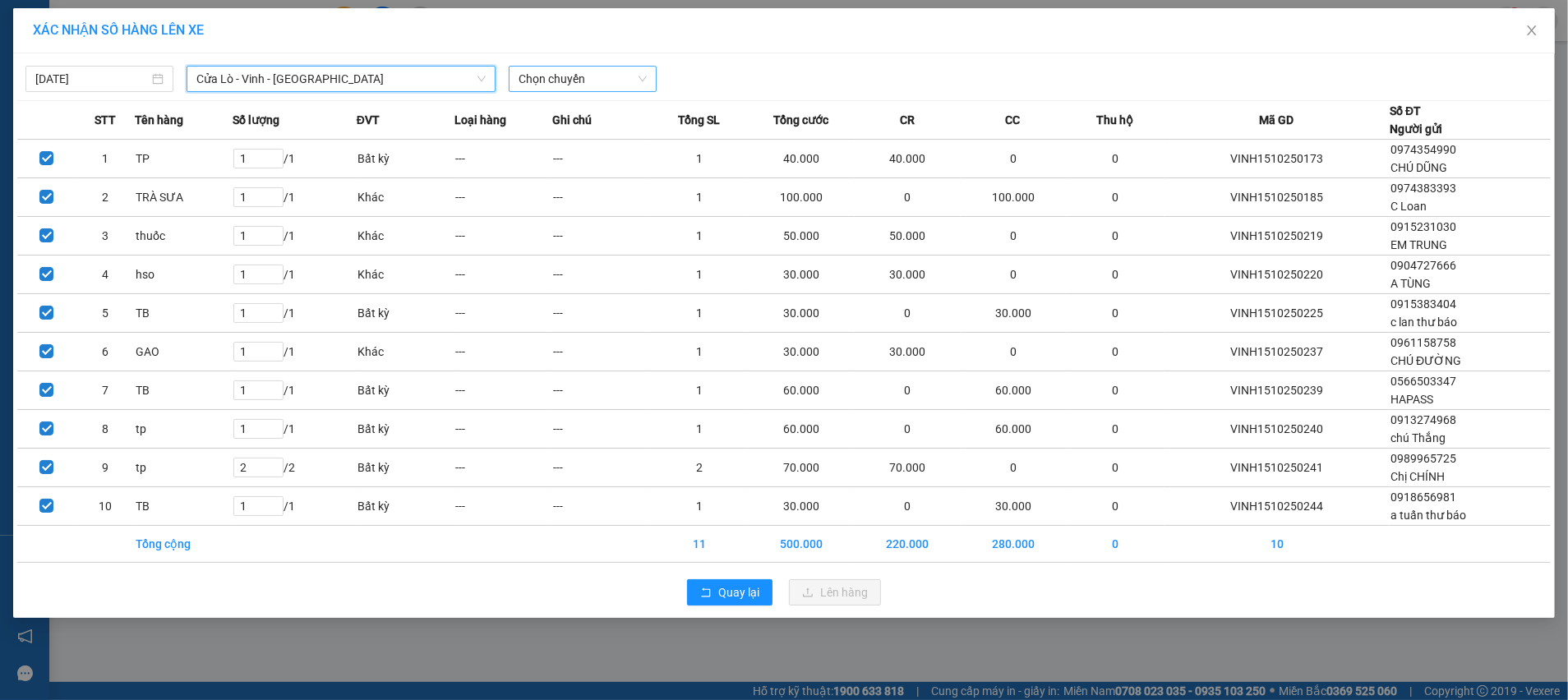
click at [600, 84] on span "Chọn chuyến" at bounding box center [583, 79] width 128 height 25
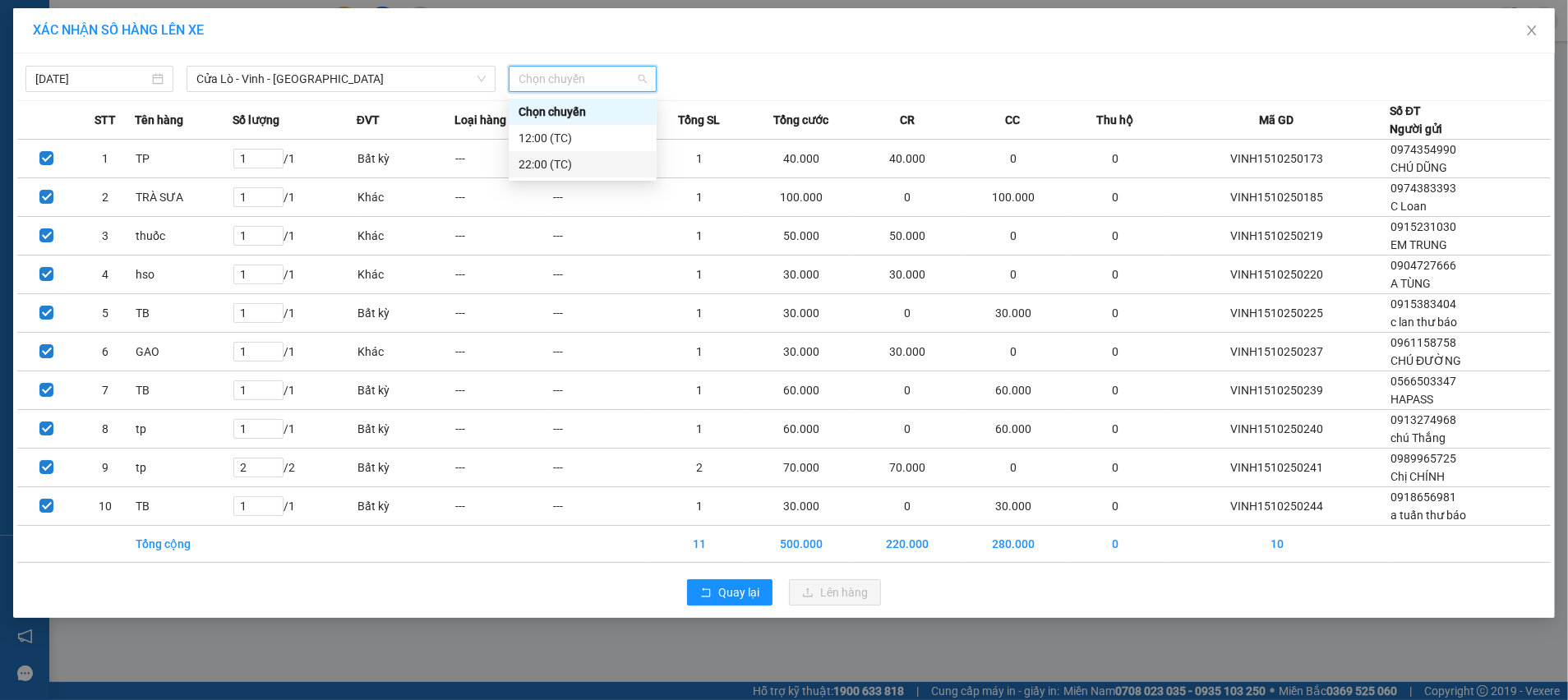
click at [556, 166] on div "22:00 (TC)" at bounding box center [583, 165] width 128 height 18
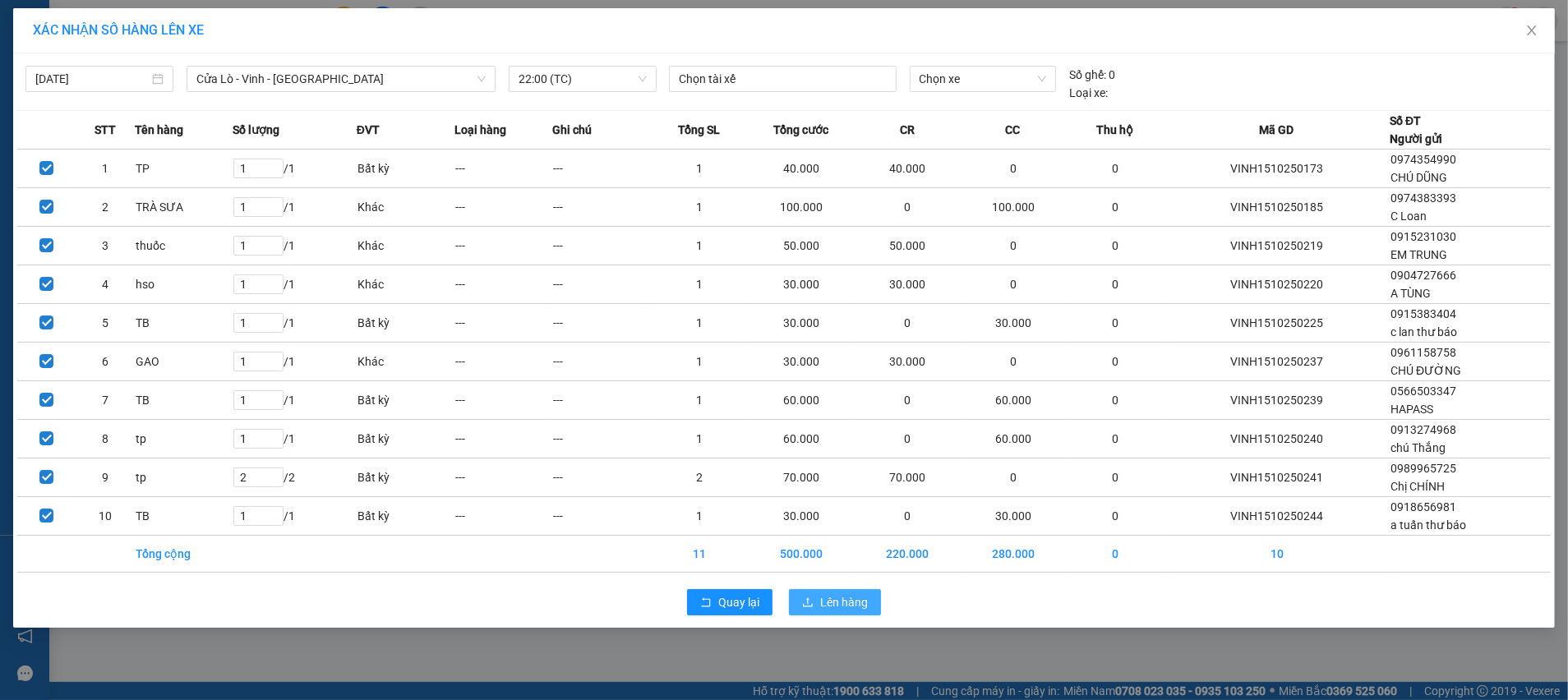
click at [854, 600] on span "Lên hàng" at bounding box center [844, 602] width 48 height 18
